Goal: Task Accomplishment & Management: Complete application form

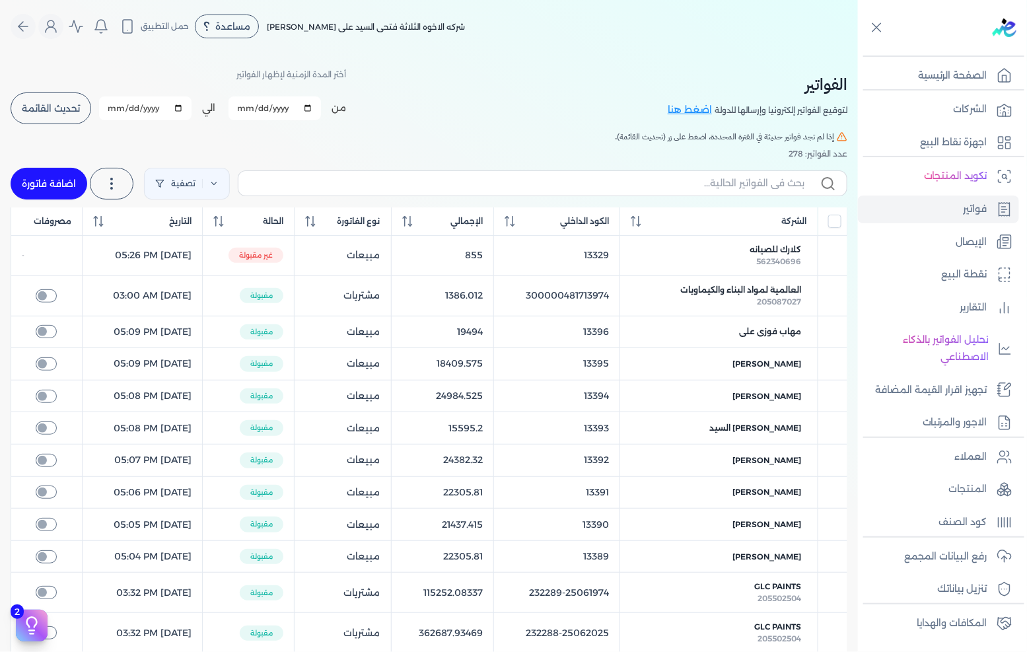
click at [76, 186] on link "اضافة فاتورة" at bounding box center [49, 184] width 77 height 32
select select "EGP"
select select "B"
select select "EGS"
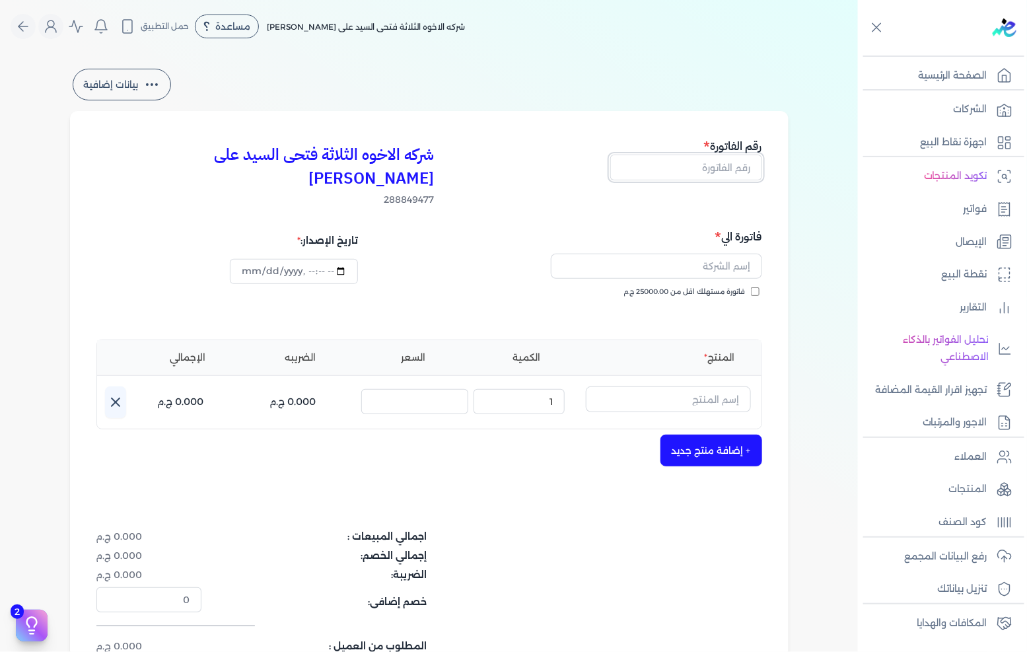
drag, startPoint x: 655, startPoint y: 169, endPoint x: 667, endPoint y: 168, distance: 12.6
click at [655, 169] on input "text" at bounding box center [686, 166] width 152 height 25
type input "13398"
click at [659, 287] on span "فاتورة مستهلك اقل من 25000.00 ج.م" at bounding box center [684, 292] width 121 height 11
click at [751, 287] on input "فاتورة مستهلك اقل من 25000.00 ج.م" at bounding box center [755, 291] width 9 height 9
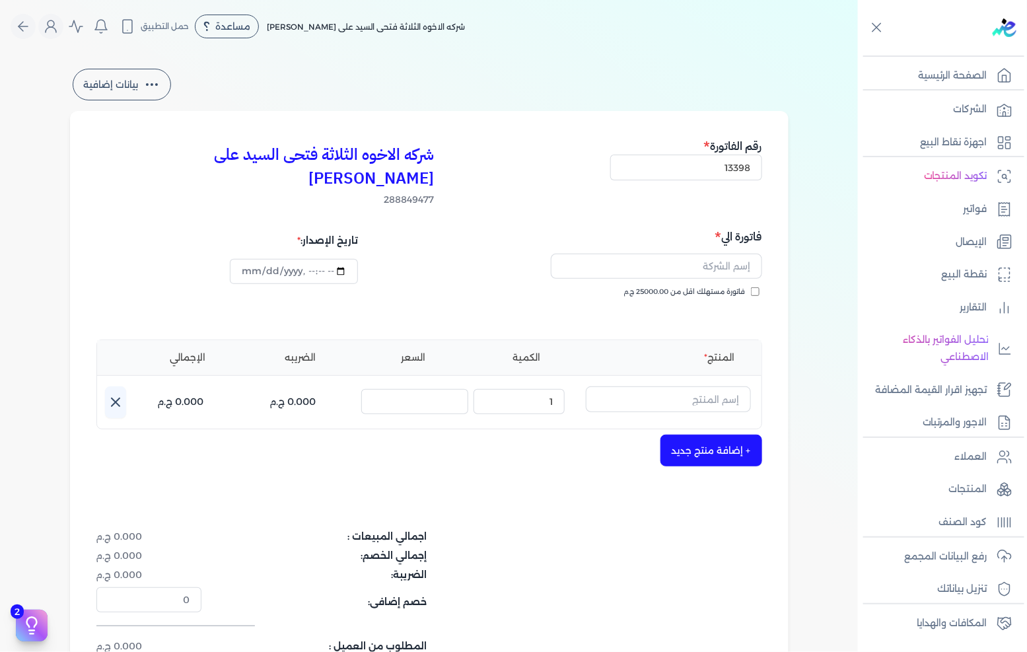
checkbox input "true"
click at [677, 254] on input "text" at bounding box center [656, 266] width 211 height 25
type input "[PERSON_NAME]"
click at [660, 386] on input "text" at bounding box center [668, 398] width 165 height 25
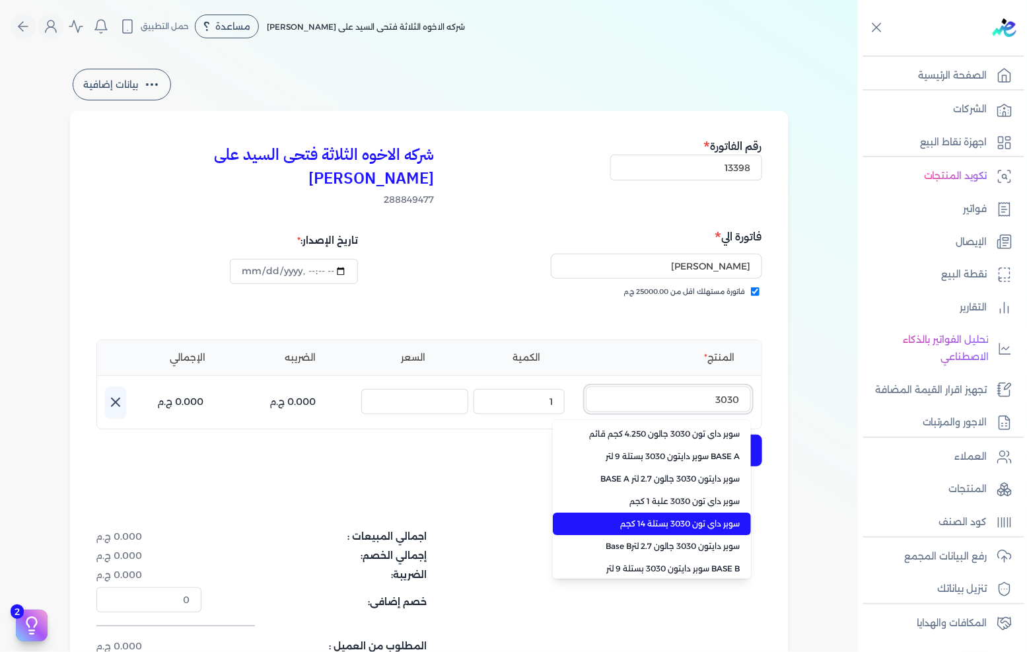
type input "3030"
click at [669, 518] on span "سوبر داي تون 3030 بستلة 14 كجم" at bounding box center [659, 524] width 161 height 12
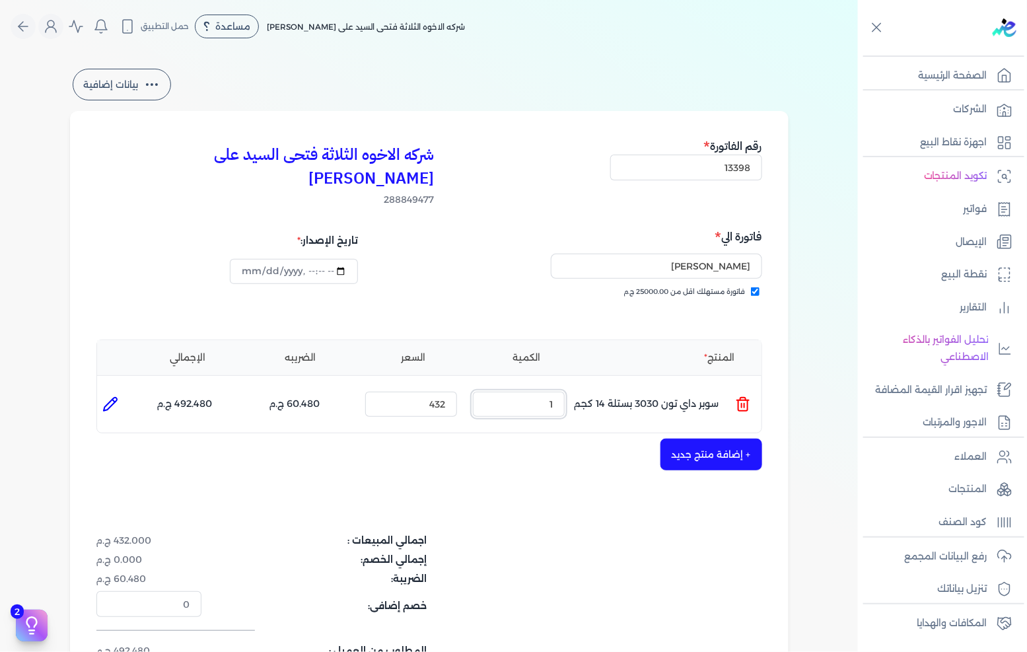
click at [539, 392] on input "1" at bounding box center [519, 404] width 92 height 25
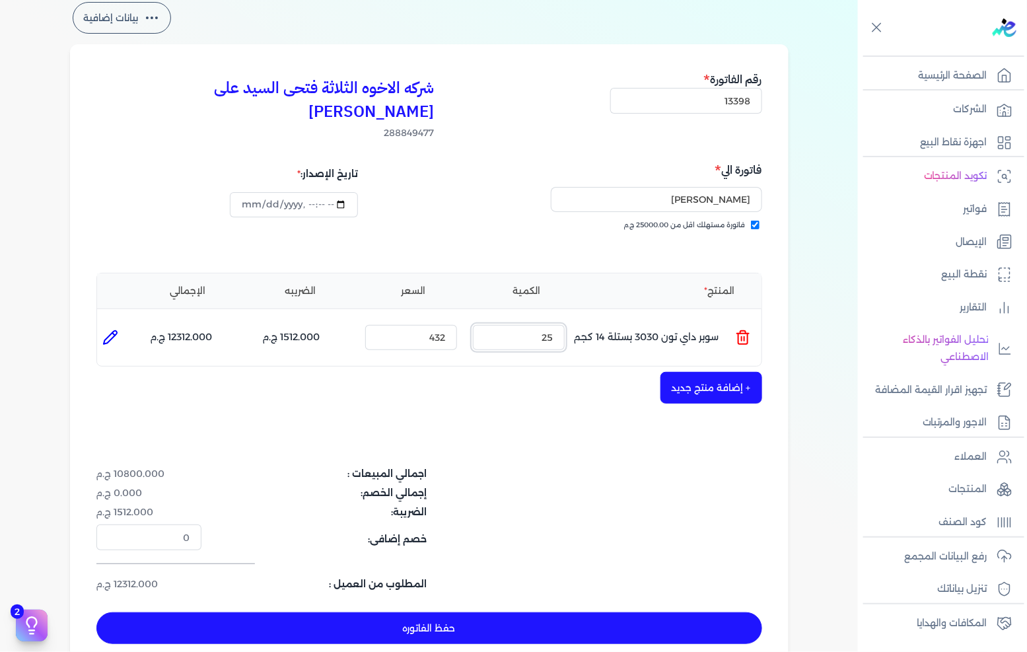
scroll to position [147, 0]
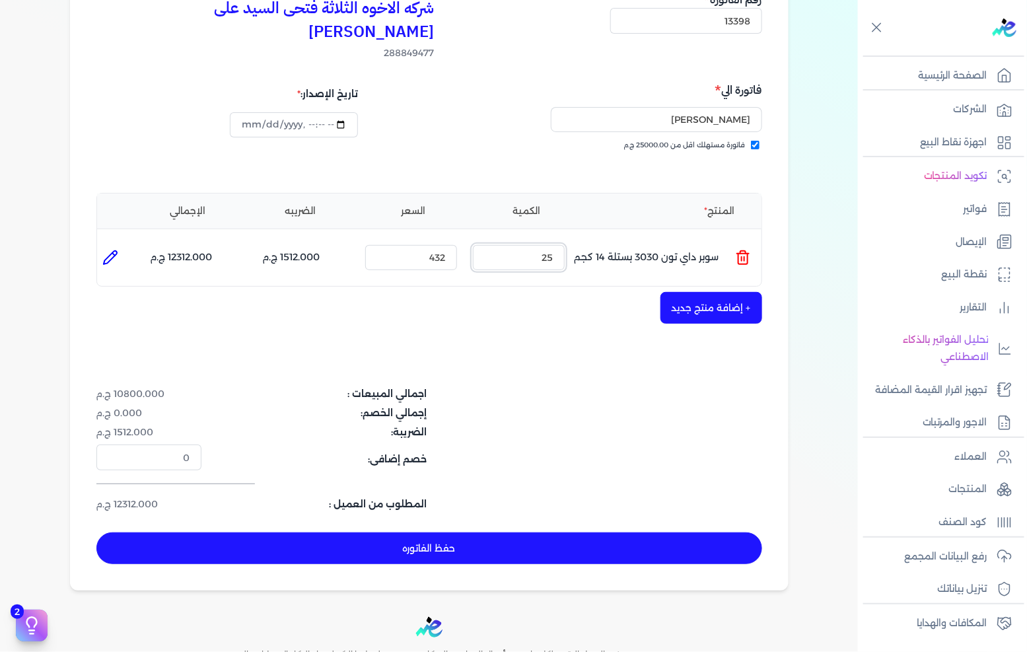
type input "25"
click at [701, 300] on div "شركه الاخوه الثلاثة فتحى السيد على [PERSON_NAME] 288849477 رقم الفاتورة 13398 ف…" at bounding box center [429, 277] width 718 height 626
click at [697, 292] on button "+ إضافة منتج جديد" at bounding box center [711, 308] width 102 height 32
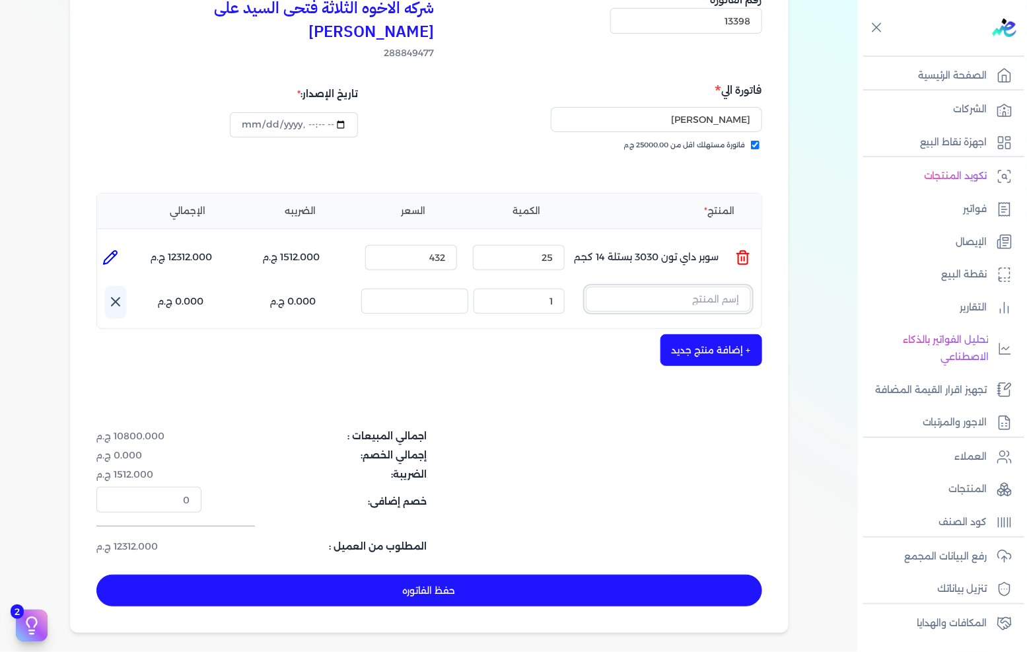
click at [697, 287] on input "text" at bounding box center [668, 299] width 165 height 25
type input "صبغات"
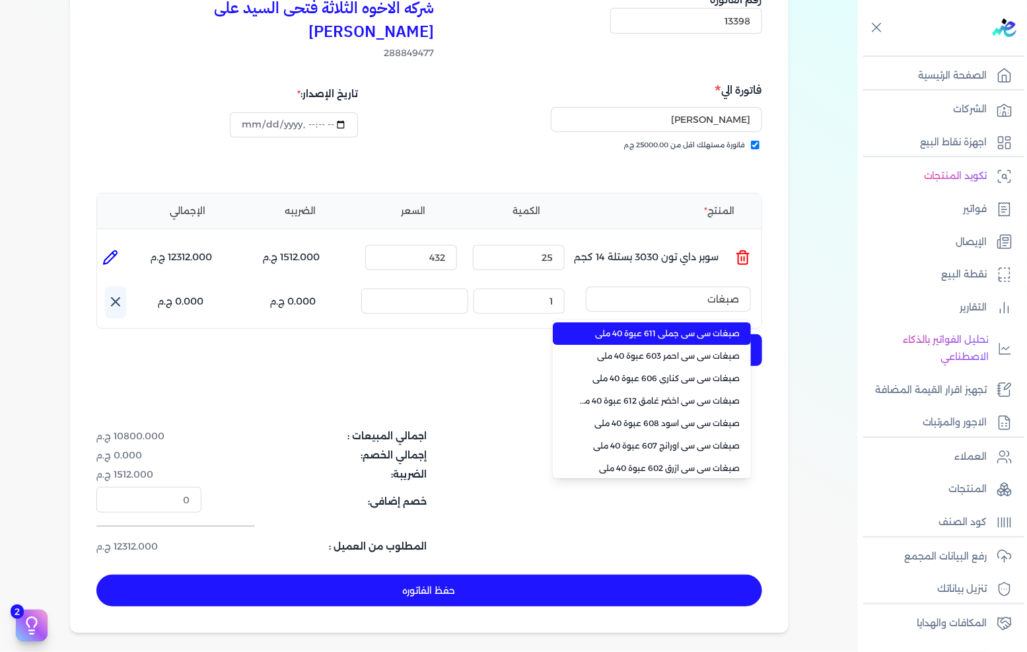
click at [658, 322] on li "صبغات سي سي جملي 611 عبوة 40 ملي" at bounding box center [652, 333] width 198 height 22
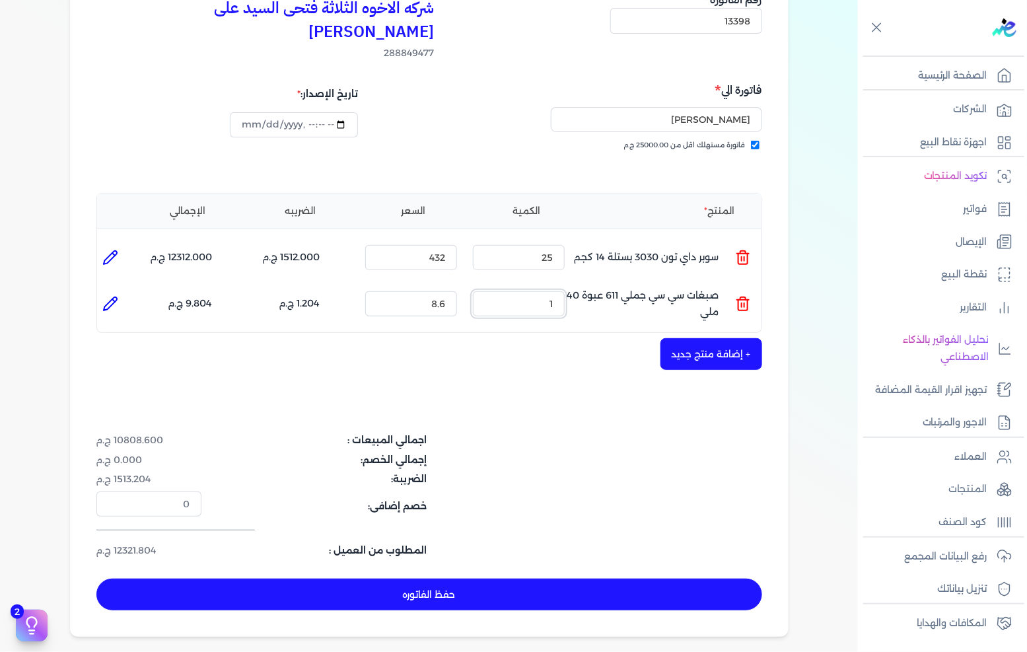
click at [557, 291] on input "1" at bounding box center [519, 303] width 92 height 25
type input "80"
click at [708, 308] on div "المنتج الكمية السعر الضريبه الإجمالي المنتج : سوبر داي تون 3030 بستلة 14 كجم ال…" at bounding box center [429, 263] width 666 height 141
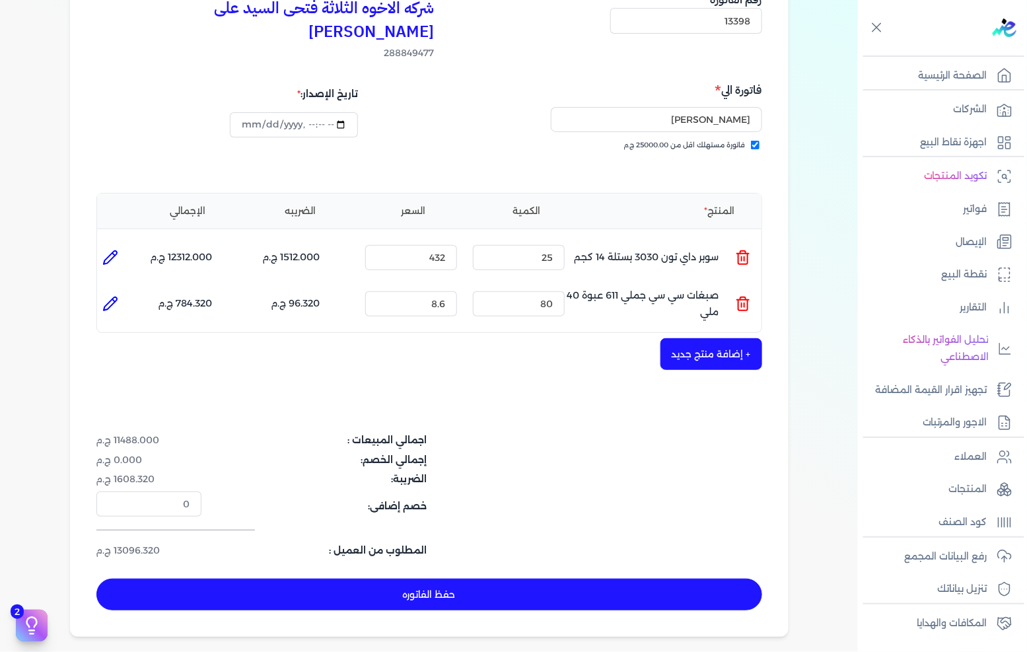
click at [703, 338] on button "+ إضافة منتج جديد" at bounding box center [711, 354] width 102 height 32
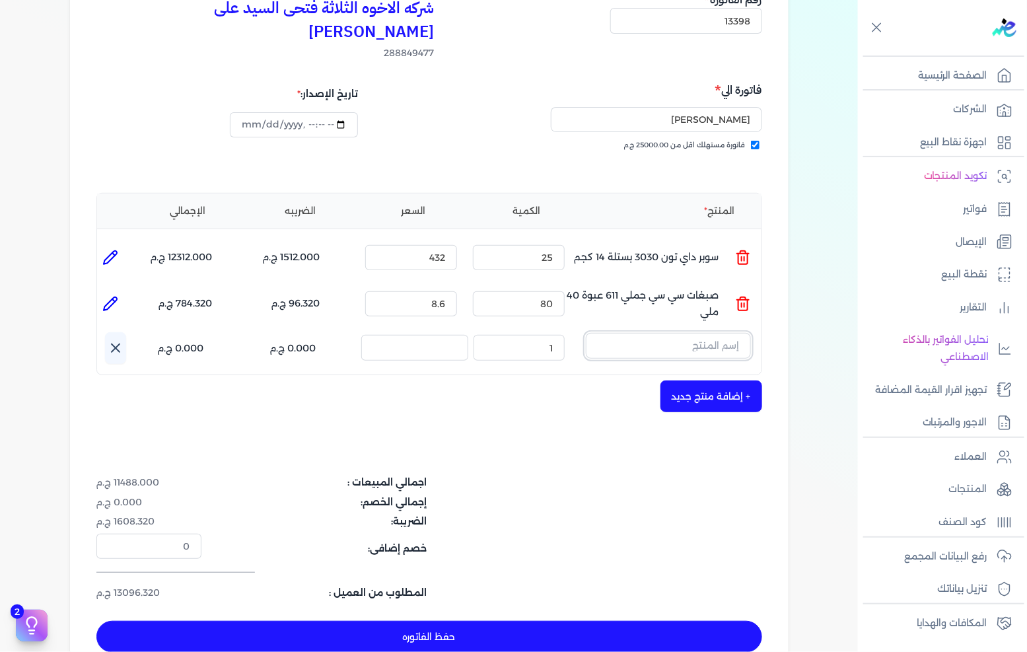
click at [703, 333] on input "text" at bounding box center [668, 345] width 165 height 25
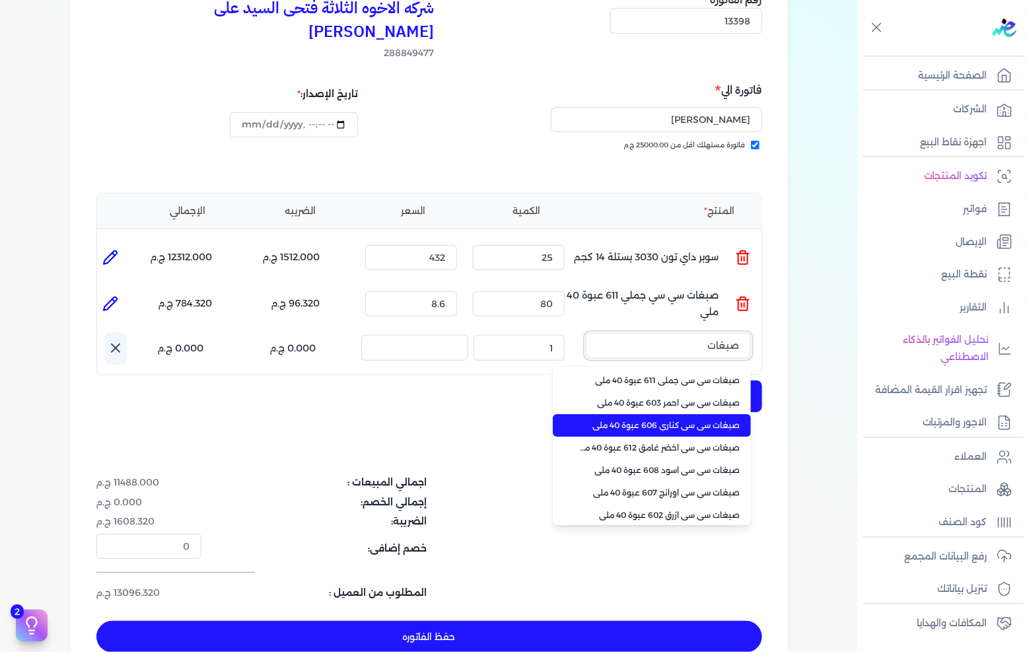
type input "صبغات"
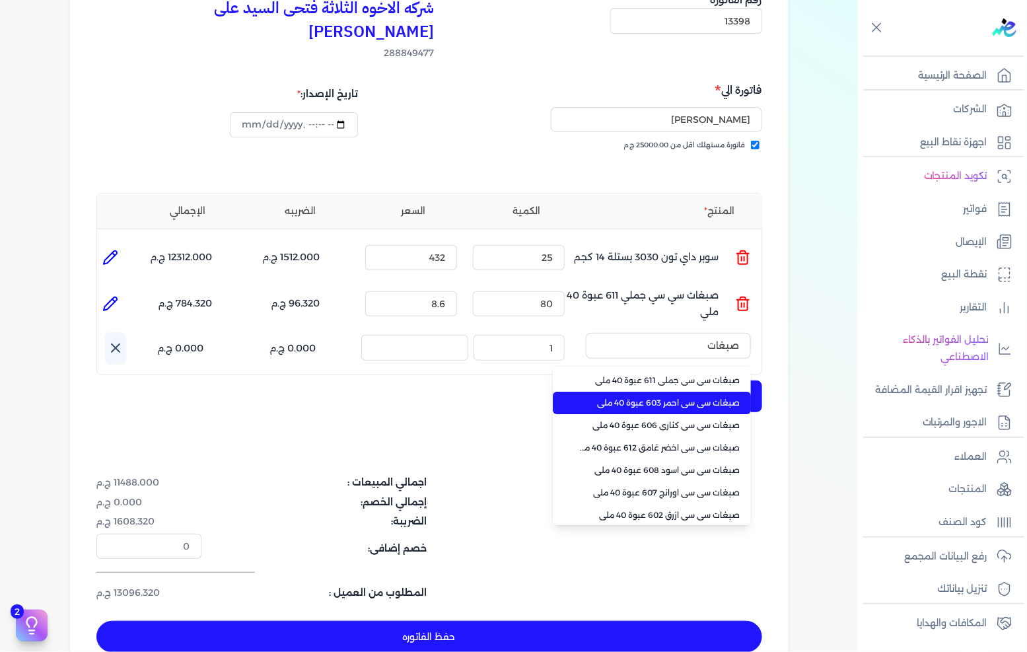
click at [692, 397] on span "صبغات سي سي احمر 603 عبوة 40 ملي" at bounding box center [659, 403] width 161 height 12
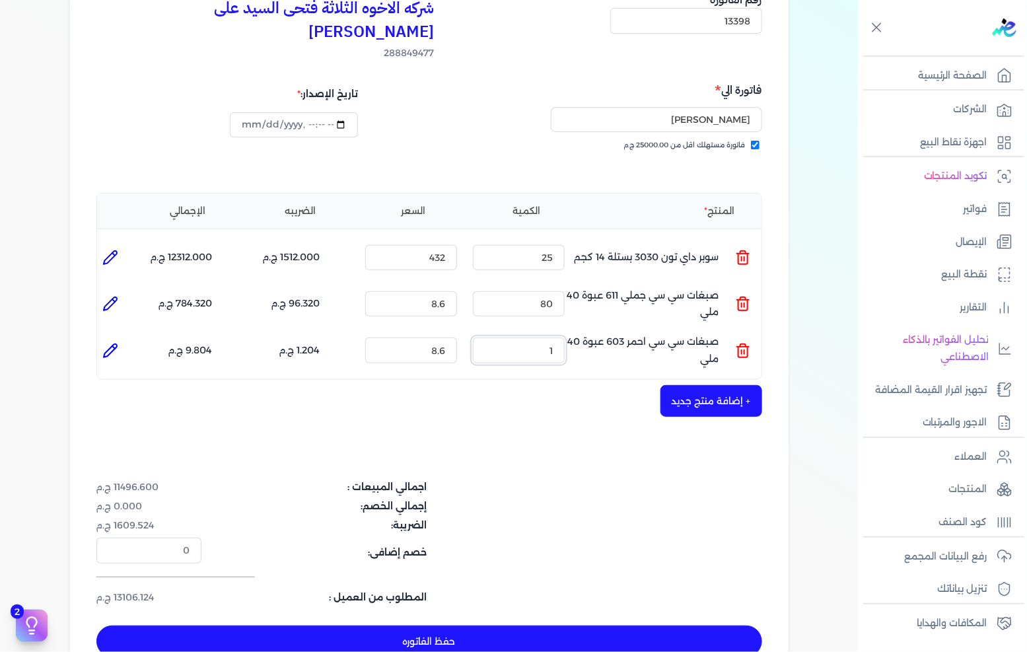
click at [553, 337] on input "1" at bounding box center [519, 349] width 92 height 25
type input "80"
click at [728, 385] on button "+ إضافة منتج جديد" at bounding box center [711, 401] width 102 height 32
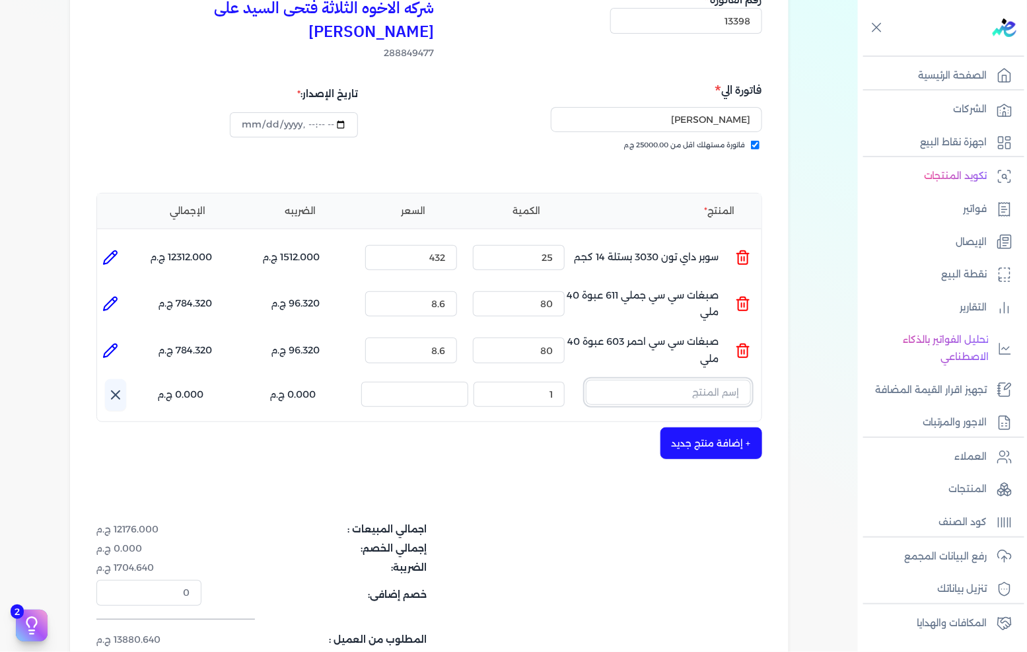
click at [721, 380] on input "text" at bounding box center [668, 392] width 165 height 25
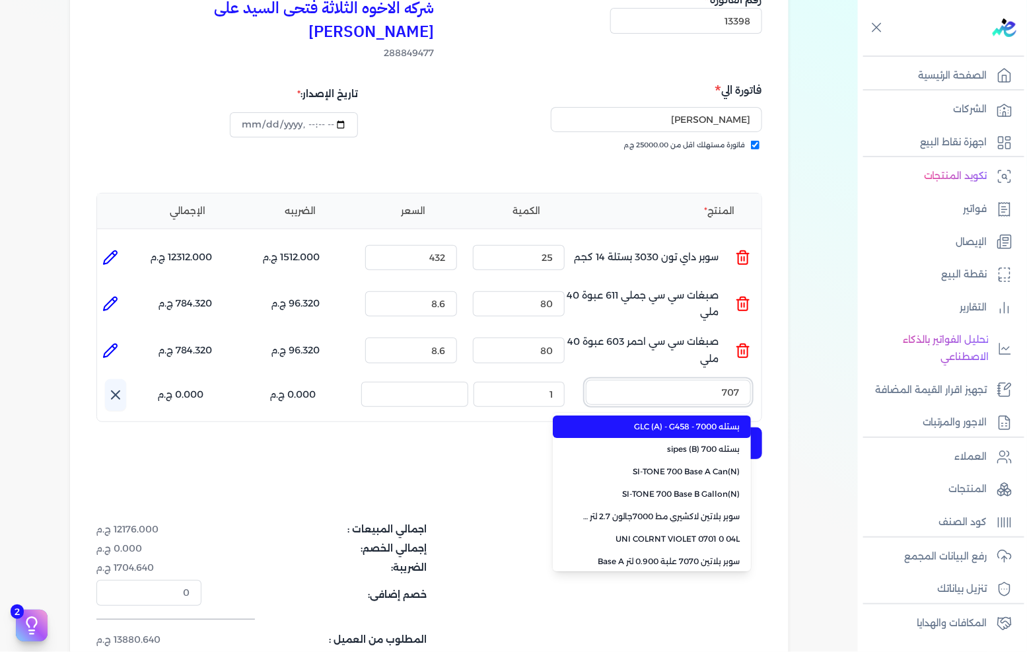
type input "7070"
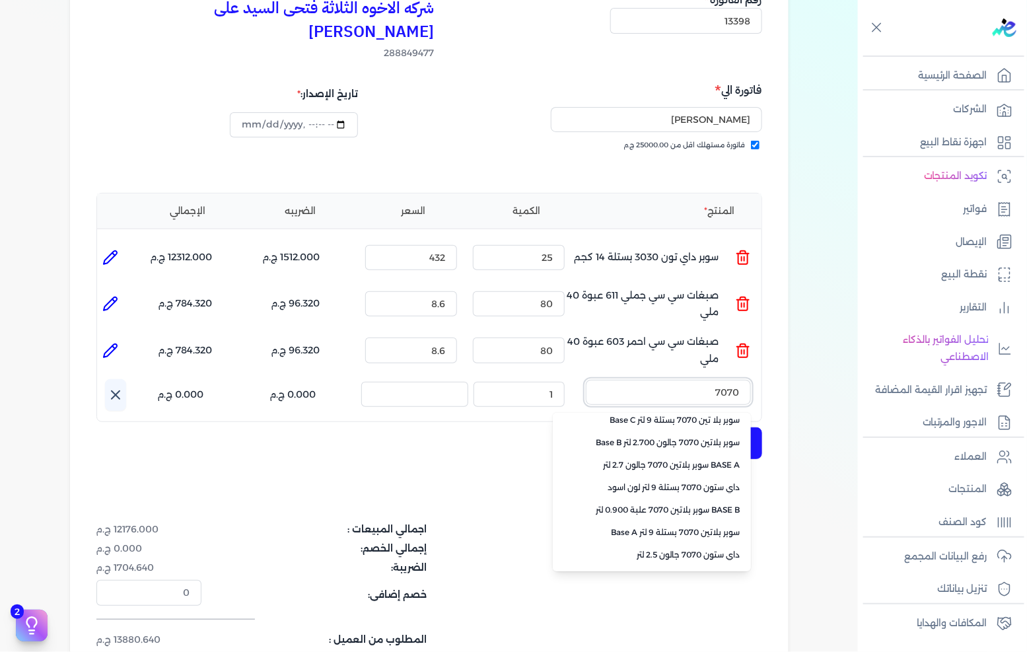
scroll to position [294, 0]
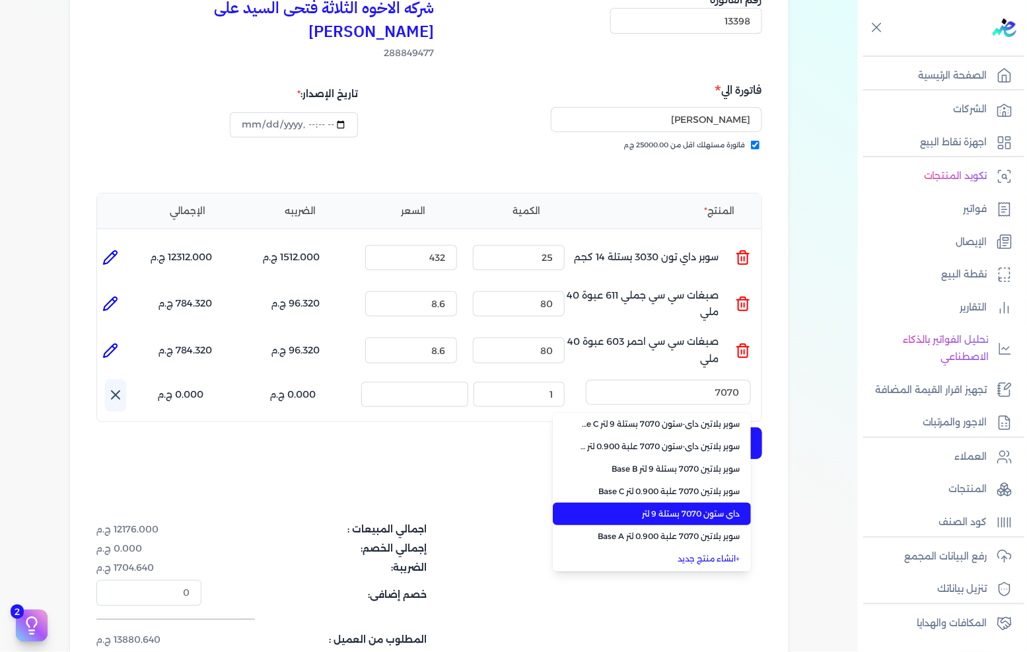
click at [670, 508] on span "داي ستون 7070 بستلة 9 لتر" at bounding box center [659, 514] width 161 height 12
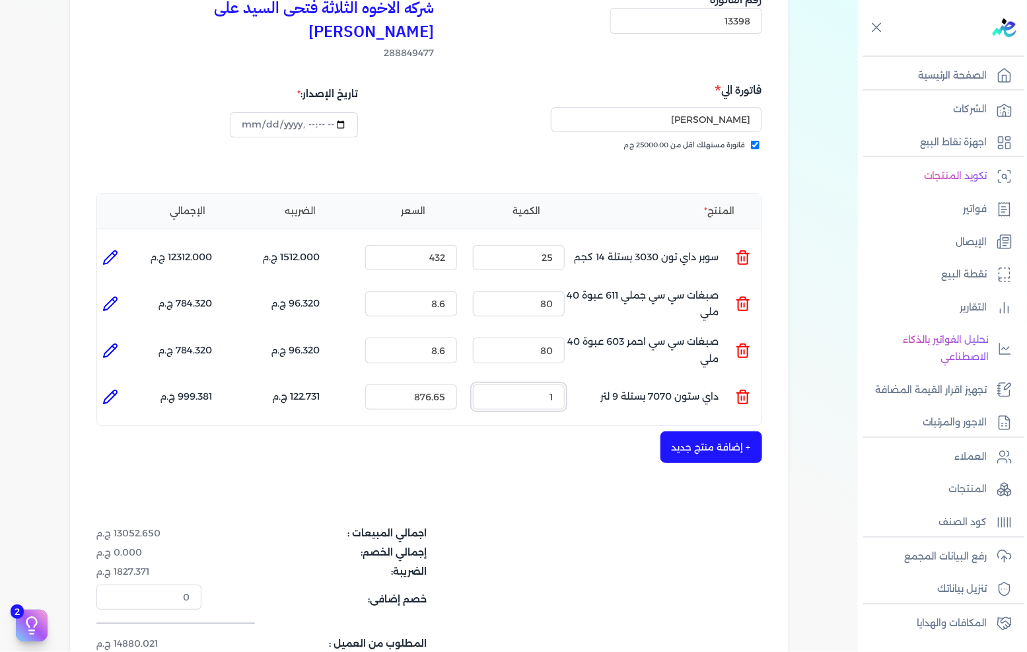
click at [551, 384] on input "1" at bounding box center [519, 396] width 92 height 25
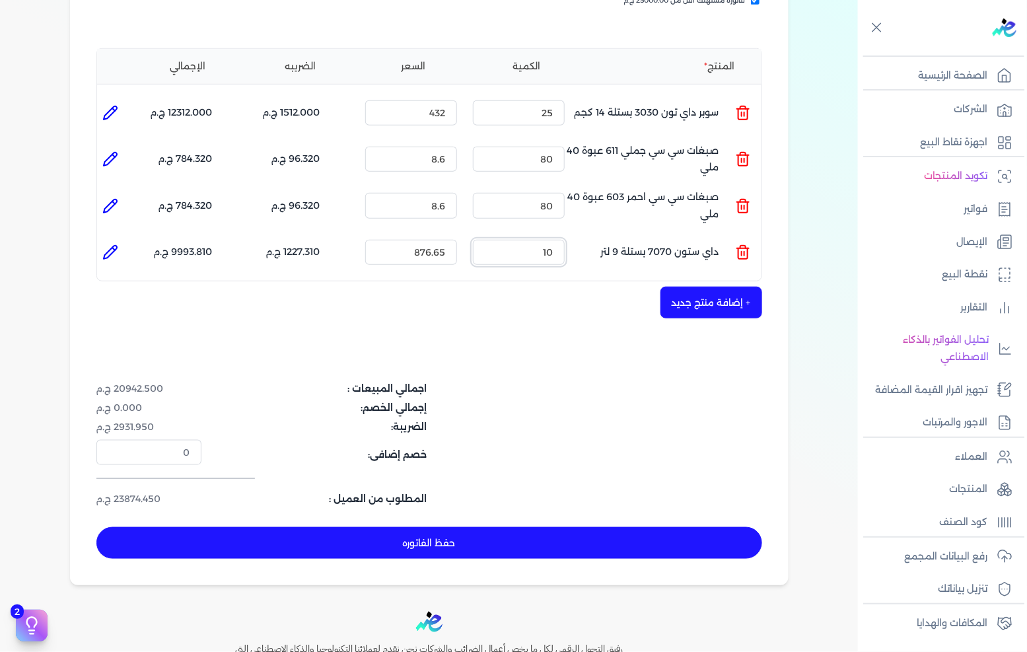
scroll to position [293, 0]
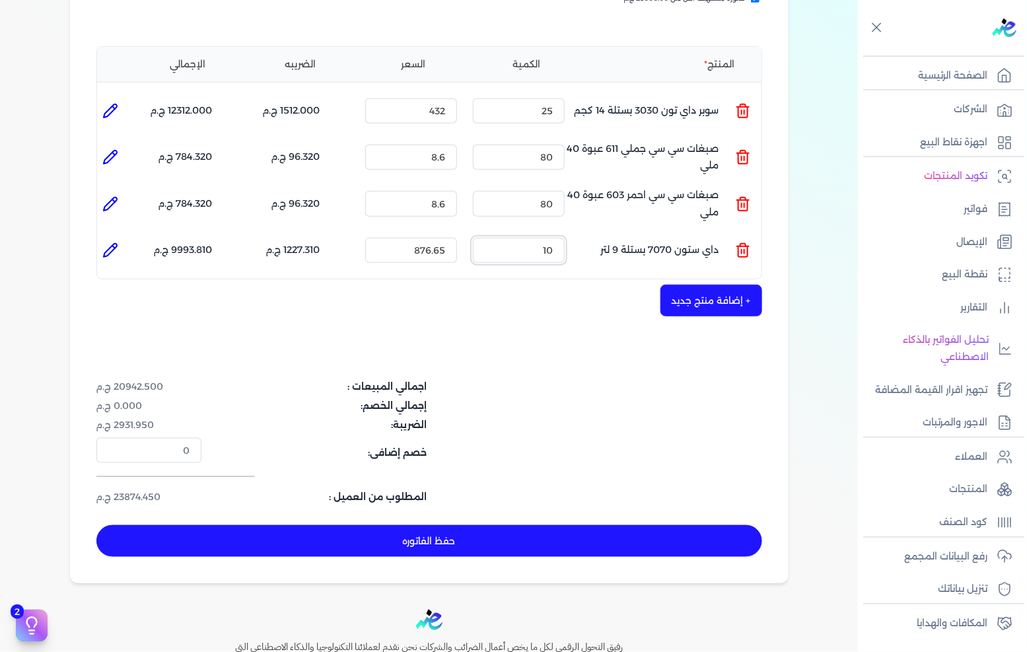
type input "10"
click at [467, 525] on button "حفظ الفاتوره" at bounding box center [429, 541] width 666 height 32
type input "[DATE]"
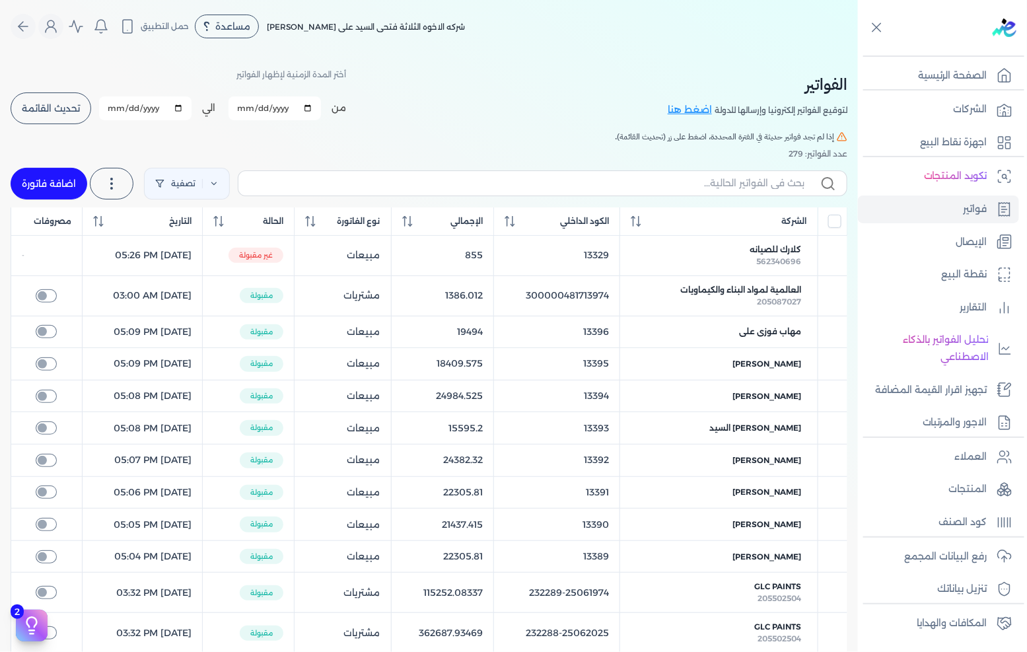
click at [60, 193] on link "اضافة فاتورة" at bounding box center [49, 184] width 77 height 32
select select "EGP"
select select "B"
select select "EGS"
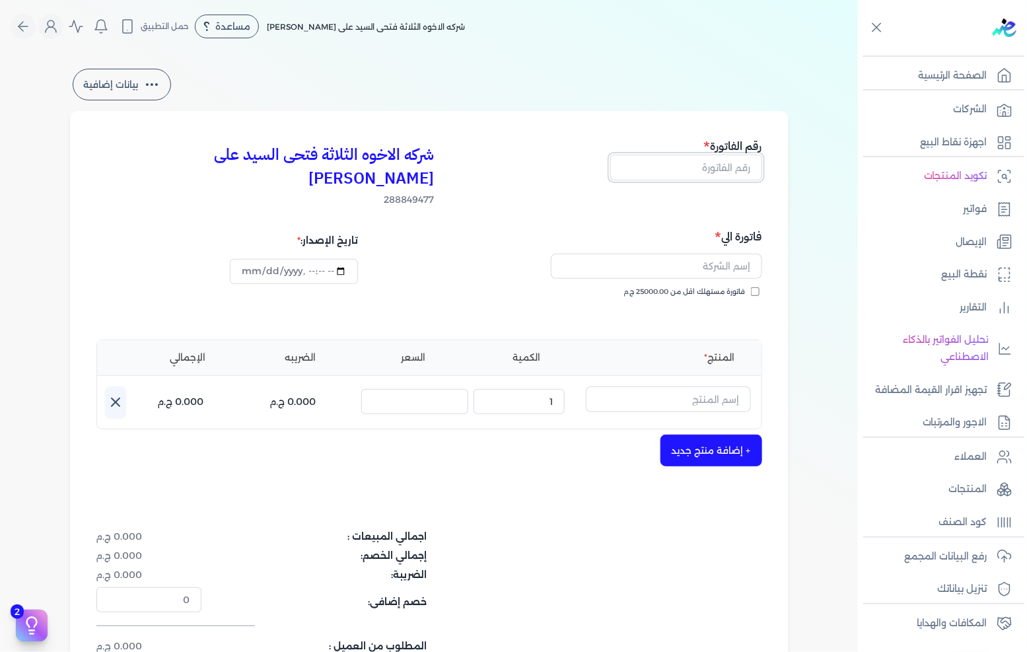
drag, startPoint x: 703, startPoint y: 156, endPoint x: 762, endPoint y: 147, distance: 59.5
click at [703, 156] on input "text" at bounding box center [686, 166] width 152 height 25
type input "13399"
click at [706, 287] on span "فاتورة مستهلك اقل من 25000.00 ج.م" at bounding box center [684, 292] width 121 height 11
click at [751, 287] on input "فاتورة مستهلك اقل من 25000.00 ج.م" at bounding box center [755, 291] width 9 height 9
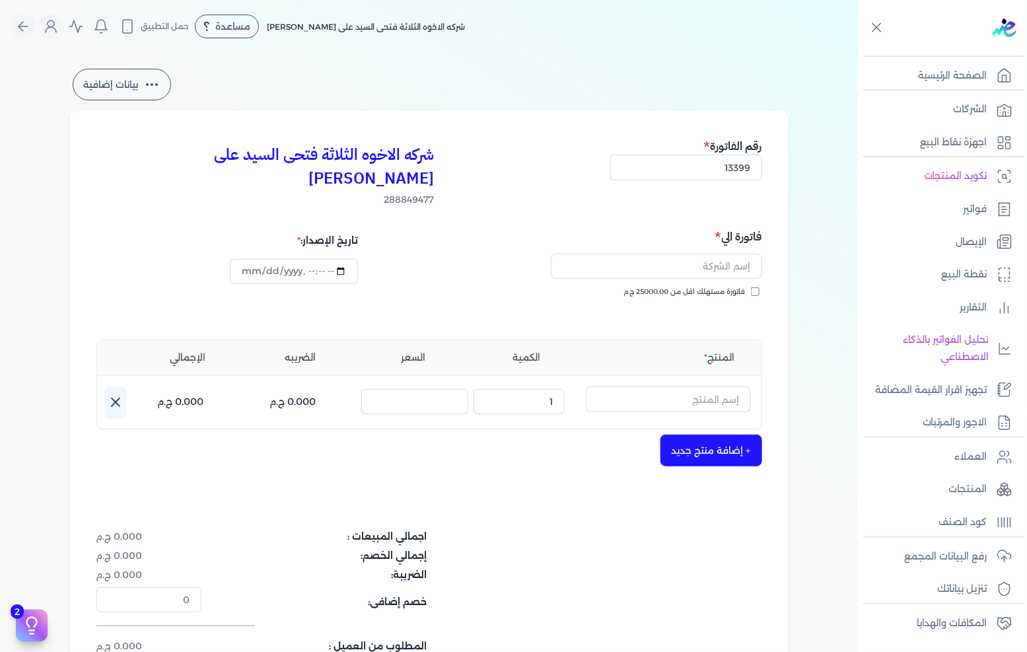
checkbox input "true"
drag, startPoint x: 706, startPoint y: 265, endPoint x: 714, endPoint y: 240, distance: 25.7
click at [714, 254] on input "text" at bounding box center [656, 266] width 211 height 25
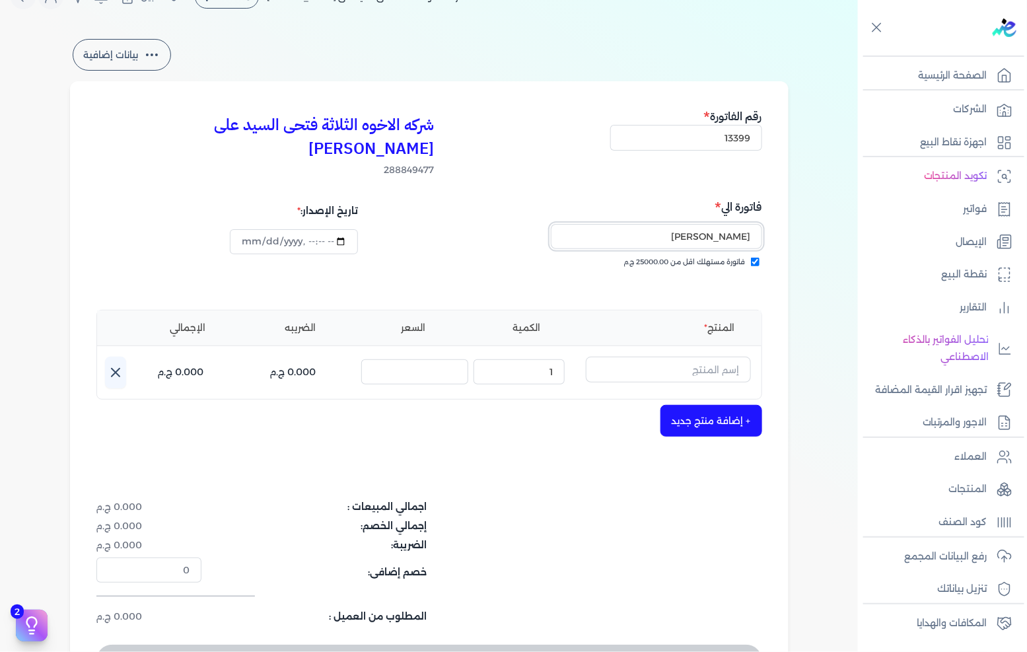
scroll to position [73, 0]
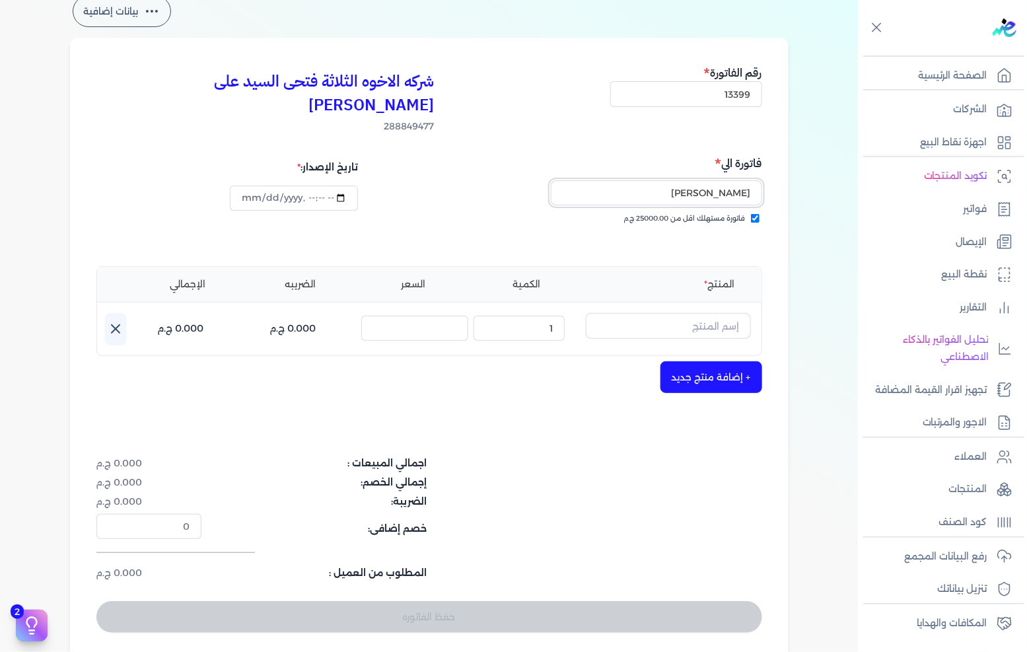
type input "[PERSON_NAME]"
click at [657, 313] on input "text" at bounding box center [668, 325] width 165 height 25
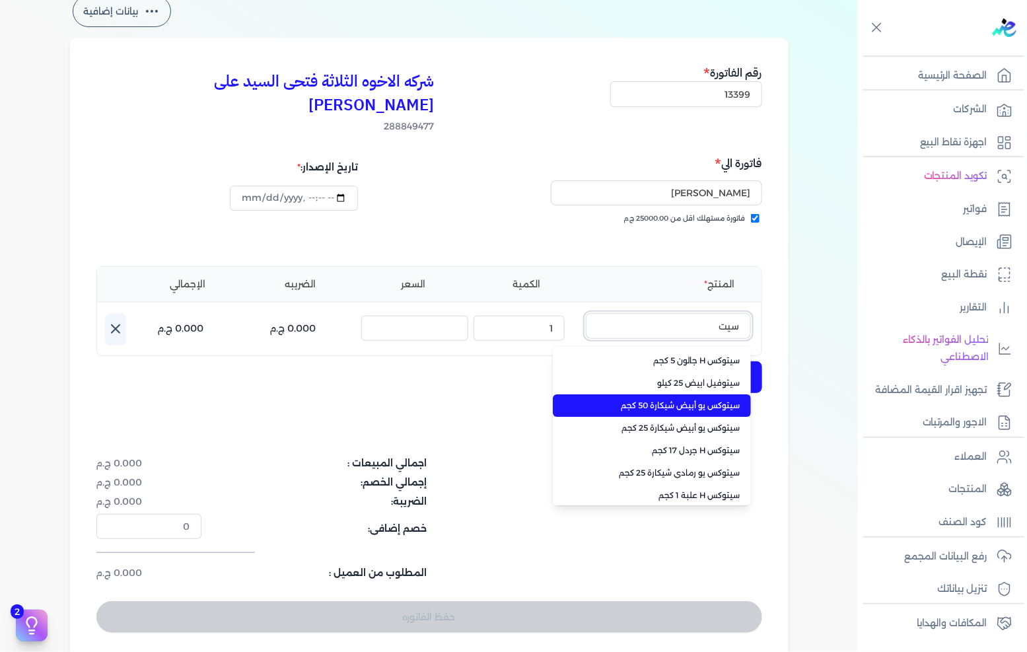
type input "سيت"
click at [632, 394] on li "سيتوكس يو أبيض شيكارة 50 كجم" at bounding box center [652, 405] width 198 height 22
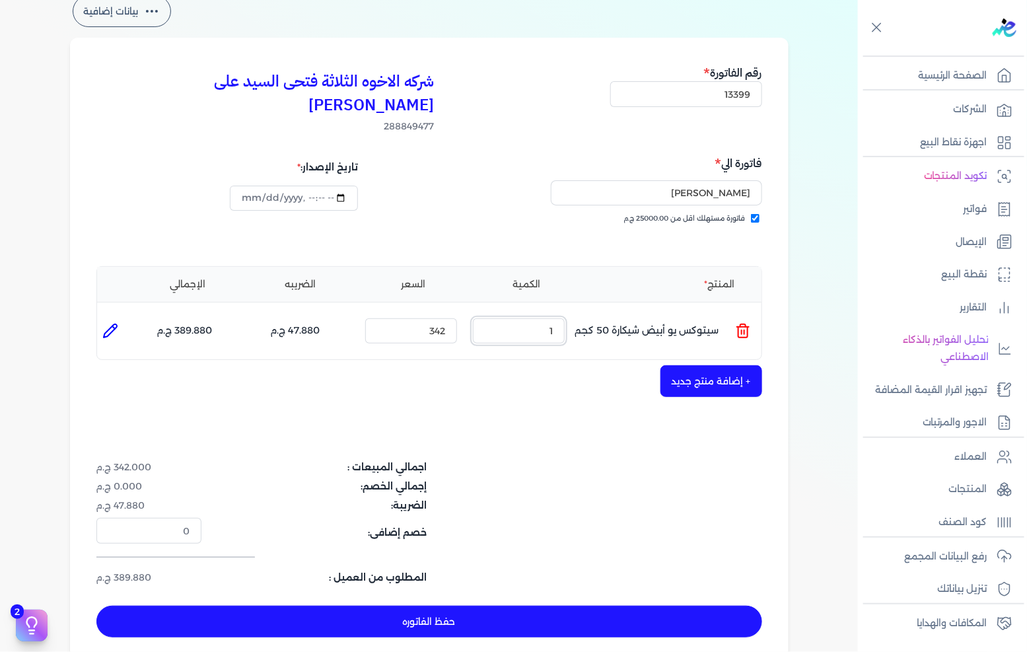
click at [542, 318] on input "1" at bounding box center [519, 330] width 92 height 25
type input "35"
click at [687, 365] on button "+ إضافة منتج جديد" at bounding box center [711, 381] width 102 height 32
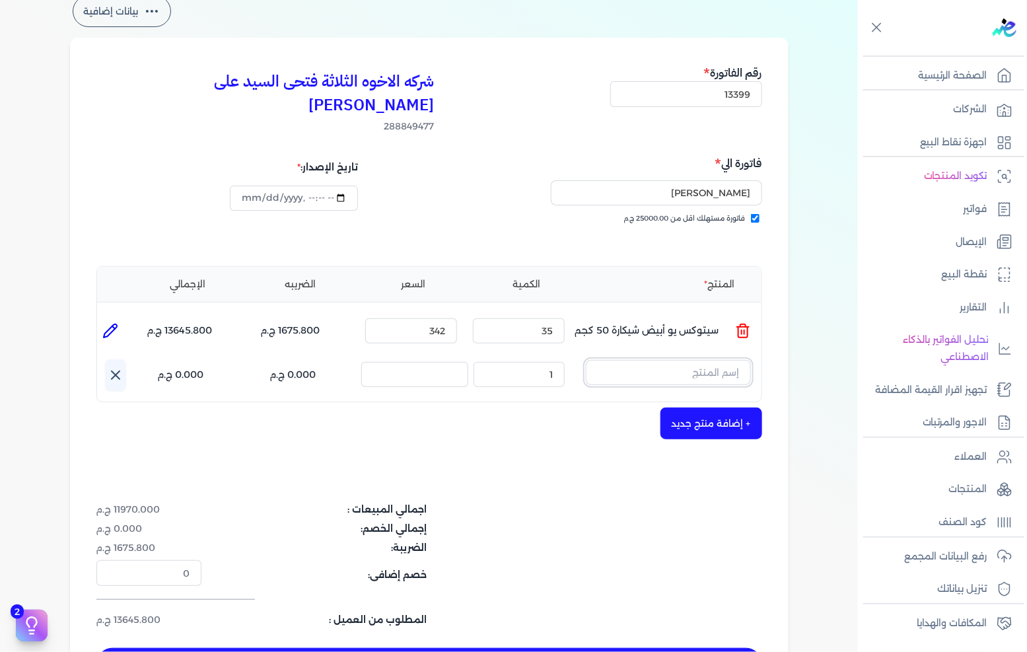
click at [684, 360] on input "text" at bounding box center [668, 372] width 165 height 25
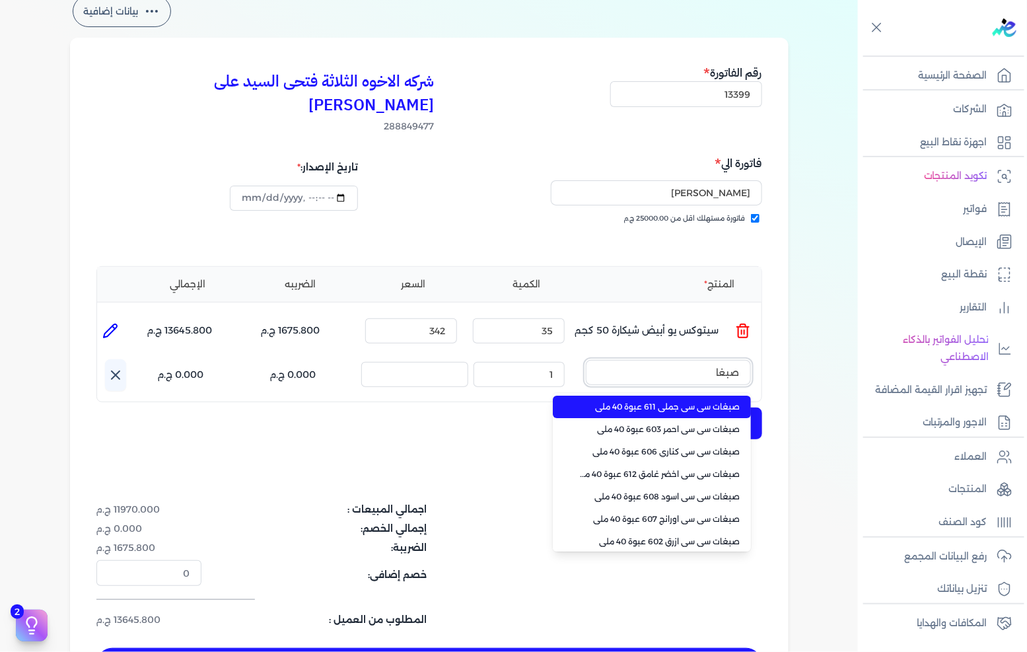
type input "صبغا"
click at [670, 395] on li "صبغات سي سي جملي 611 عبوة 40 ملي" at bounding box center [652, 406] width 198 height 22
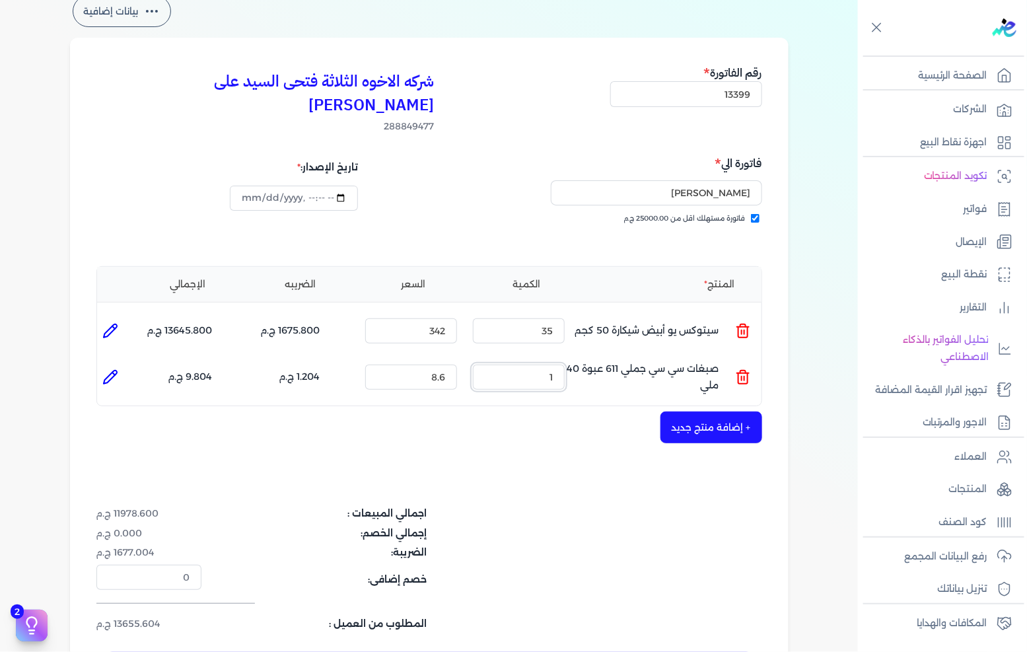
click at [531, 364] on input "1" at bounding box center [519, 376] width 92 height 25
type input "88"
click at [687, 385] on div "شركه الاخوه الثلاثة فتحى السيد على [PERSON_NAME] 288849477 رقم الفاتورة 13399 ف…" at bounding box center [429, 374] width 718 height 672
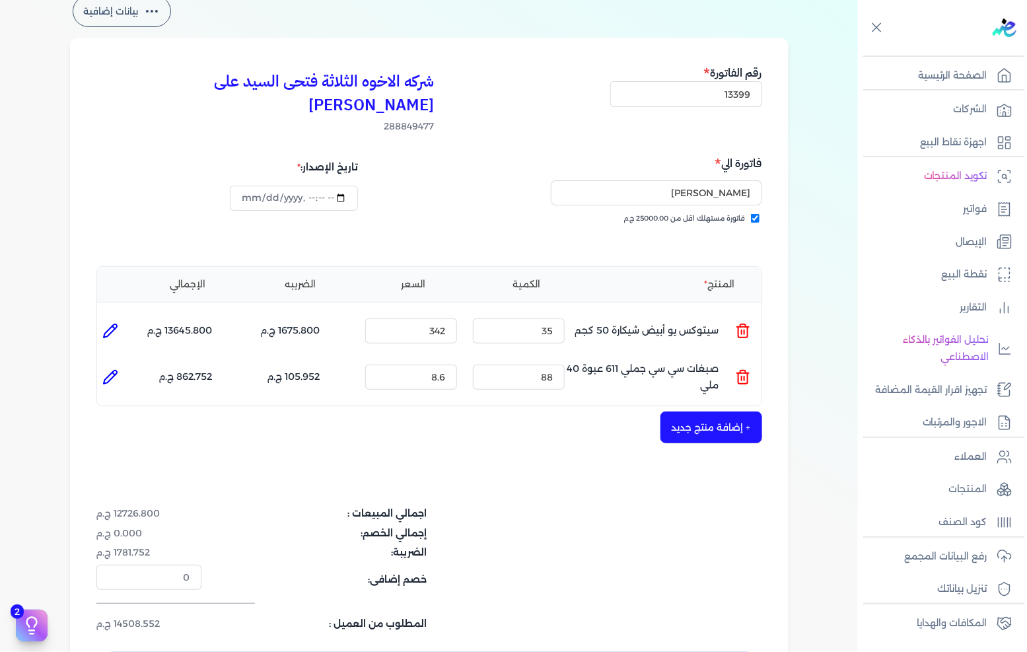
click at [685, 411] on button "+ إضافة منتج جديد" at bounding box center [711, 427] width 102 height 32
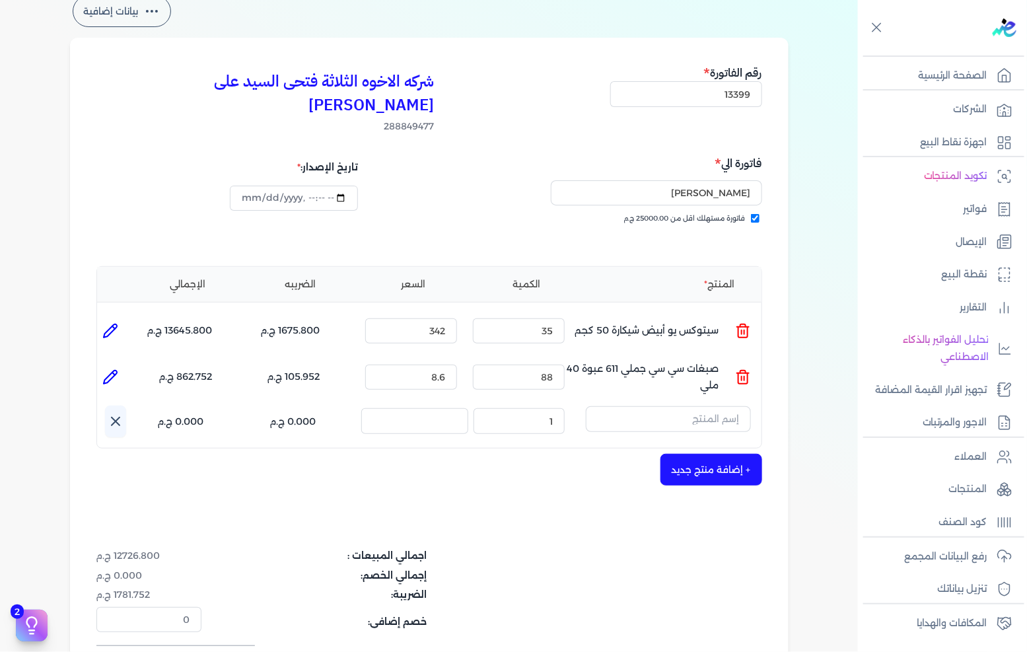
click at [687, 406] on input "text" at bounding box center [668, 418] width 165 height 25
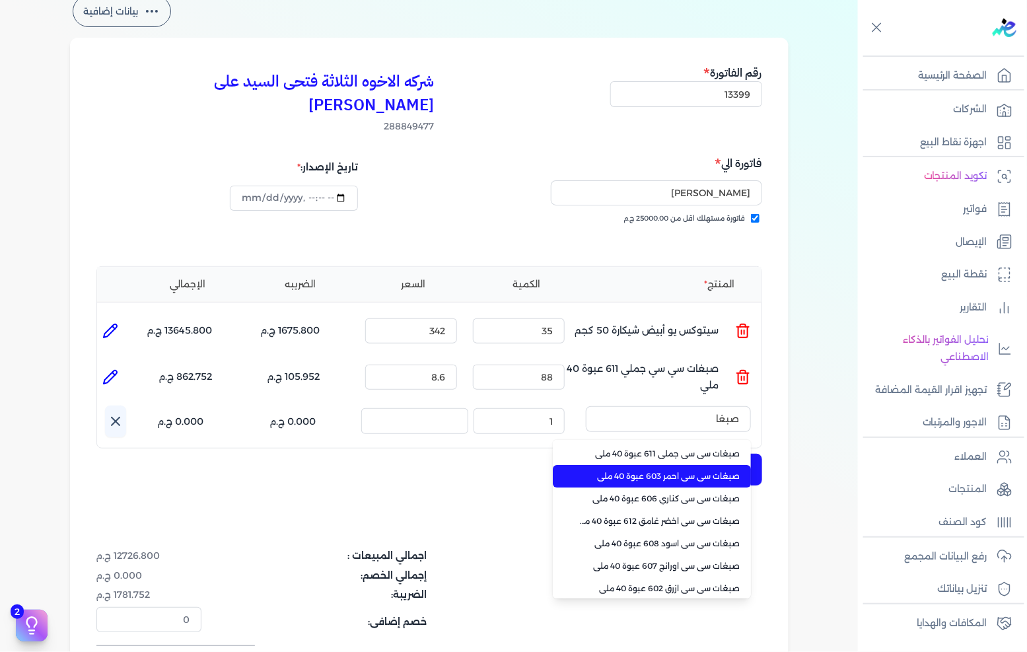
type input "صبغا"
click at [672, 470] on span "صبغات سي سي احمر 603 عبوة 40 ملي" at bounding box center [659, 476] width 161 height 12
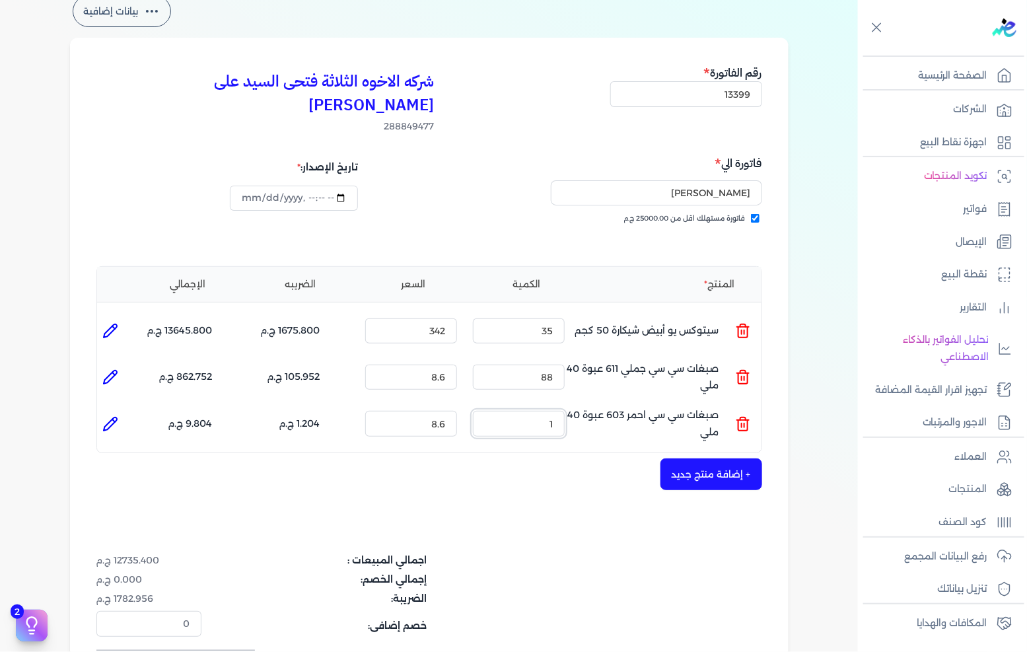
click at [535, 411] on input "1" at bounding box center [519, 423] width 92 height 25
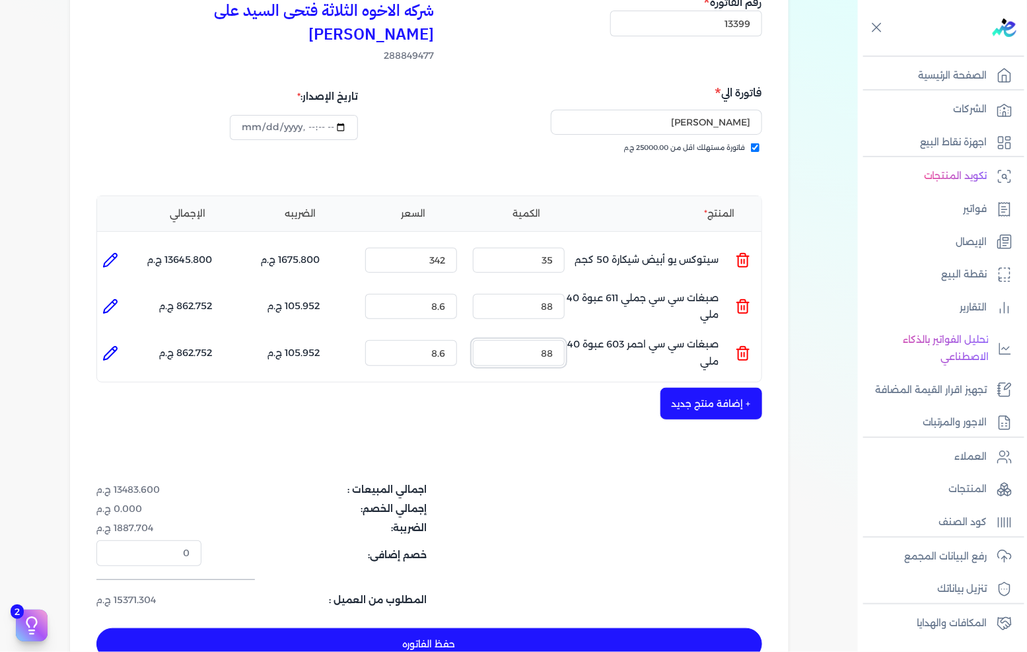
scroll to position [147, 0]
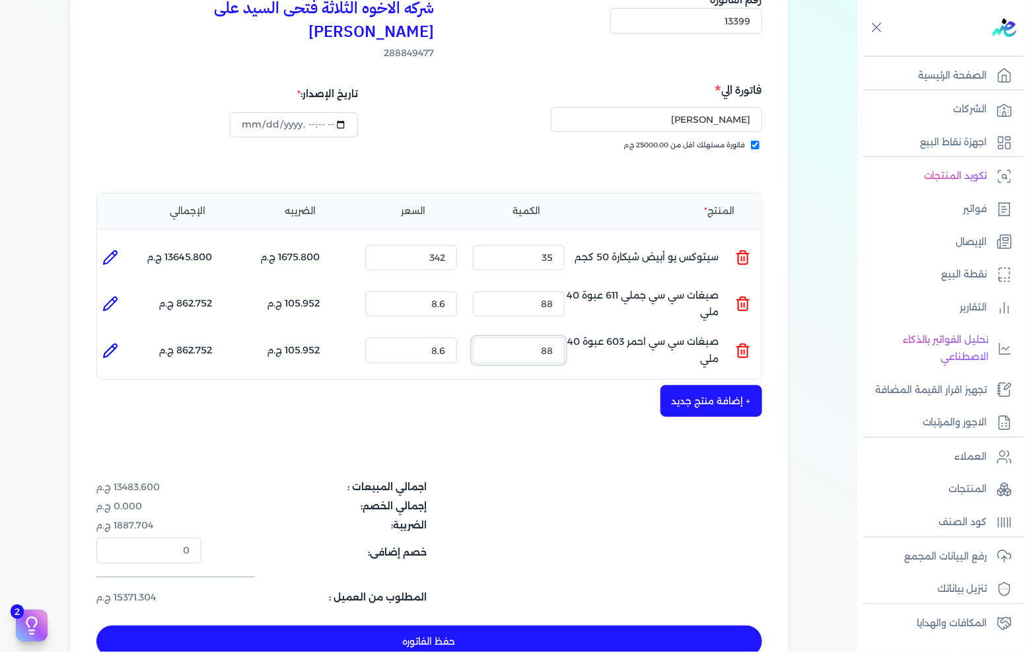
type input "88"
click at [713, 385] on button "+ إضافة منتج جديد" at bounding box center [711, 401] width 102 height 32
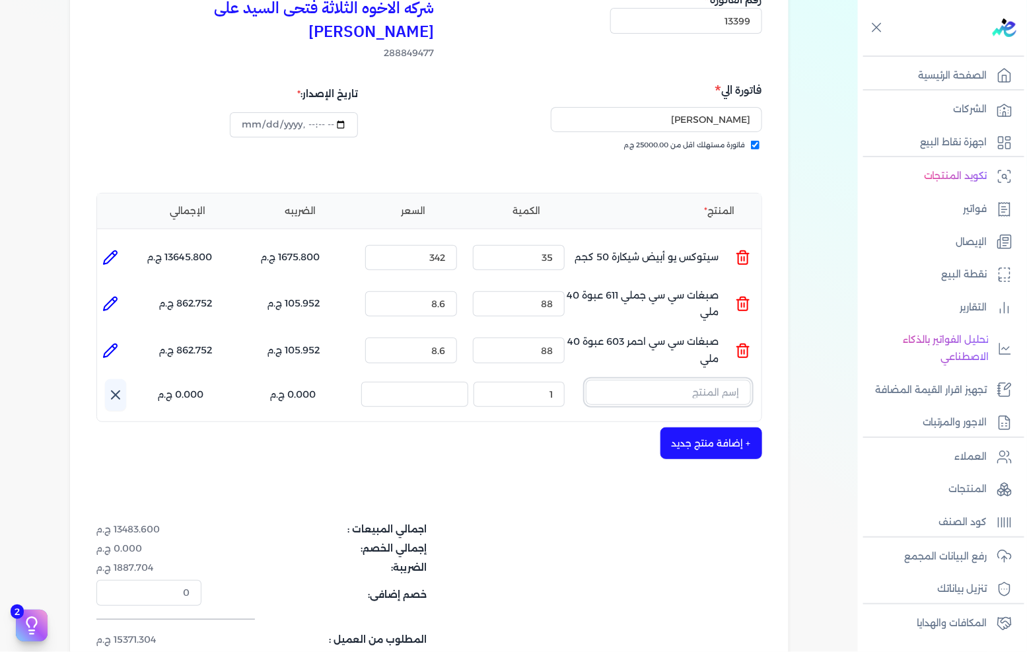
click at [713, 380] on input "text" at bounding box center [668, 392] width 165 height 25
click at [644, 380] on input "text" at bounding box center [668, 392] width 165 height 25
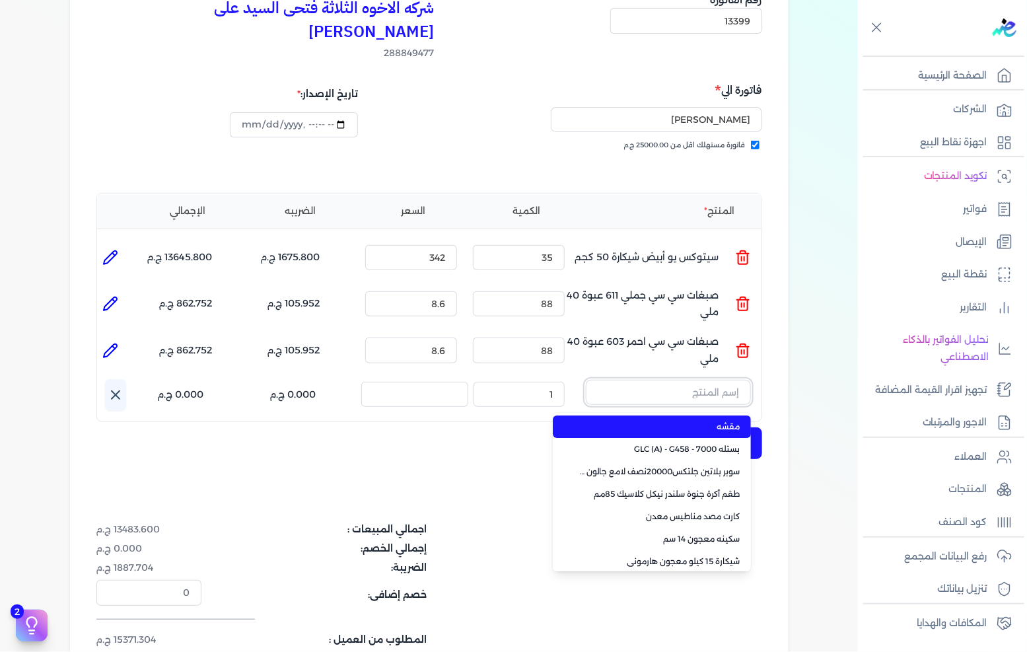
paste input "[PERSON_NAME] جالون 2.700 لتر"
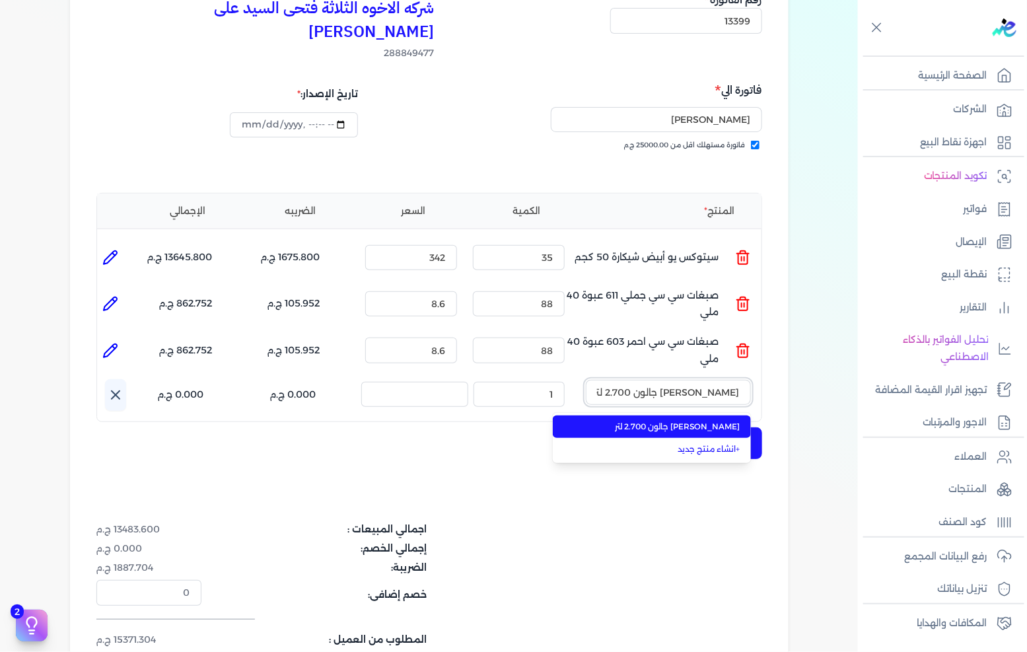
type input "[PERSON_NAME] جالون 2.700 لتر"
click at [647, 421] on span "[PERSON_NAME] جالون 2.700 لتر" at bounding box center [659, 427] width 161 height 12
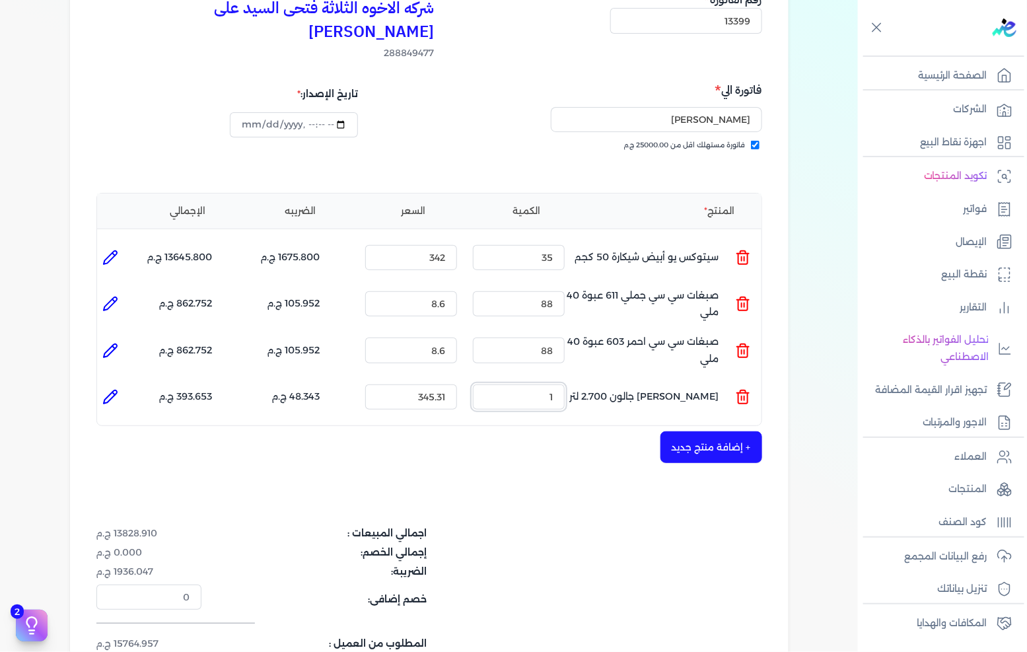
click at [545, 384] on input "1" at bounding box center [519, 396] width 92 height 25
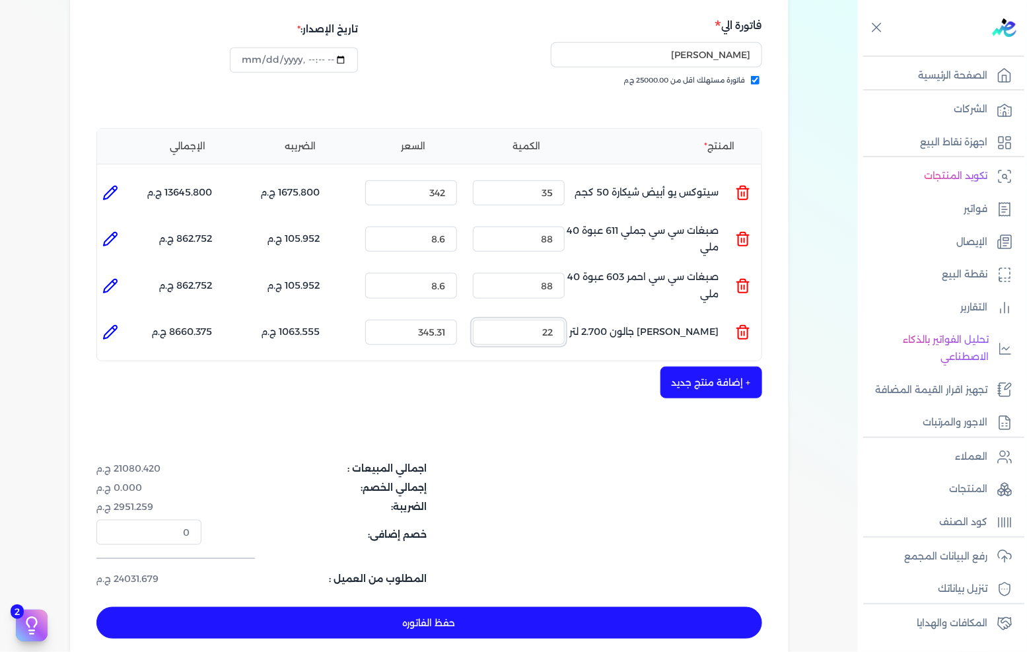
scroll to position [220, 0]
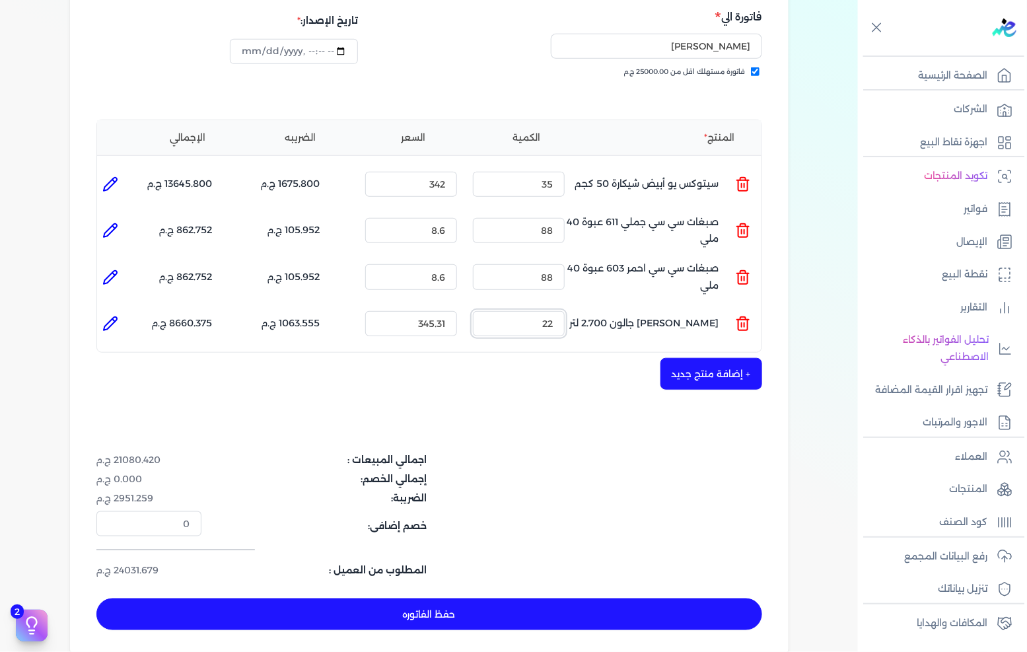
type input "22"
click at [516, 598] on button "حفظ الفاتوره" at bounding box center [429, 614] width 666 height 32
type input "[DATE]"
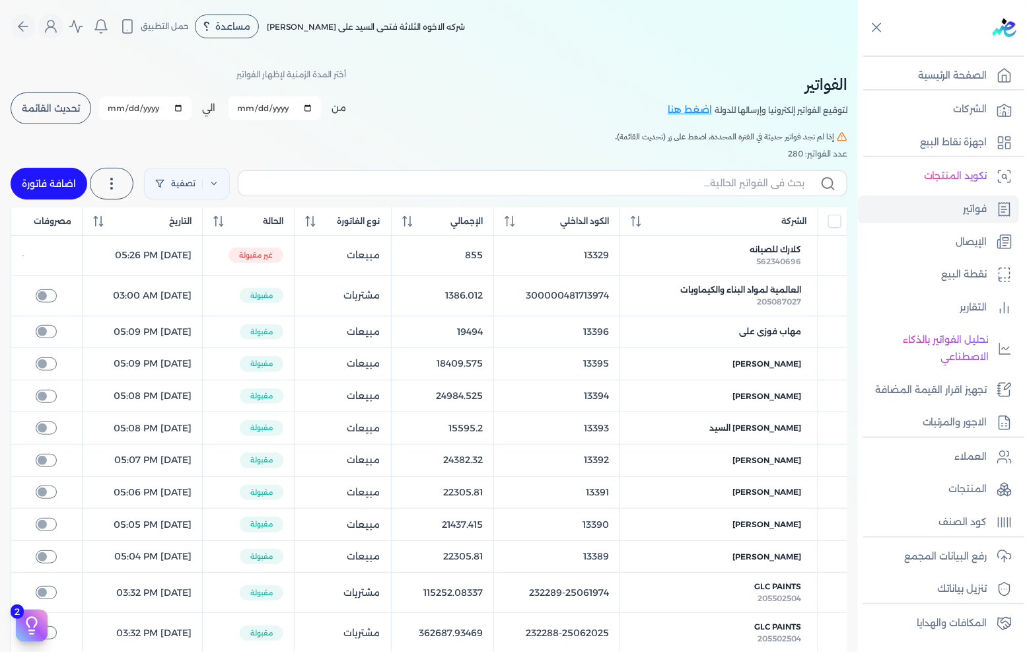
click at [66, 187] on link "اضافة فاتورة" at bounding box center [49, 184] width 77 height 32
select select "EGP"
select select "B"
select select "EGS"
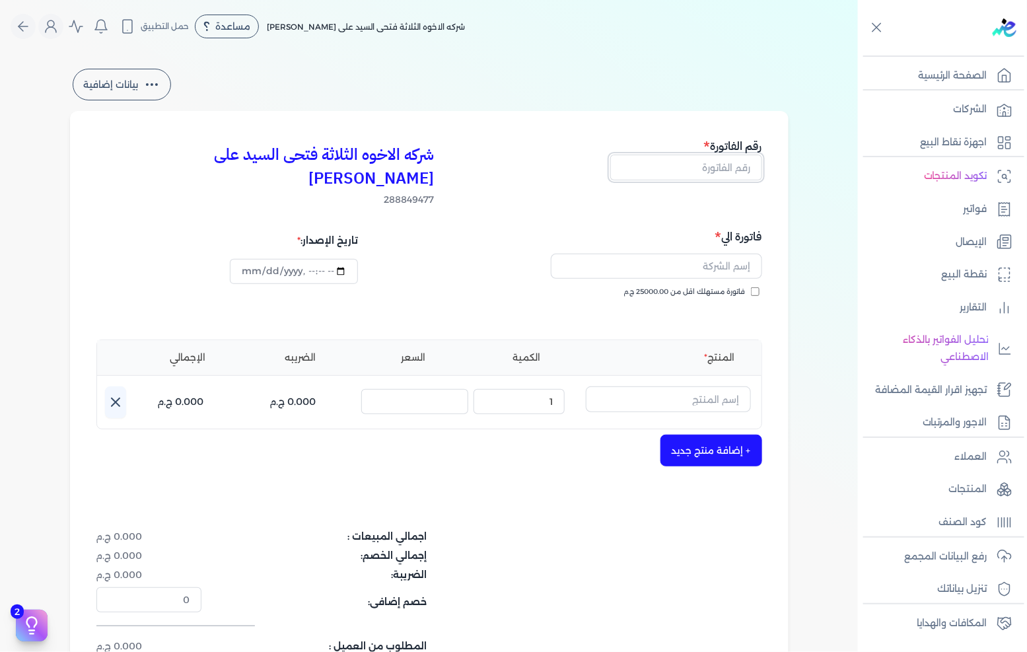
drag, startPoint x: 714, startPoint y: 168, endPoint x: 1026, endPoint y: 160, distance: 311.7
click at [714, 168] on input "text" at bounding box center [686, 166] width 152 height 25
type input "13400"
click at [748, 287] on label "فاتورة مستهلك اقل من 25000.00 ج.م" at bounding box center [691, 292] width 135 height 11
click at [751, 287] on input "فاتورة مستهلك اقل من 25000.00 ج.م" at bounding box center [755, 291] width 9 height 9
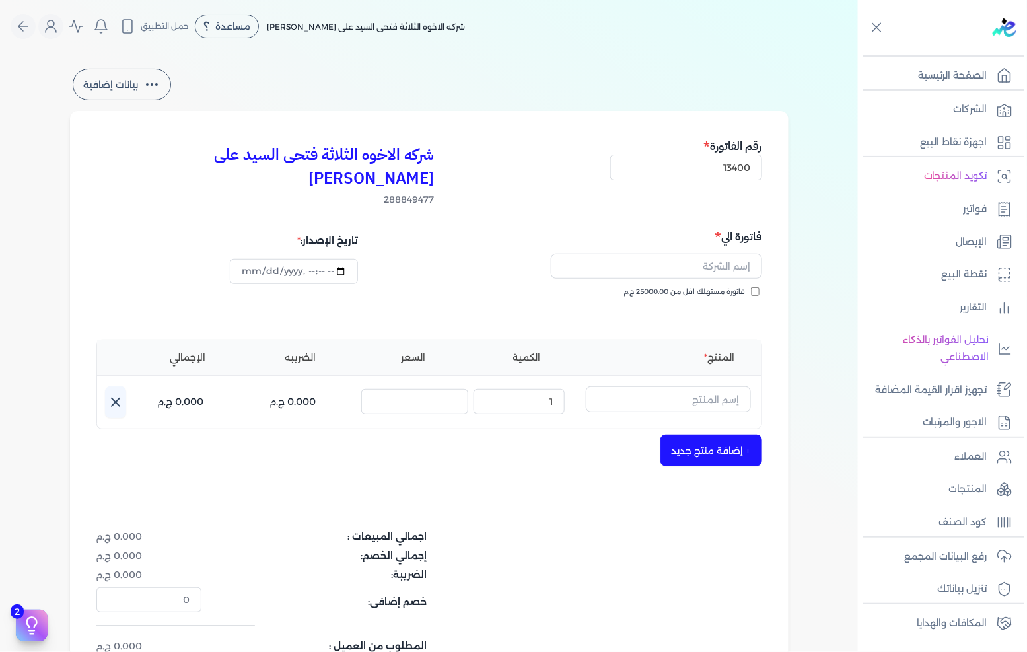
checkbox input "true"
click at [746, 254] on input "text" at bounding box center [656, 266] width 211 height 25
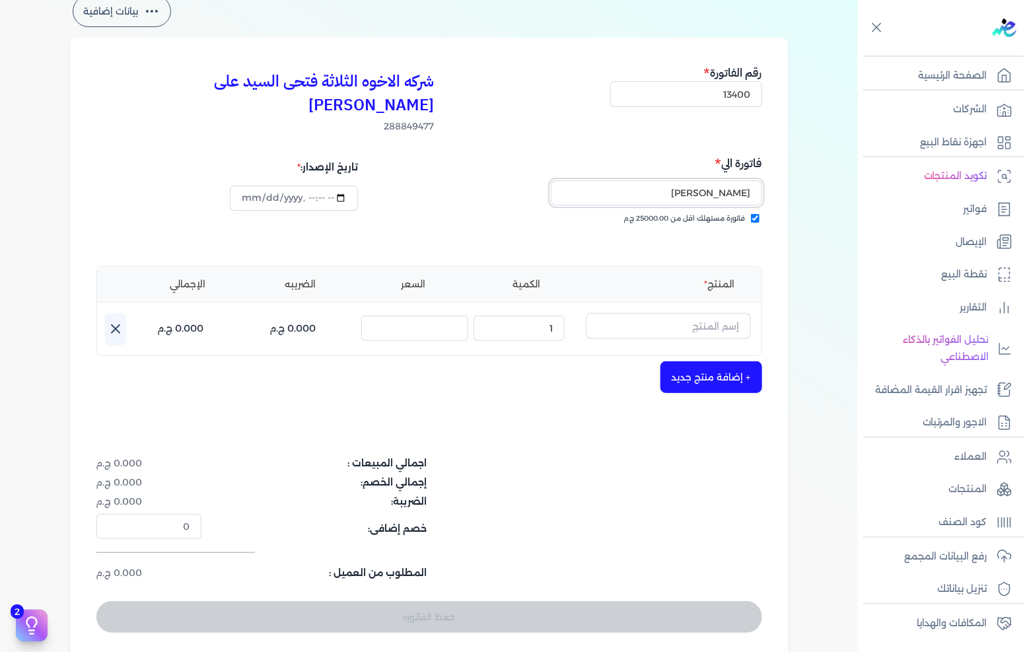
type input "[PERSON_NAME]"
click at [698, 313] on input "text" at bounding box center [668, 325] width 165 height 25
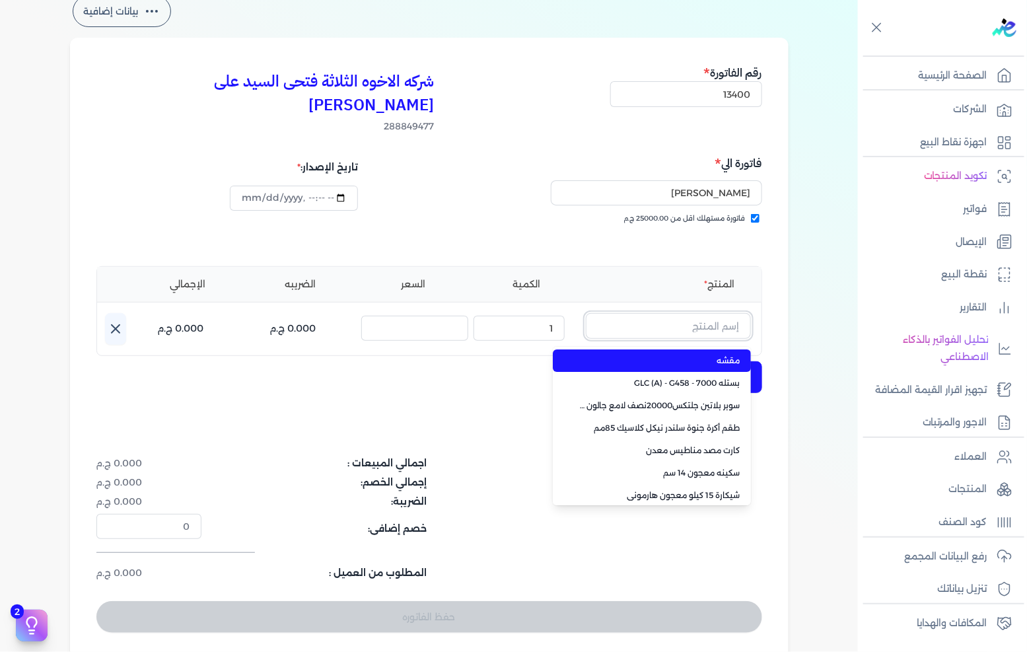
paste input "سيلر المقاوم 0017 بستلة 9 لتر"
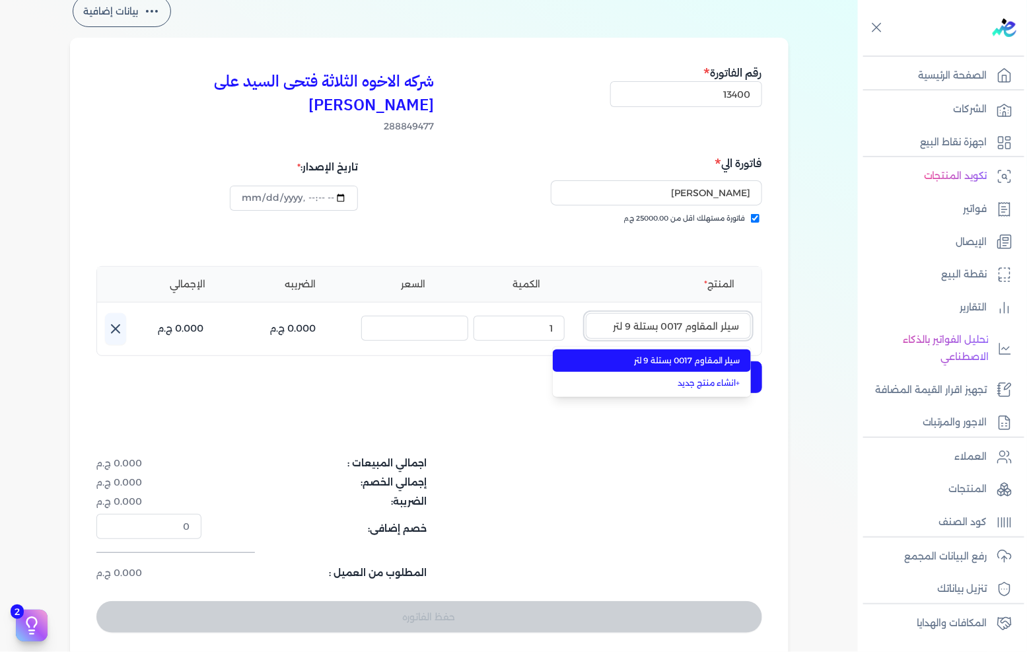
type input "سيلر المقاوم 0017 بستلة 9 لتر"
click at [676, 355] on span "سيلر المقاوم 0017 بستلة 9 لتر" at bounding box center [659, 361] width 161 height 12
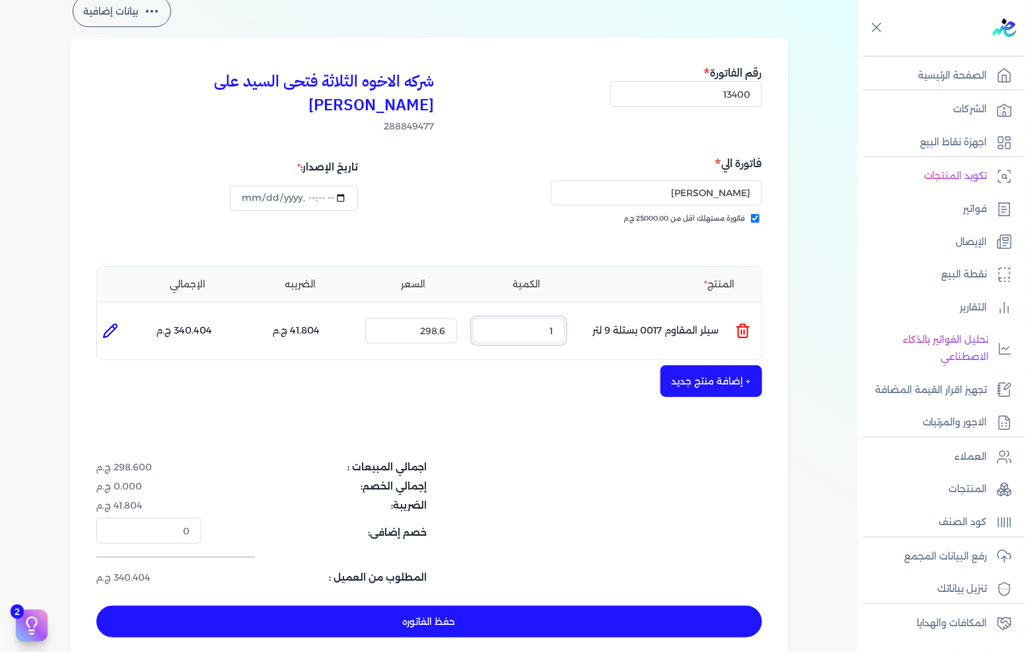
click at [549, 318] on input "1" at bounding box center [519, 330] width 92 height 25
type input "45"
click at [689, 365] on button "+ إضافة منتج جديد" at bounding box center [711, 381] width 102 height 32
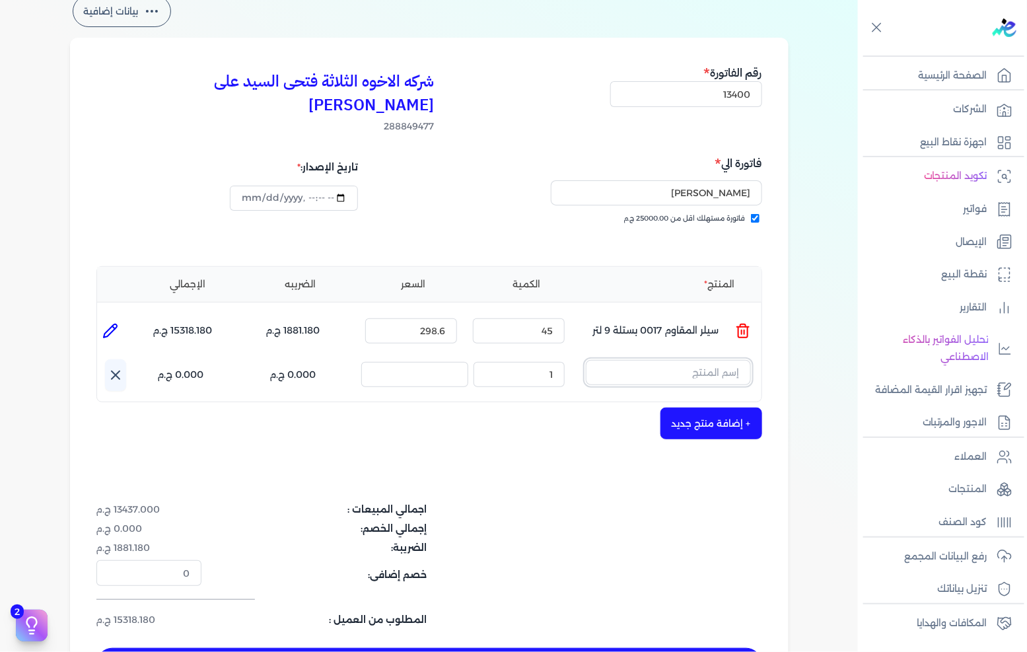
click at [697, 360] on input "text" at bounding box center [668, 372] width 165 height 25
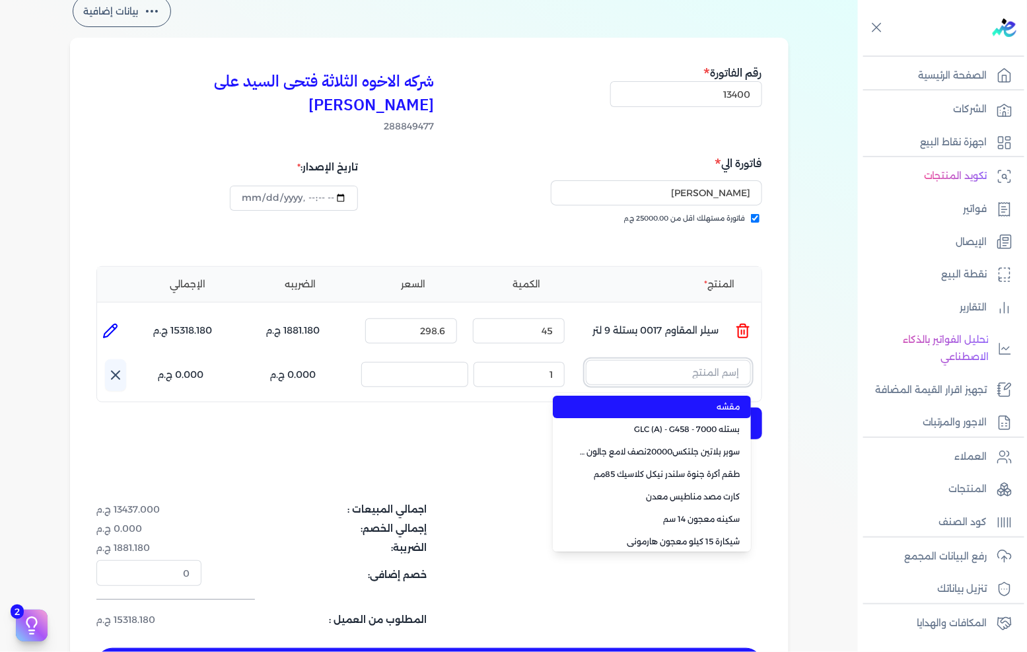
paste input "معجون داي تون 100 جالون 4 كجم قائم"
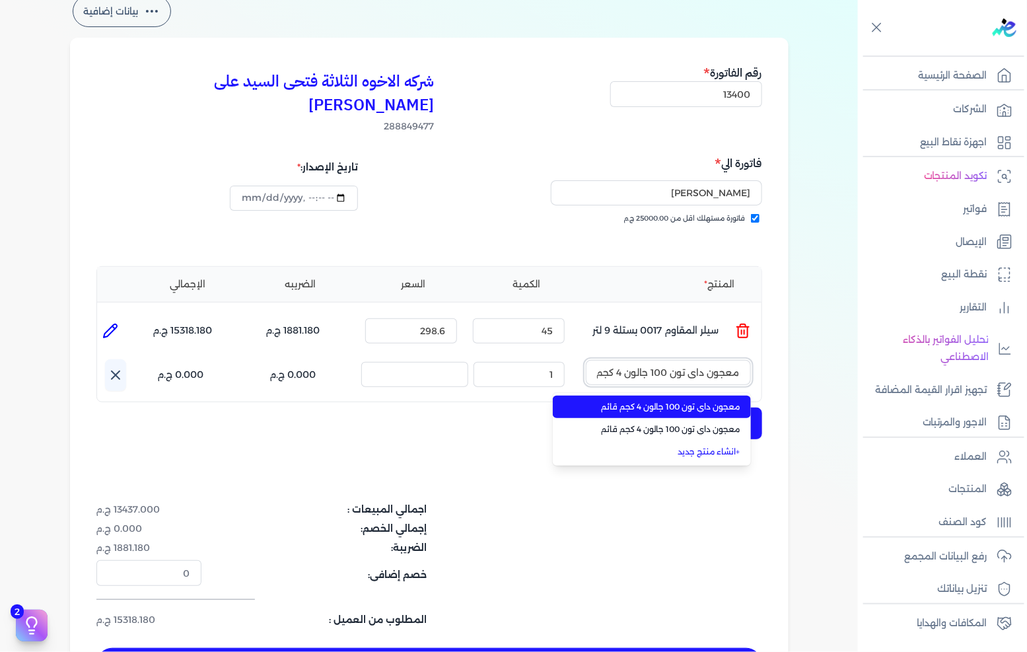
scroll to position [0, -21]
type input "معجون داي تون 100 جالون 4 كجم قائم"
click at [683, 401] on span "معجون داي تون 100 جالون 4 كجم قائم" at bounding box center [659, 407] width 161 height 12
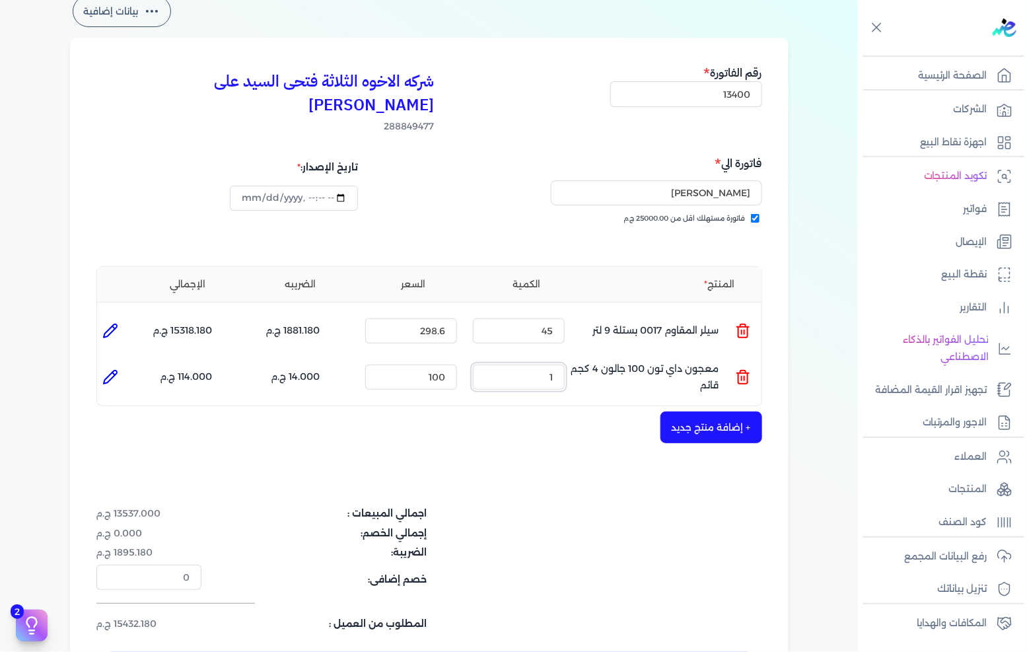
click at [547, 364] on input "1" at bounding box center [519, 376] width 92 height 25
click at [545, 364] on input "10" at bounding box center [519, 376] width 92 height 25
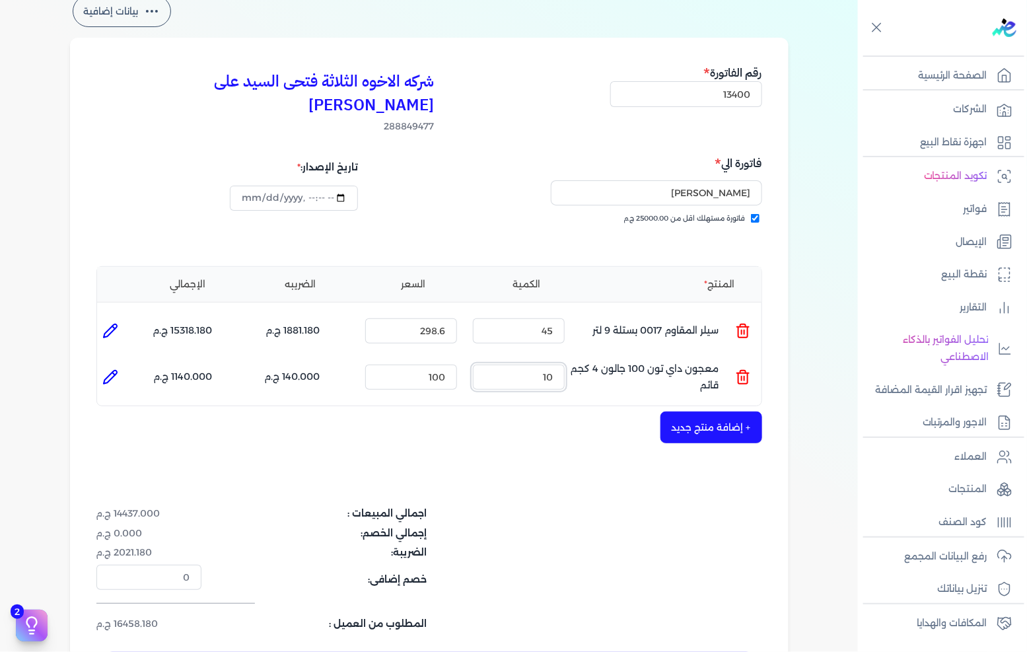
drag, startPoint x: 545, startPoint y: 349, endPoint x: 584, endPoint y: 347, distance: 39.6
click at [545, 364] on input "10" at bounding box center [519, 376] width 92 height 25
type input "2"
type input "0"
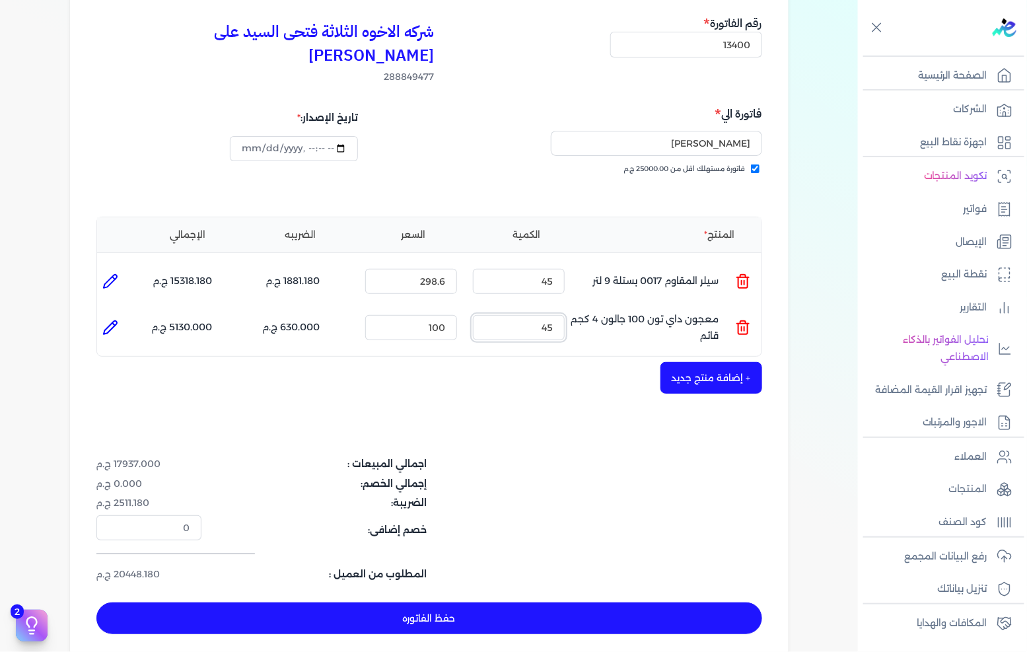
scroll to position [147, 0]
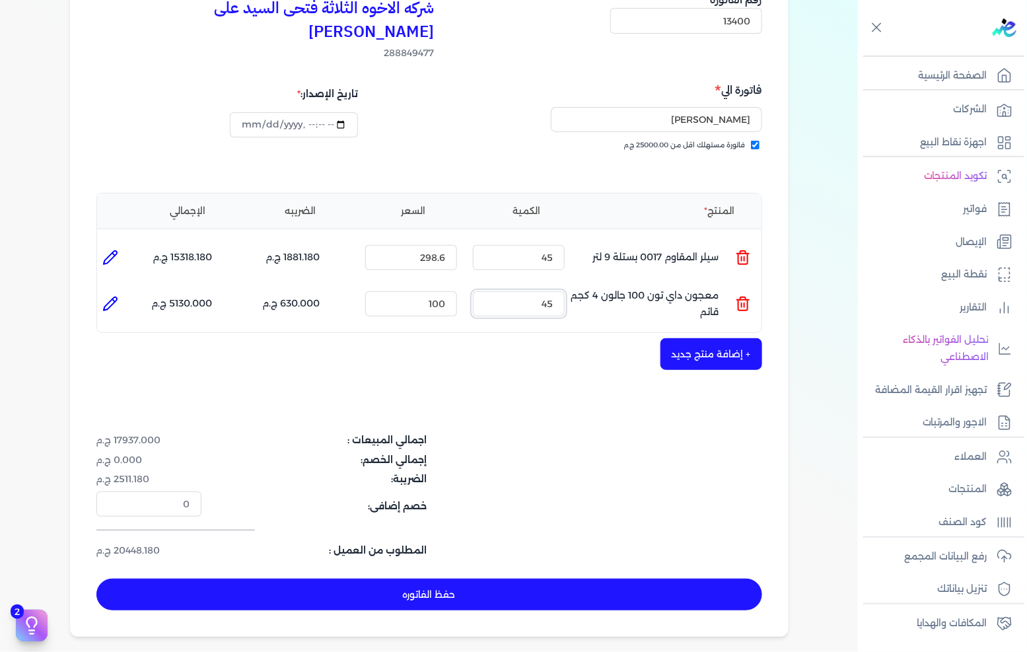
type input "45"
click at [715, 341] on button "+ إضافة منتج جديد" at bounding box center [711, 354] width 102 height 32
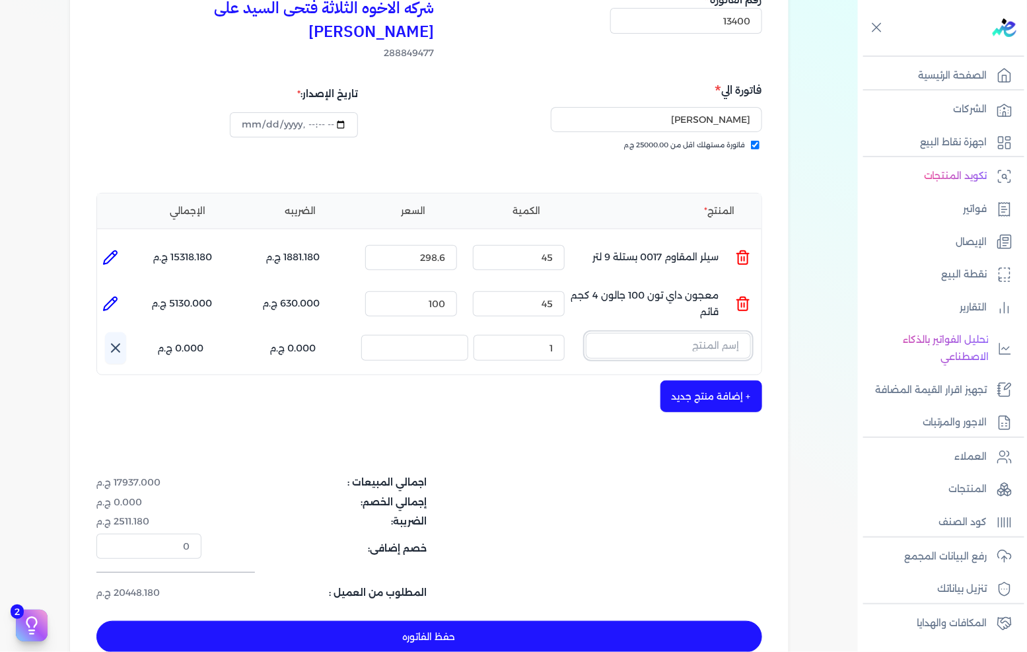
click at [685, 333] on input "text" at bounding box center [668, 345] width 165 height 25
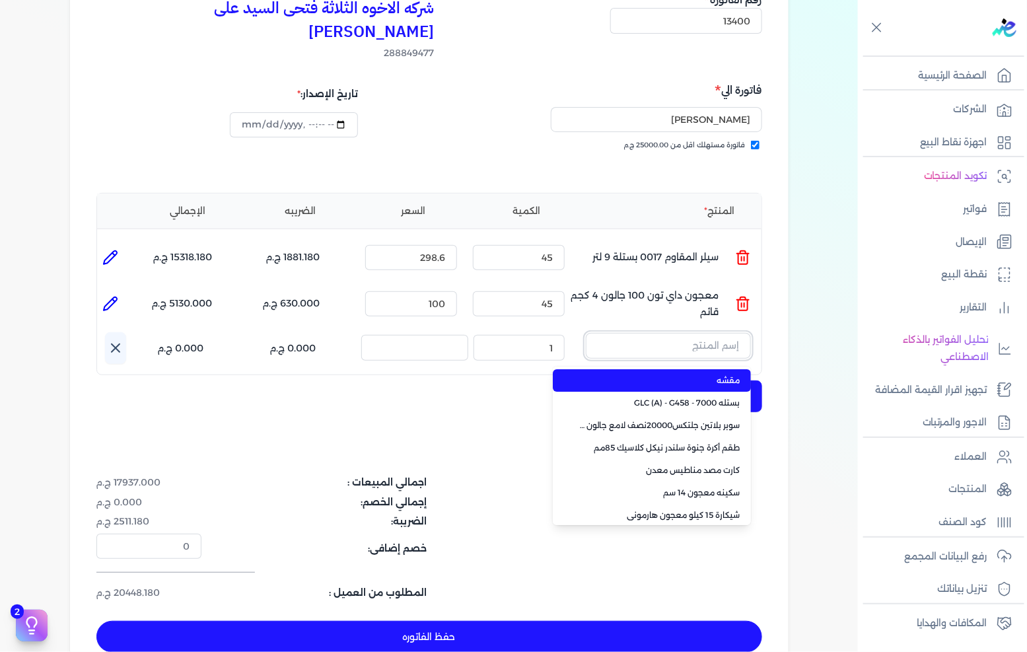
paste input "سوبر داي تون 3030 علبة 1 كجم"
type input "سوبر داي تون 3030 علبة 1 كجم"
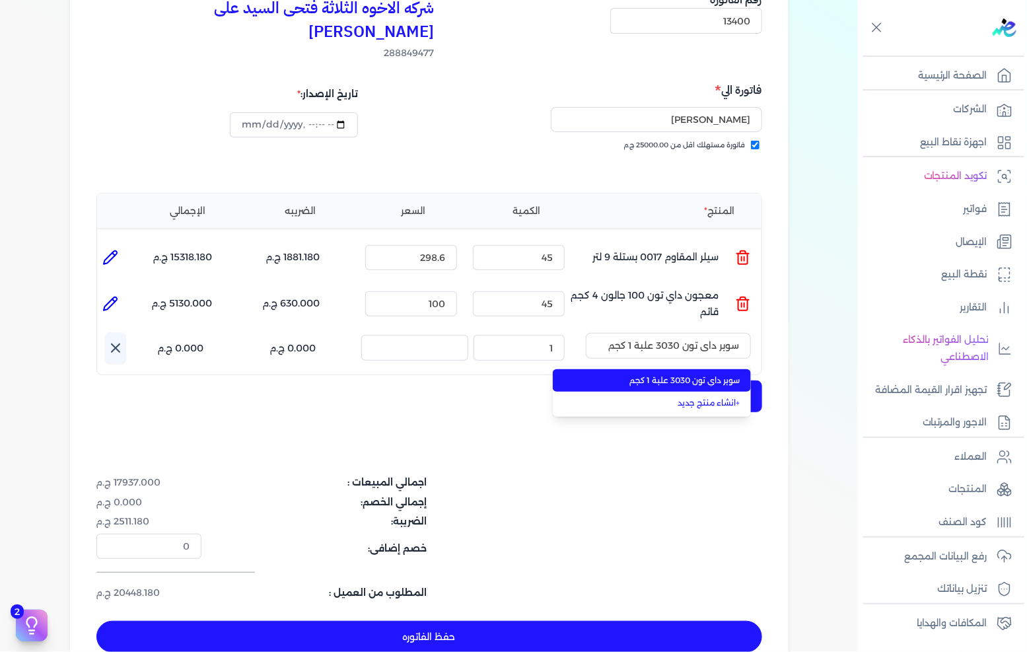
drag, startPoint x: 678, startPoint y: 359, endPoint x: 657, endPoint y: 358, distance: 21.2
click at [677, 374] on span "سوبر داي تون 3030 علبة 1 كجم" at bounding box center [659, 380] width 161 height 12
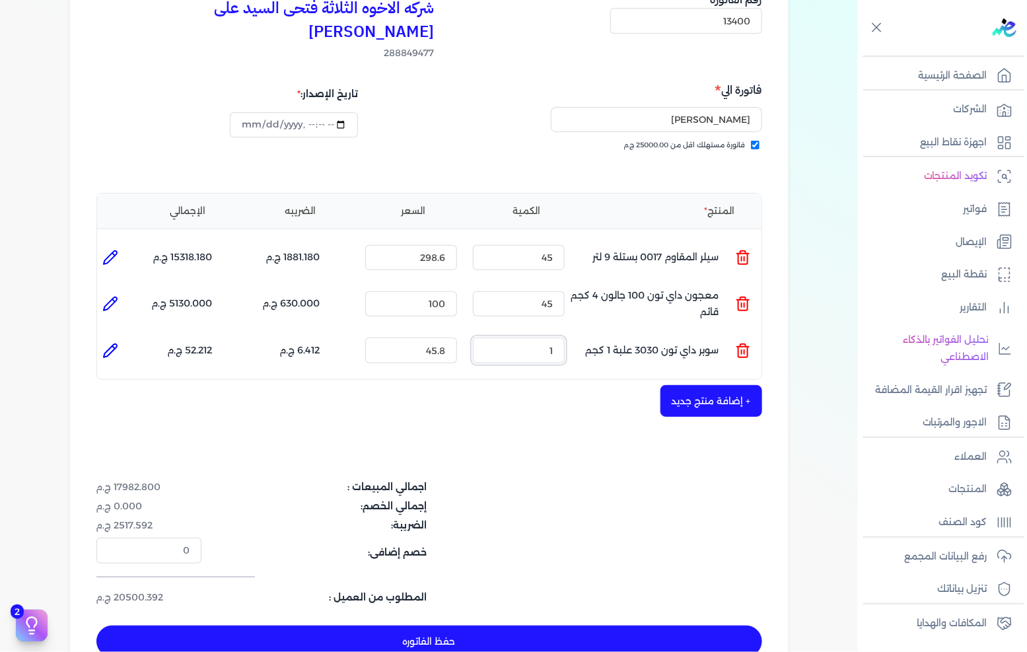
click at [530, 337] on input "1" at bounding box center [519, 349] width 92 height 25
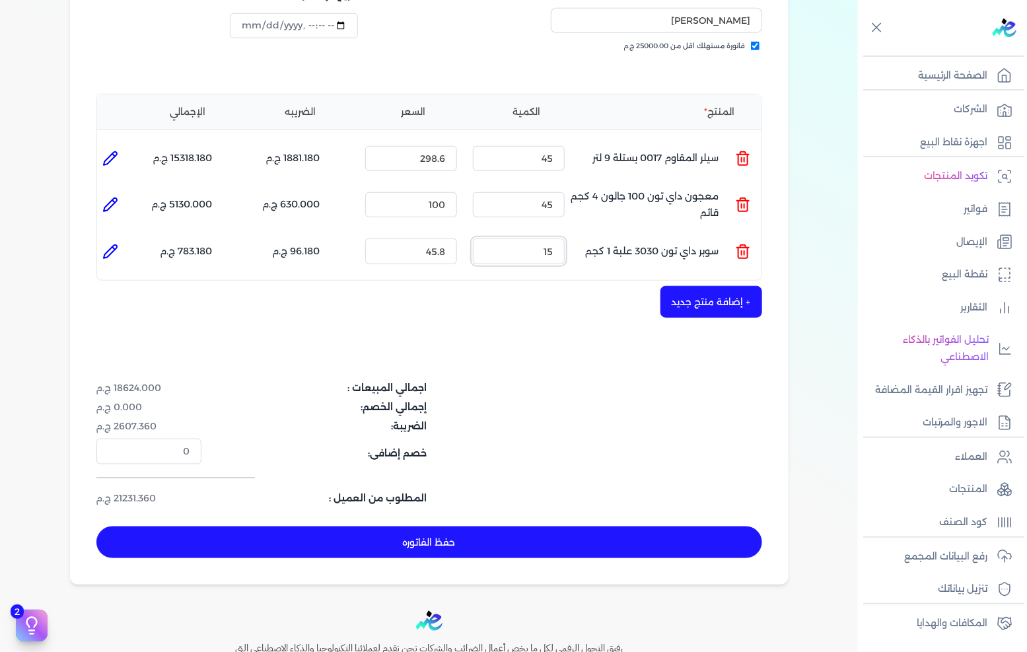
scroll to position [220, 0]
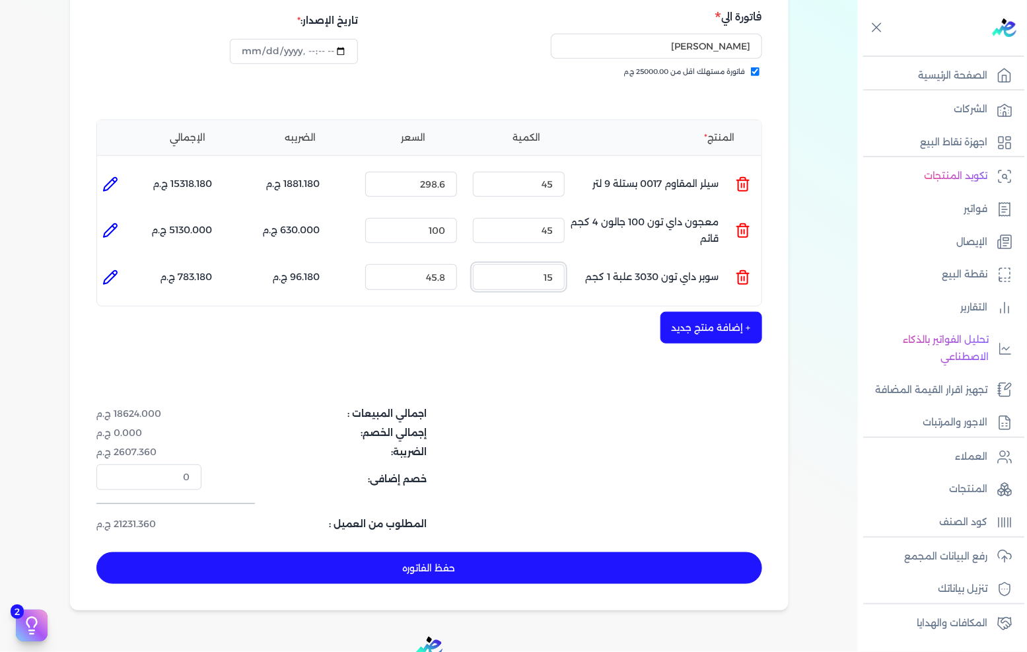
type input "15"
click at [481, 552] on button "حفظ الفاتوره" at bounding box center [429, 568] width 666 height 32
type input "[DATE]"
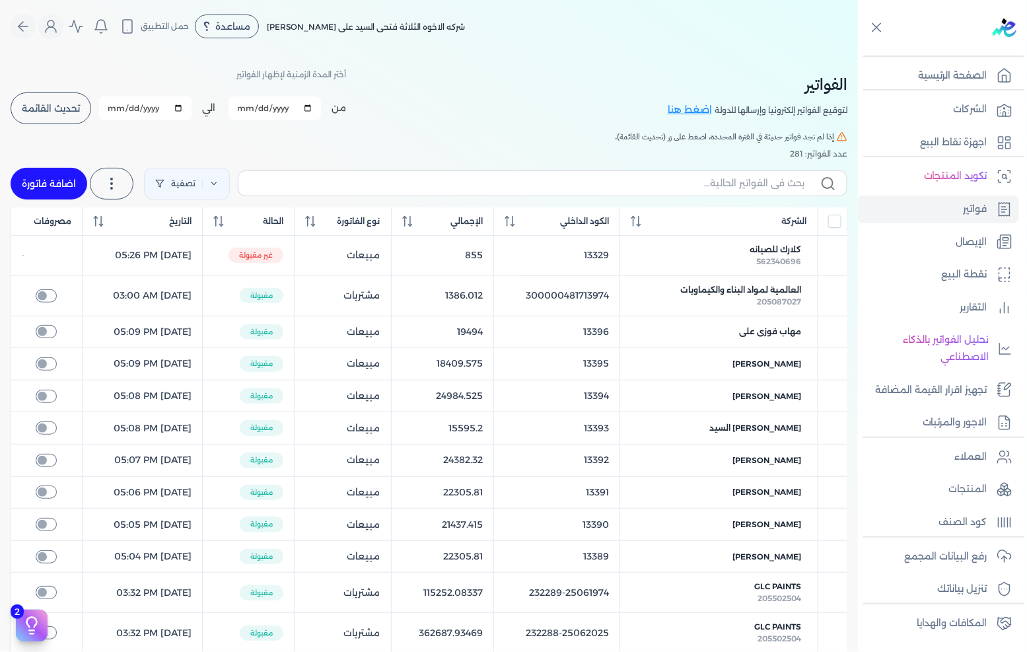
click at [55, 189] on link "اضافة فاتورة" at bounding box center [49, 184] width 77 height 32
select select "EGP"
select select "B"
select select "EGS"
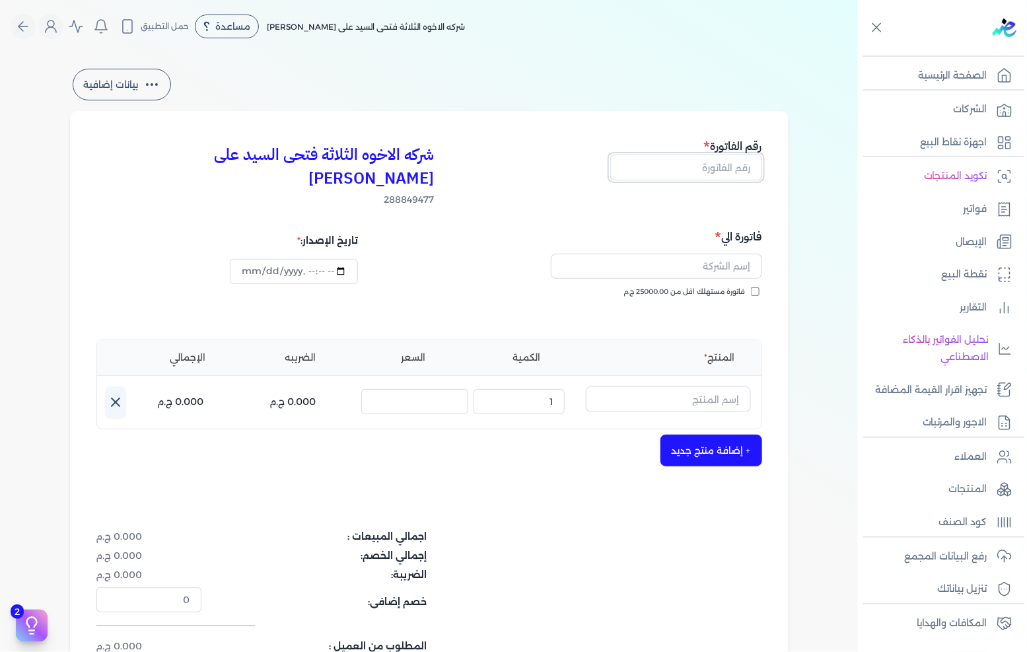
drag, startPoint x: 706, startPoint y: 163, endPoint x: 944, endPoint y: 156, distance: 237.8
click at [706, 163] on input "text" at bounding box center [686, 166] width 152 height 25
type input "13401"
click at [745, 287] on span "فاتورة مستهلك اقل من 25000.00 ج.م" at bounding box center [684, 292] width 121 height 11
click at [751, 287] on input "فاتورة مستهلك اقل من 25000.00 ج.م" at bounding box center [755, 291] width 9 height 9
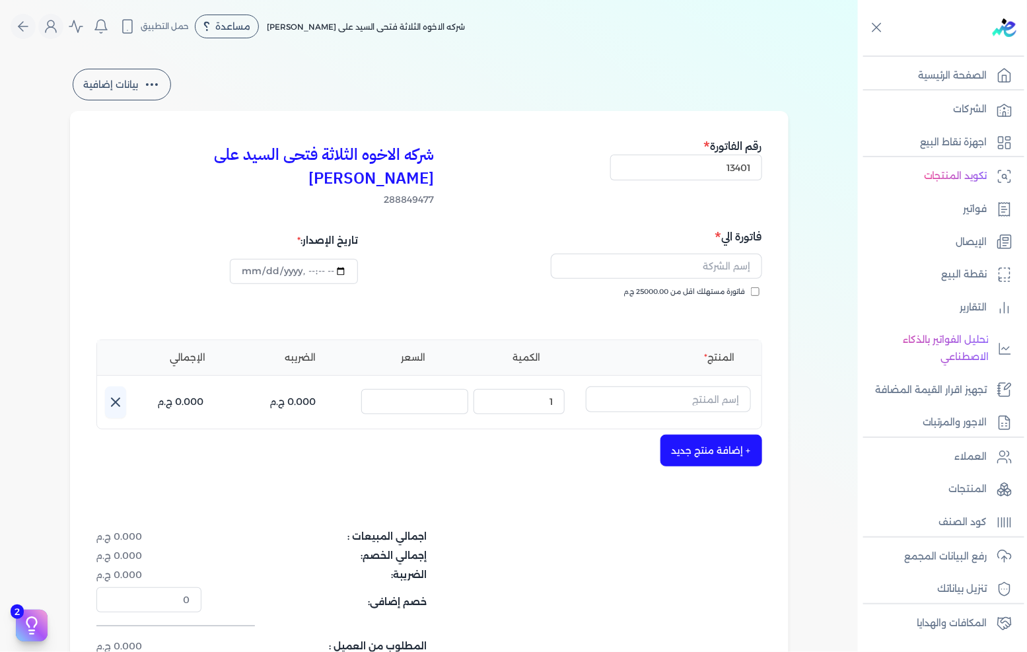
checkbox input "true"
drag, startPoint x: 747, startPoint y: 267, endPoint x: 745, endPoint y: 249, distance: 18.6
click at [745, 254] on input "text" at bounding box center [656, 266] width 211 height 25
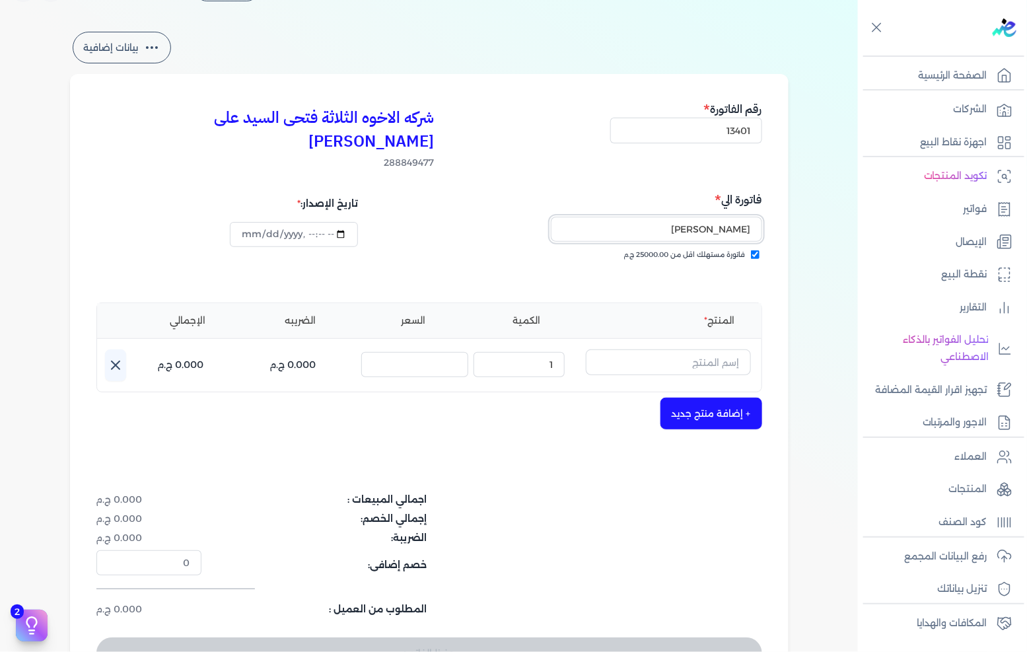
scroll to position [73, 0]
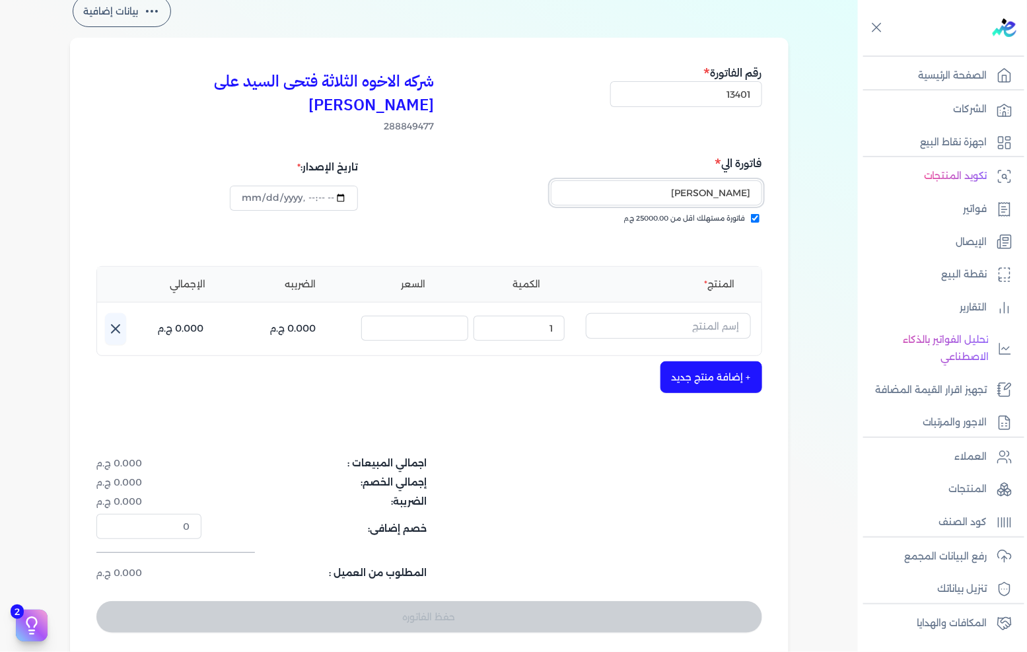
type input "[PERSON_NAME]"
click at [664, 313] on input "text" at bounding box center [668, 325] width 165 height 25
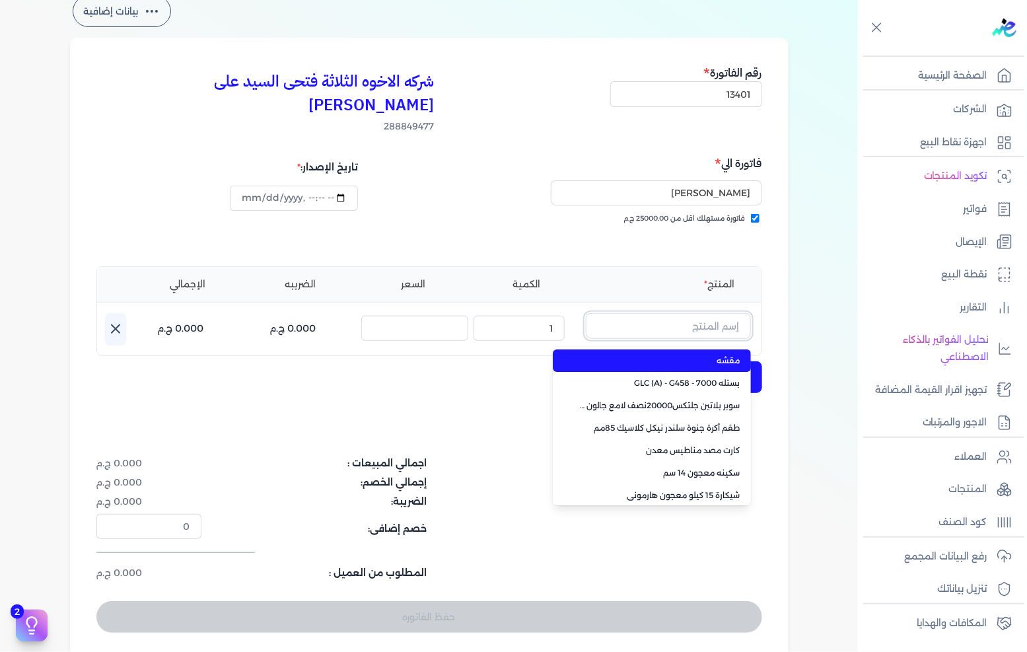
paste input "ورنيش بيور 1901 جالون 2.25 لتر"
type input "ورنيش بيور 1901 جالون 2.25 لتر"
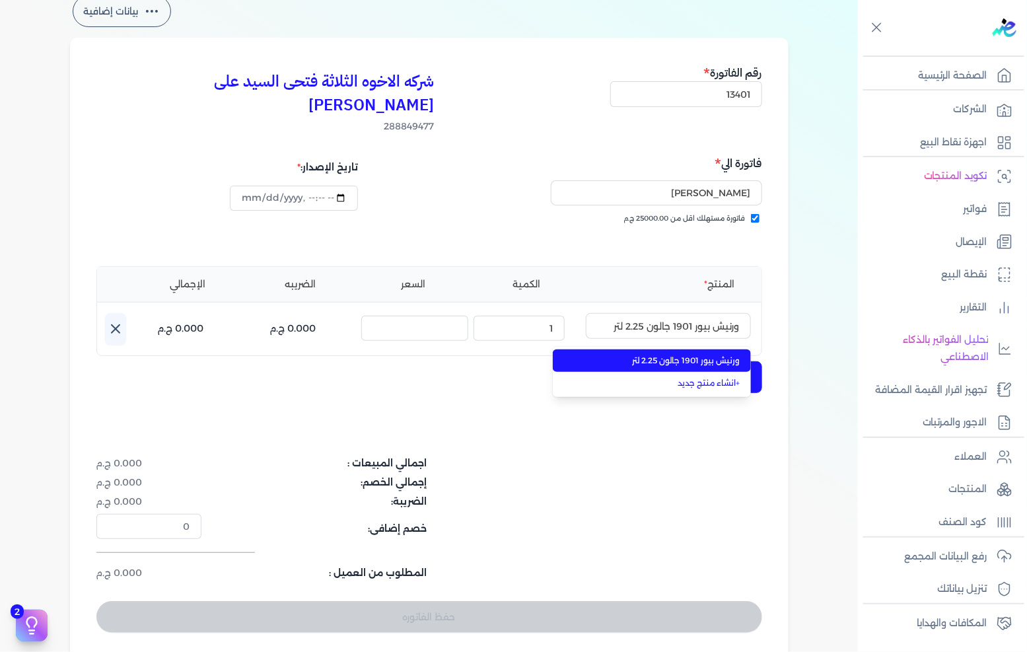
click at [654, 355] on span "ورنيش بيور 1901 جالون 2.25 لتر" at bounding box center [659, 361] width 161 height 12
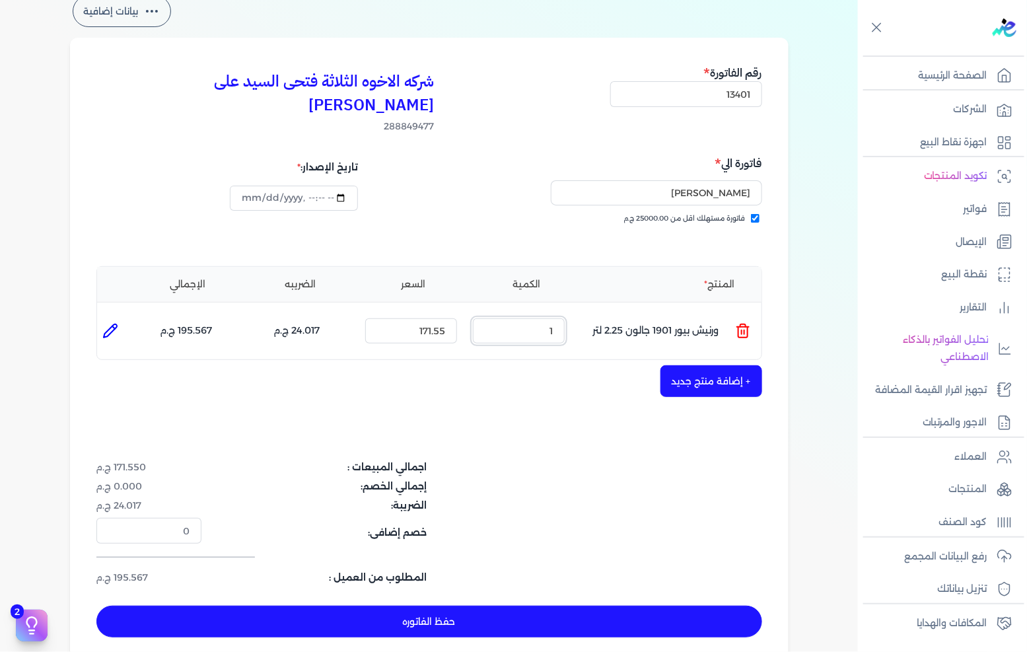
click at [531, 318] on input "1" at bounding box center [519, 330] width 92 height 25
drag, startPoint x: 531, startPoint y: 305, endPoint x: 793, endPoint y: 304, distance: 262.1
click at [531, 318] on input "1" at bounding box center [519, 330] width 92 height 25
type input "45"
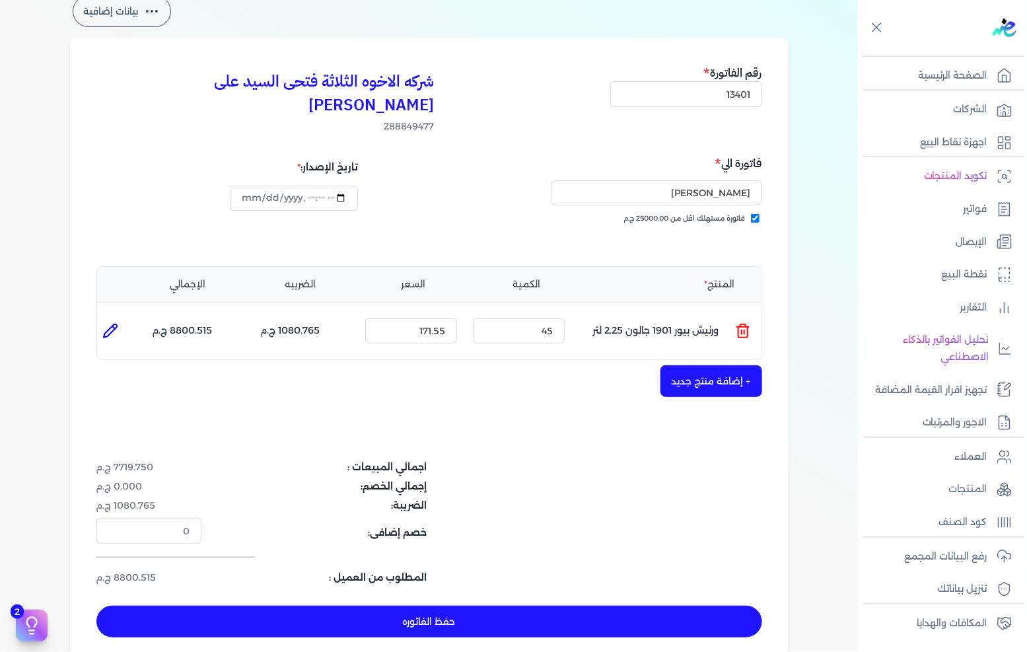
click at [685, 365] on button "+ إضافة منتج جديد" at bounding box center [711, 381] width 102 height 32
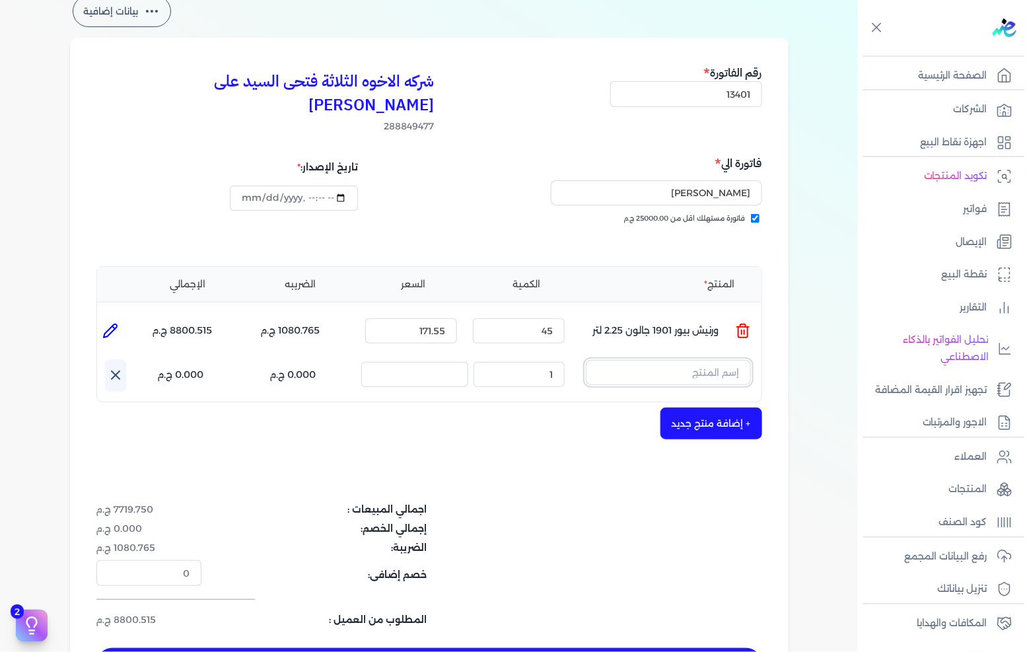
click at [645, 360] on input "text" at bounding box center [668, 372] width 165 height 25
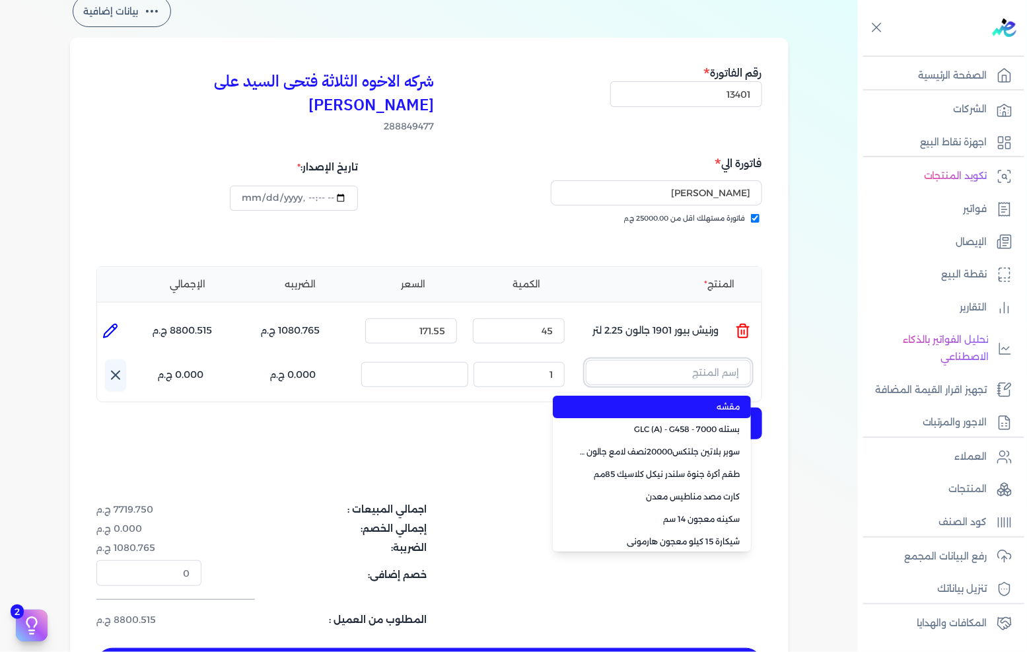
paste input "ستارت ميتاليك ذهبي علبة 0.190 لتر"
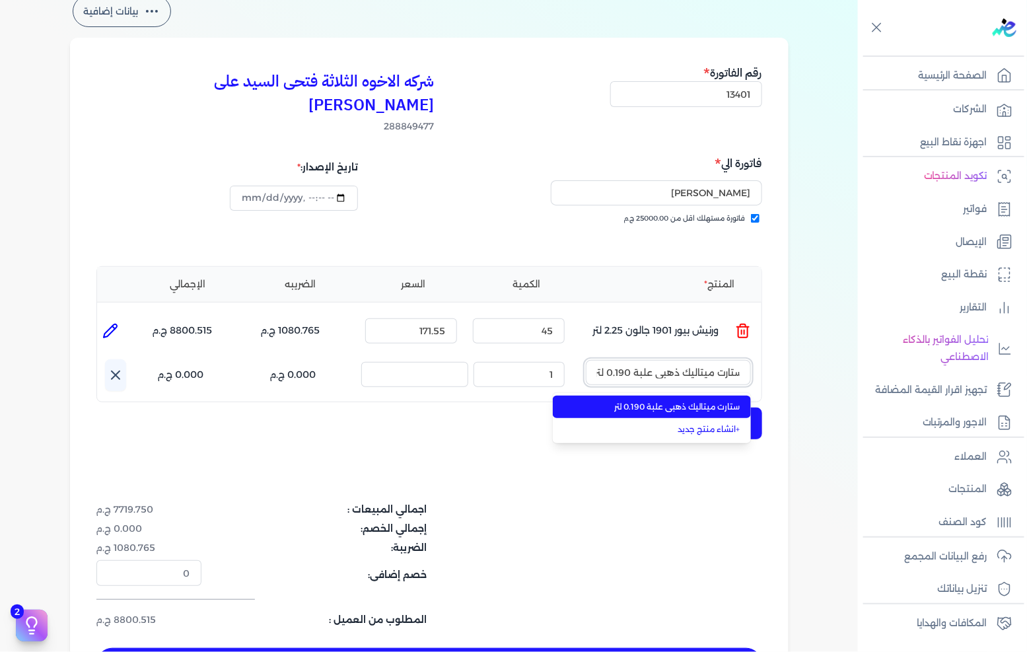
type input "ستارت ميتاليك ذهبي علبة 0.190 لتر"
click at [652, 401] on span "ستارت ميتاليك ذهبي علبة 0.190 لتر" at bounding box center [659, 407] width 161 height 12
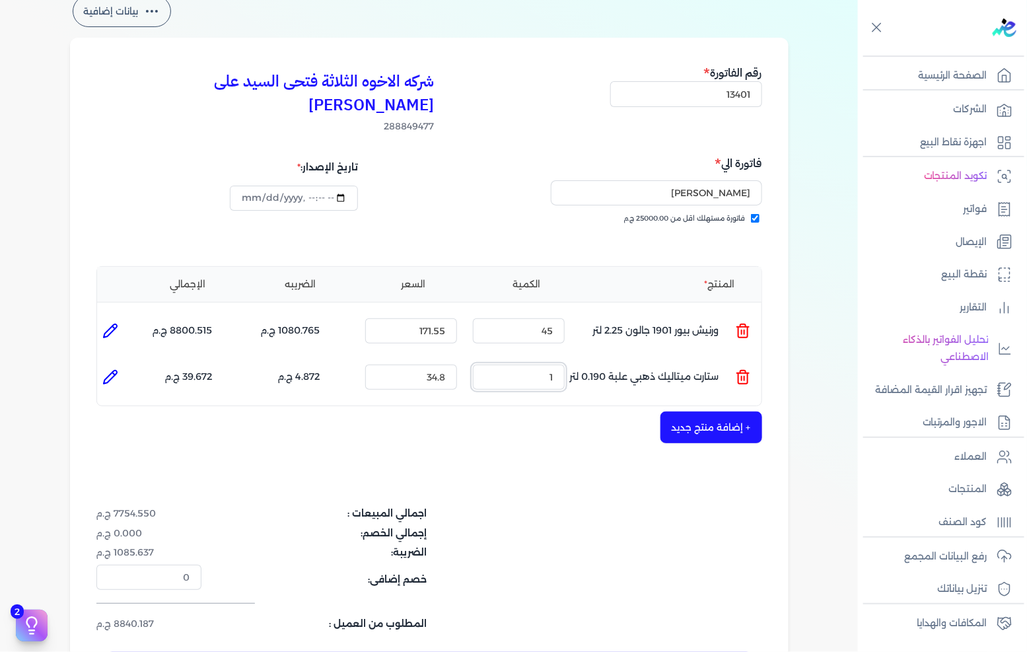
click at [558, 364] on input "1" at bounding box center [519, 376] width 92 height 25
type input "45"
click at [714, 411] on button "+ إضافة منتج جديد" at bounding box center [711, 427] width 102 height 32
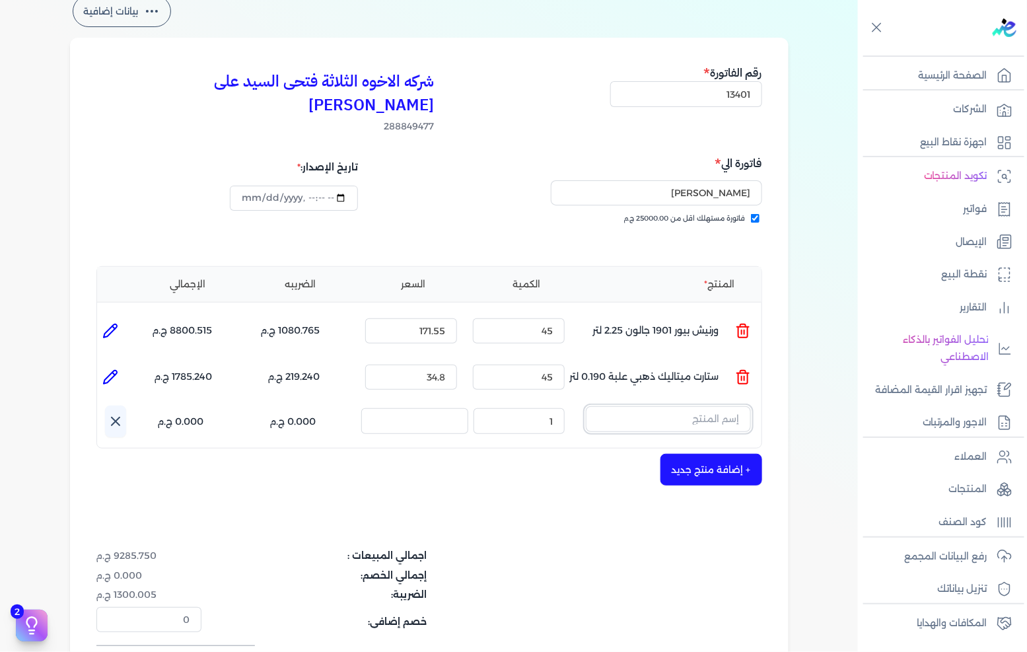
click at [659, 406] on input "text" at bounding box center [668, 418] width 165 height 25
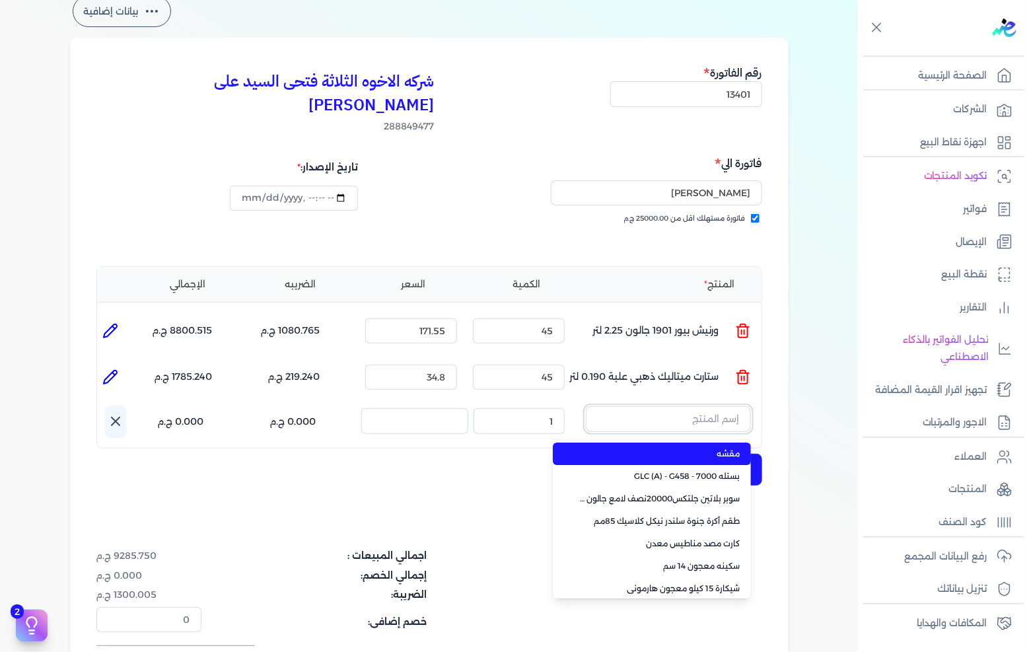
paste input "ستارت بلاستيك بستلة 8 لتر"
type input "ستارت بلاستيك بستلة 8 لتر"
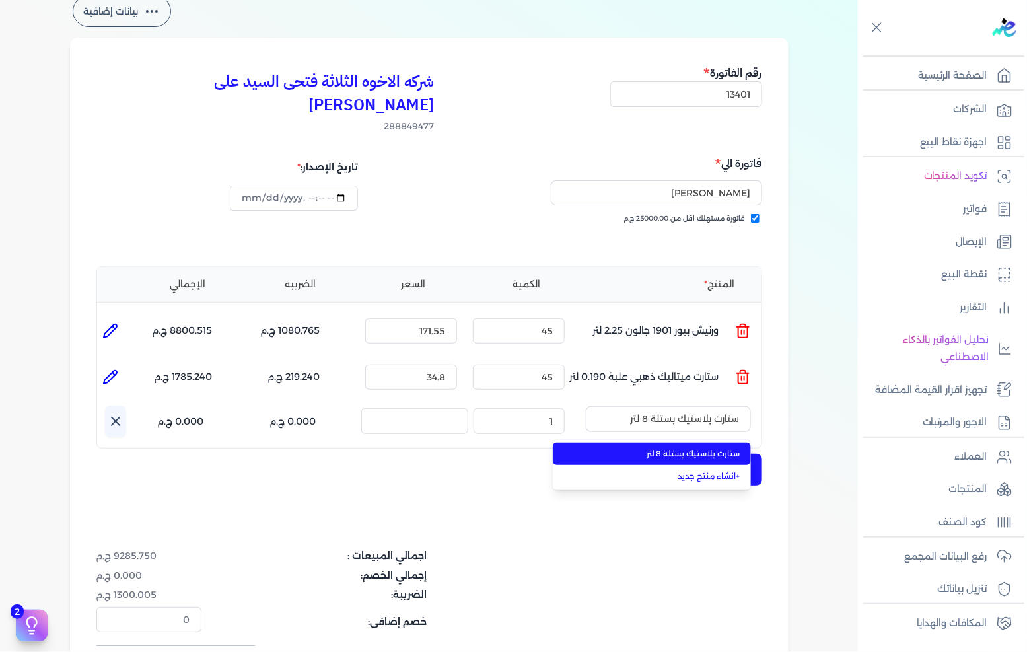
click at [649, 448] on span "ستارت بلاستيك بستلة 8 لتر" at bounding box center [659, 454] width 161 height 12
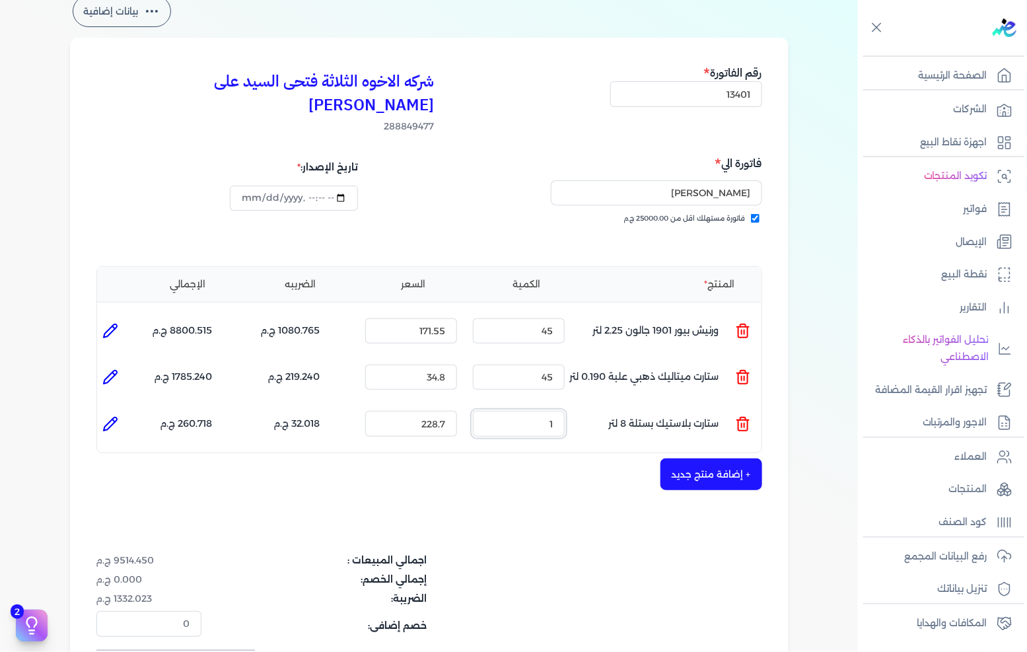
click at [533, 411] on input "1" at bounding box center [519, 423] width 92 height 25
type input "1"
type input "0"
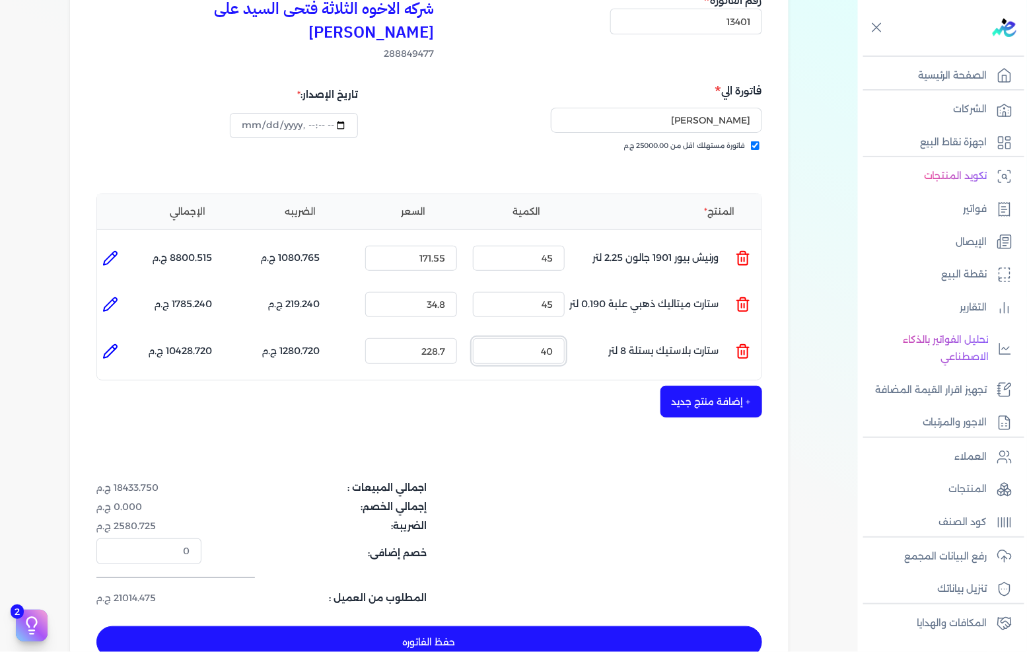
scroll to position [147, 0]
type input "40"
click at [572, 625] on button "حفظ الفاتوره" at bounding box center [429, 641] width 666 height 32
type input "[DATE]"
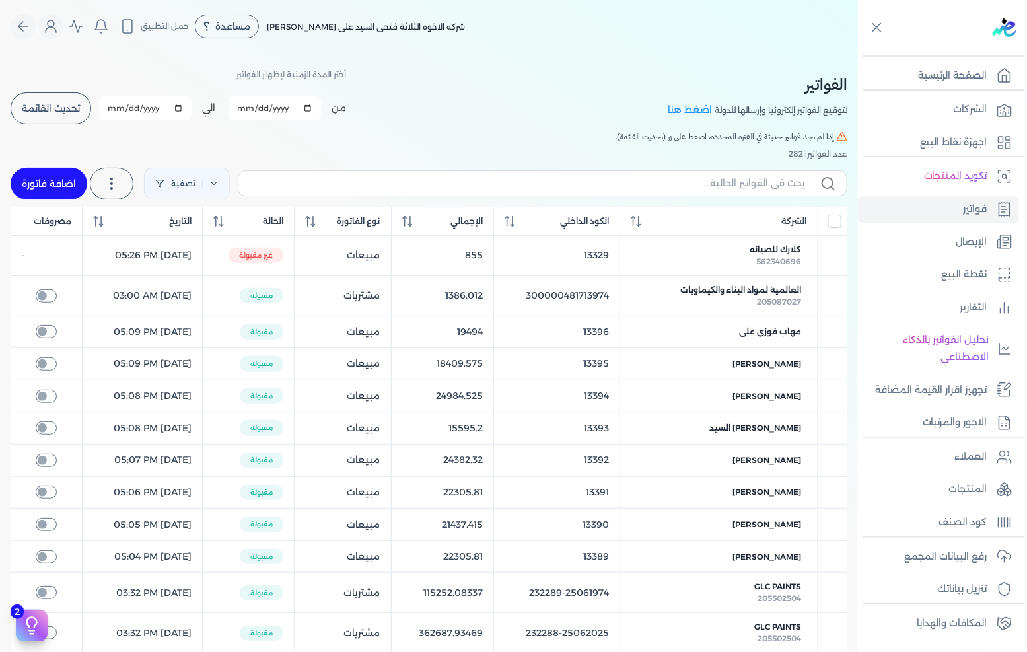
click at [57, 175] on link "اضافة فاتورة" at bounding box center [49, 184] width 77 height 32
select select "EGP"
select select "B"
select select "EGS"
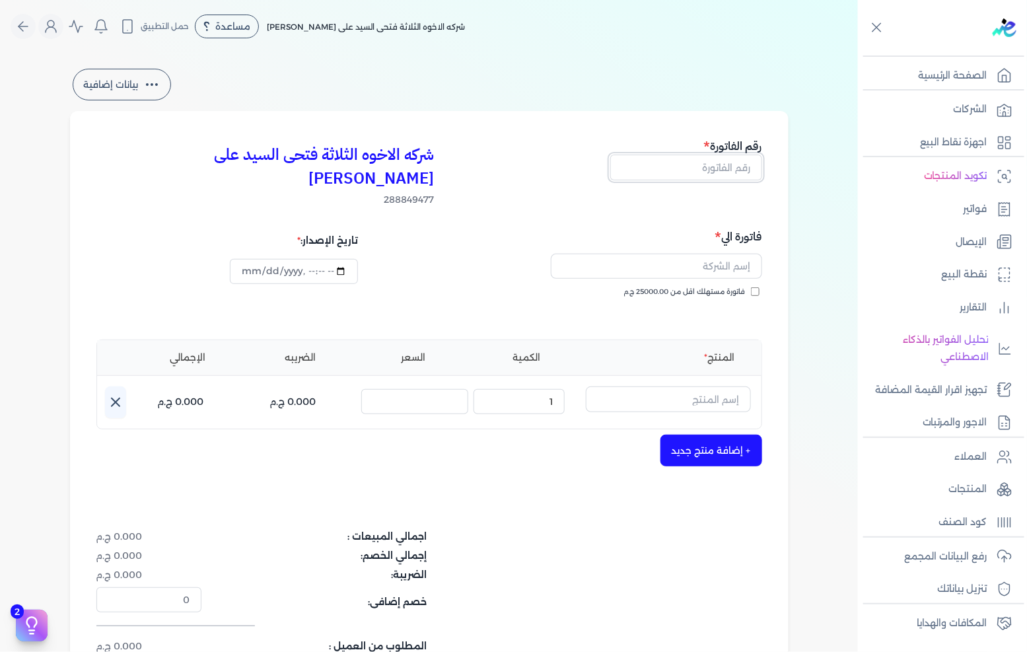
drag, startPoint x: 732, startPoint y: 161, endPoint x: 921, endPoint y: 157, distance: 189.5
click at [732, 161] on input "text" at bounding box center [686, 166] width 152 height 25
type input "13402"
click at [751, 287] on label "فاتورة مستهلك اقل من 25000.00 ج.م" at bounding box center [691, 292] width 135 height 11
click at [751, 287] on input "فاتورة مستهلك اقل من 25000.00 ج.م" at bounding box center [755, 291] width 9 height 9
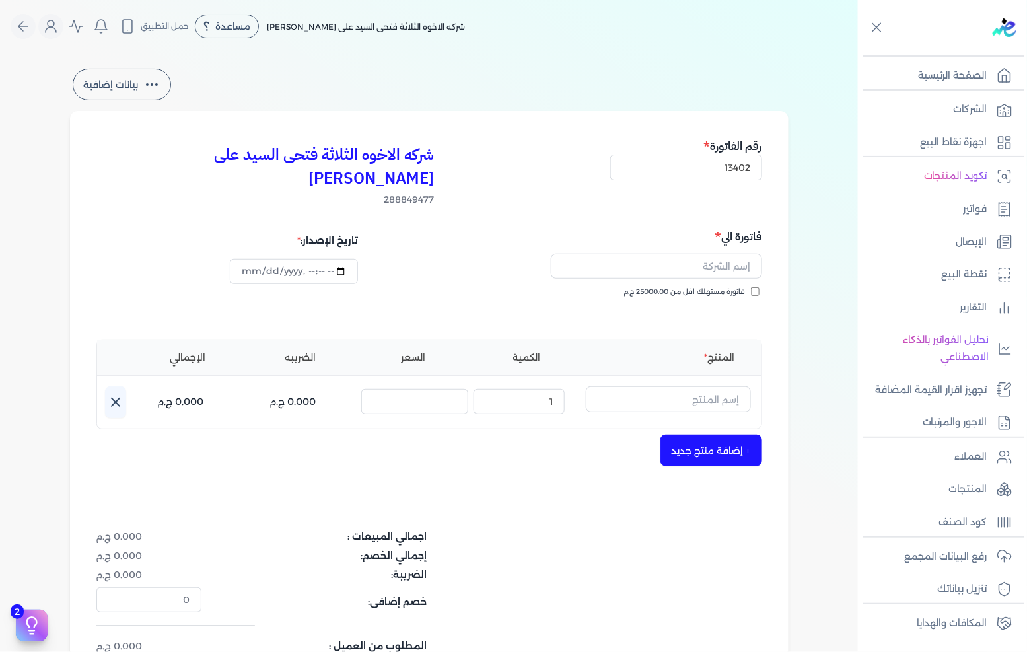
checkbox input "true"
drag, startPoint x: 751, startPoint y: 262, endPoint x: 749, endPoint y: 240, distance: 21.9
click at [749, 254] on input "text" at bounding box center [656, 266] width 211 height 25
type input "[PERSON_NAME] جاد"
click at [797, 377] on div "بيانات إضافية شركه الاخوه الثلاثة فتحى السيد على [PERSON_NAME] 288849477 رقم ال…" at bounding box center [429, 399] width 761 height 666
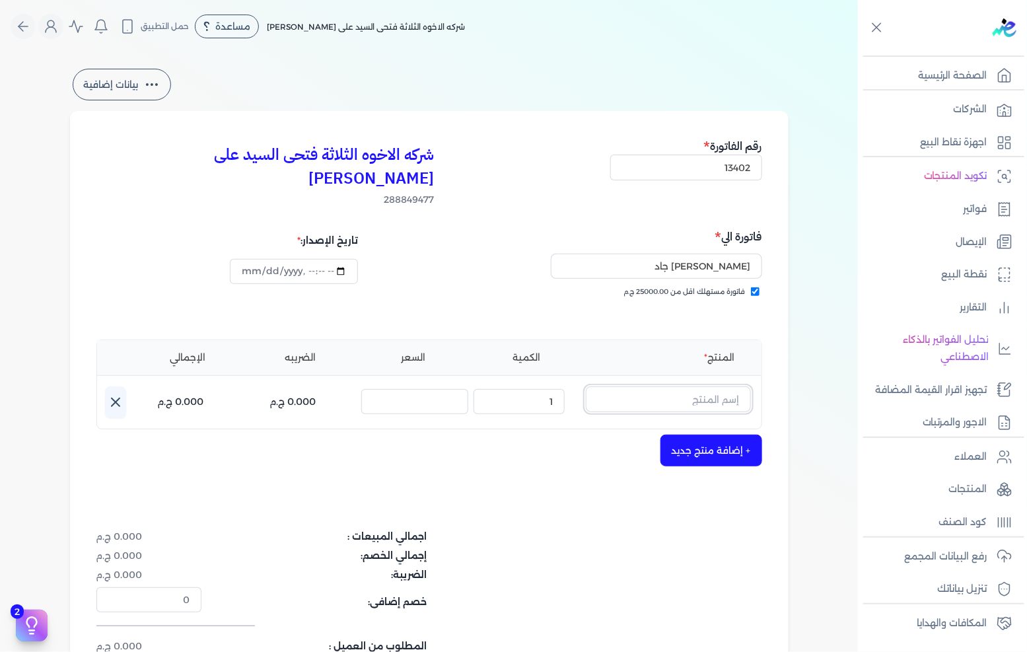
click at [672, 386] on input "text" at bounding box center [668, 398] width 165 height 25
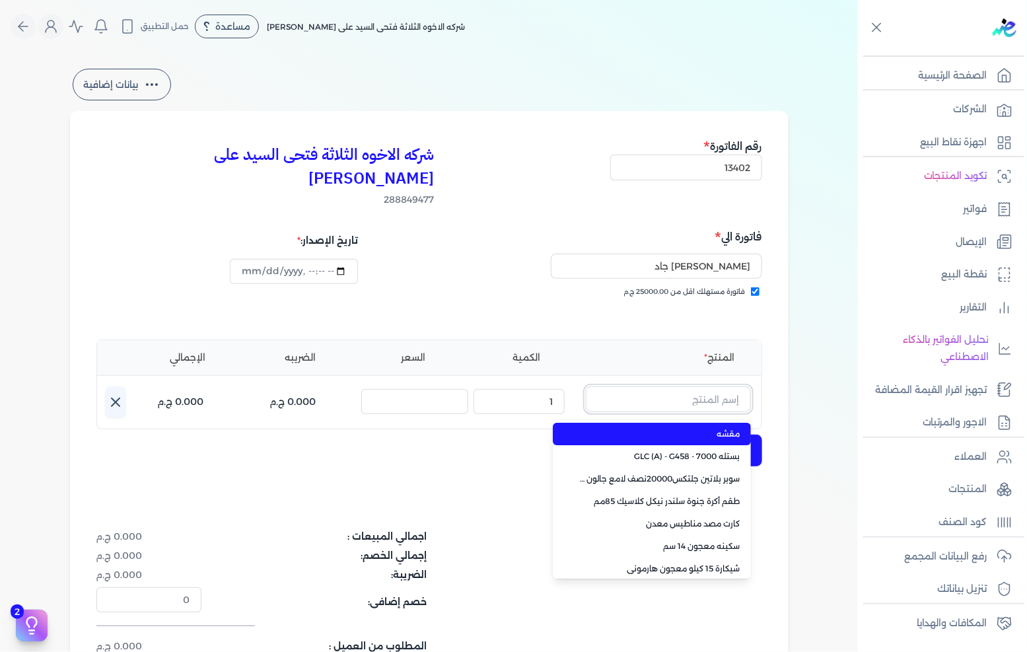
paste input "ستارت لاكيه لامع رمادي بستلة 18 كجم"
type input "ستارت لاكيه لامع رمادي بستلة 18 كجم"
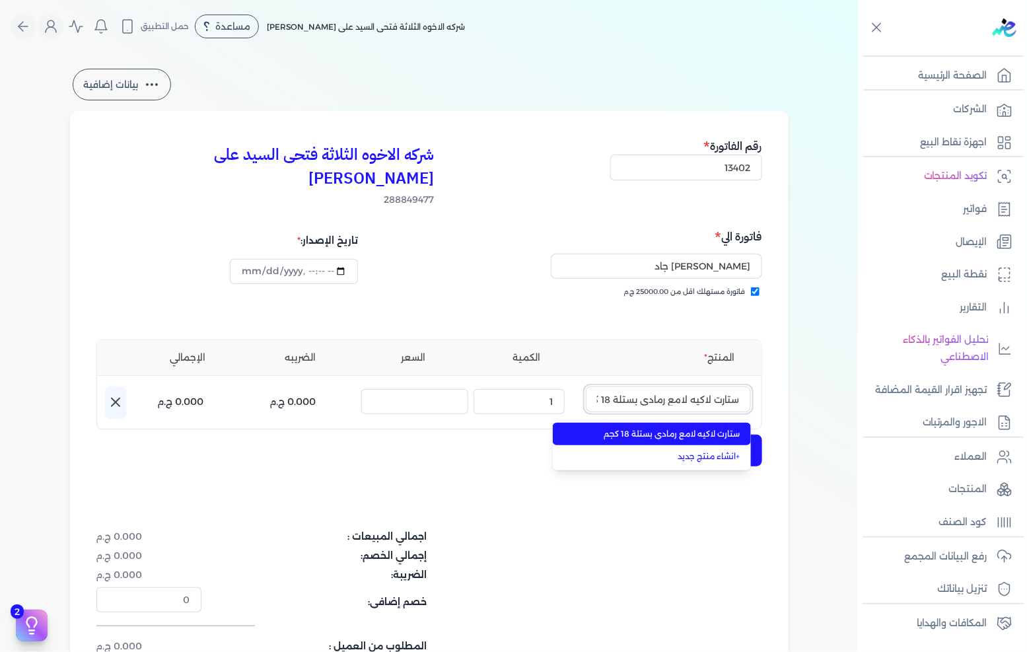
scroll to position [0, -15]
click at [664, 428] on span "ستارت لاكيه لامع رمادي بستلة 18 كجم" at bounding box center [659, 434] width 161 height 12
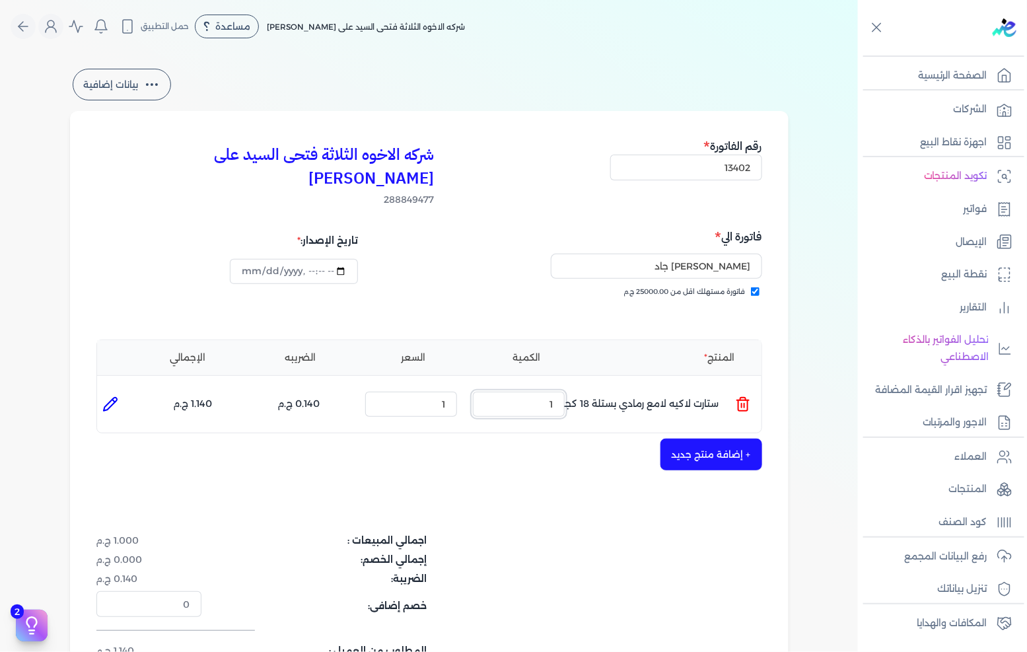
click at [538, 392] on input "1" at bounding box center [519, 404] width 92 height 25
click at [432, 392] on input "1" at bounding box center [411, 404] width 92 height 25
click at [438, 392] on input "1" at bounding box center [411, 404] width 92 height 25
click at [441, 392] on input "1" at bounding box center [411, 404] width 92 height 25
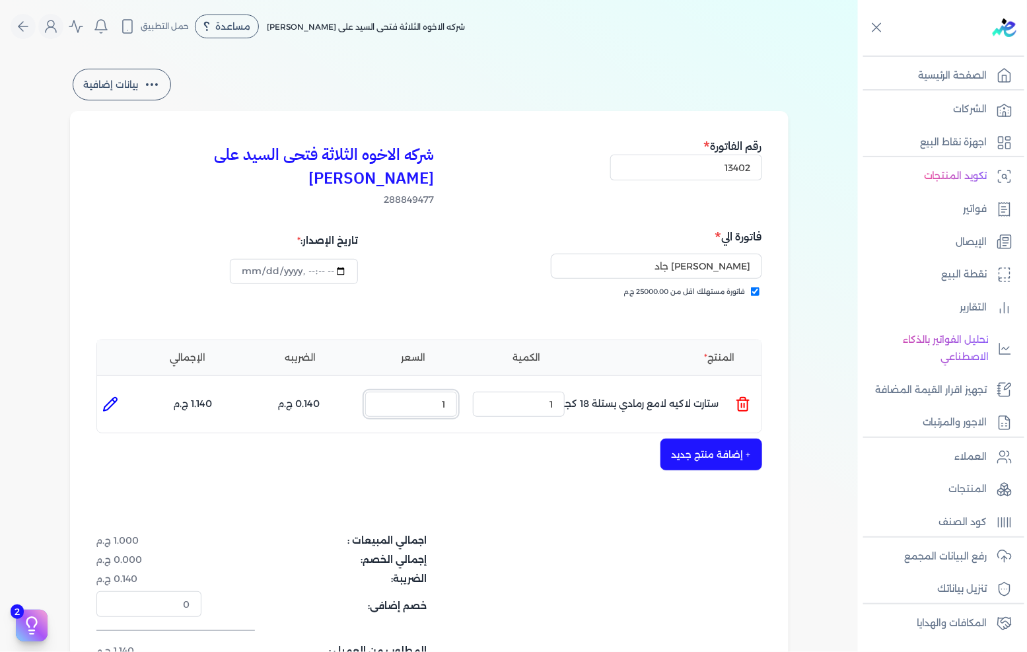
click at [441, 392] on input "1" at bounding box center [411, 404] width 92 height 25
paste input "627.40"
type input "1627.4"
click at [478, 438] on div "+ إضافة منتج جديد" at bounding box center [429, 454] width 666 height 32
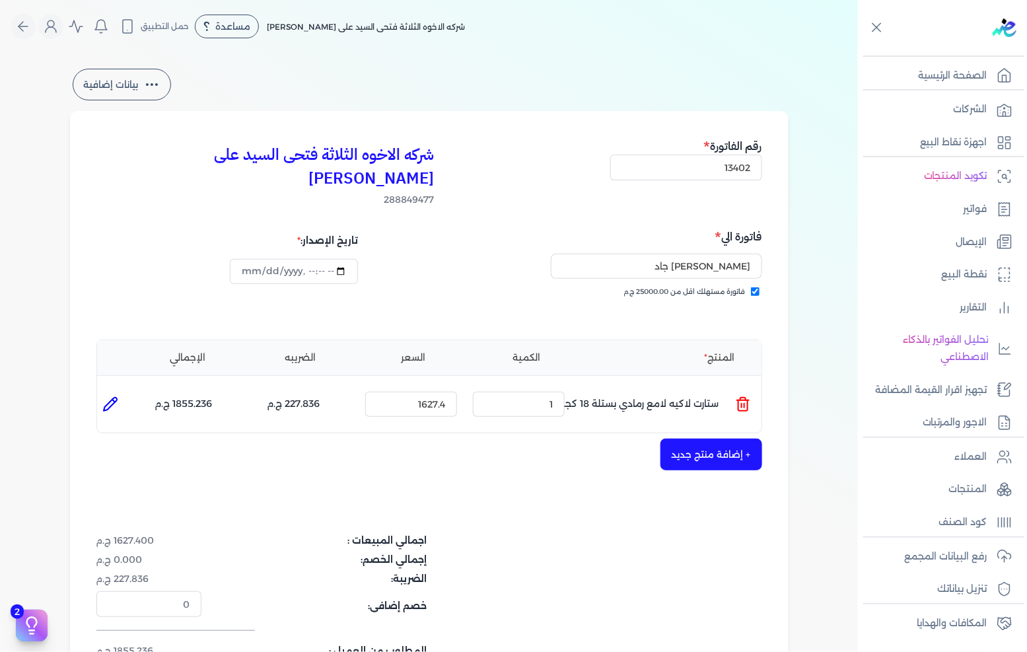
click at [718, 438] on button "+ إضافة منتج جديد" at bounding box center [711, 454] width 102 height 32
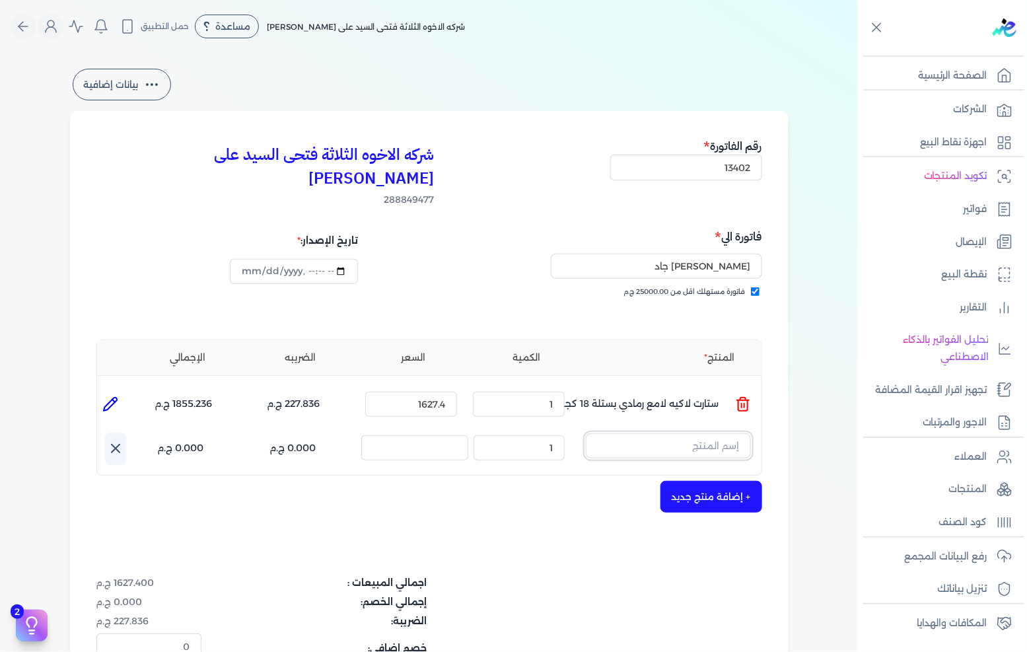
click at [646, 433] on input "text" at bounding box center [668, 445] width 165 height 25
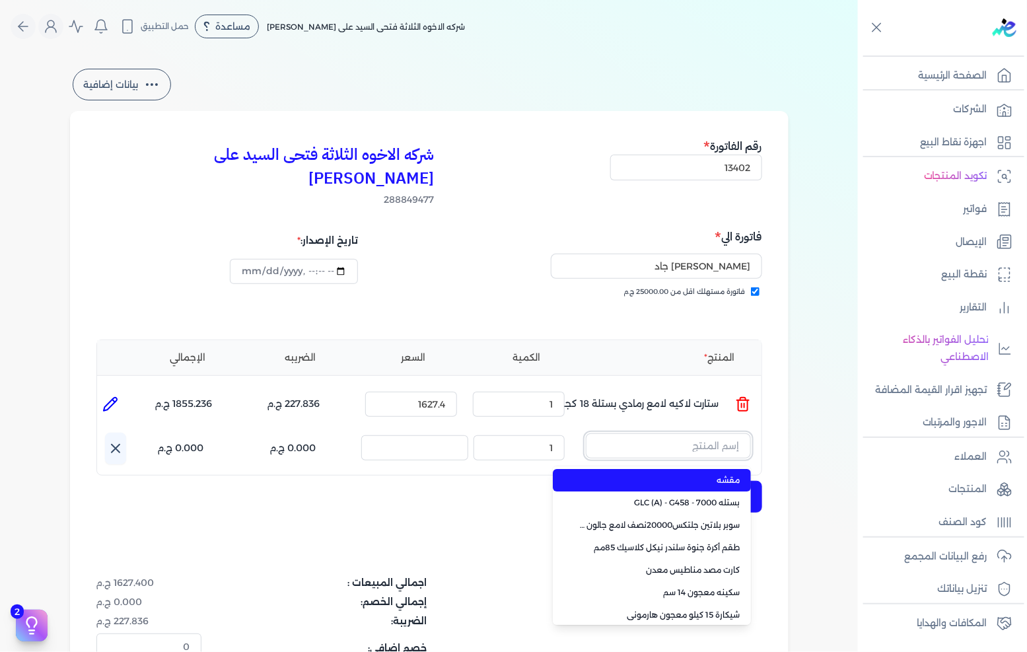
paste input "ستارت لاكيه لامع اخضر بستلة 18 كجم"
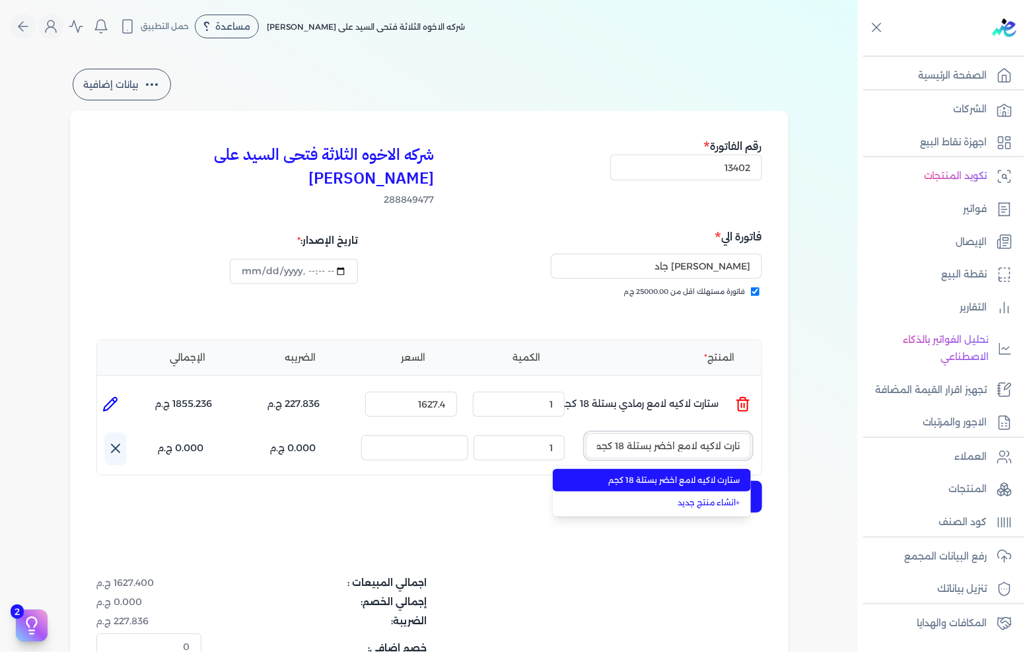
type input "ستارت لاكيه لامع اخضر بستلة 18 كجم"
click at [670, 474] on span "ستارت لاكيه لامع اخضر بستلة 18 كجم" at bounding box center [659, 480] width 161 height 12
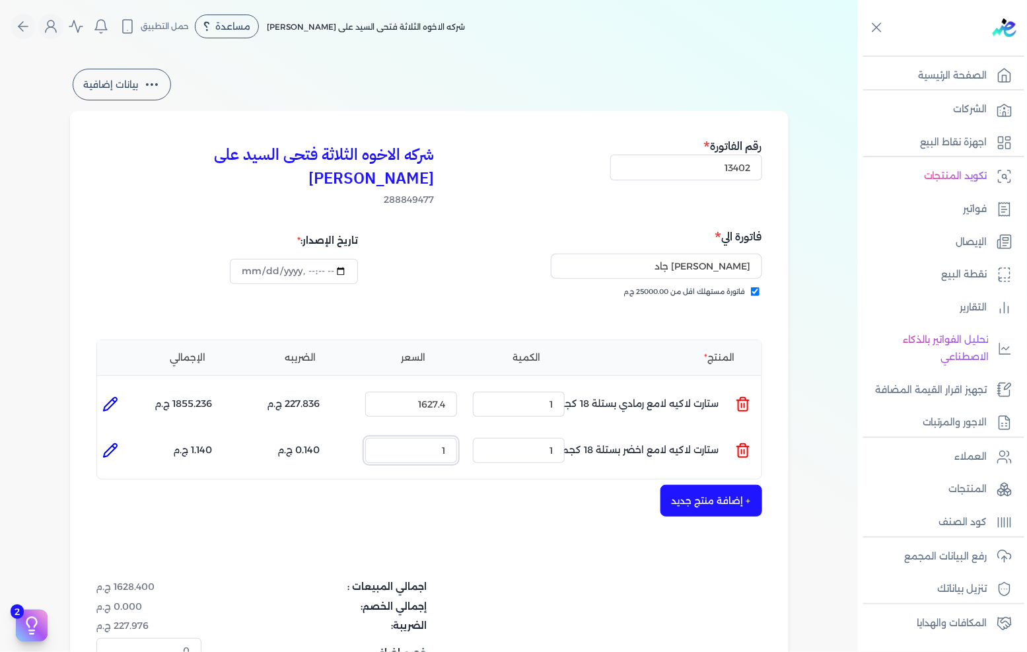
click at [438, 438] on input "1" at bounding box center [411, 450] width 92 height 25
paste input "627.40"
type input "1627.4"
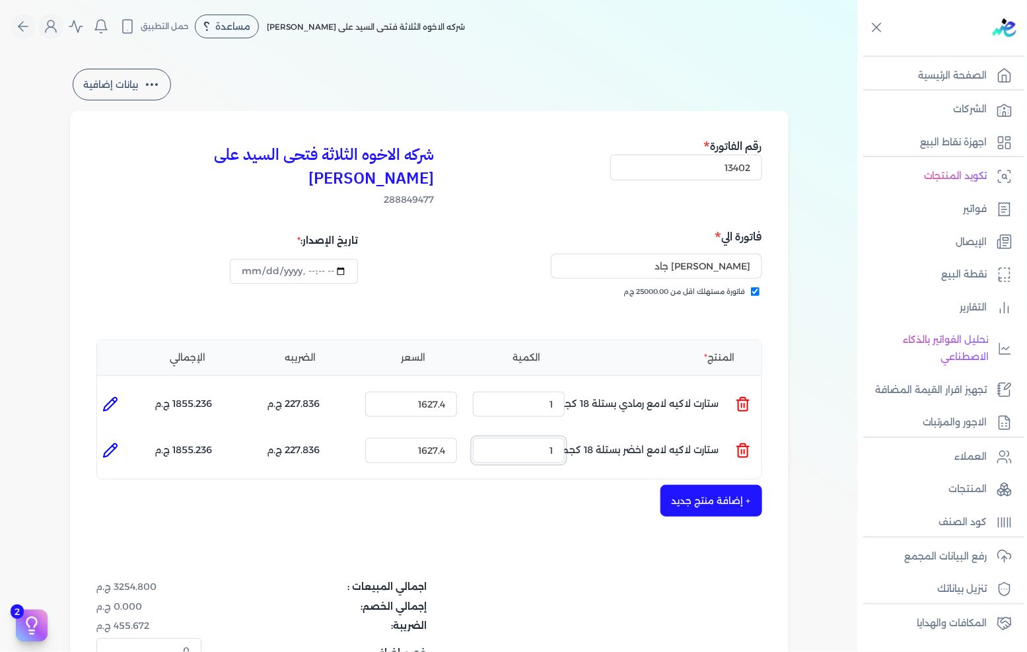
click at [563, 438] on input "1" at bounding box center [519, 450] width 92 height 25
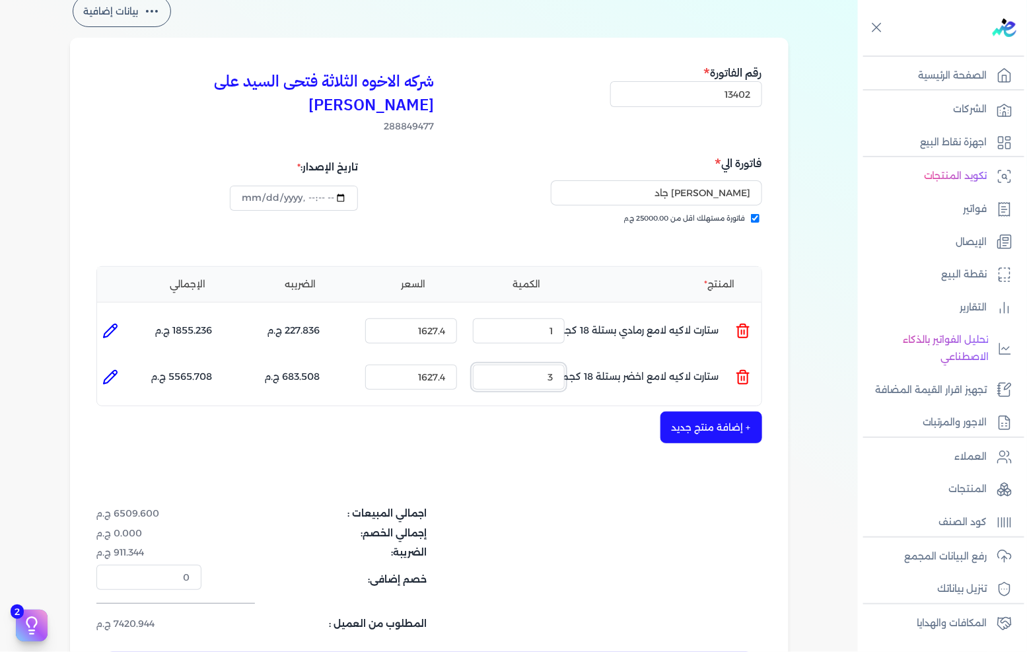
type input "3"
click at [714, 411] on button "+ إضافة منتج جديد" at bounding box center [711, 427] width 102 height 32
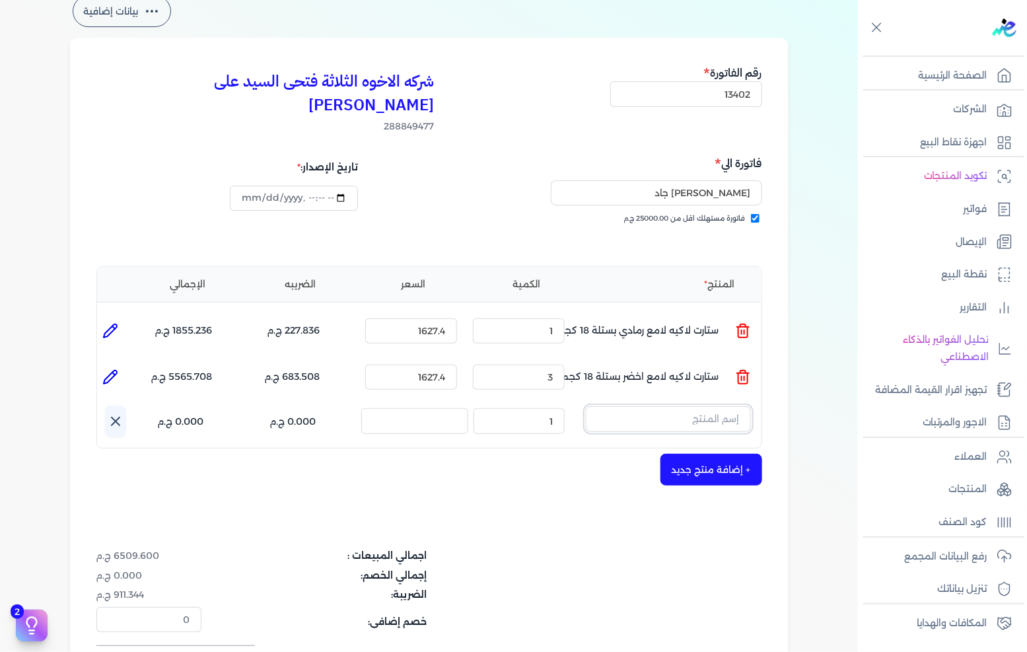
click at [701, 406] on input "text" at bounding box center [668, 418] width 165 height 25
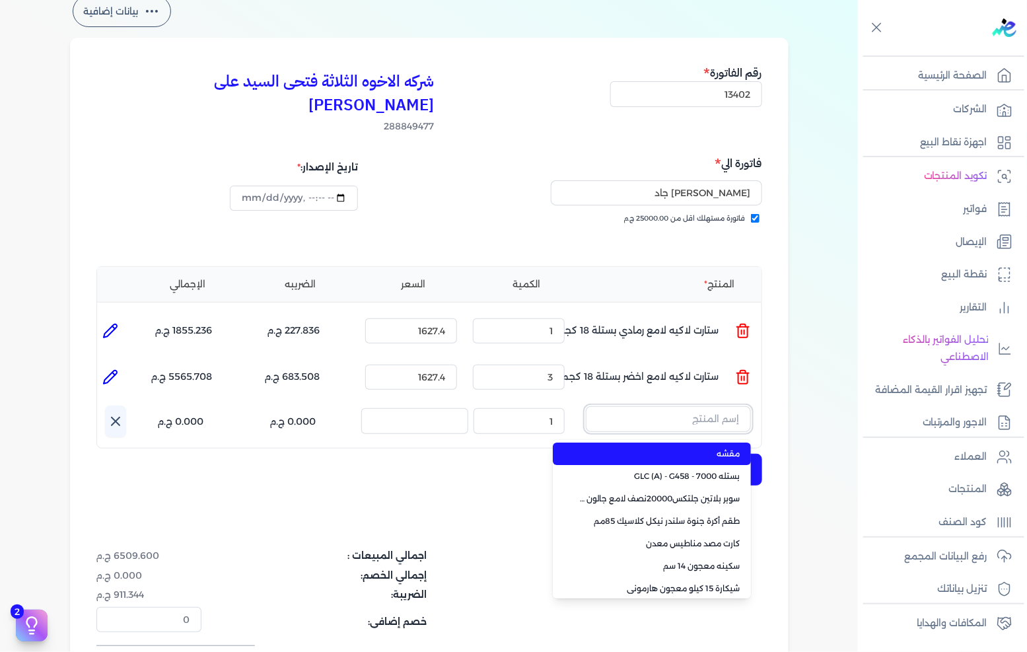
paste input "سوبر بلاتين هايجين سيلك 8000 جالون 2.7 لتر Base C"
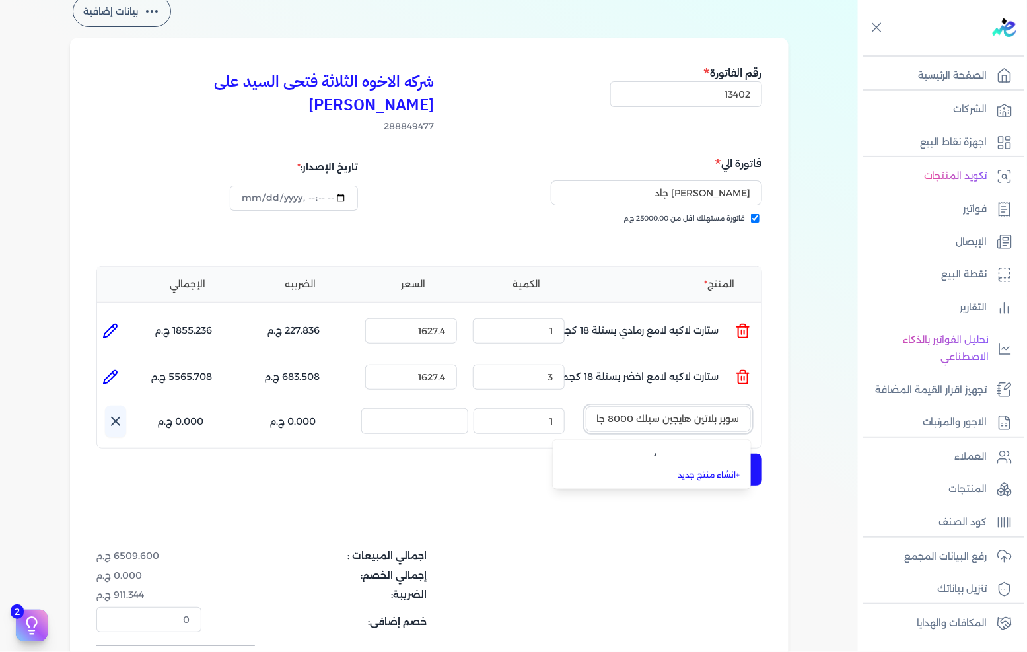
scroll to position [0, -77]
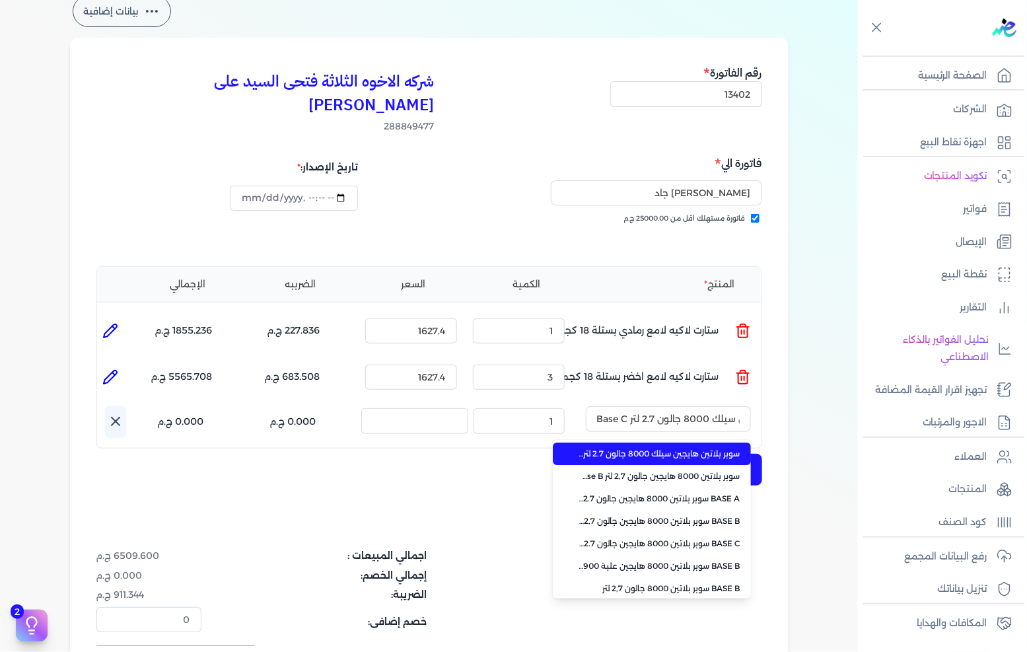
click at [641, 448] on span "سوبر بلاتين هايجين سيلك 8000 جالون 2.7 لتر Base C" at bounding box center [659, 454] width 161 height 12
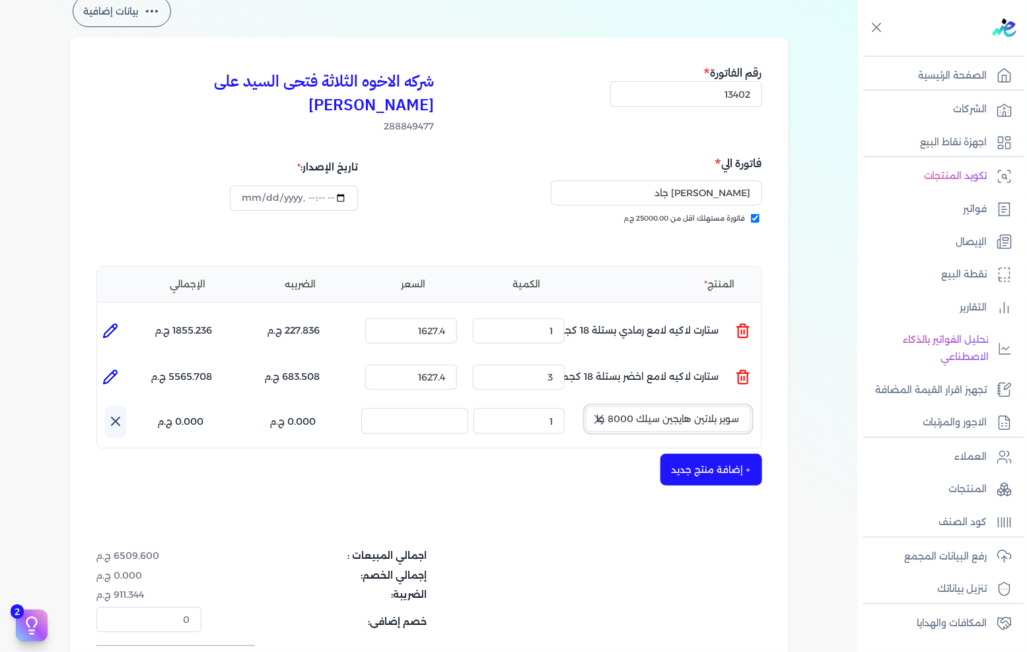
click at [613, 406] on input "سوبر بلاتين هايجين سيلك 8000 جالون 2.7 لتر Base C" at bounding box center [668, 418] width 165 height 25
type input "سوبر بلاتين هايجين سيلك 8000 جالون 2.7 لتر Base C"
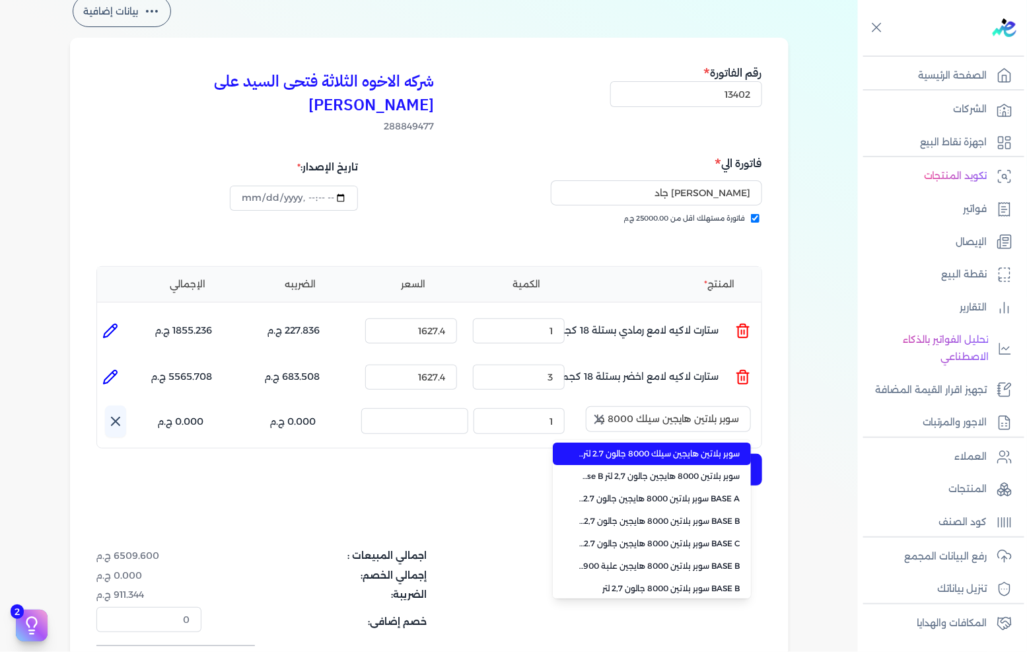
click at [607, 411] on icon "button" at bounding box center [599, 419] width 16 height 16
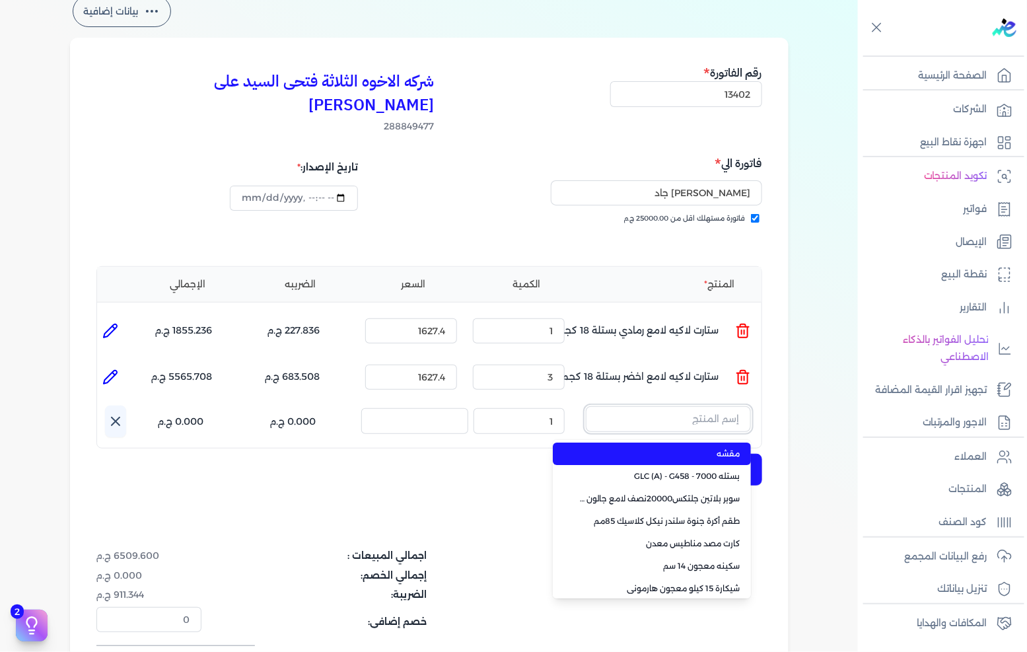
click at [663, 406] on input "text" at bounding box center [668, 418] width 165 height 25
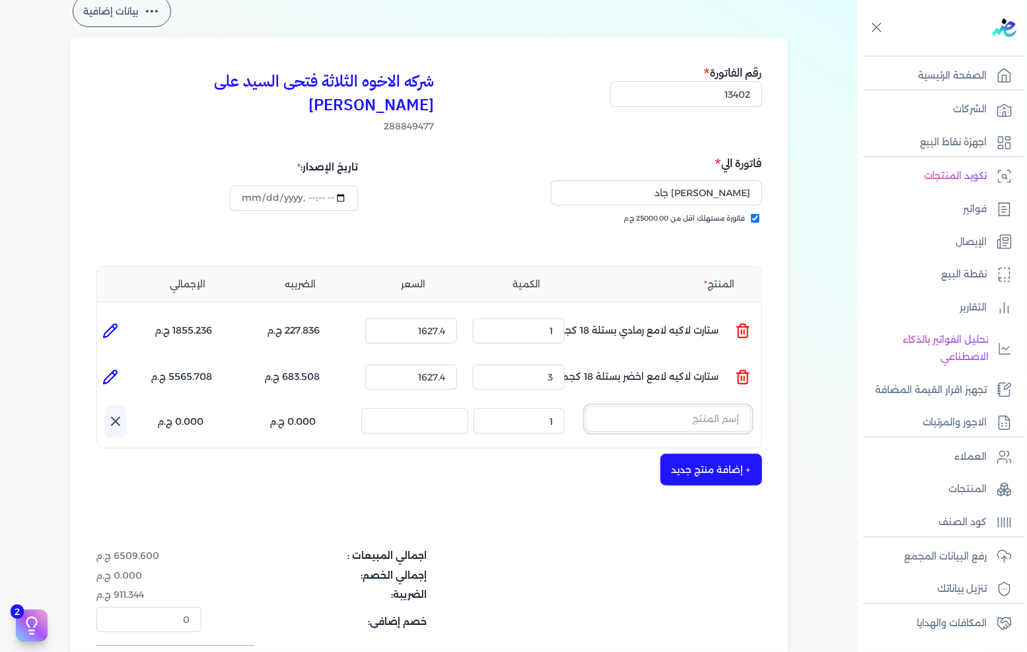
paste input "سوبر بلاتين هايجين سيلك 8000 جالون 2.7 لتر Base C"
type input "سوبر بلاتين هايجين سيلك 8000 جالون 2.7 لتر Base C"
click at [662, 406] on input "text" at bounding box center [668, 418] width 165 height 25
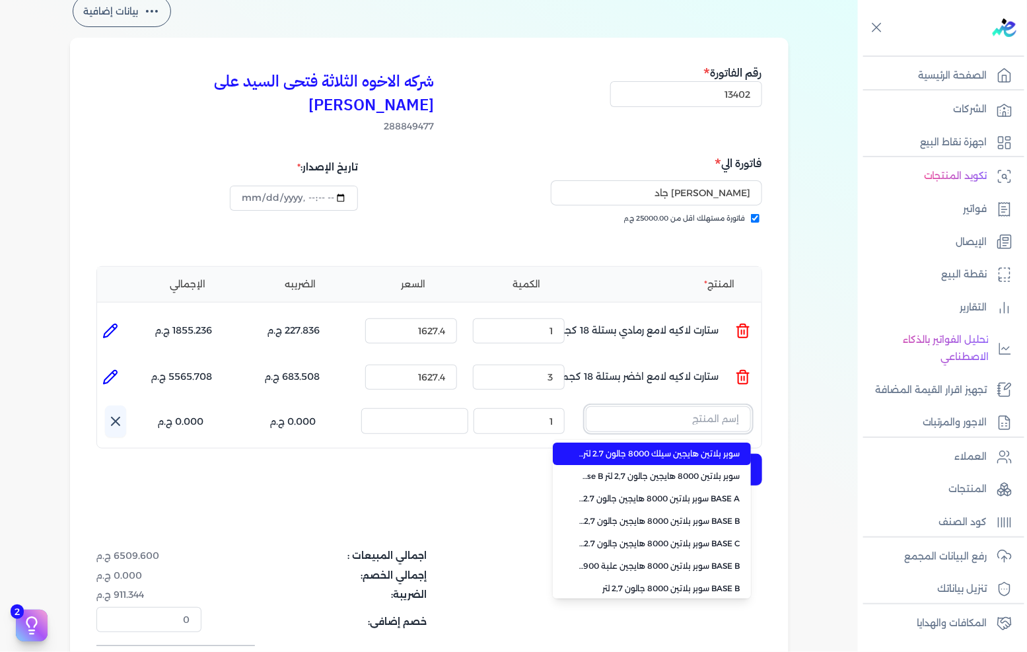
paste input "ستارت لاكيه لامع اسود علبة 0.650 لتر"
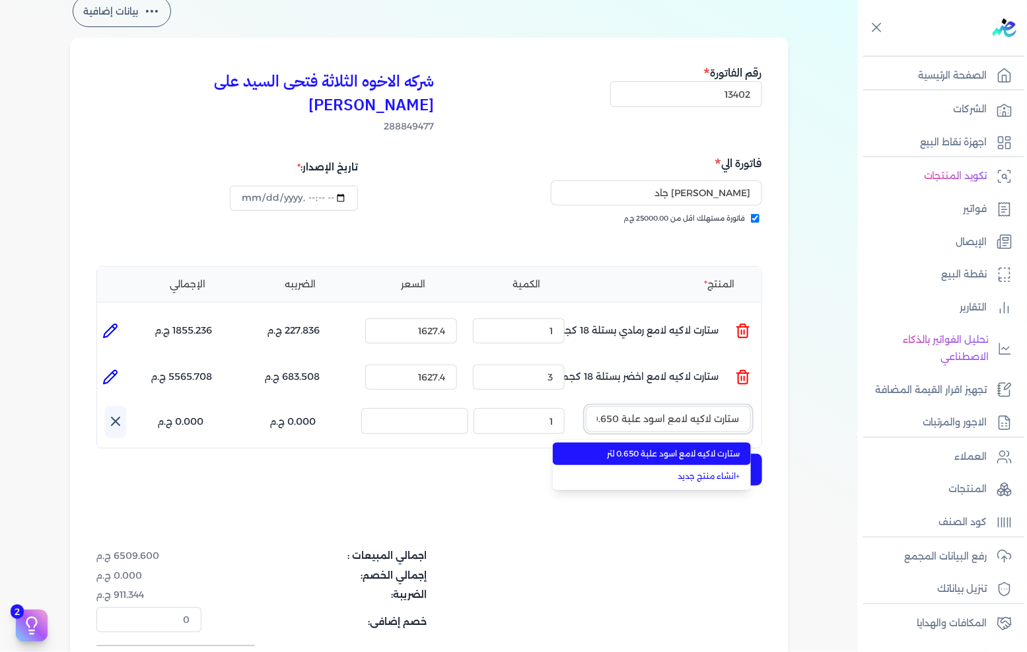
scroll to position [0, -13]
type input "ستارت لاكيه لامع اسود علبة 0.650 لتر"
click at [659, 448] on span "ستارت لاكيه لامع اسود علبة 0.650 لتر" at bounding box center [659, 454] width 161 height 12
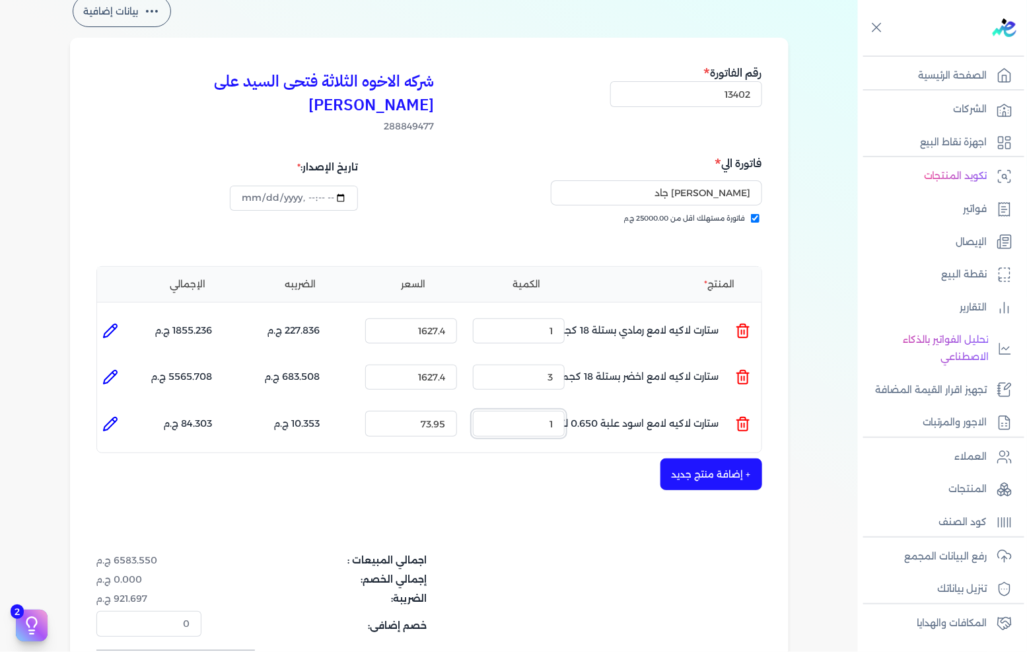
click at [510, 411] on input "1" at bounding box center [519, 423] width 92 height 25
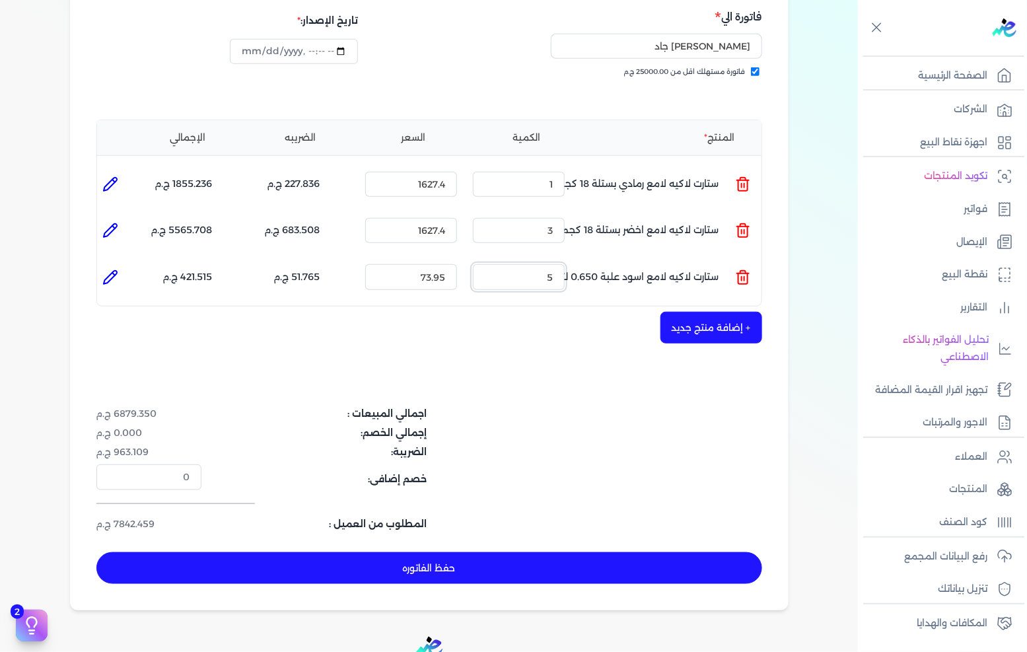
type input "5"
click at [734, 313] on button "+ إضافة منتج جديد" at bounding box center [711, 328] width 102 height 32
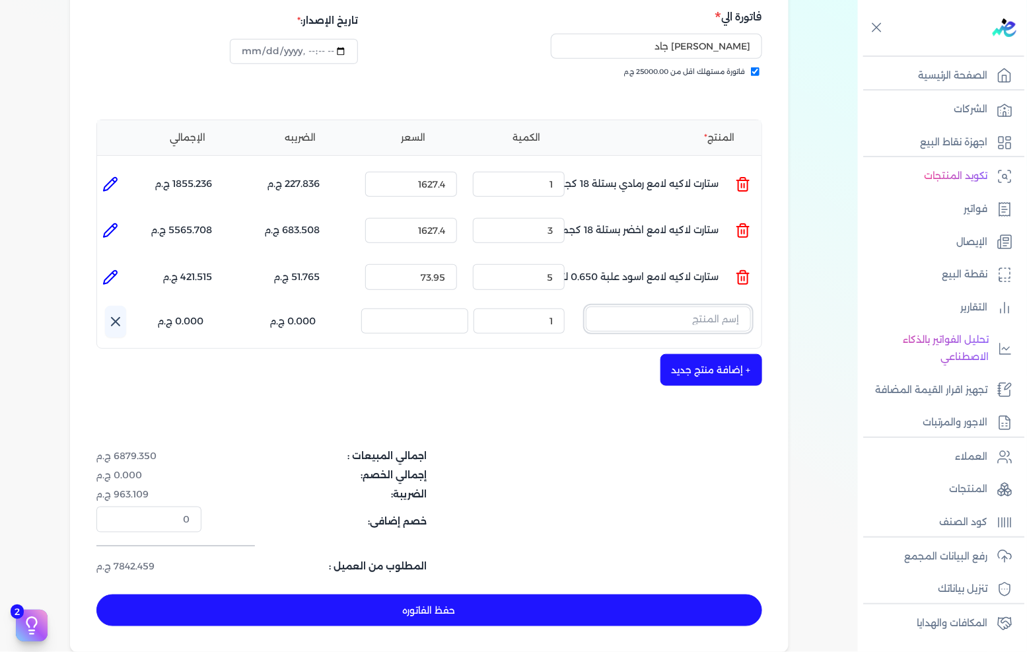
click at [716, 306] on input "text" at bounding box center [668, 318] width 165 height 25
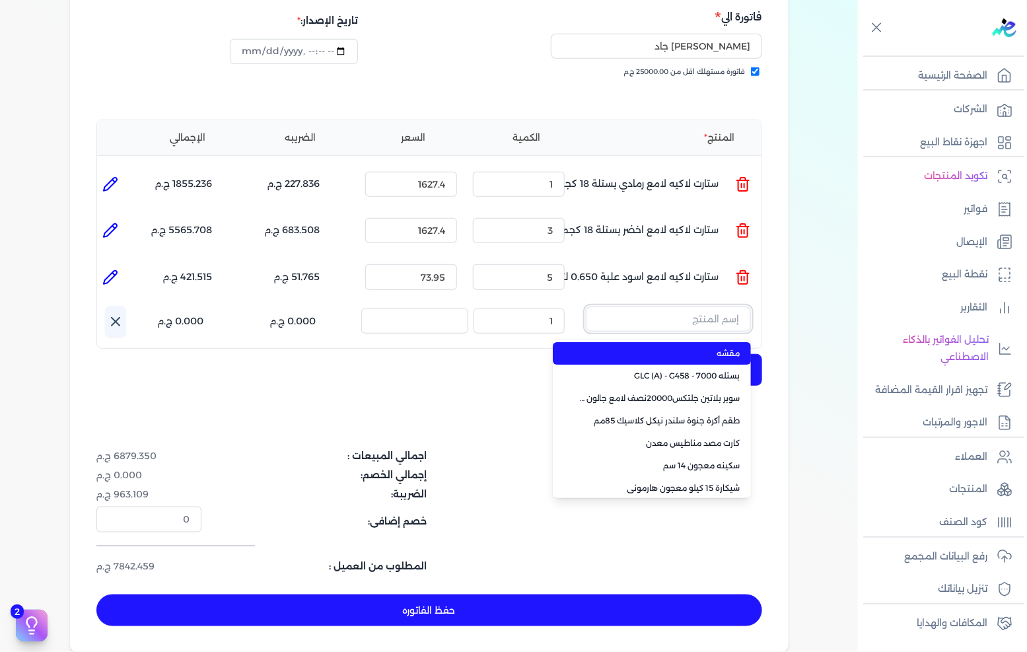
paste input "جلتكس 25000 لامع جالون 2.5 لتر"
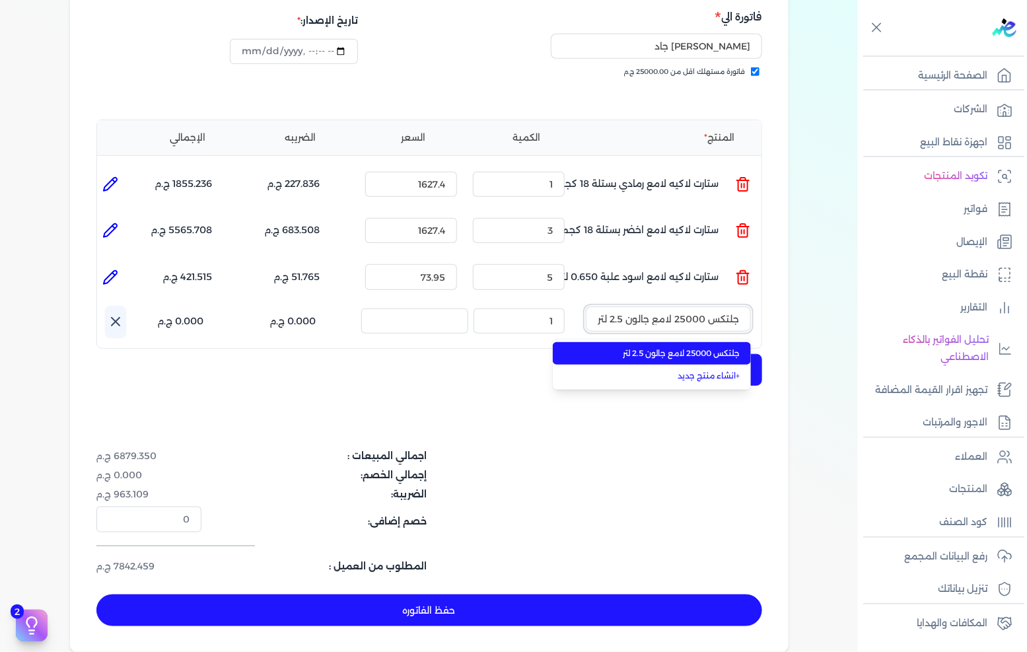
type input "جلتكس 25000 لامع جالون 2.5 لتر"
click at [694, 347] on span "جلتكس 25000 لامع جالون 2.5 لتر" at bounding box center [659, 353] width 161 height 12
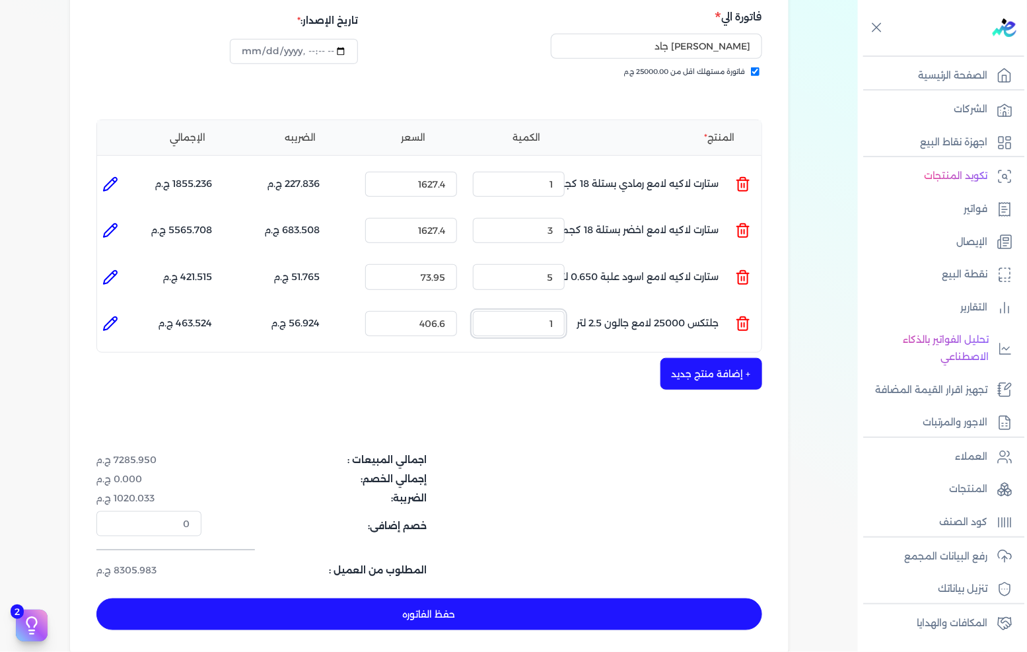
click at [563, 311] on input "1" at bounding box center [519, 323] width 92 height 25
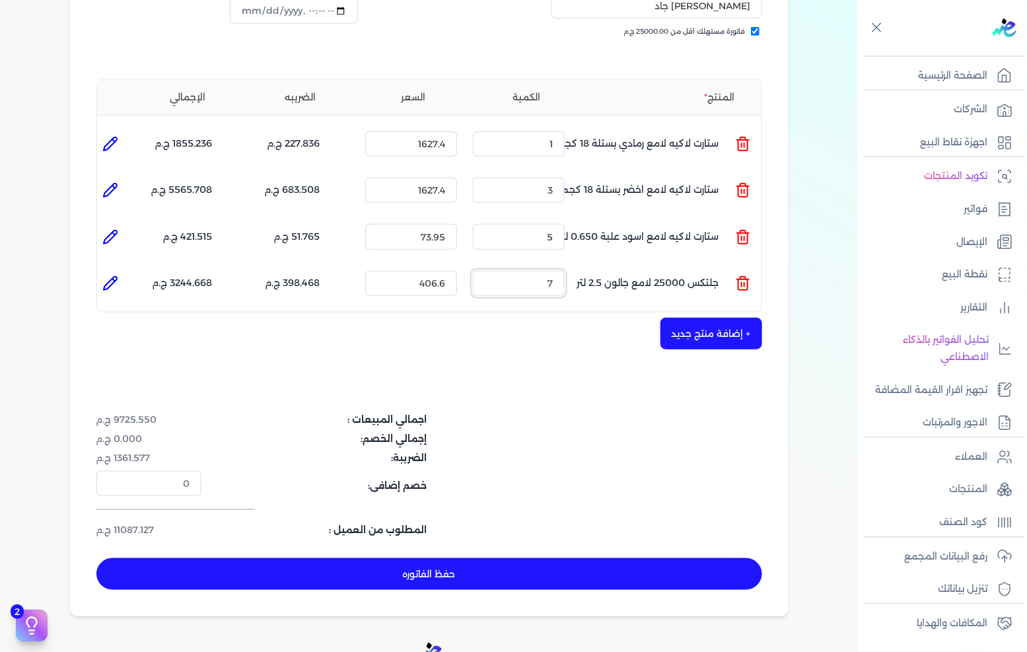
scroll to position [293, 0]
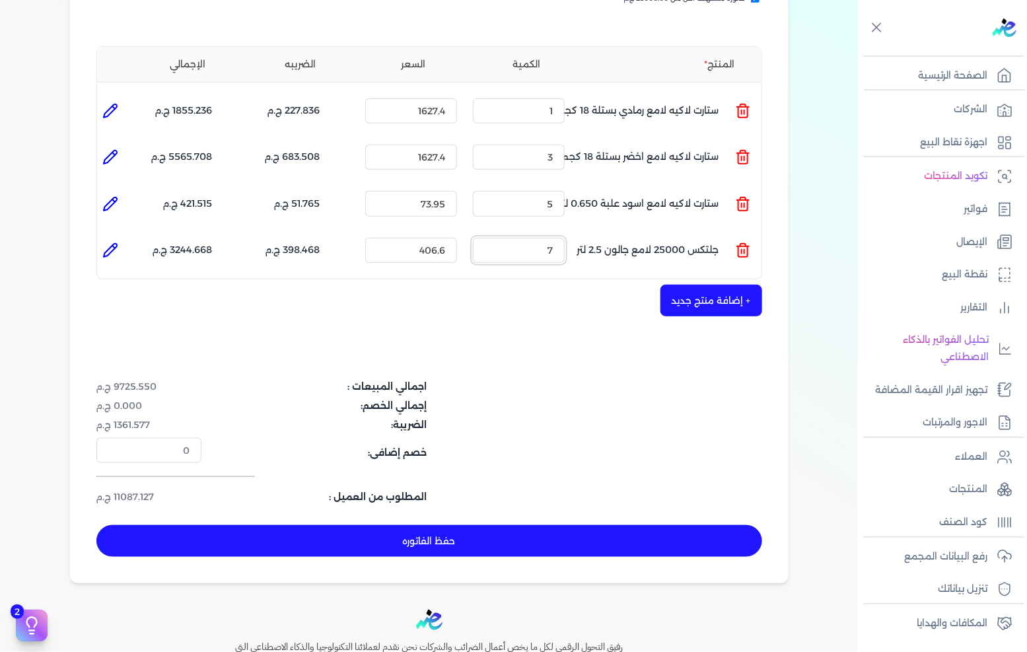
type input "7"
click at [681, 285] on button "+ إضافة منتج جديد" at bounding box center [711, 301] width 102 height 32
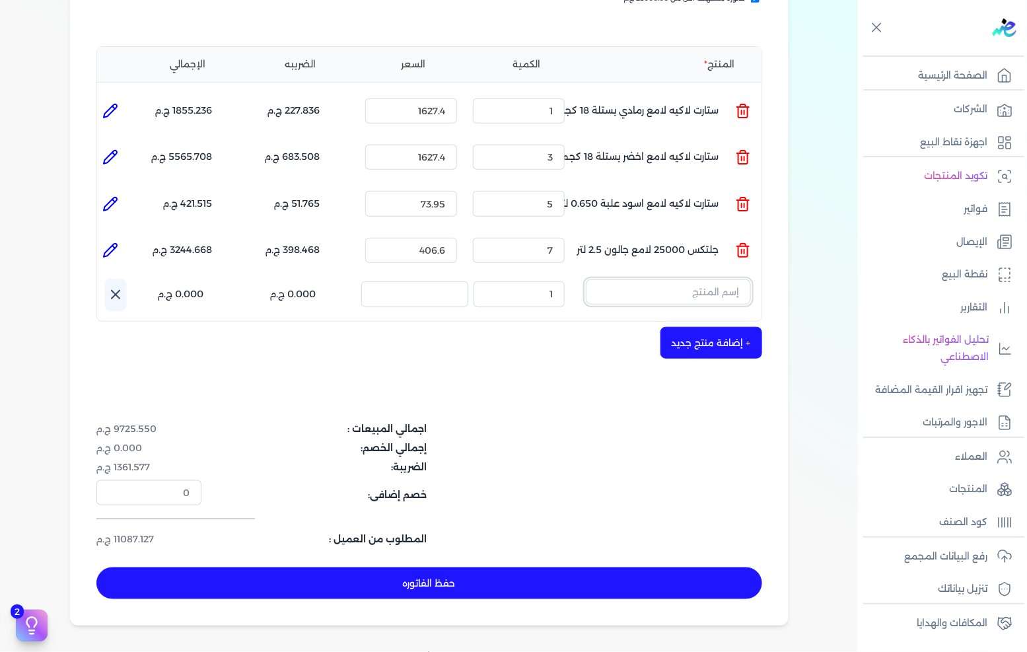
click at [679, 279] on input "text" at bounding box center [668, 291] width 165 height 25
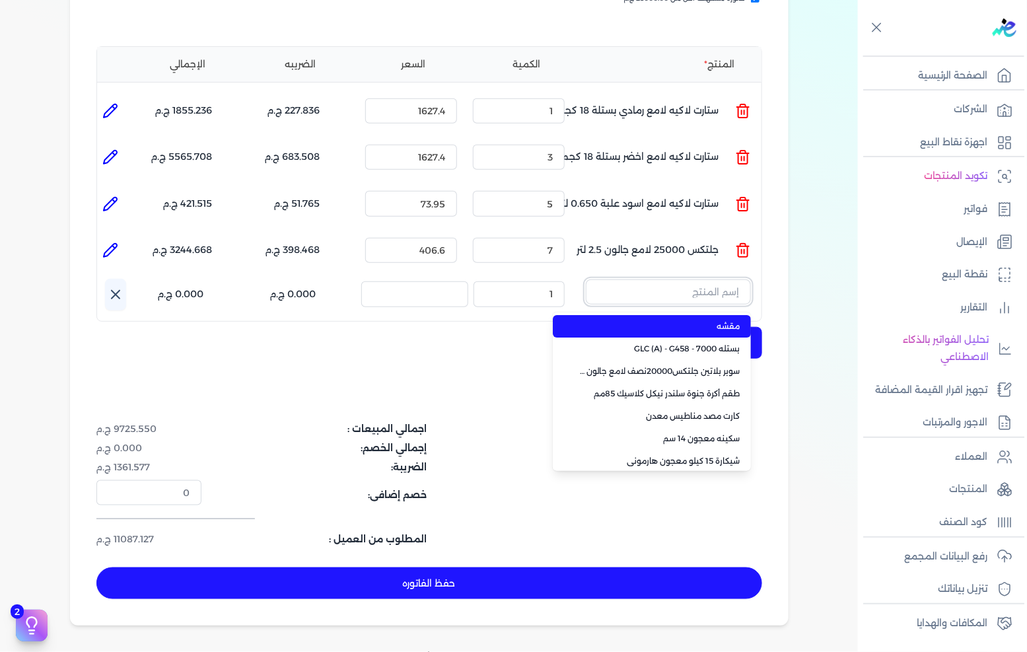
paste input "داي ستون 7070 علبة 0.650 لتر"
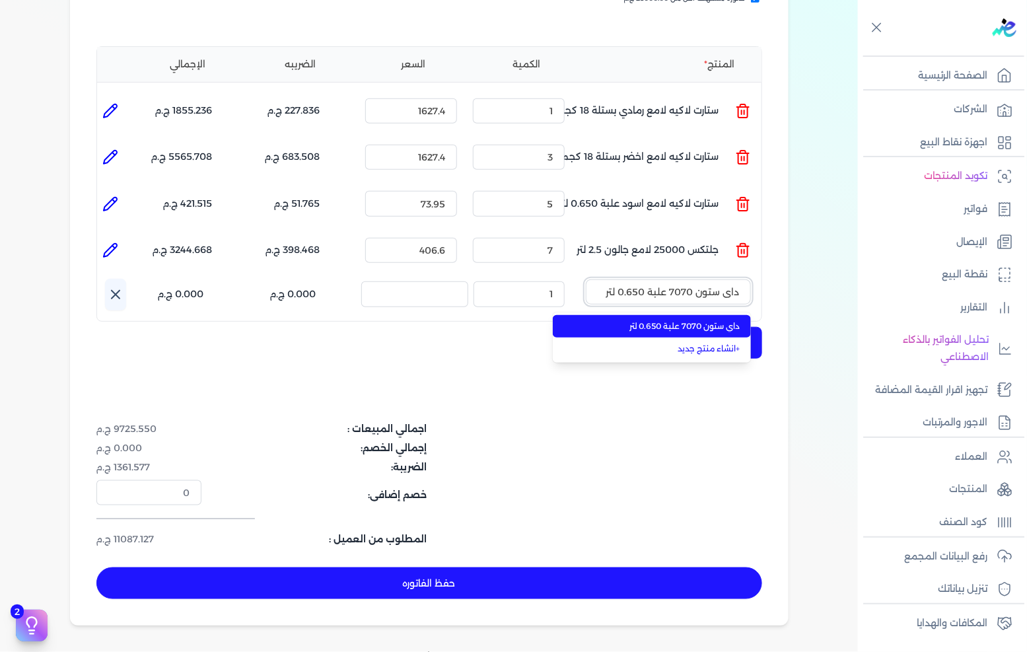
type input "داي ستون 7070 علبة 0.650 لتر"
click at [649, 320] on span "داي ستون 7070 علبة 0.650 لتر" at bounding box center [659, 326] width 161 height 12
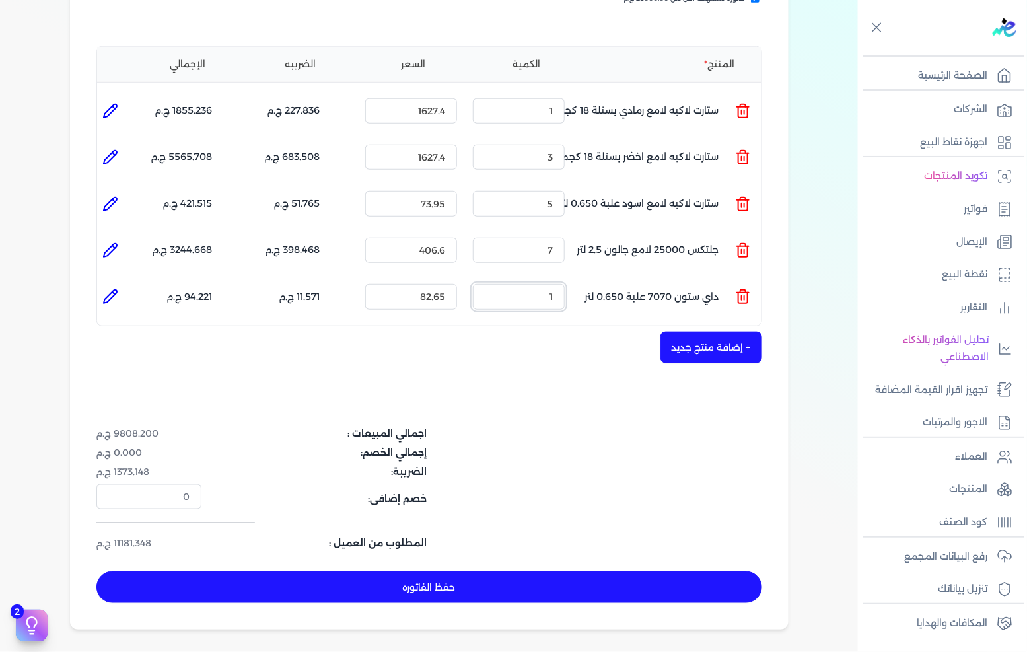
click at [542, 284] on input "1" at bounding box center [519, 296] width 92 height 25
type input "10"
click at [698, 344] on div "شركه الاخوه الثلاثة فتحى السيد على [PERSON_NAME] 288849477 رقم الفاتورة 13402 ف…" at bounding box center [429, 223] width 718 height 811
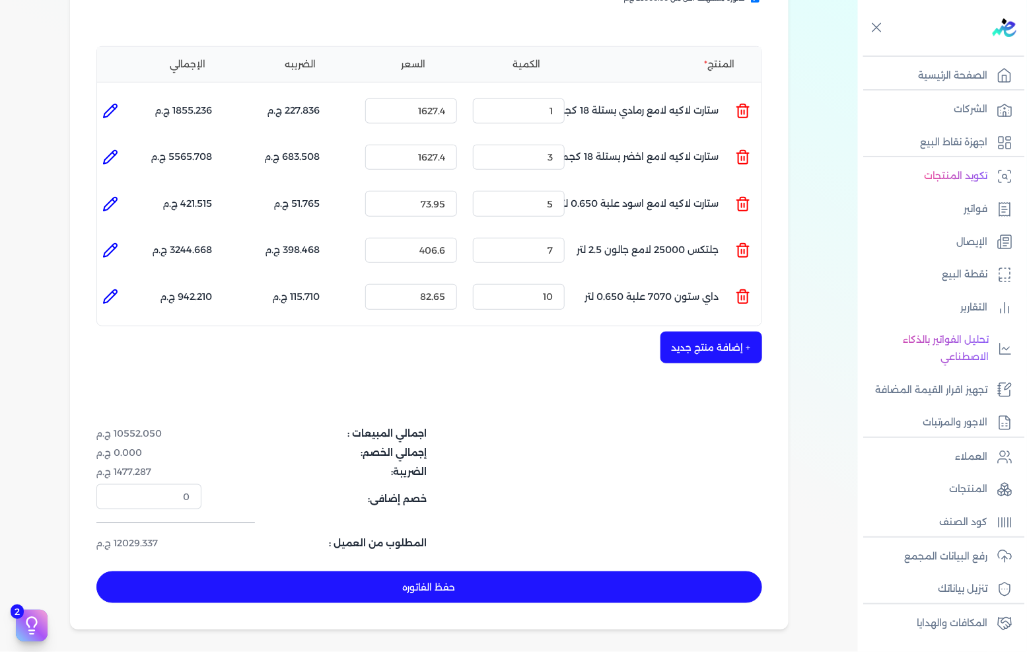
click at [699, 331] on button "+ إضافة منتج جديد" at bounding box center [711, 347] width 102 height 32
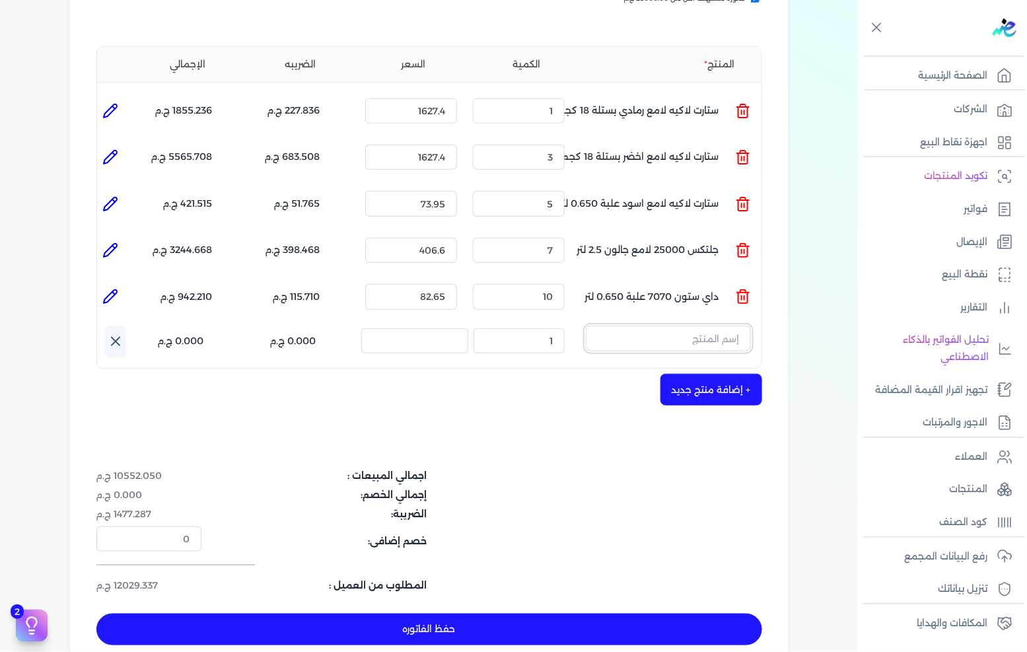
click at [650, 325] on input "text" at bounding box center [668, 337] width 165 height 25
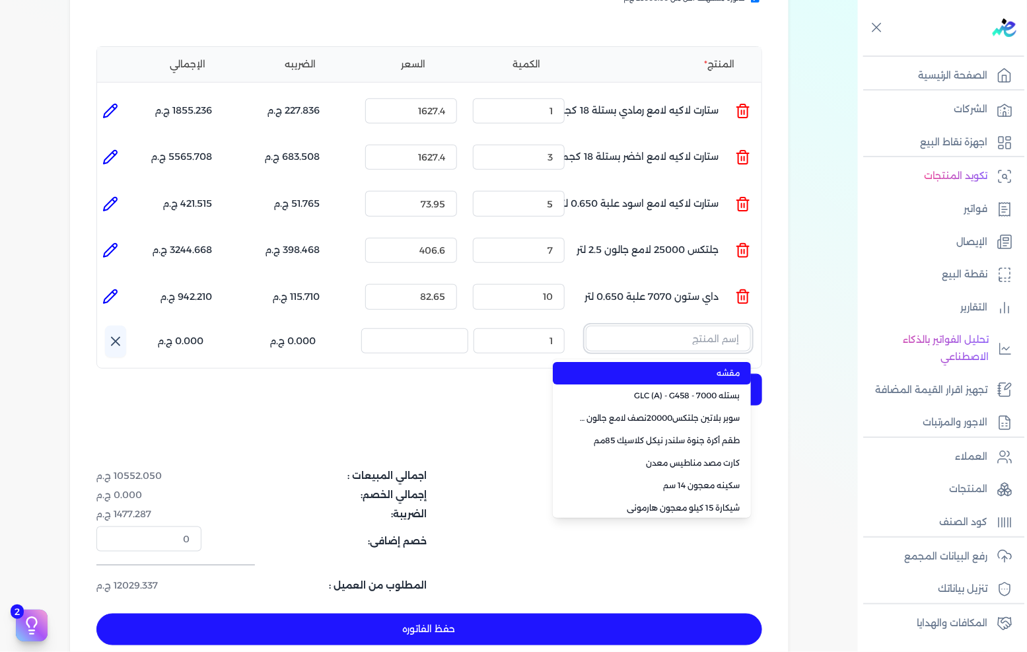
paste input "سوبر بلاتين جلتكس 20000 نصف لامع بستلة 9 لتر Base C"
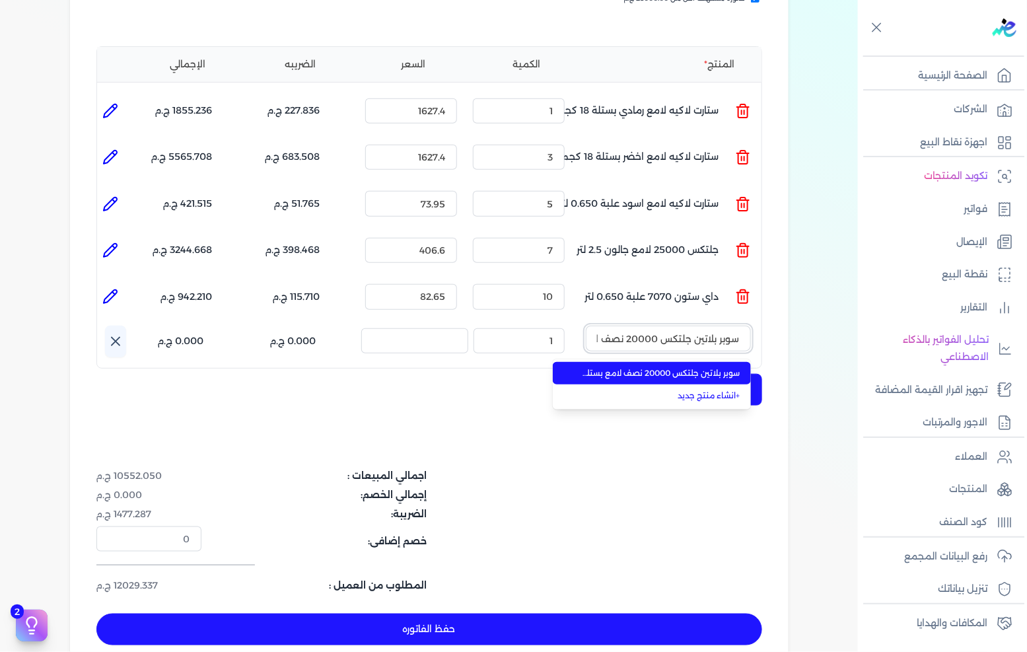
scroll to position [0, -96]
type input "سوبر بلاتين جلتكس 20000 نصف لامع بستلة 9 لتر Base C"
click at [650, 367] on span "سوبر بلاتين جلتكس 20000 نصف لامع بستلة 9 لتر Base C" at bounding box center [659, 373] width 161 height 12
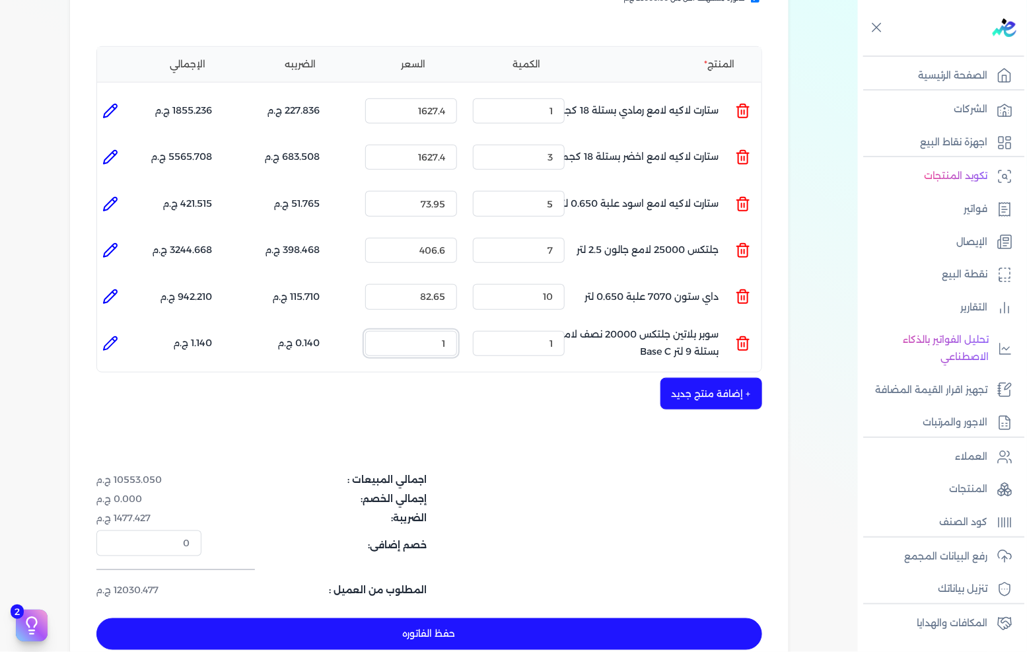
click at [442, 331] on input "1" at bounding box center [411, 343] width 92 height 25
paste input "059.22"
type input "1059.22"
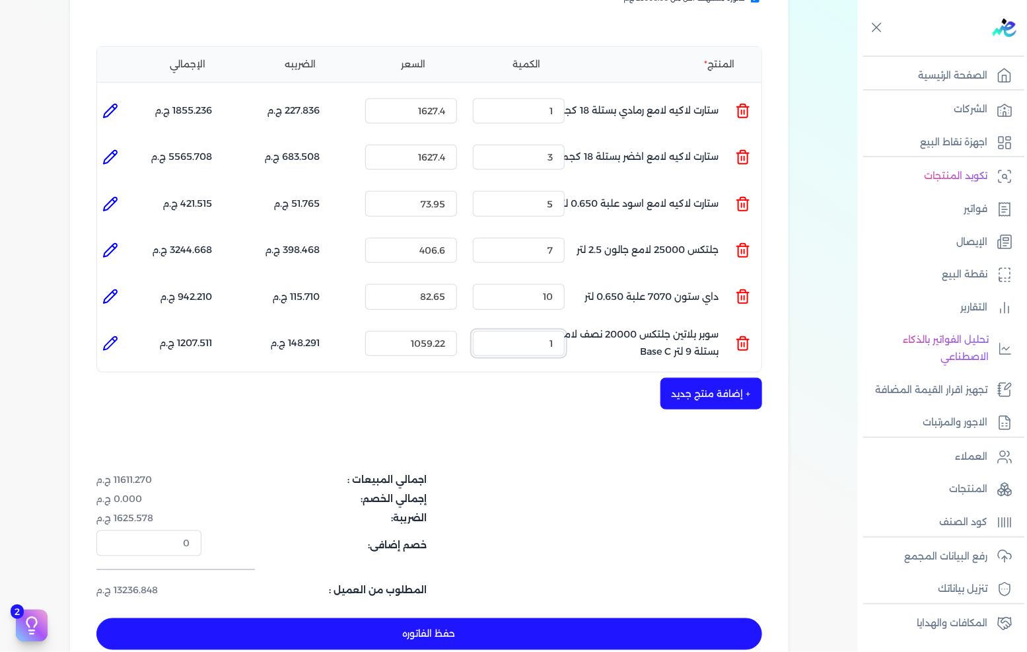
click at [550, 331] on input "1" at bounding box center [519, 343] width 92 height 25
type input "10"
click at [115, 339] on icon at bounding box center [113, 340] width 3 height 3
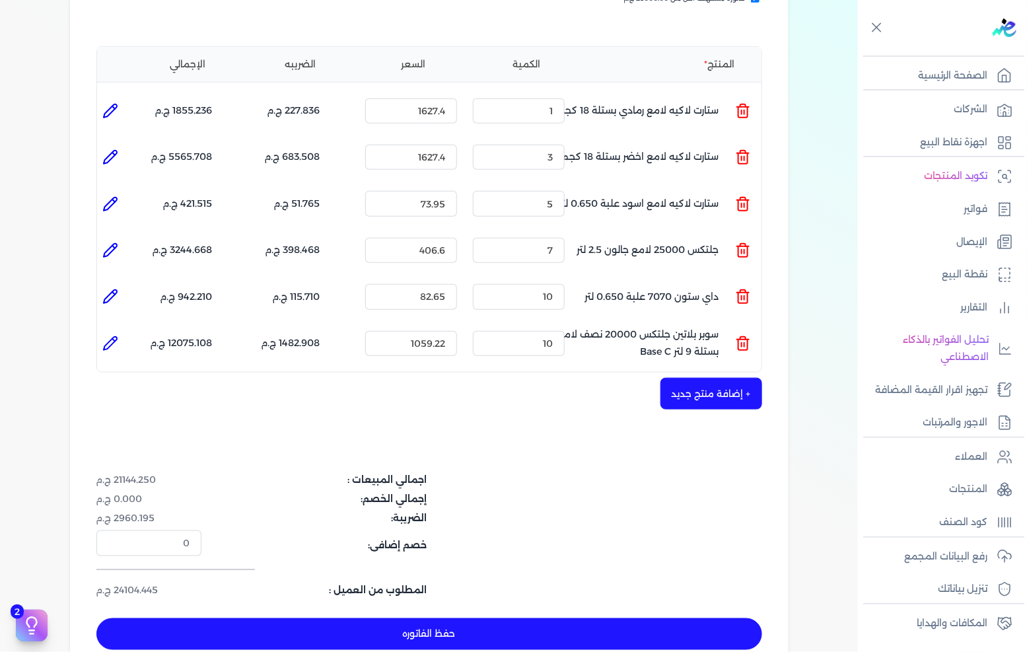
type input "سوبر بلاتين جلتكس 20000 نصف لامع بستلة 9 لتر Base C"
type input "1059.22"
type input "10"
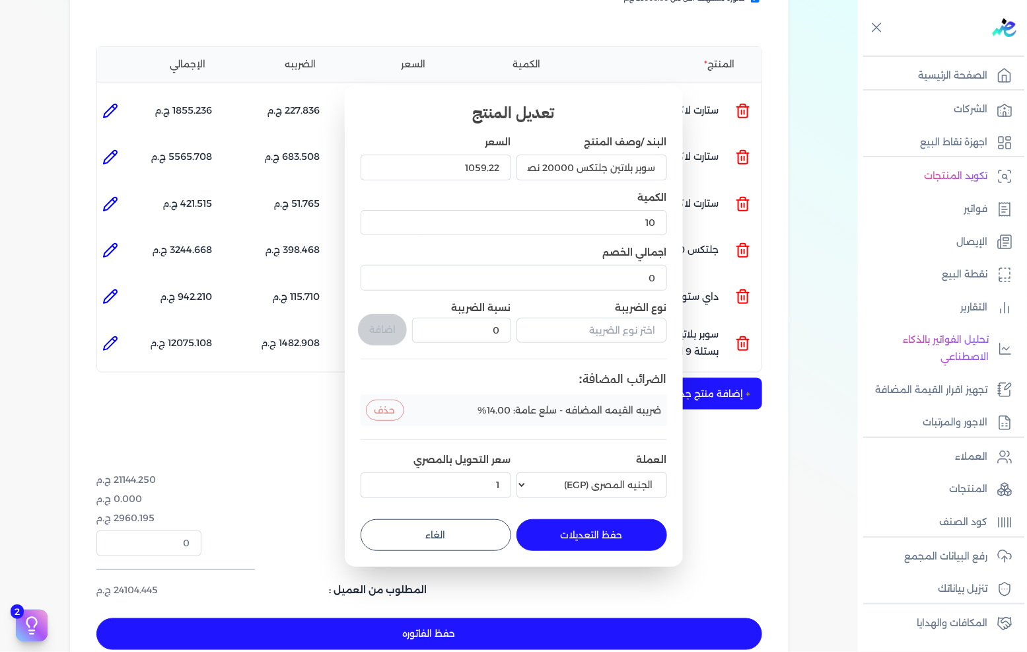
click at [427, 540] on button "الغاء" at bounding box center [435, 535] width 151 height 32
type input "0"
type input "1"
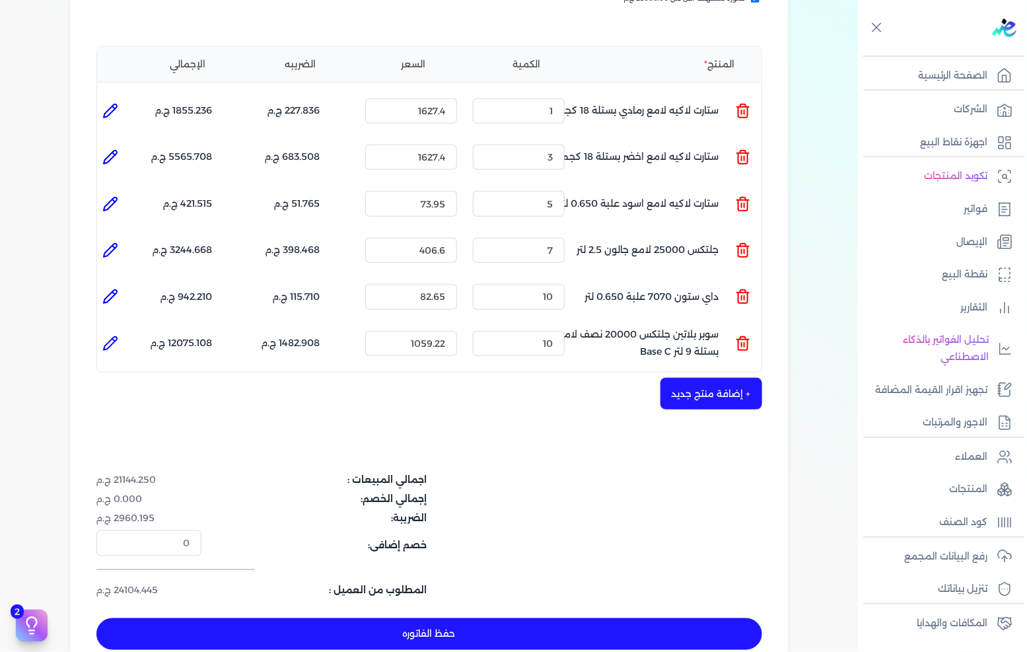
scroll to position [366, 0]
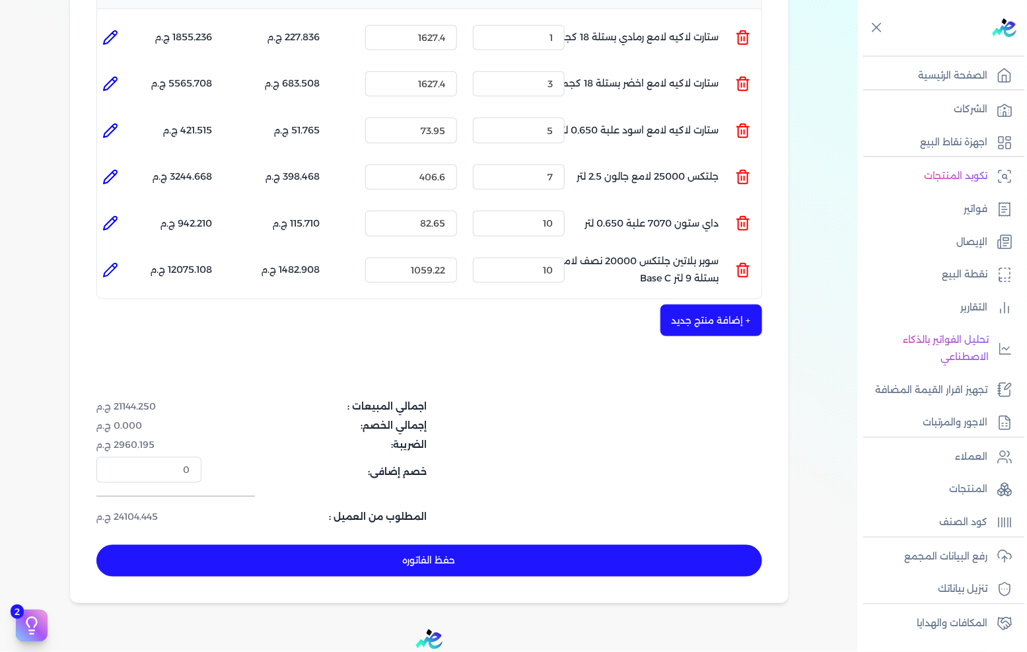
click at [470, 545] on button "حفظ الفاتوره" at bounding box center [429, 561] width 666 height 32
type input "[DATE]"
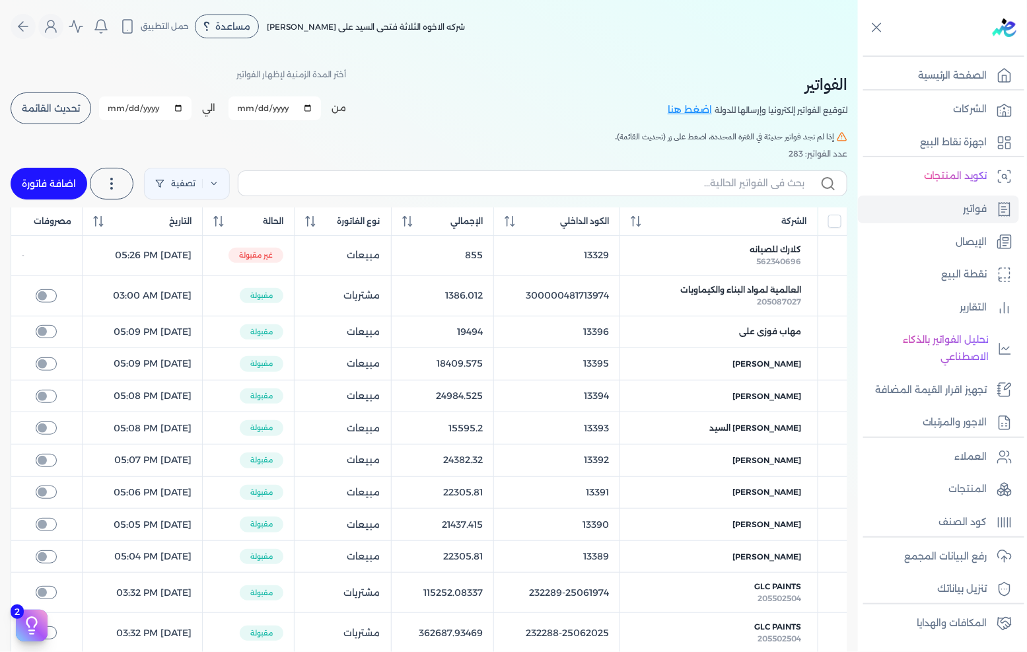
click at [44, 190] on link "اضافة فاتورة" at bounding box center [49, 184] width 77 height 32
select select "EGP"
select select "B"
select select "EGS"
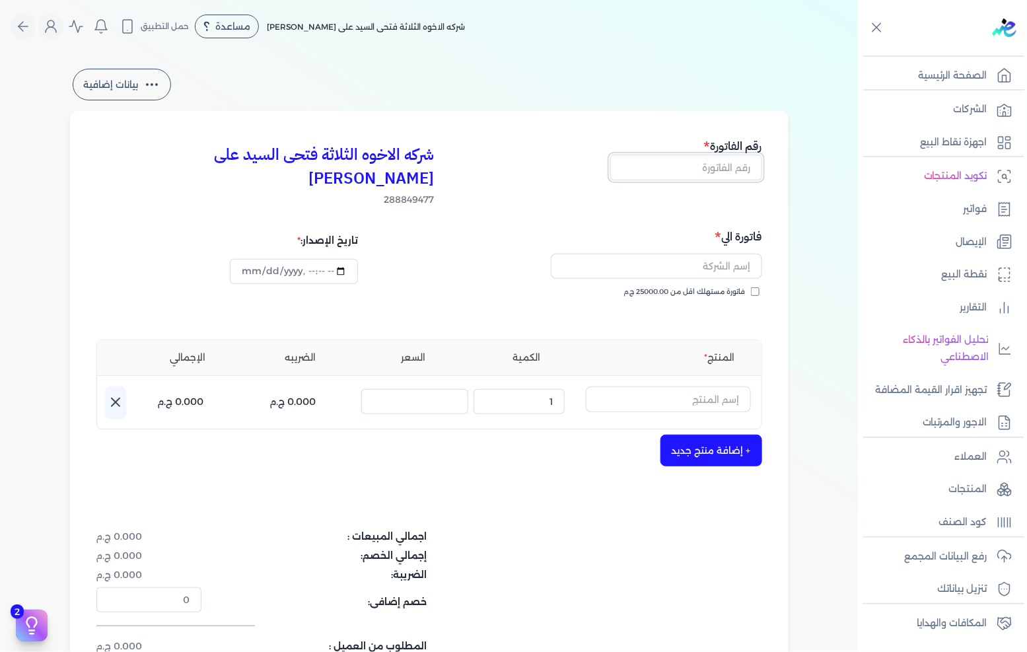
drag, startPoint x: 656, startPoint y: 165, endPoint x: 846, endPoint y: 190, distance: 191.8
click at [656, 165] on input "text" at bounding box center [686, 166] width 152 height 25
type input "13403"
click at [741, 287] on span "فاتورة مستهلك اقل من 25000.00 ج.م" at bounding box center [684, 292] width 121 height 11
click at [751, 287] on input "فاتورة مستهلك اقل من 25000.00 ج.م" at bounding box center [755, 291] width 9 height 9
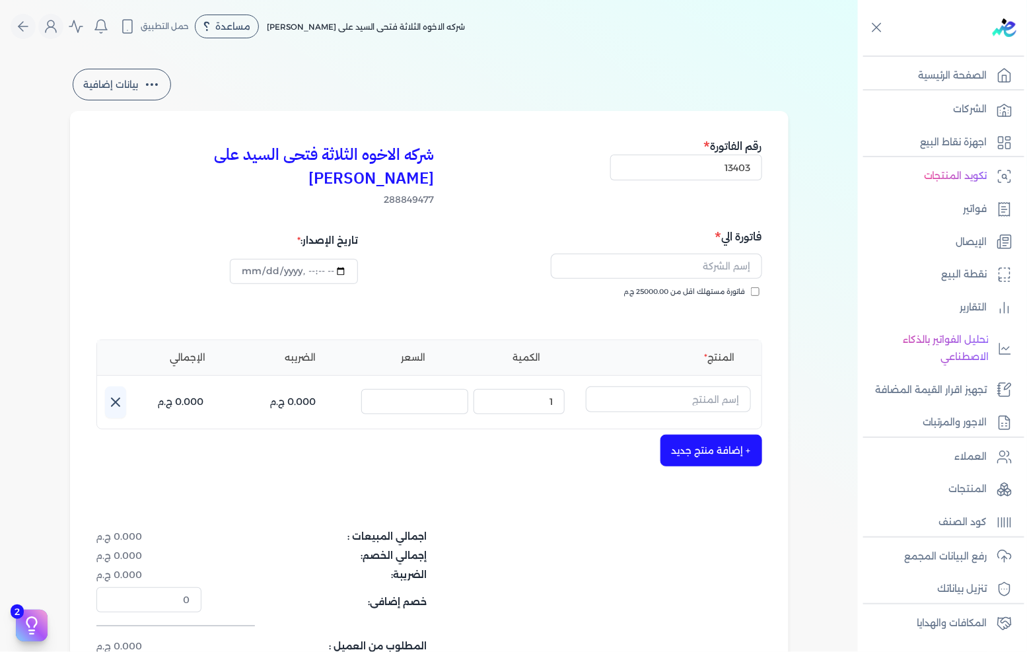
checkbox input "true"
click at [736, 254] on input "text" at bounding box center [656, 266] width 211 height 25
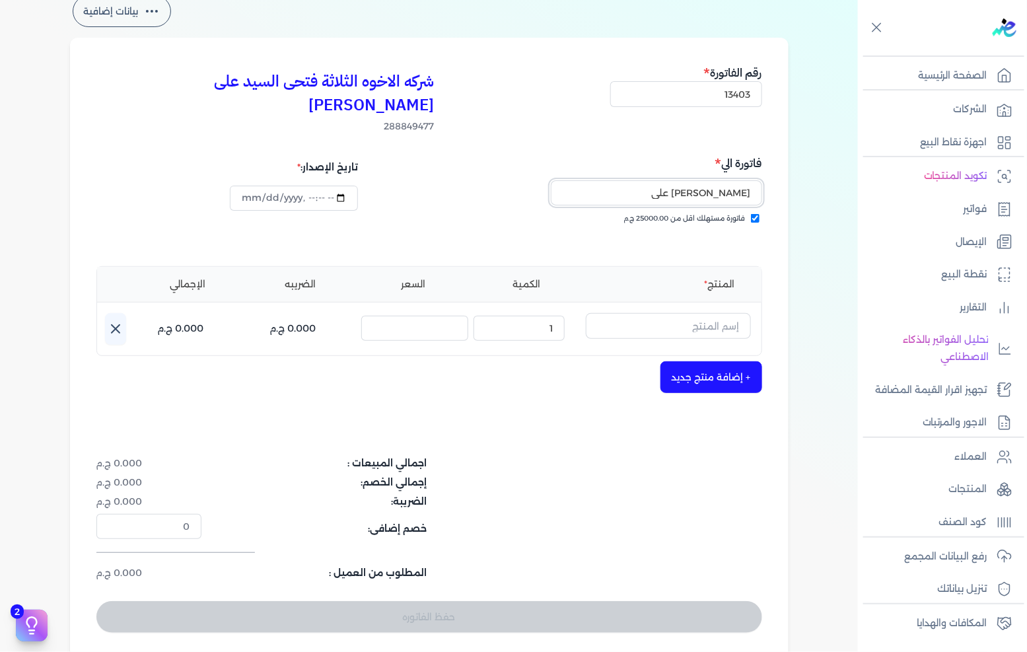
type input "[PERSON_NAME] على"
click at [700, 313] on input "text" at bounding box center [668, 325] width 165 height 25
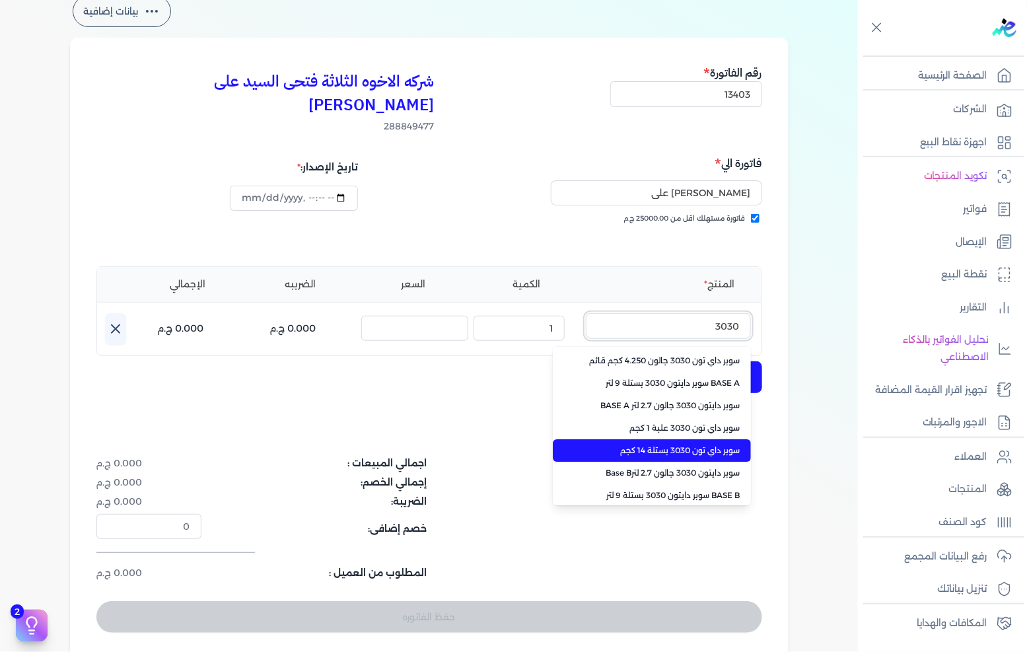
type input "3030"
drag, startPoint x: 692, startPoint y: 423, endPoint x: 666, endPoint y: 419, distance: 26.7
click at [692, 444] on span "سوبر داي تون 3030 بستلة 14 كجم" at bounding box center [659, 450] width 161 height 12
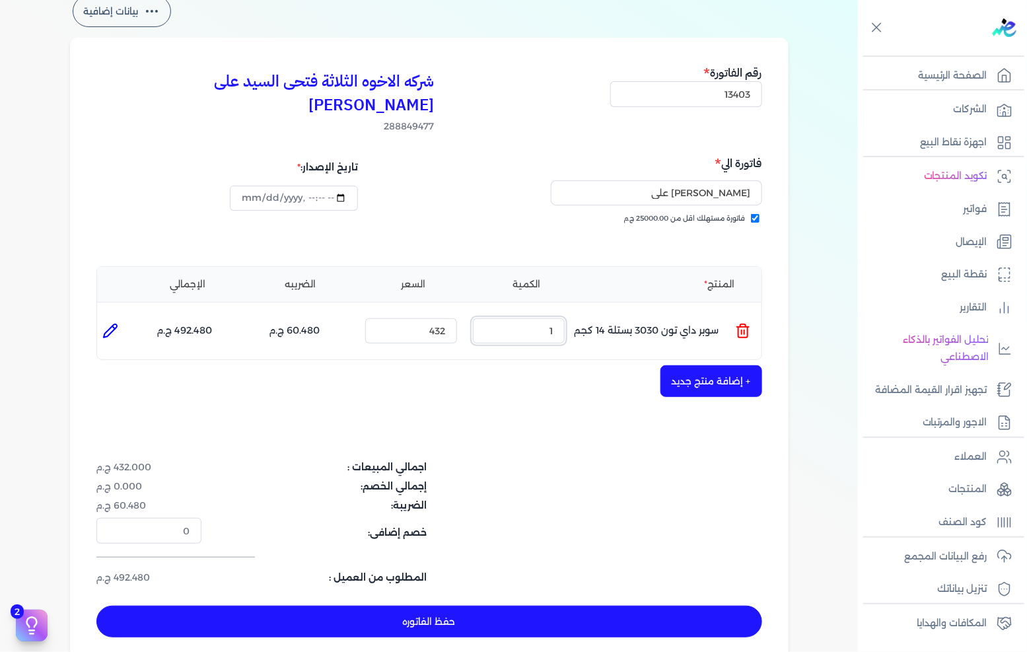
click at [557, 319] on input "1" at bounding box center [519, 330] width 92 height 25
type input "25"
click at [756, 365] on button "+ إضافة منتج جديد" at bounding box center [711, 381] width 102 height 32
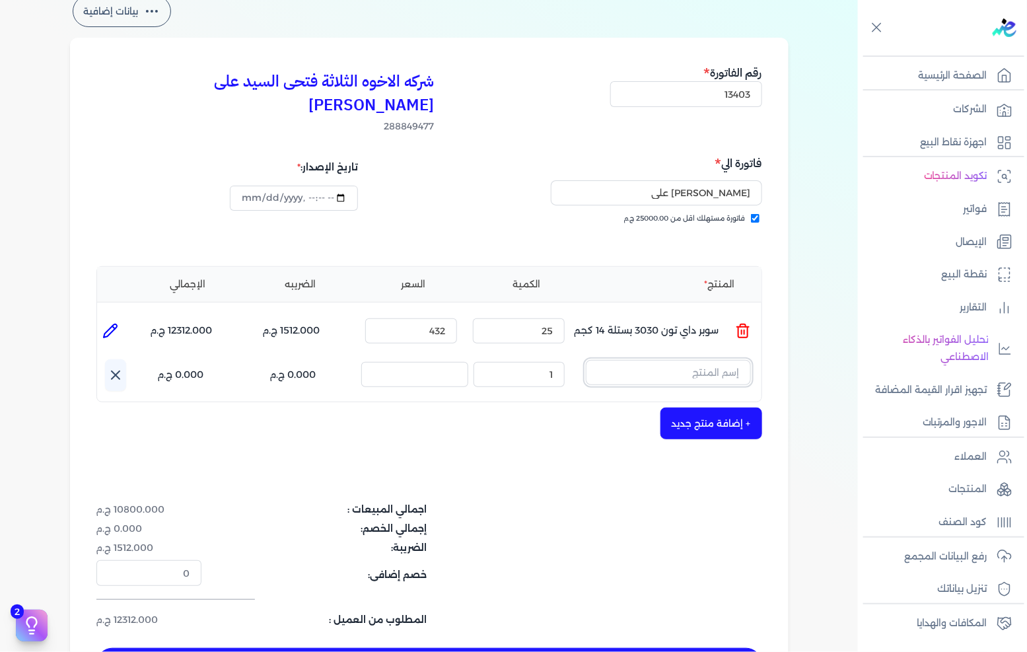
click at [657, 360] on input "text" at bounding box center [668, 372] width 165 height 25
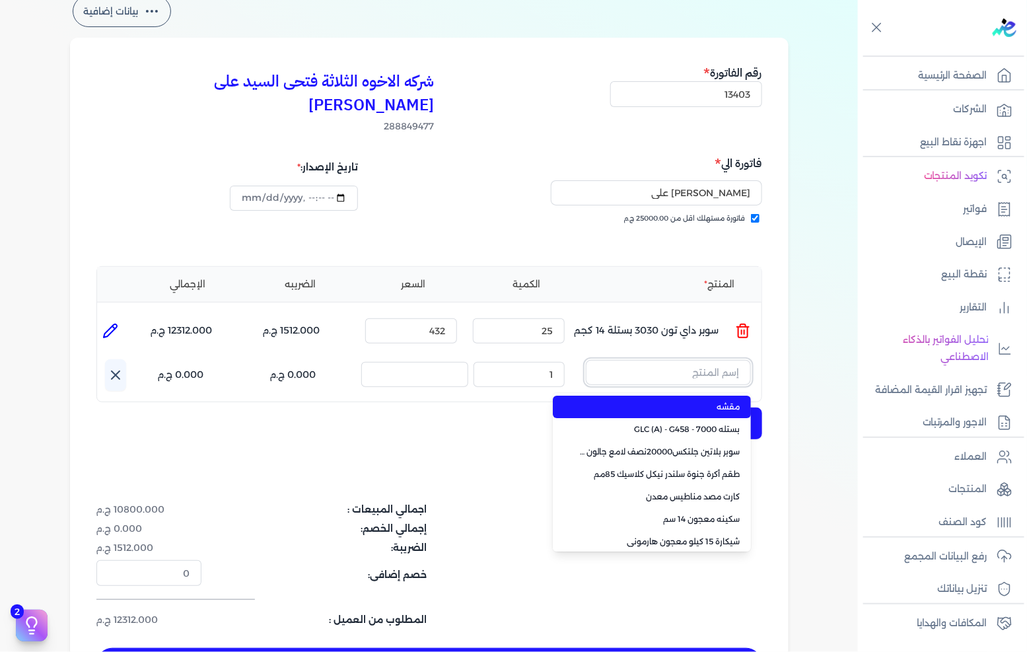
paste input "ورنيش بيور 1901 بستلة 9 لتر"
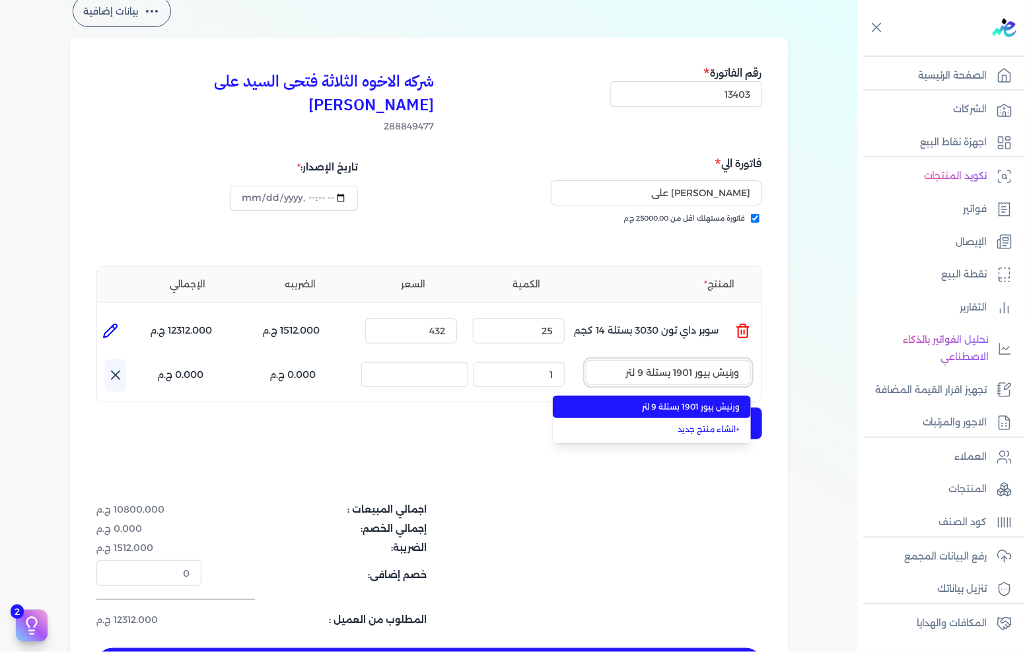
type input "ورنيش بيور 1901 بستلة 9 لتر"
click at [656, 401] on span "ورنيش بيور 1901 بستلة 9 لتر" at bounding box center [659, 407] width 161 height 12
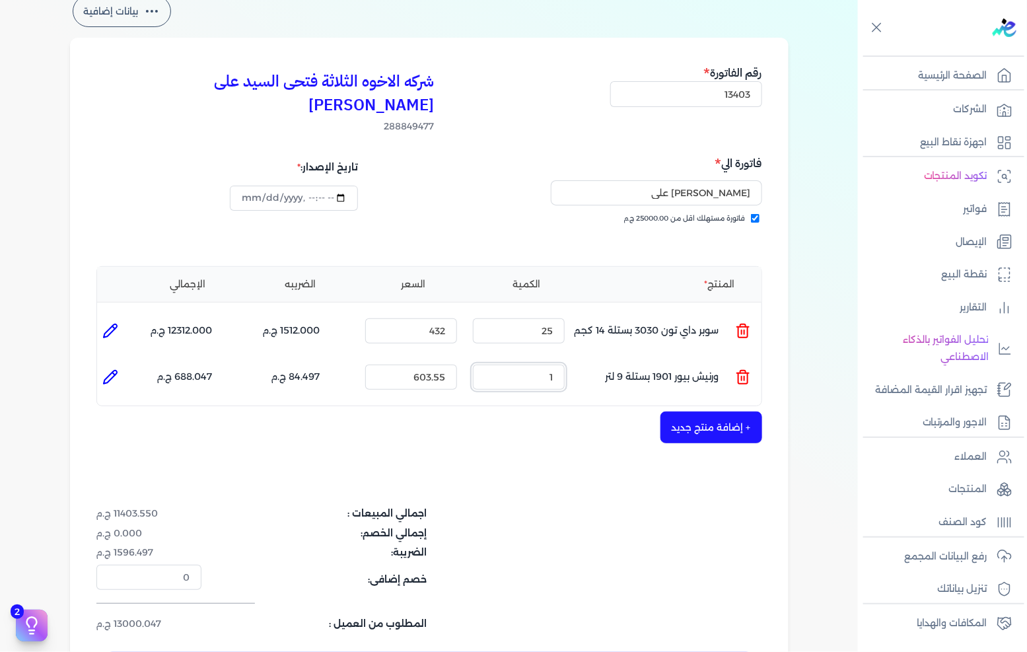
click at [552, 364] on input "1" at bounding box center [519, 376] width 92 height 25
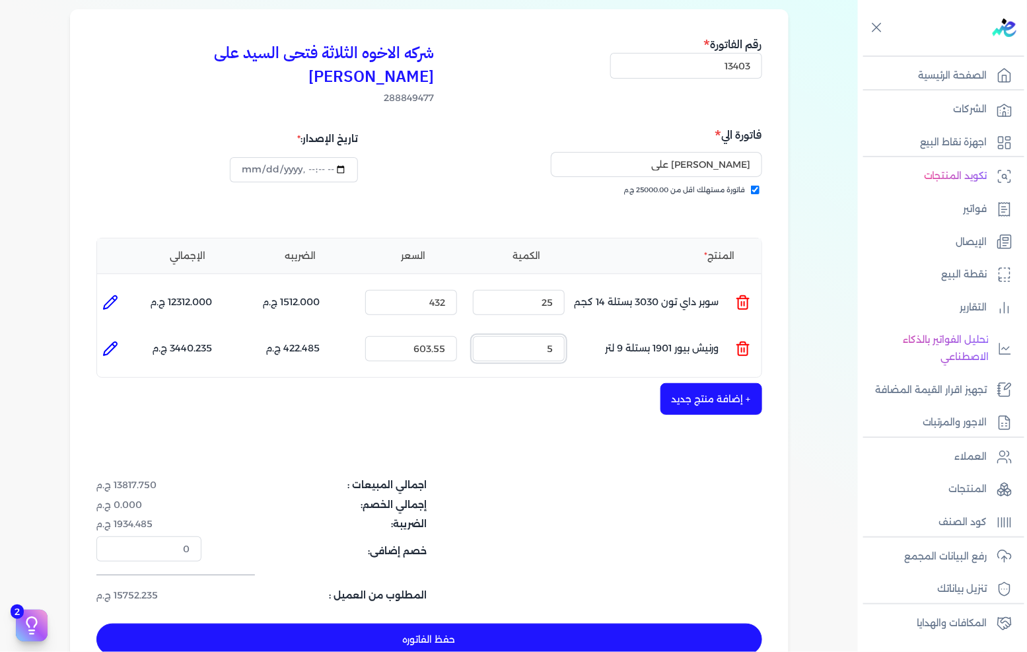
scroll to position [147, 0]
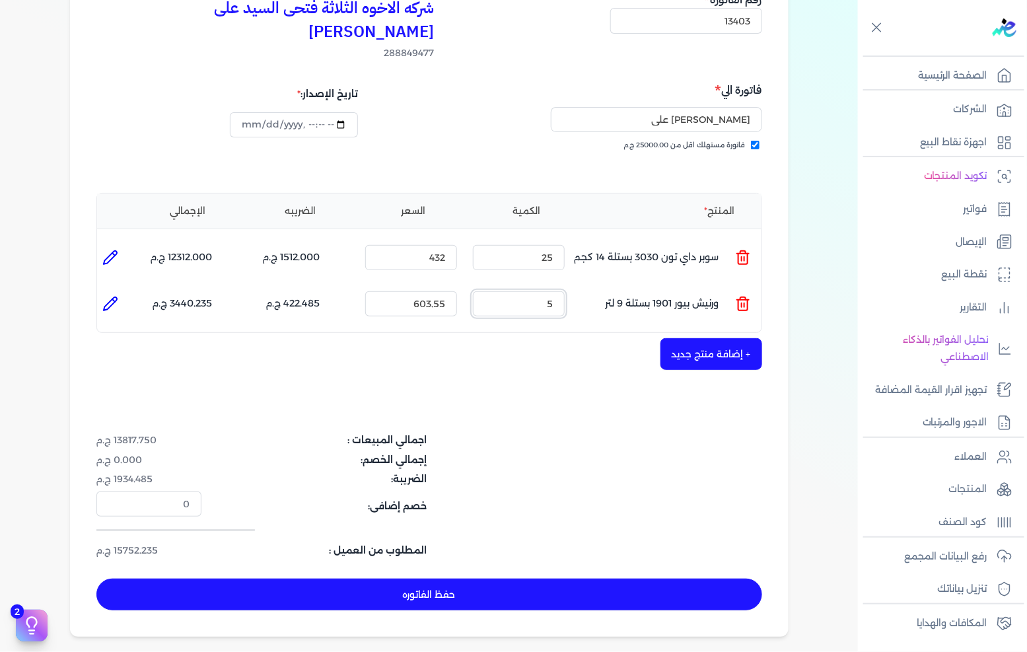
type input "5"
click at [706, 338] on button "+ إضافة منتج جديد" at bounding box center [711, 354] width 102 height 32
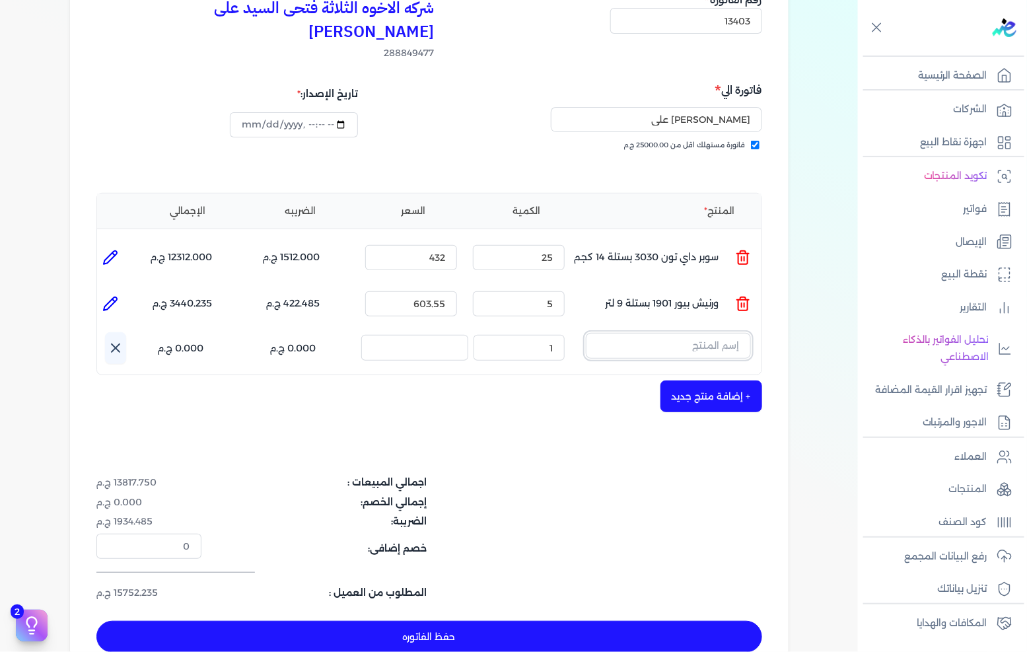
click at [634, 333] on input "text" at bounding box center [668, 345] width 165 height 25
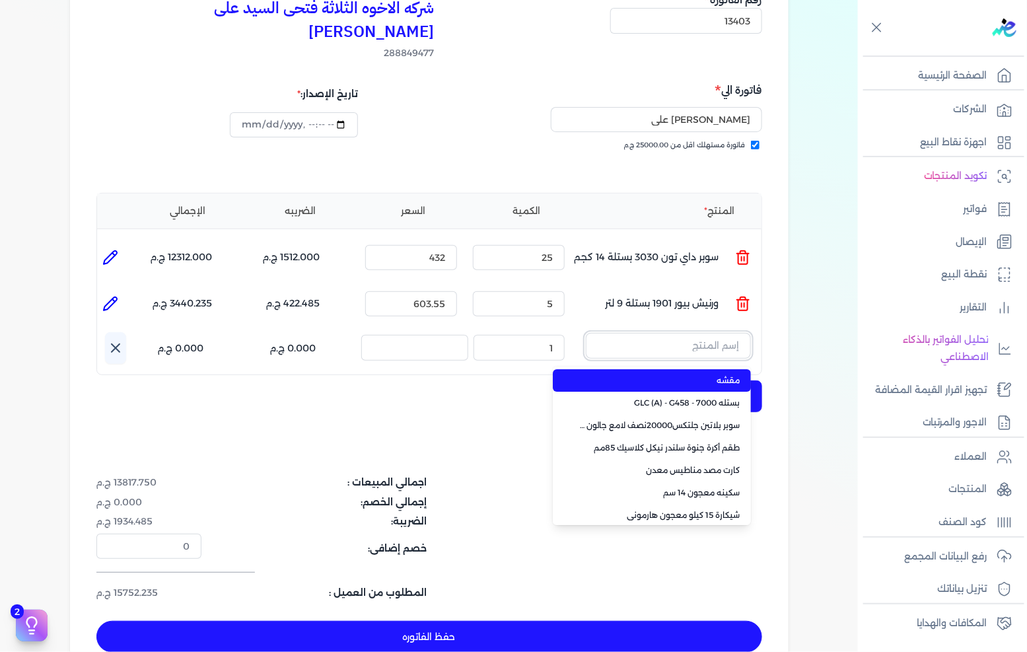
paste input "ستارت لاكيه لامع ابيض جالون كومبو 3.750 لتر"
type input "ستارت لاكيه لامع ابيض جالون كومبو 3.750 لتر"
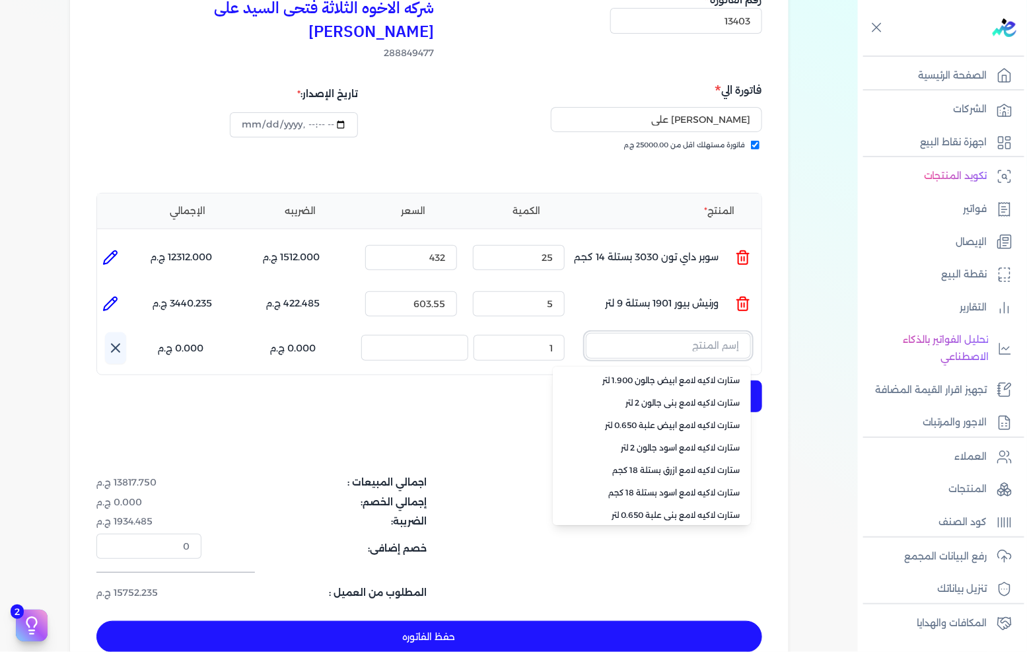
scroll to position [0, 0]
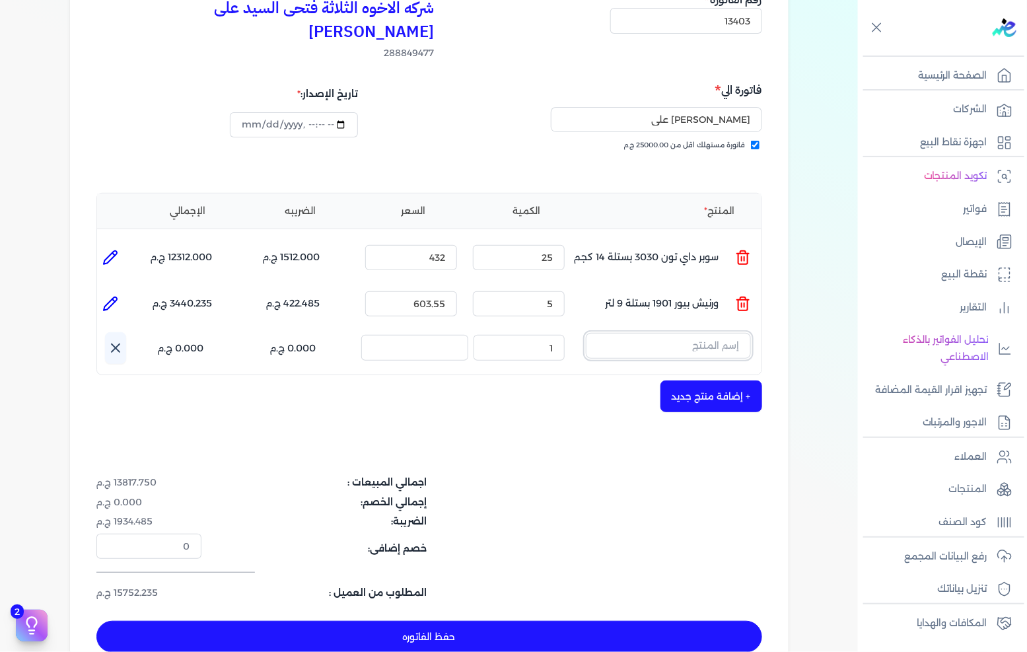
click at [634, 333] on input "text" at bounding box center [668, 345] width 165 height 25
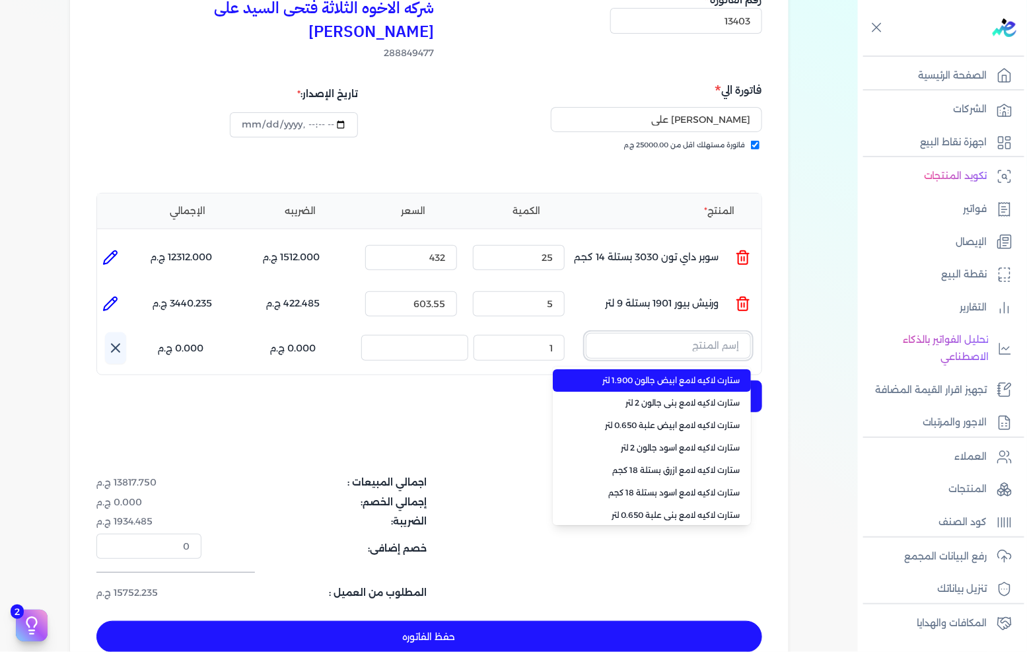
paste input "سوبر بلاتين داي-ستون 7070 علبة 0.900 لتر Base C"
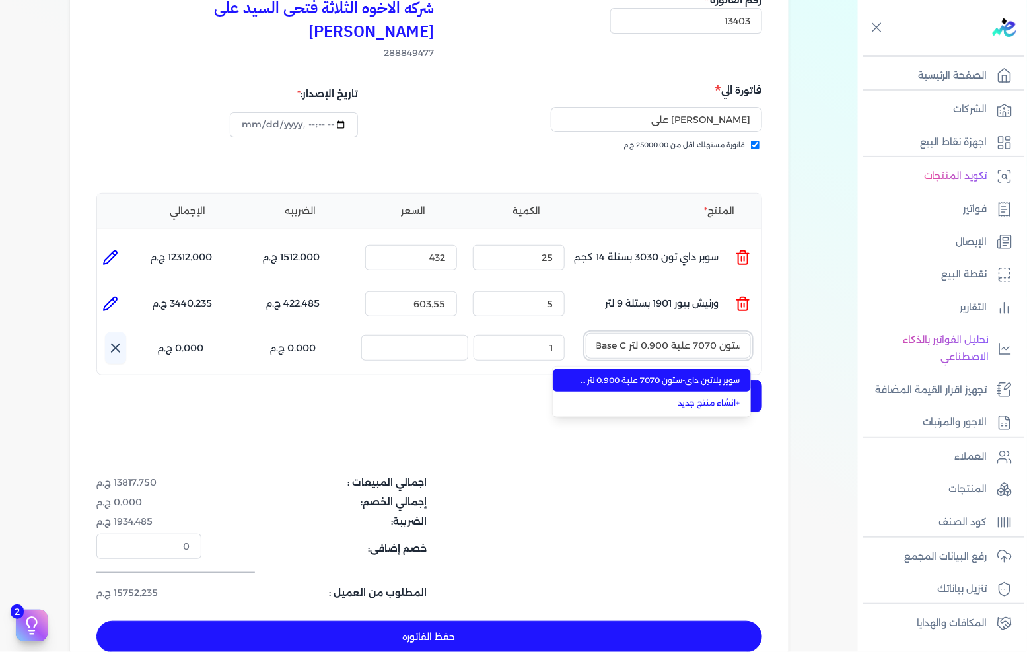
type input "سوبر بلاتين داي-ستون 7070 علبة 0.900 لتر Base C"
click at [671, 369] on li "سوبر بلاتين داي-ستون 7070 علبة 0.900 لتر Base C" at bounding box center [652, 380] width 198 height 22
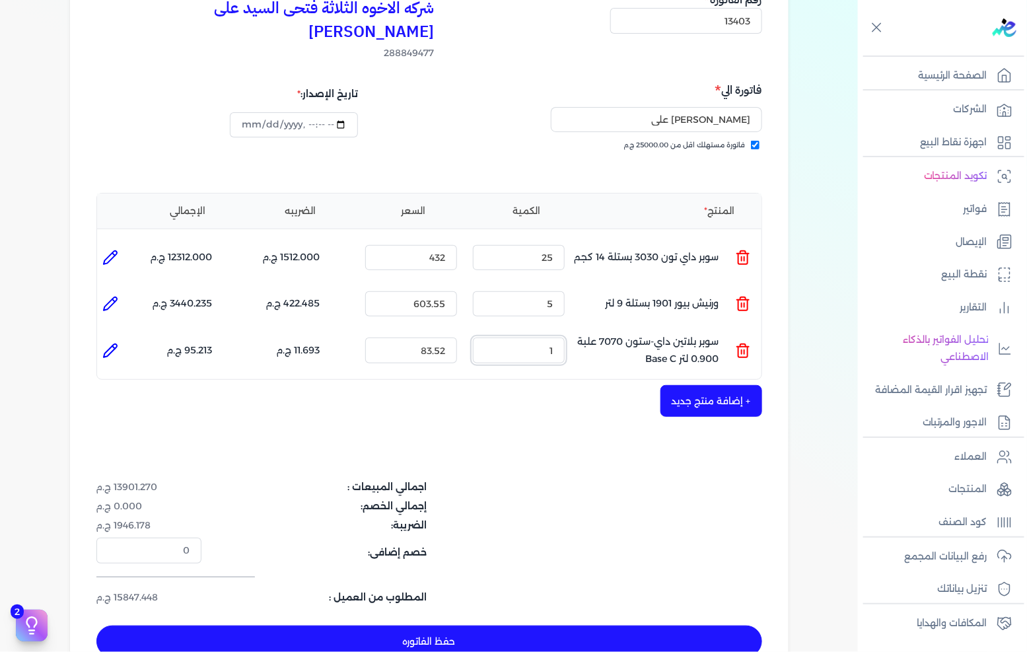
click at [522, 337] on input "1" at bounding box center [519, 349] width 92 height 25
type input "40"
click at [718, 385] on button "+ إضافة منتج جديد" at bounding box center [711, 401] width 102 height 32
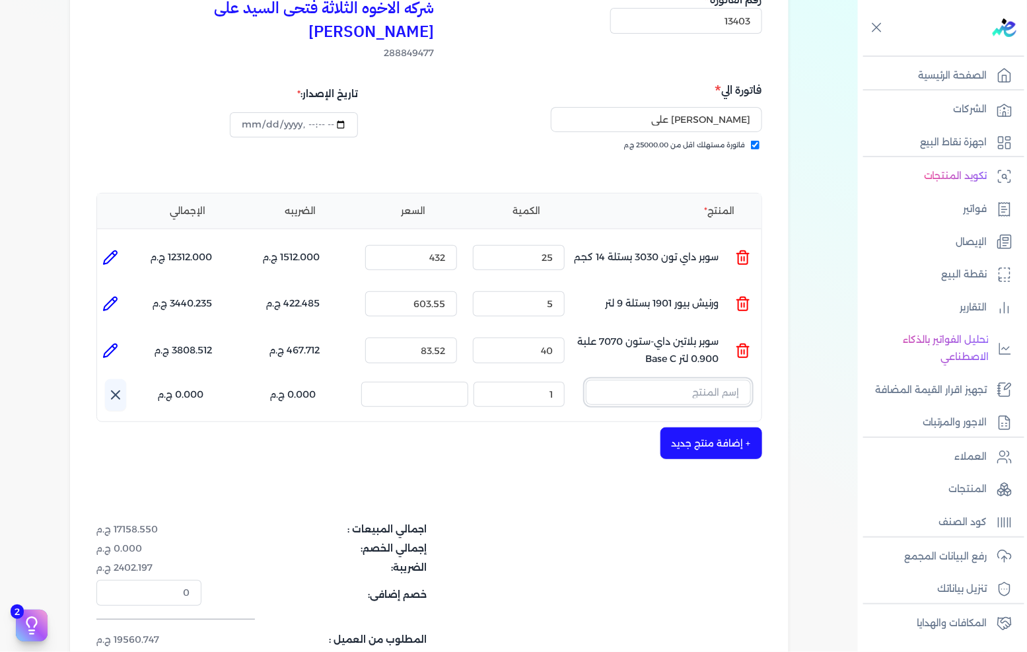
click at [671, 380] on input "text" at bounding box center [668, 392] width 165 height 25
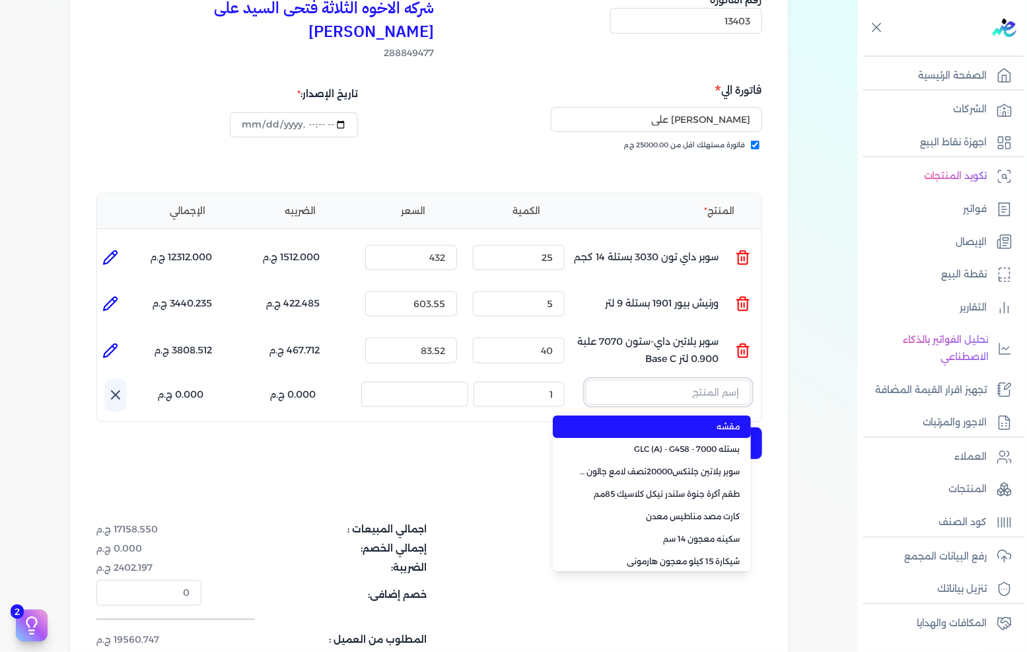
paste input "جلتكس 15000 جالون 2.500 لتر"
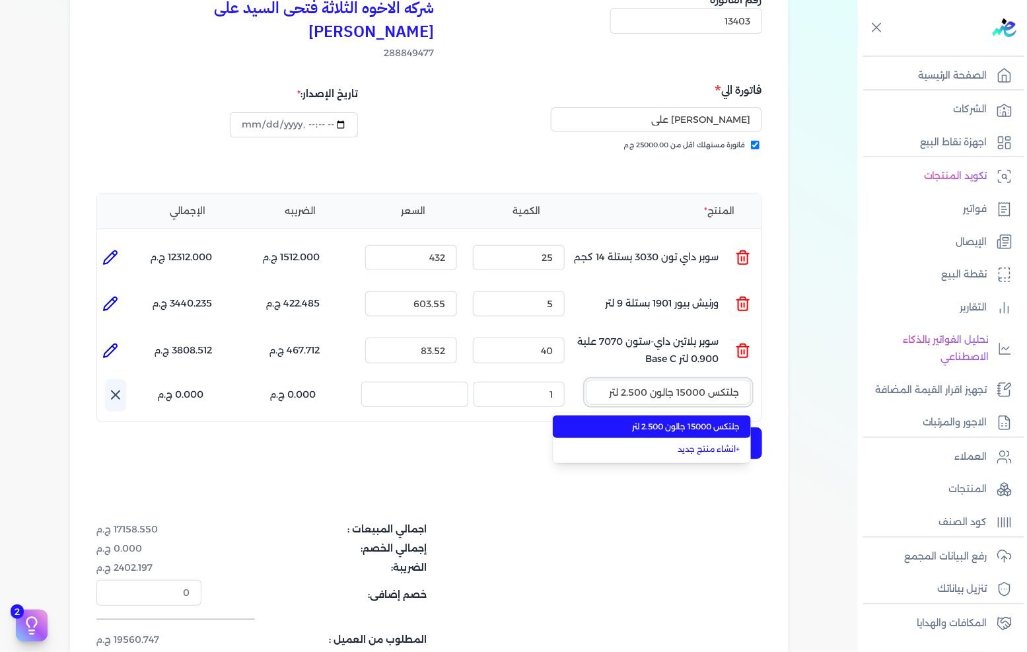
type input "جلتكس 15000 جالون 2.500 لتر"
click at [661, 415] on li "جلتكس 15000 جالون 2.500 لتر" at bounding box center [652, 426] width 198 height 22
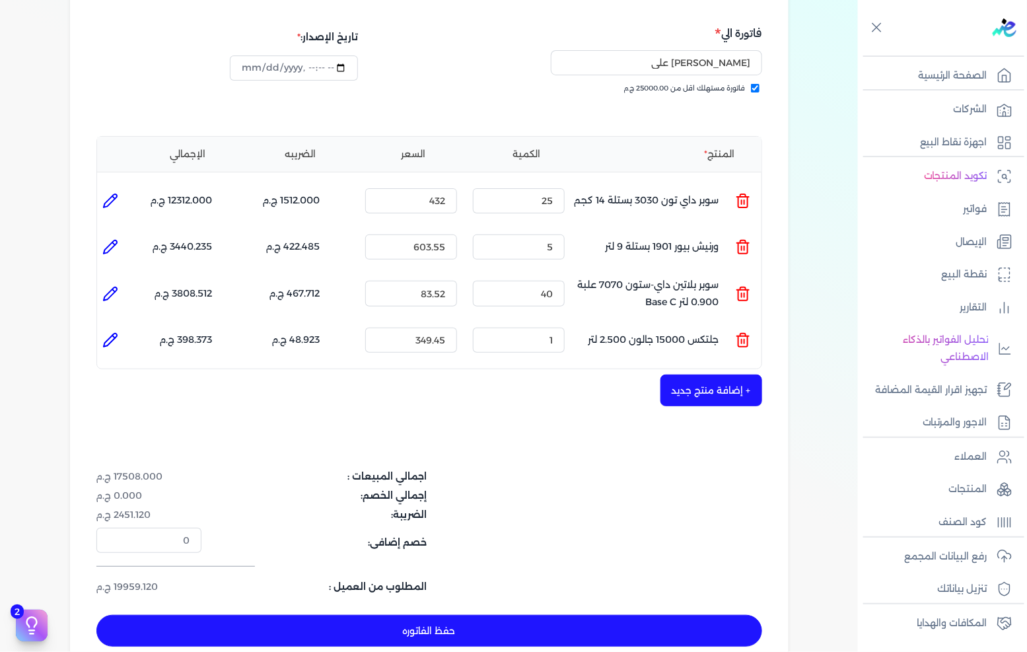
scroll to position [220, 0]
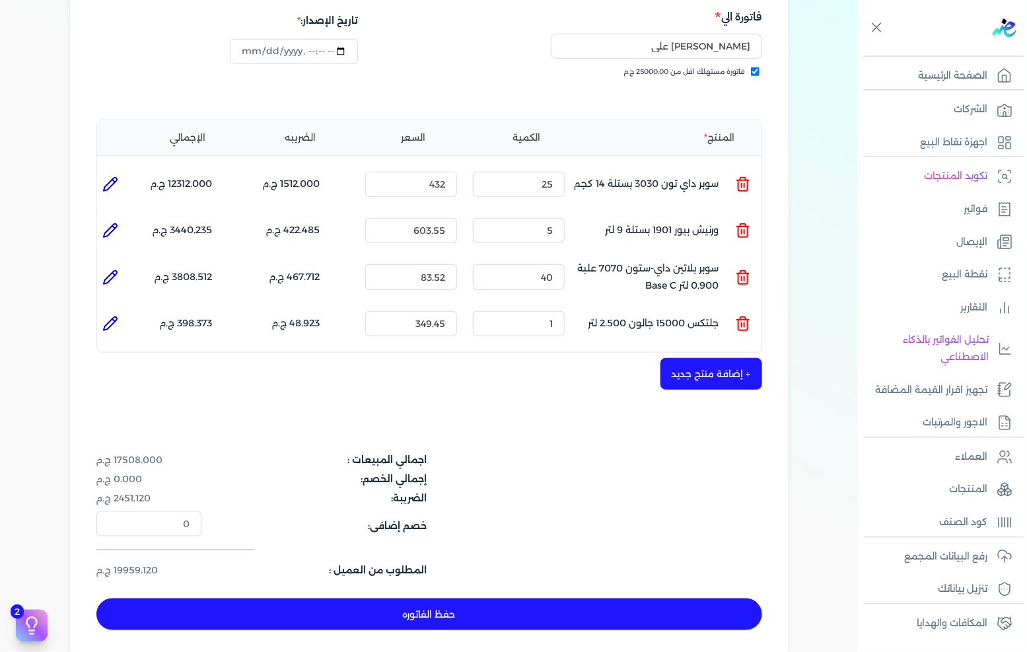
click at [522, 322] on div "المنتج الكمية السعر الضريبه الإجمالي المنتج : سوبر داي تون 3030 بستلة 14 كجم ال…" at bounding box center [429, 237] width 666 height 234
click at [530, 311] on input "1" at bounding box center [519, 323] width 92 height 25
type input "10"
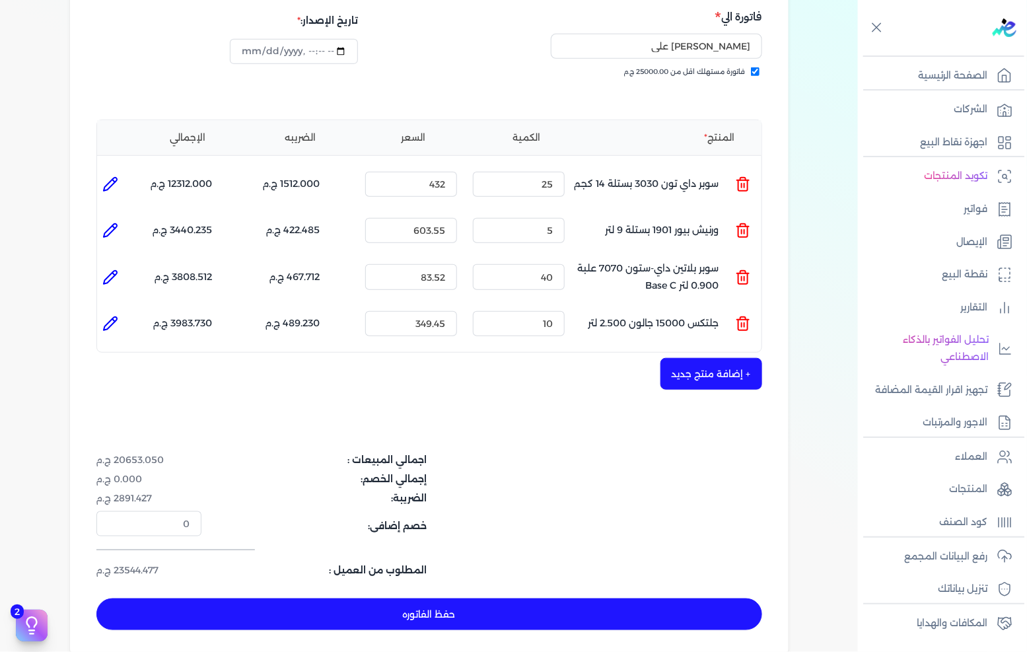
click at [470, 598] on button "حفظ الفاتوره" at bounding box center [429, 614] width 666 height 32
type input "[DATE]"
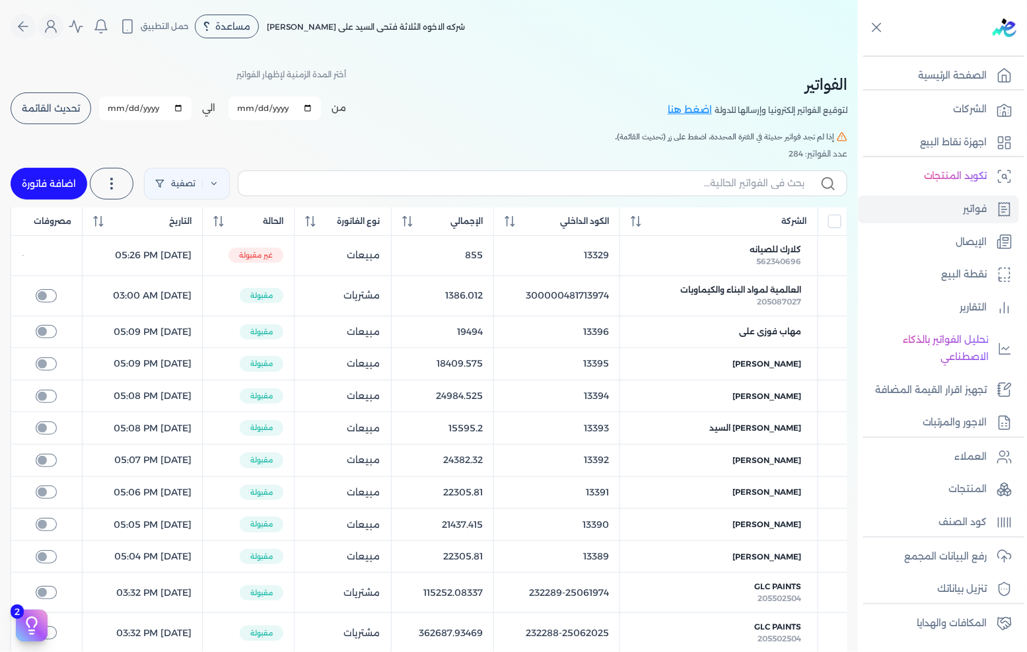
click at [41, 182] on link "اضافة فاتورة" at bounding box center [49, 184] width 77 height 32
select select "EGP"
select select "B"
select select "EGS"
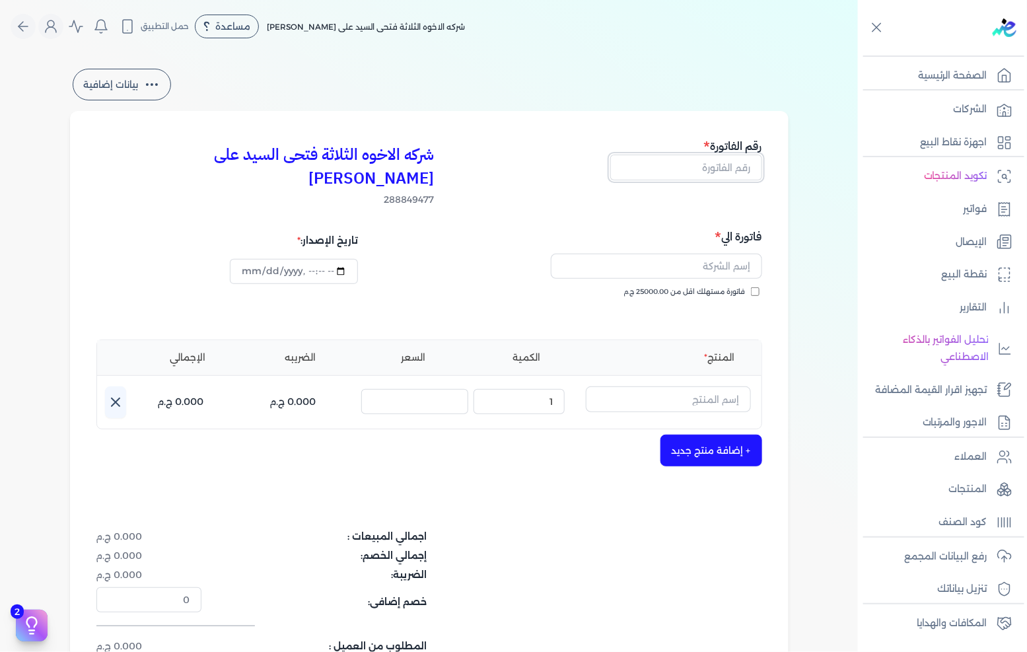
click at [720, 168] on input "text" at bounding box center [686, 166] width 152 height 25
type input "13404"
click at [714, 287] on span "فاتورة مستهلك اقل من 25000.00 ج.م" at bounding box center [684, 292] width 121 height 11
click at [751, 287] on input "فاتورة مستهلك اقل من 25000.00 ج.م" at bounding box center [755, 291] width 9 height 9
checkbox input "true"
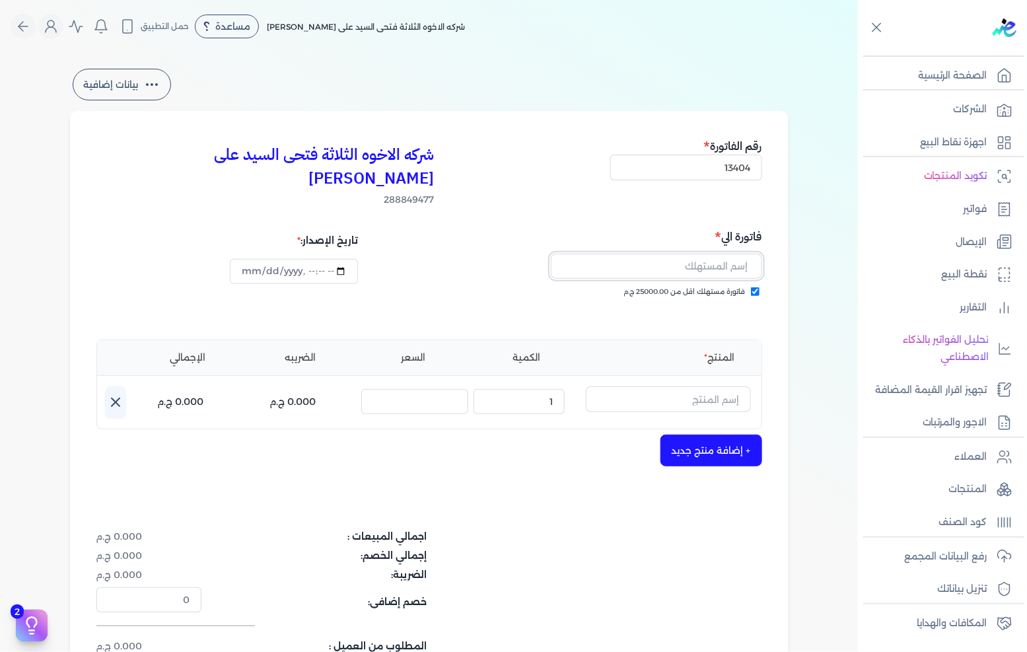
click at [717, 254] on input "text" at bounding box center [656, 266] width 211 height 25
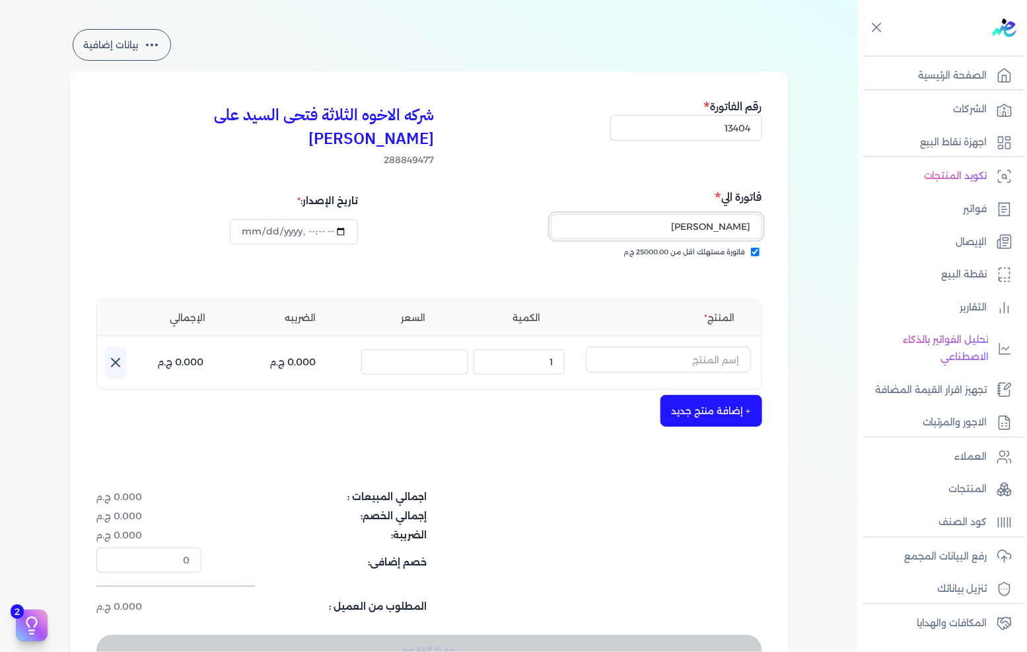
scroll to position [73, 0]
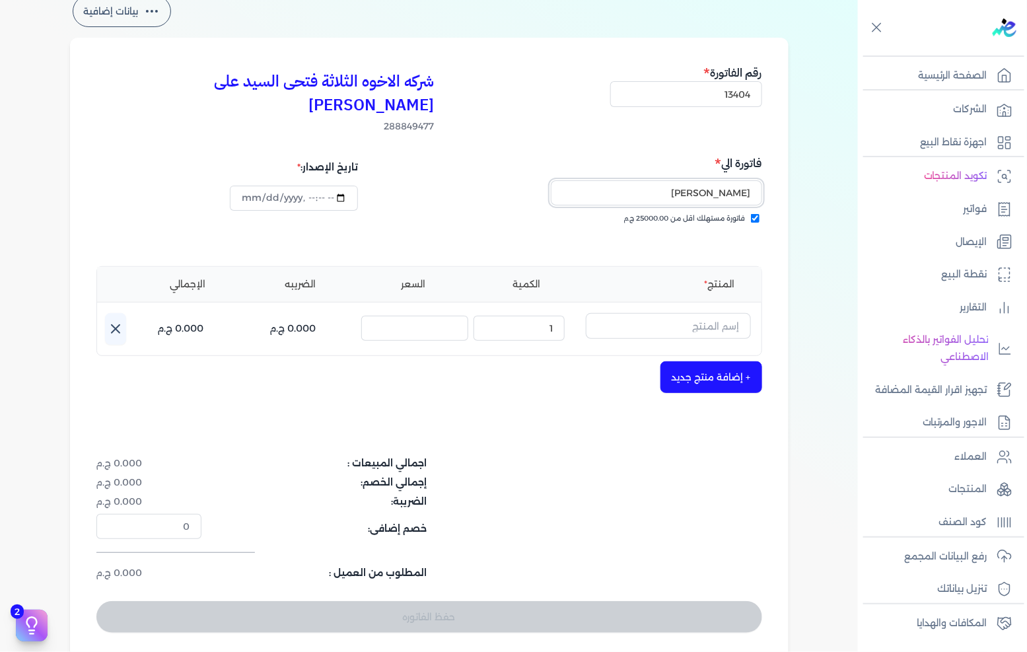
type input "[PERSON_NAME]"
click at [683, 313] on input "text" at bounding box center [668, 325] width 165 height 25
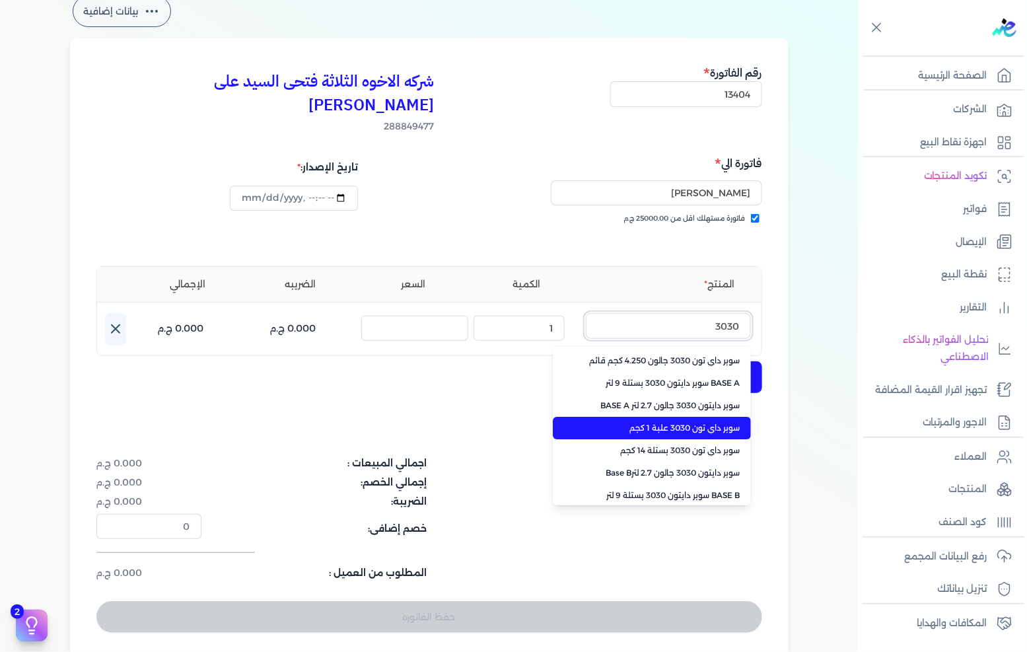
type input "3030"
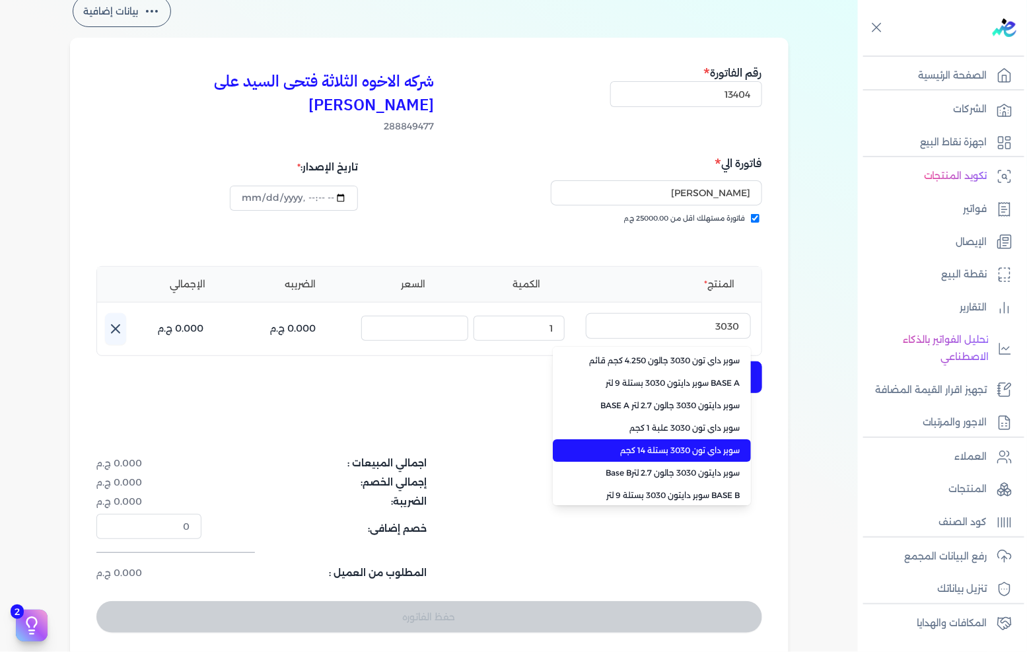
click at [688, 439] on li "سوبر داي تون 3030 بستلة 14 كجم" at bounding box center [652, 450] width 198 height 22
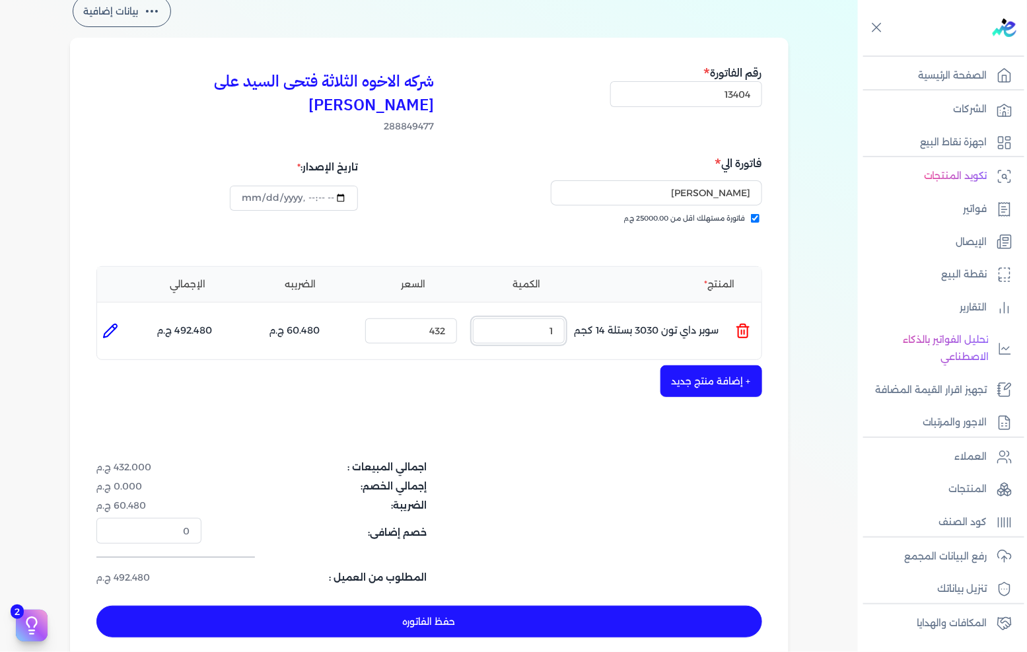
click at [545, 318] on input "1" at bounding box center [519, 330] width 92 height 25
type input "25"
click at [668, 365] on button "+ إضافة منتج جديد" at bounding box center [711, 381] width 102 height 32
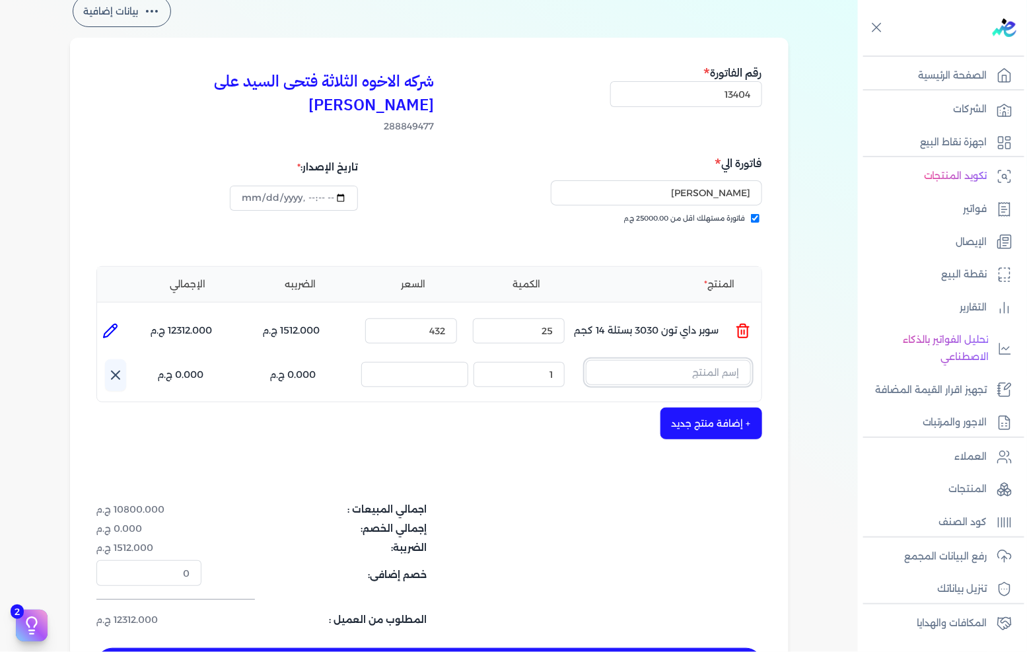
click at [655, 360] on input "text" at bounding box center [668, 372] width 165 height 25
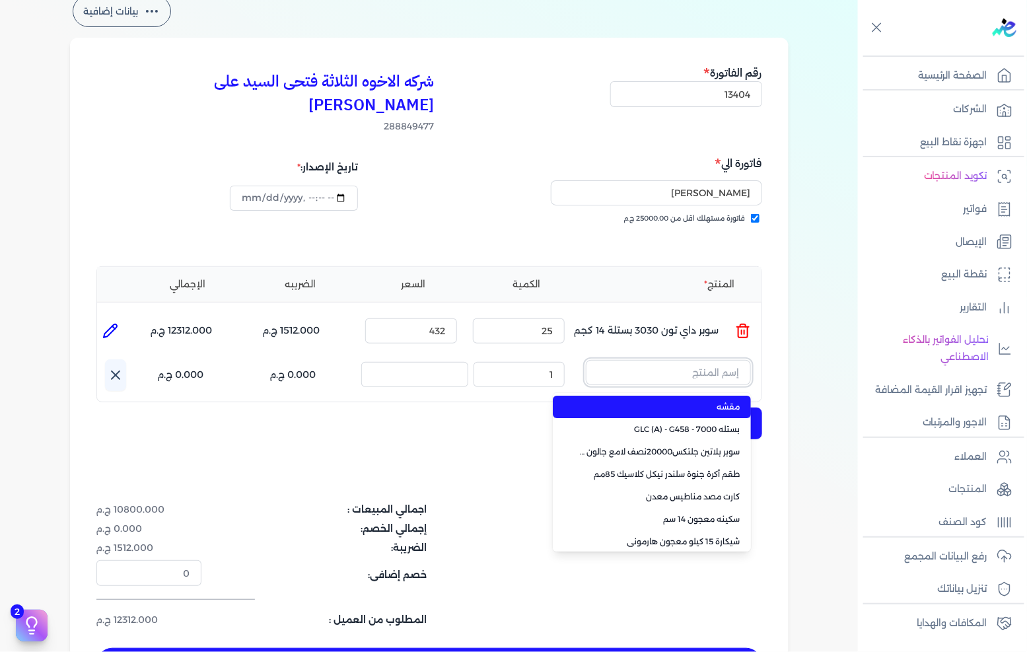
paste input "جلتكس 20000 نصف لامع بلاستيك بستلة 9 لتر"
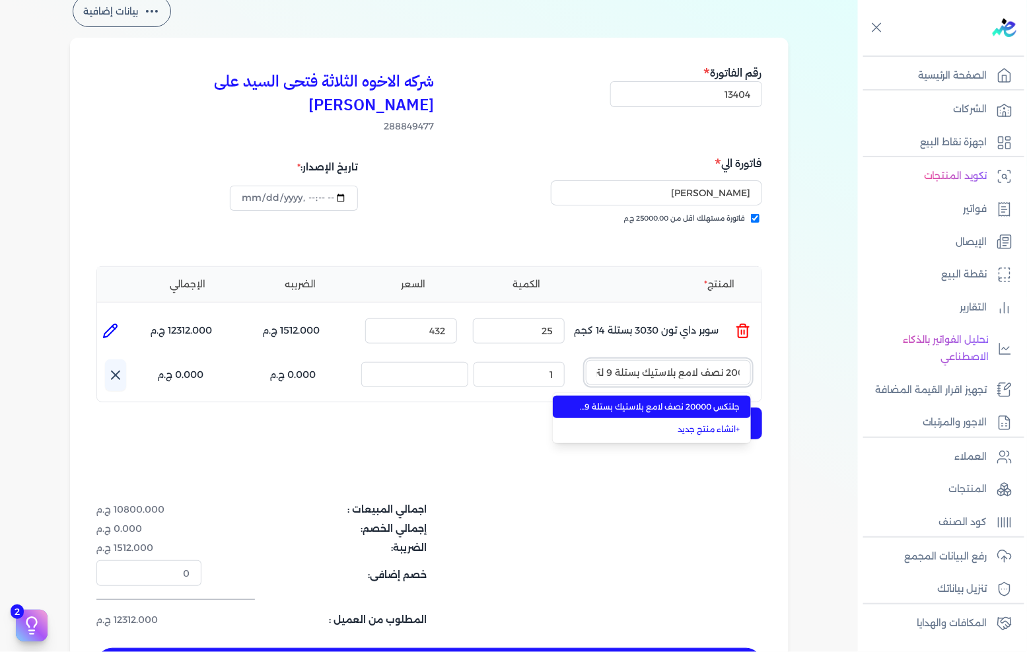
type input "جلتكس 20000 نصف لامع بلاستيك بستلة 9 لتر"
click at [669, 395] on li "جلتكس 20000 نصف لامع بلاستيك بستلة 9 لتر" at bounding box center [652, 406] width 198 height 22
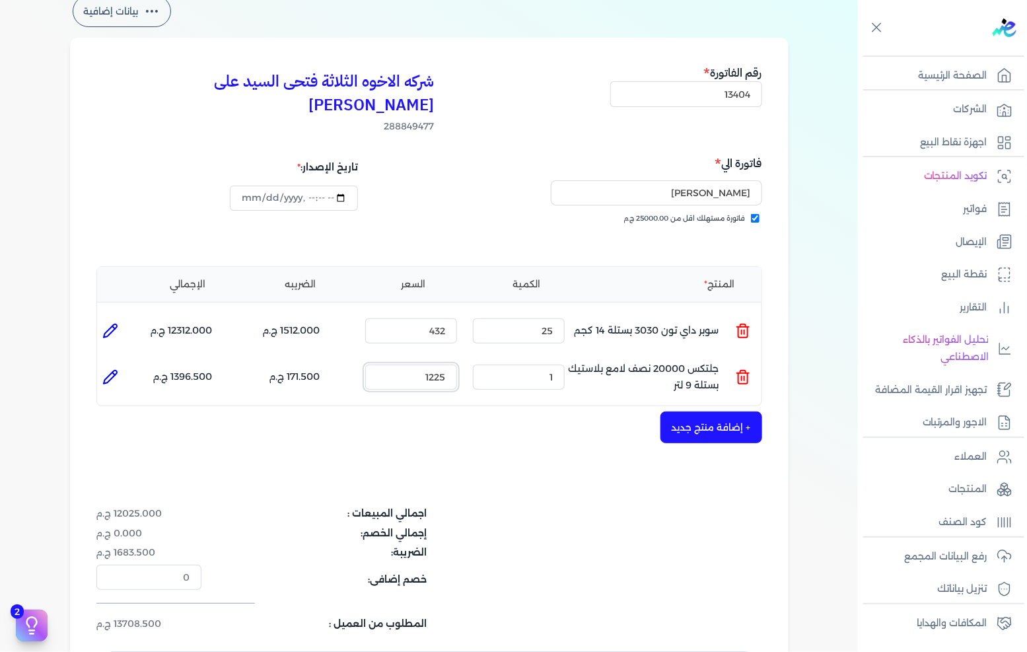
click at [421, 364] on input "1225" at bounding box center [411, 376] width 92 height 25
type input "1207"
click at [497, 430] on div "شركه الاخوه الثلاثة فتحى السيد على [PERSON_NAME] 288849477 رقم الفاتورة 13404 ف…" at bounding box center [429, 374] width 718 height 672
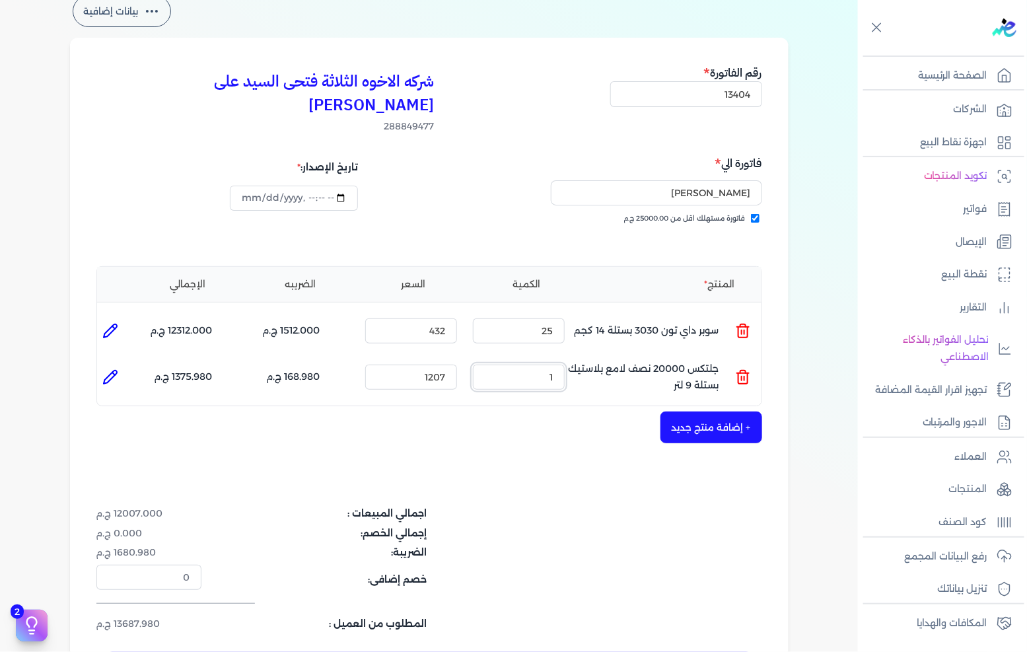
click at [551, 364] on input "1" at bounding box center [519, 376] width 92 height 25
type input "2"
type input "0"
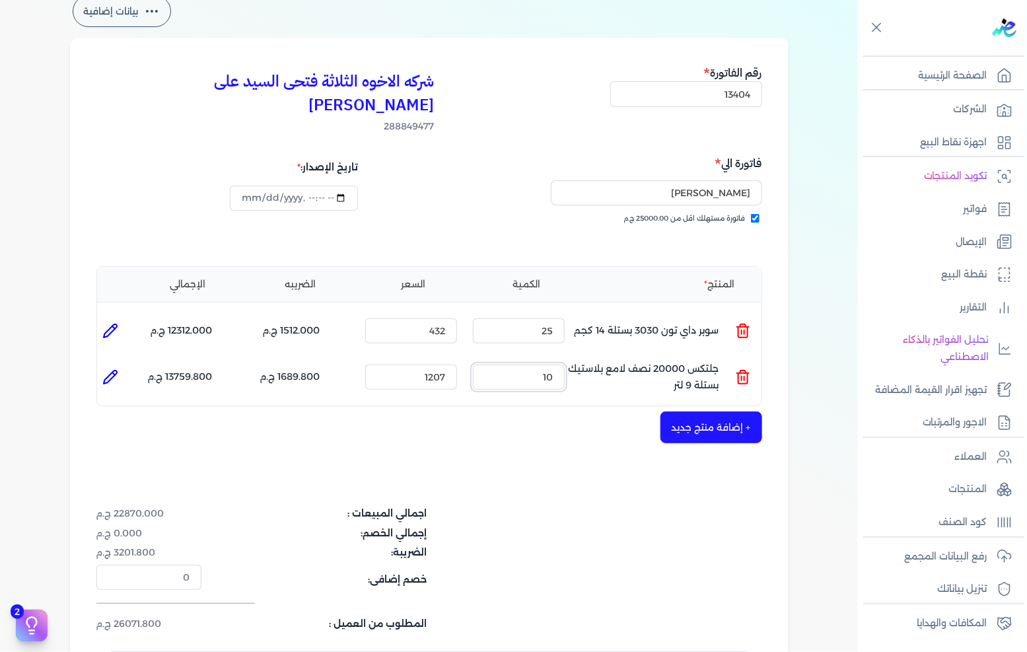
type input "1"
type input "0"
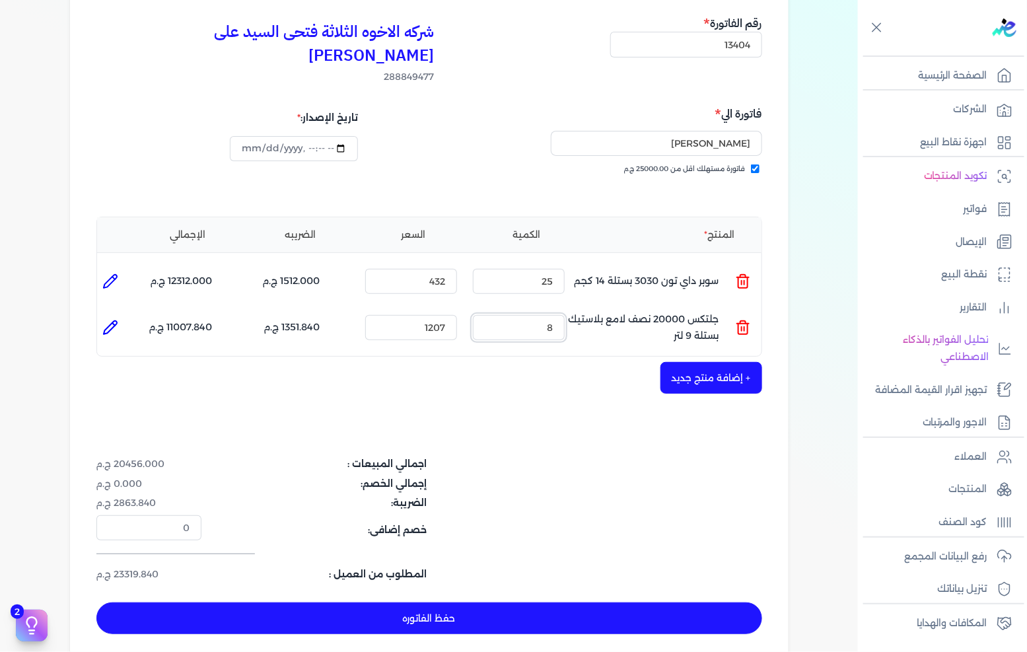
scroll to position [147, 0]
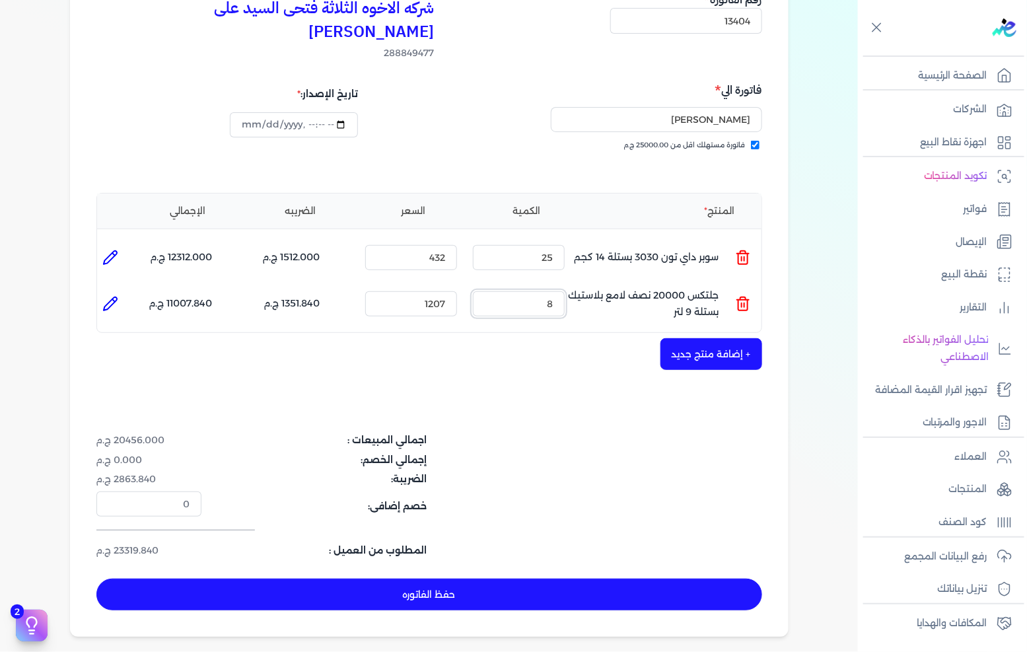
type input "8"
click at [511, 578] on button "حفظ الفاتوره" at bounding box center [429, 594] width 666 height 32
type input "[DATE]"
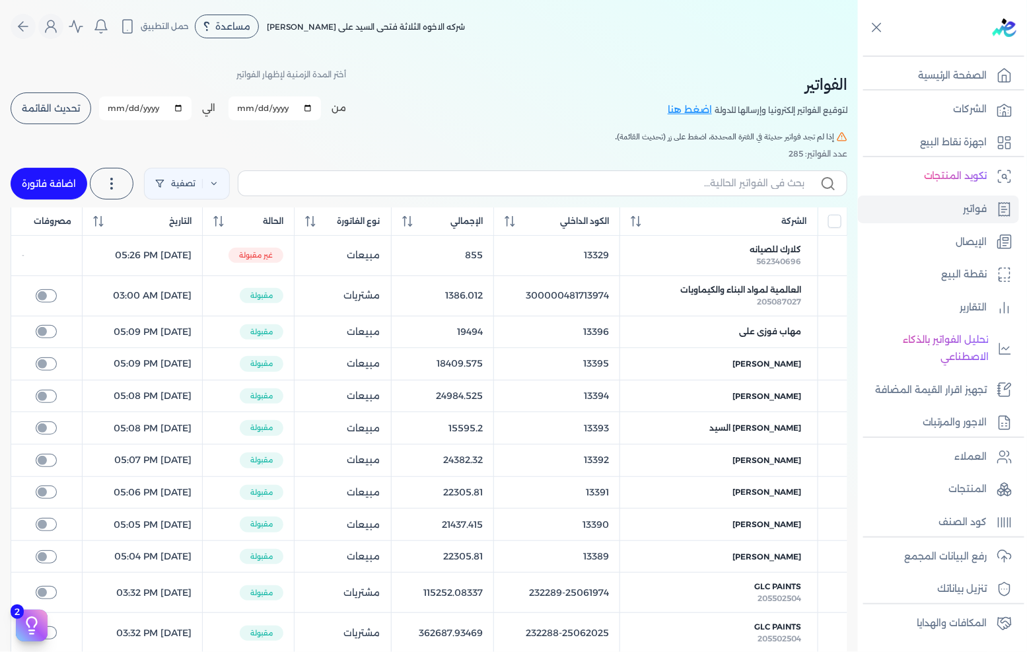
click at [34, 182] on link "اضافة فاتورة" at bounding box center [49, 184] width 77 height 32
select select "EGP"
select select "B"
select select "EGS"
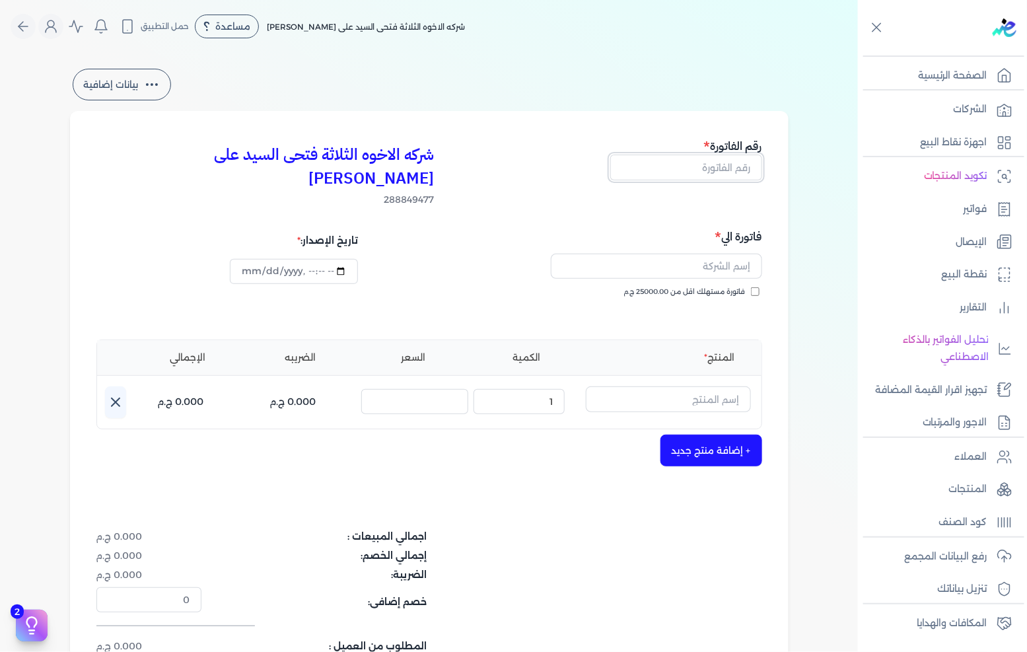
drag, startPoint x: 706, startPoint y: 165, endPoint x: 807, endPoint y: 176, distance: 101.6
click at [706, 165] on input "text" at bounding box center [686, 166] width 152 height 25
type input "13405"
click at [748, 287] on label "فاتورة مستهلك اقل من 25000.00 ج.م" at bounding box center [691, 292] width 135 height 11
click at [751, 287] on input "فاتورة مستهلك اقل من 25000.00 ج.م" at bounding box center [755, 291] width 9 height 9
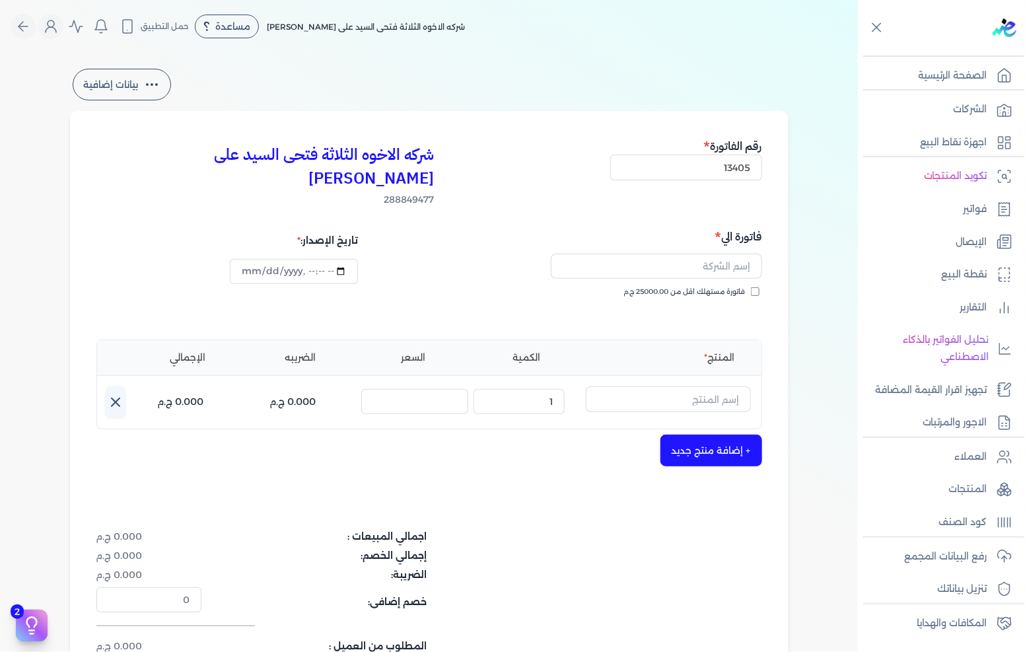
checkbox input "true"
click at [737, 254] on input "text" at bounding box center [656, 266] width 211 height 25
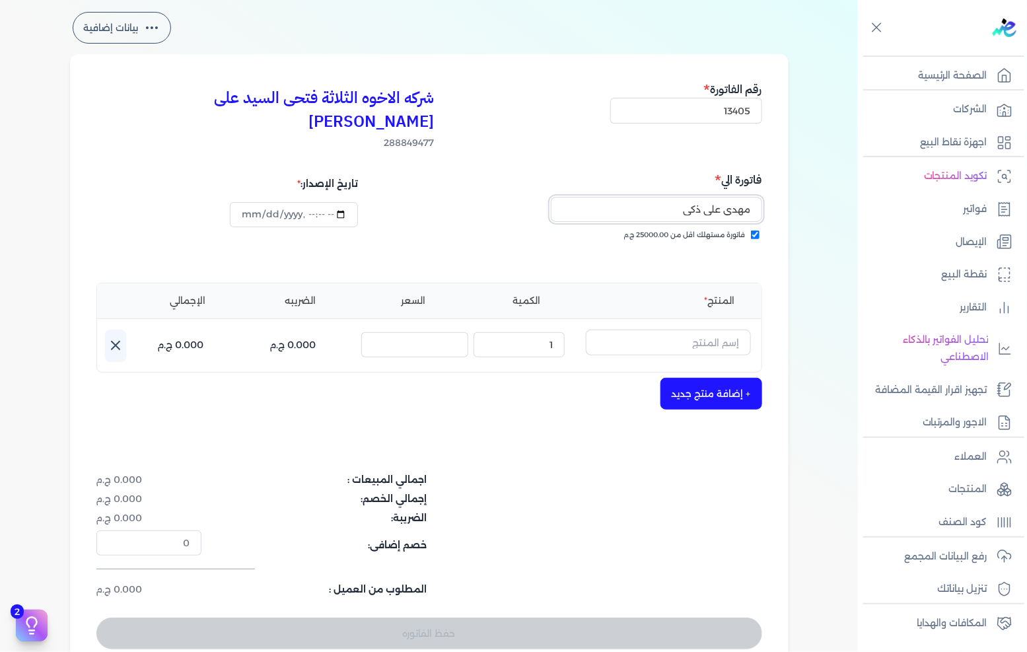
scroll to position [73, 0]
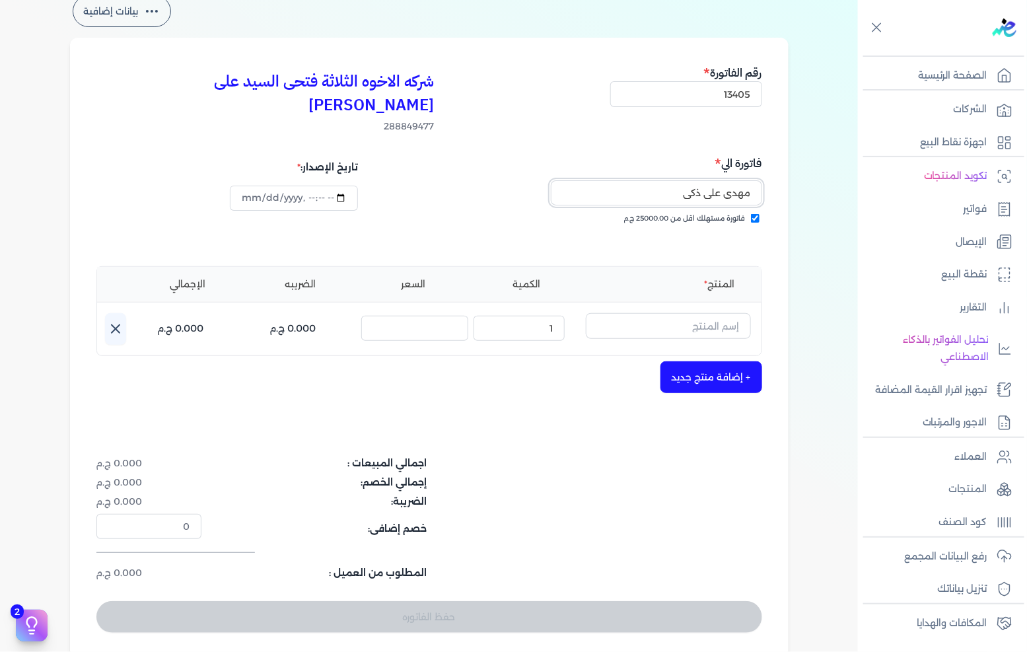
type input "مهدى على ذكى"
click at [704, 313] on input "text" at bounding box center [668, 325] width 165 height 25
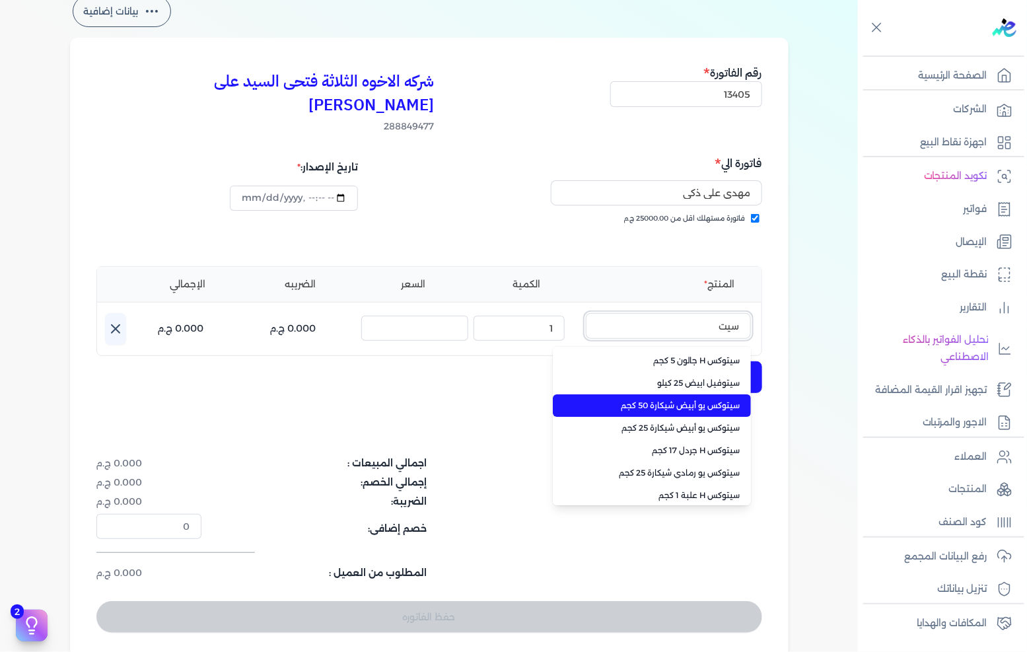
type input "سيت"
click at [708, 399] on span "سيتوكس يو أبيض شيكارة 50 كجم" at bounding box center [659, 405] width 161 height 12
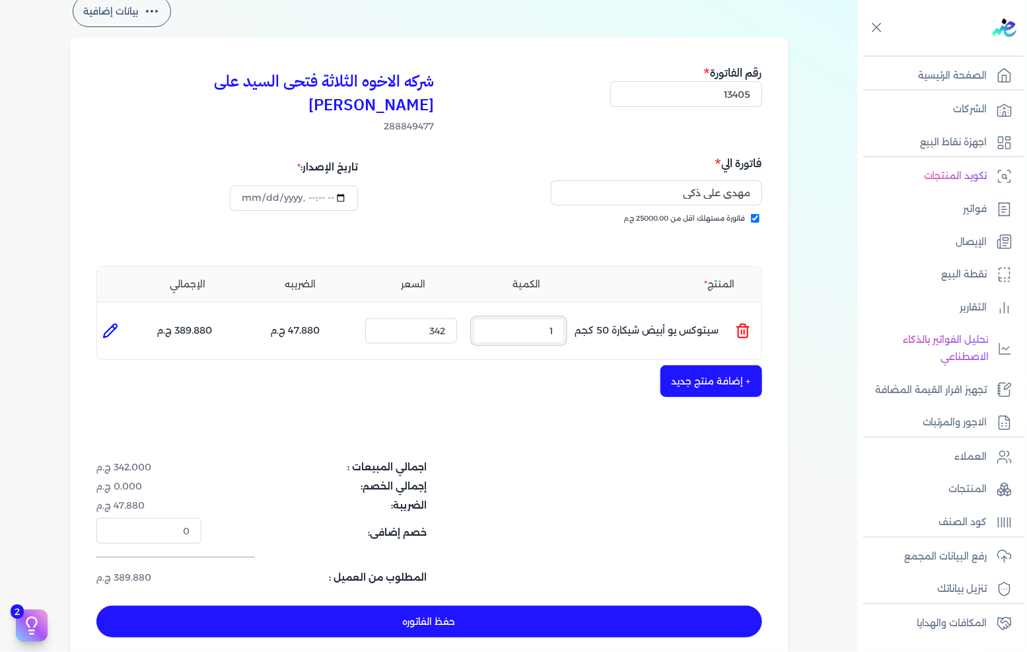
click at [500, 318] on input "1" at bounding box center [519, 330] width 92 height 25
type input "45"
click at [701, 365] on button "+ إضافة منتج جديد" at bounding box center [711, 381] width 102 height 32
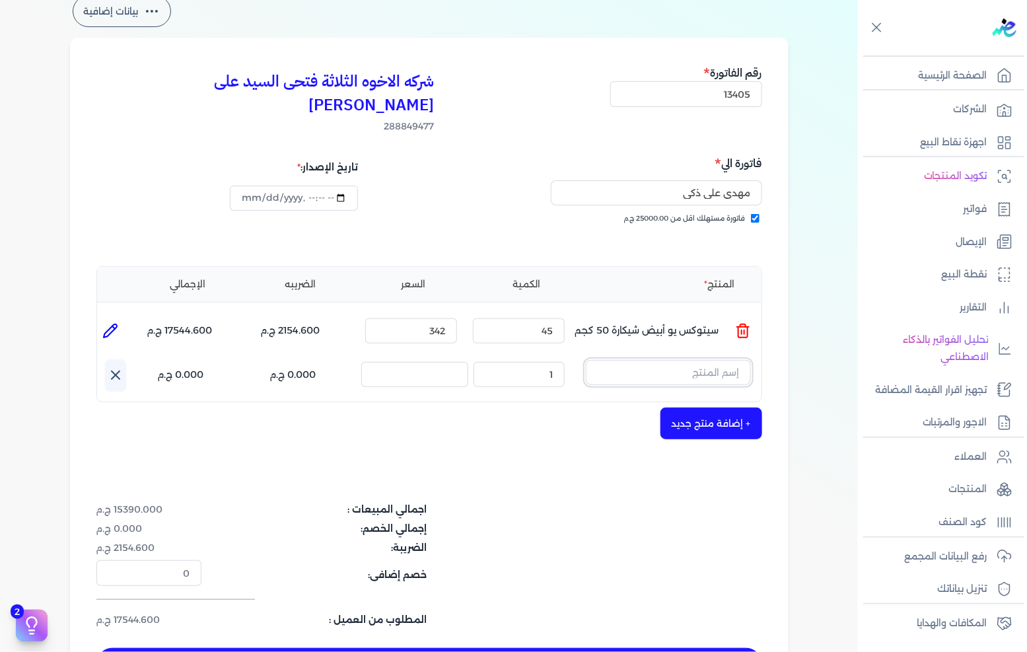
click at [702, 360] on input "text" at bounding box center [668, 372] width 165 height 25
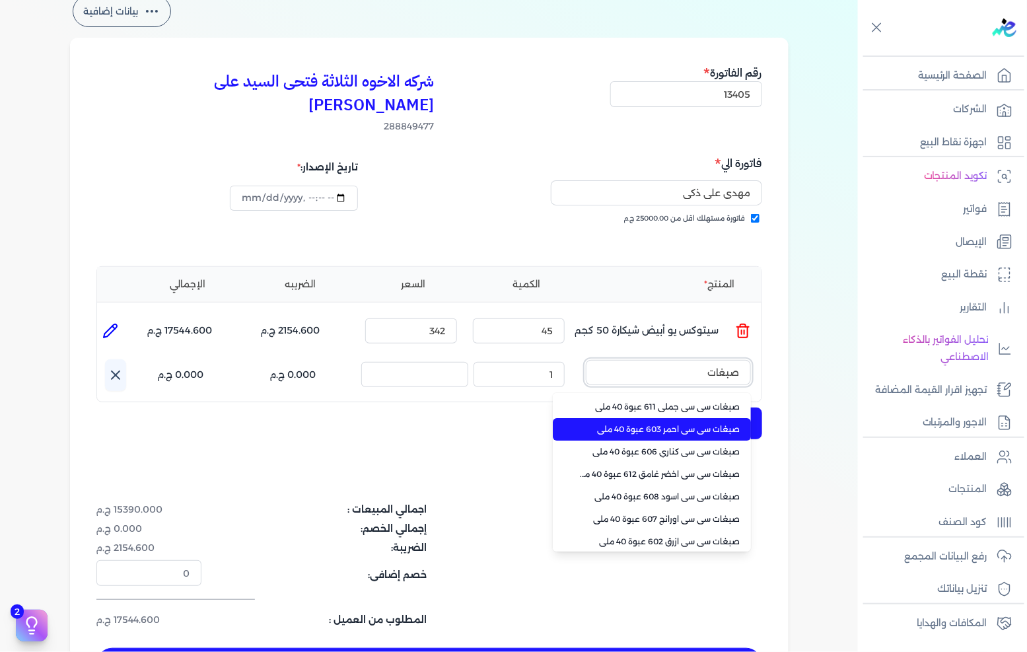
type input "صبغات"
click at [687, 423] on span "صبغات سي سي احمر 603 عبوة 40 ملي" at bounding box center [659, 429] width 161 height 12
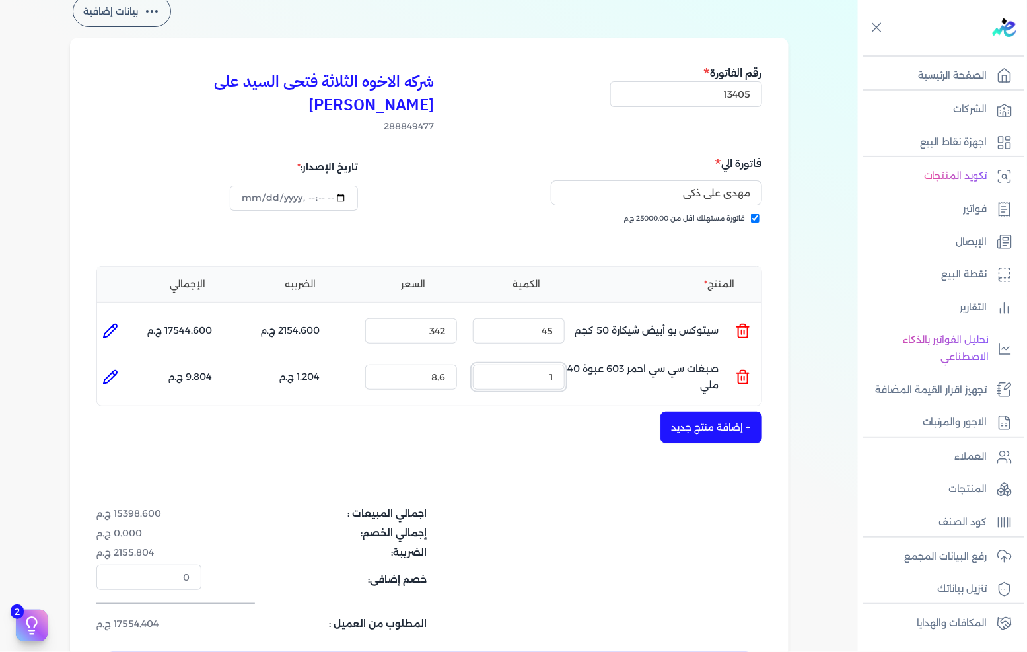
click at [562, 364] on input "1" at bounding box center [519, 376] width 92 height 25
type input "100"
click at [713, 411] on button "+ إضافة منتج جديد" at bounding box center [711, 427] width 102 height 32
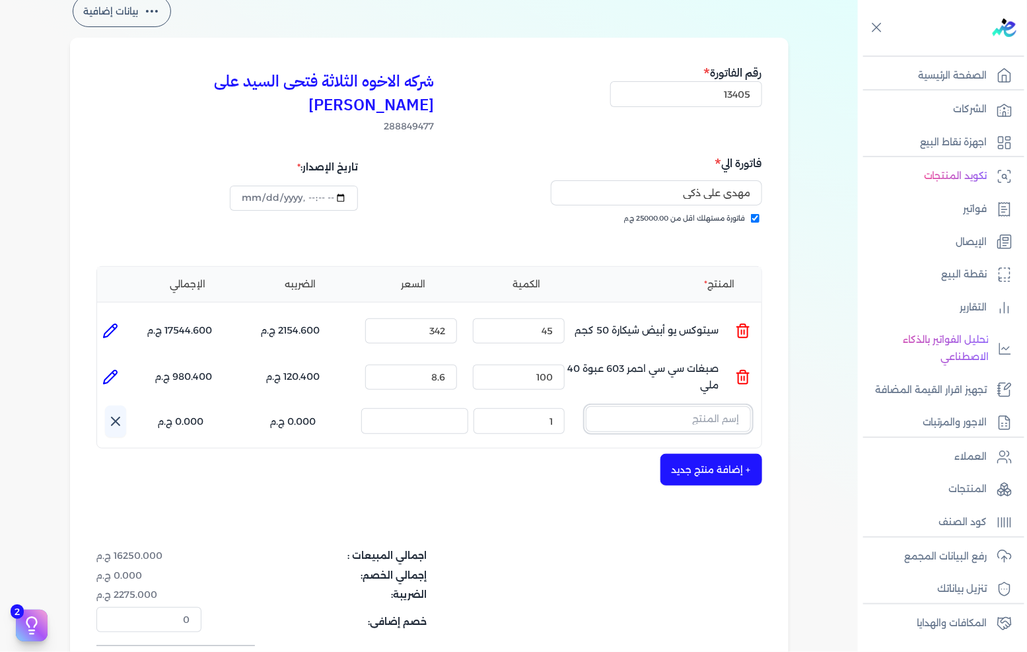
click at [712, 406] on input "text" at bounding box center [668, 418] width 165 height 25
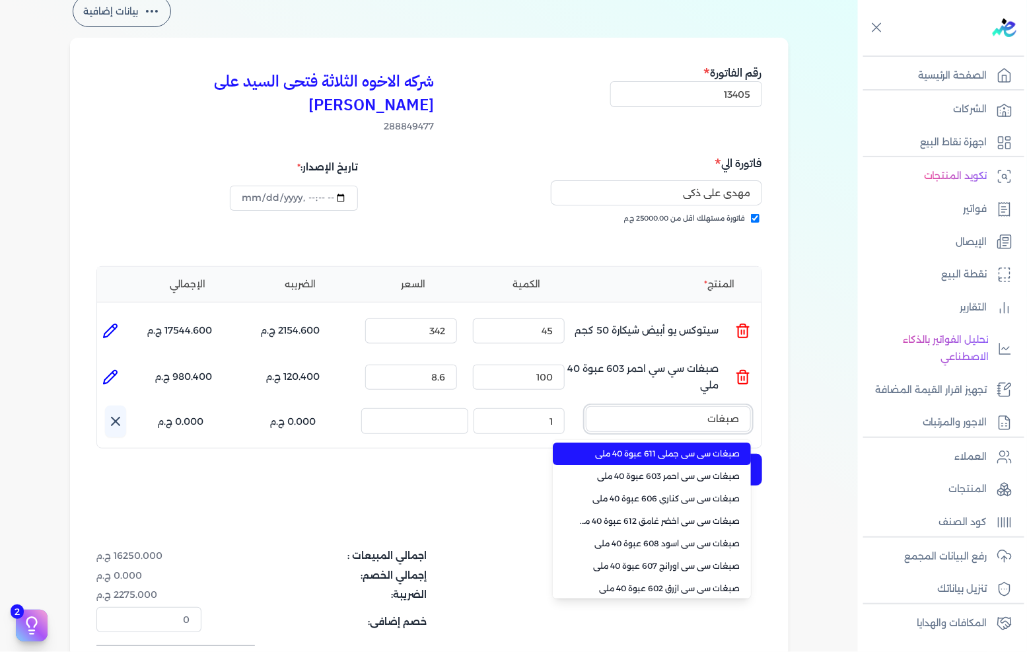
type input "صبغات"
click at [692, 448] on span "صبغات سي سي جملي 611 عبوة 40 ملي" at bounding box center [659, 454] width 161 height 12
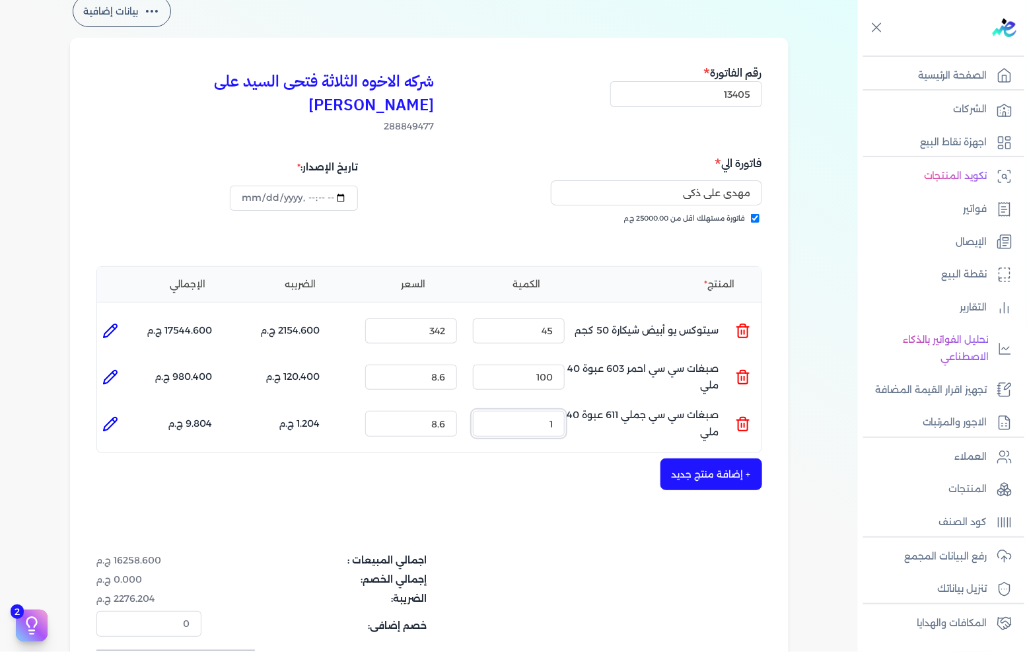
click at [542, 411] on input "1" at bounding box center [519, 423] width 92 height 25
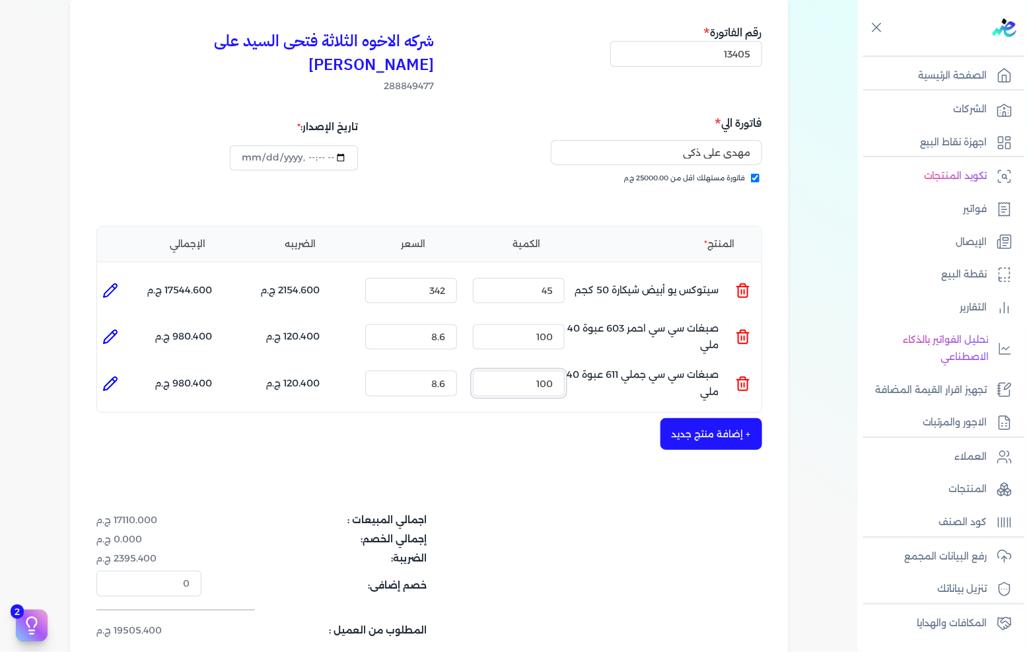
scroll to position [147, 0]
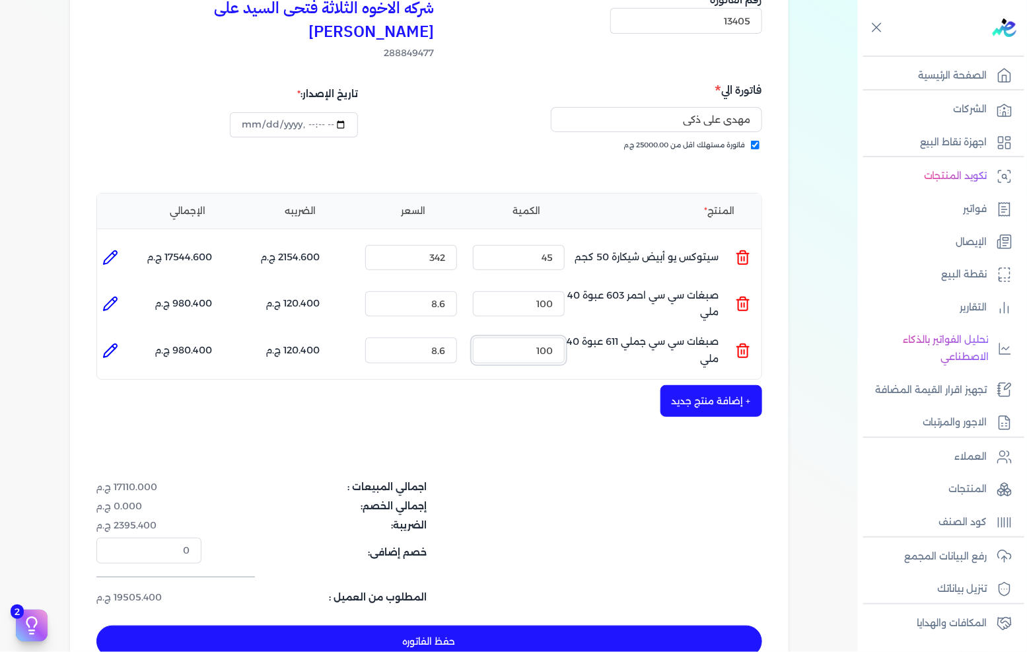
type input "100"
click at [683, 386] on button "+ إضافة منتج جديد" at bounding box center [711, 401] width 102 height 32
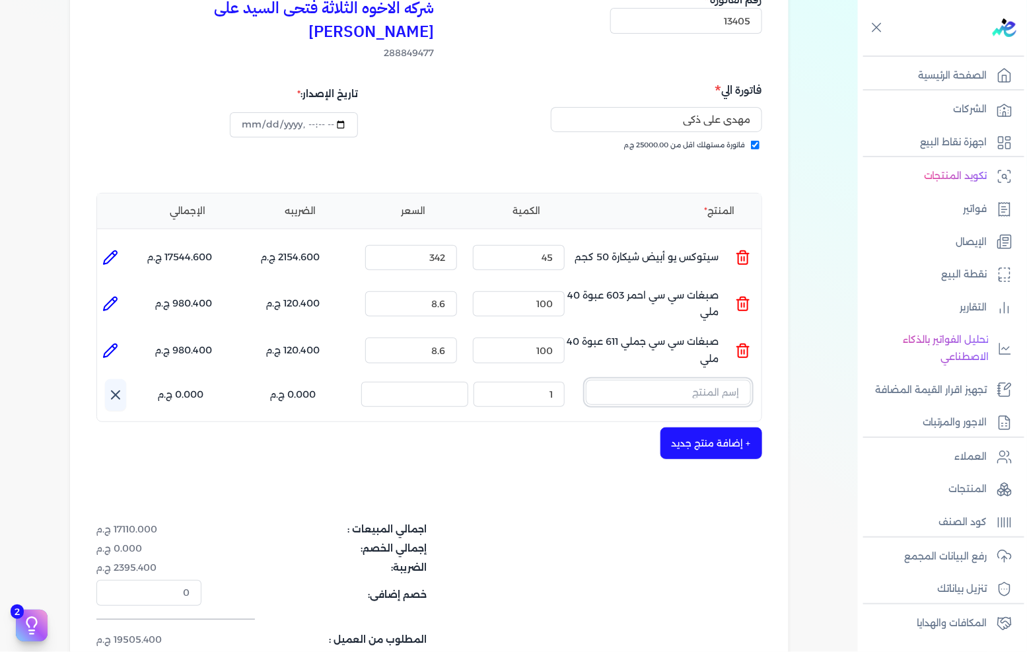
click at [685, 380] on input "text" at bounding box center [668, 392] width 165 height 25
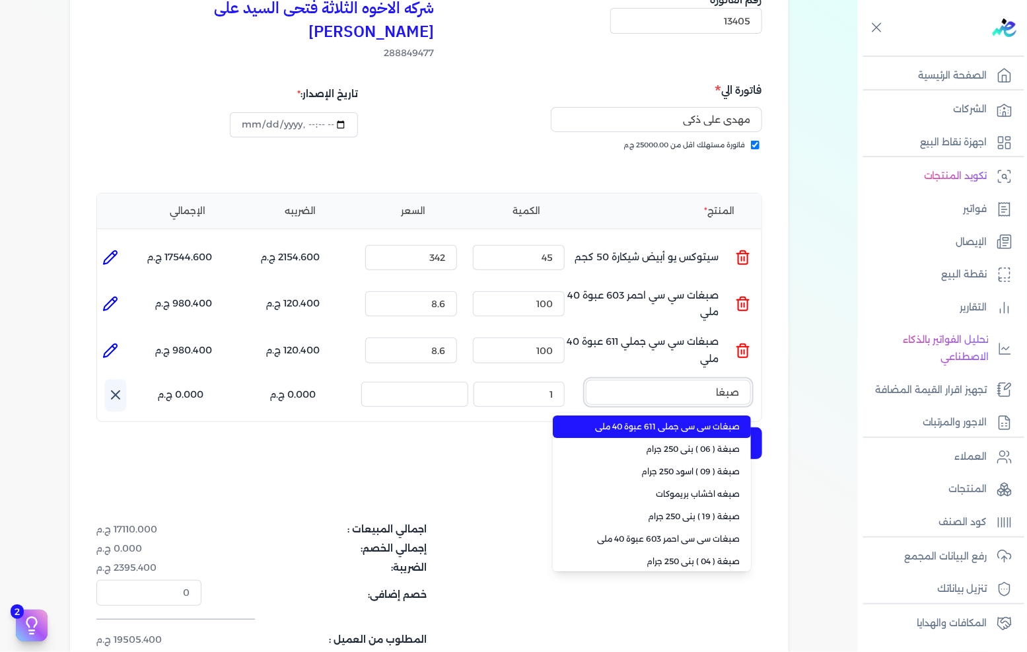
type input "صبغات"
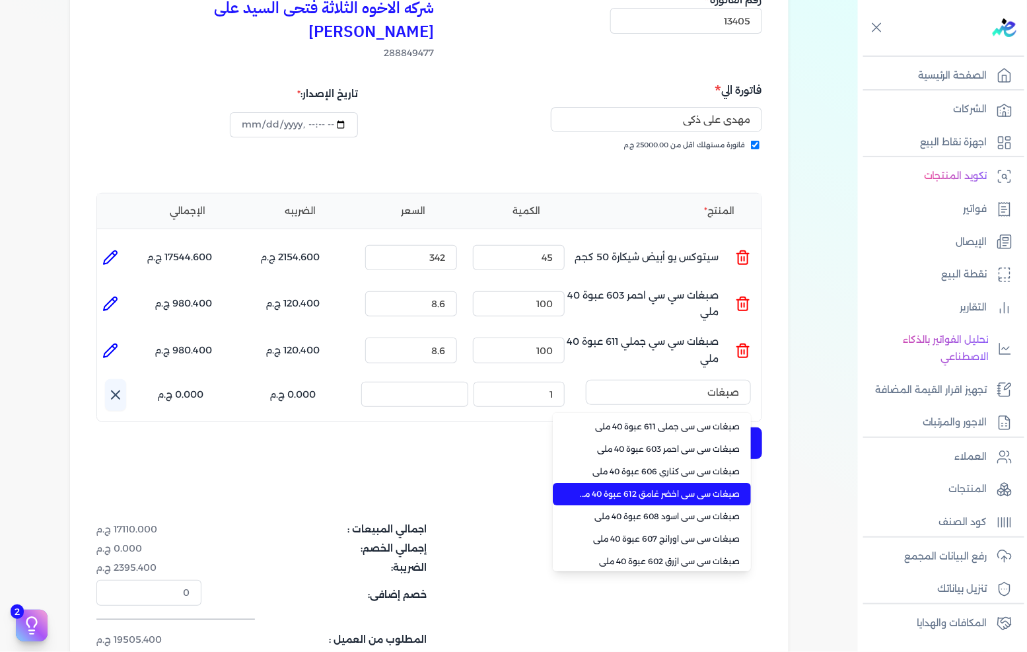
click at [670, 510] on span "صبغات سي سي اسود 608 عبوة 40 ملي" at bounding box center [659, 516] width 161 height 12
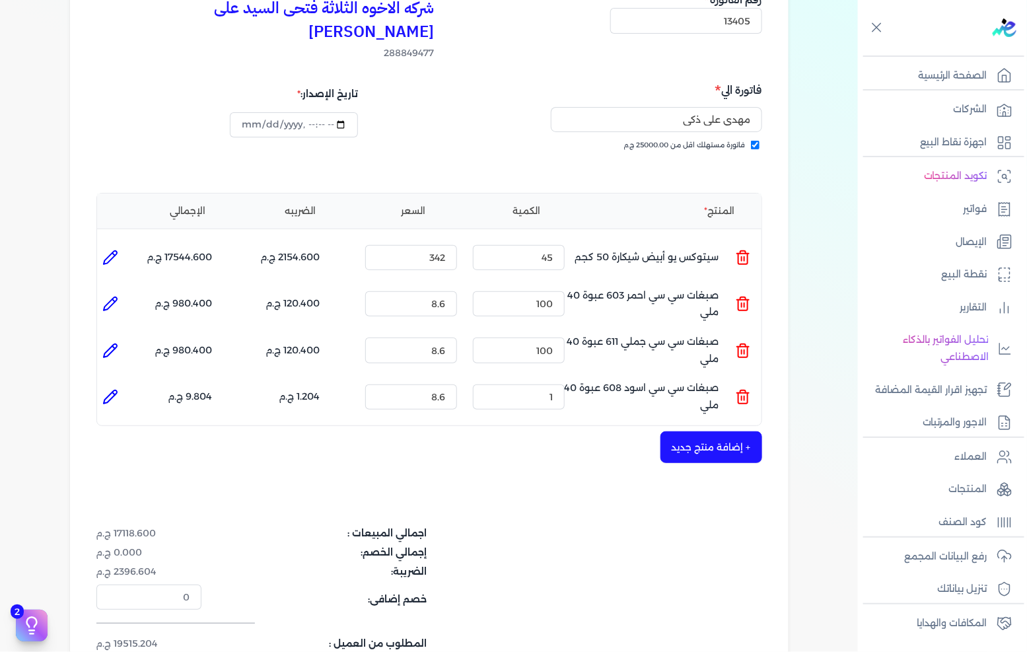
click at [565, 391] on div "المنتج الكمية السعر الضريبه الإجمالي المنتج : سيتوكس يو أبيض شيكارة 50 كجم الكم…" at bounding box center [429, 310] width 666 height 234
click at [562, 384] on input "1" at bounding box center [519, 396] width 92 height 25
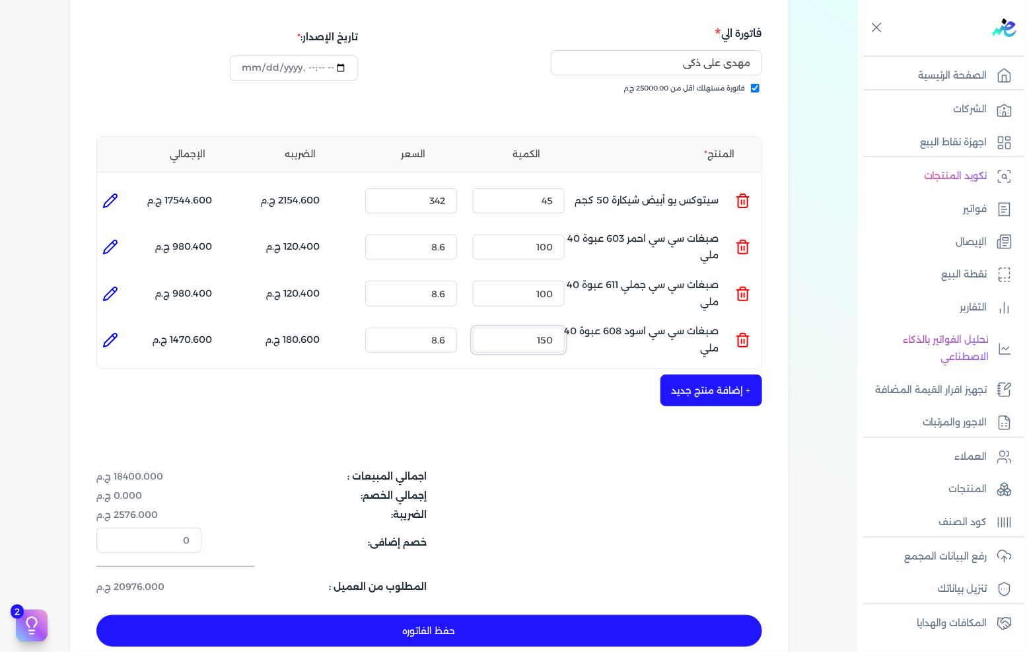
scroll to position [220, 0]
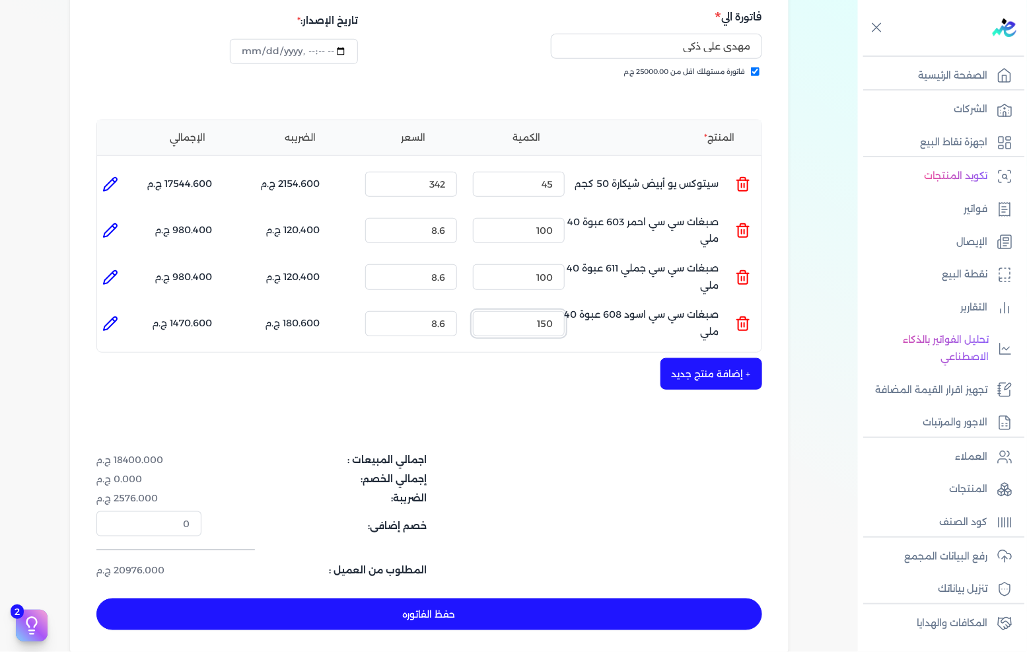
type input "150"
click at [504, 598] on button "حفظ الفاتوره" at bounding box center [429, 614] width 666 height 32
type input "[DATE]"
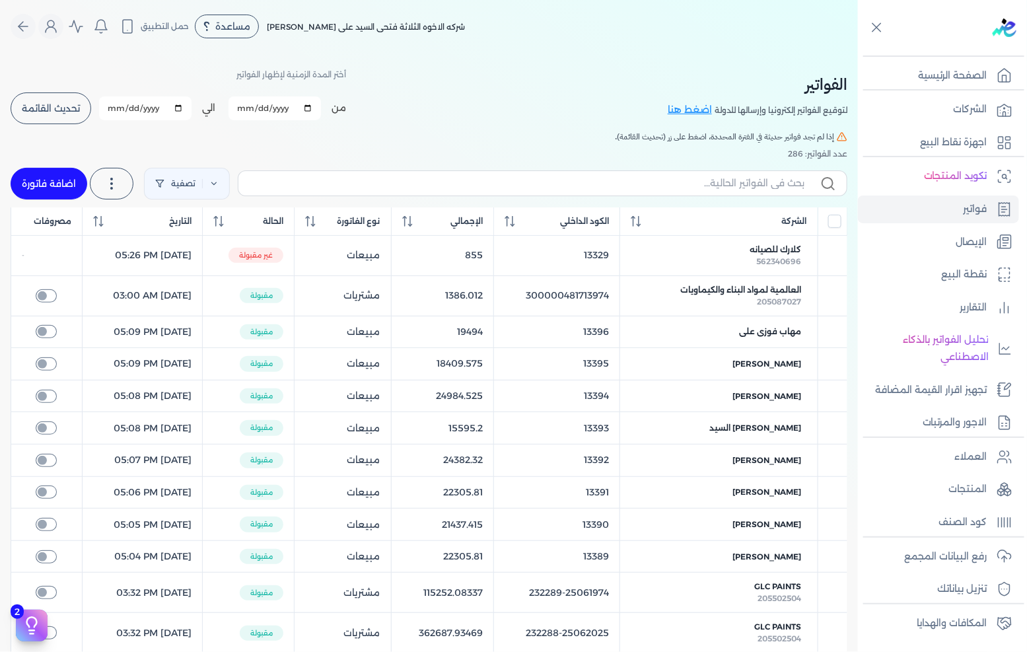
click at [56, 187] on link "اضافة فاتورة" at bounding box center [49, 184] width 77 height 32
select select "EGP"
select select "B"
select select "EGS"
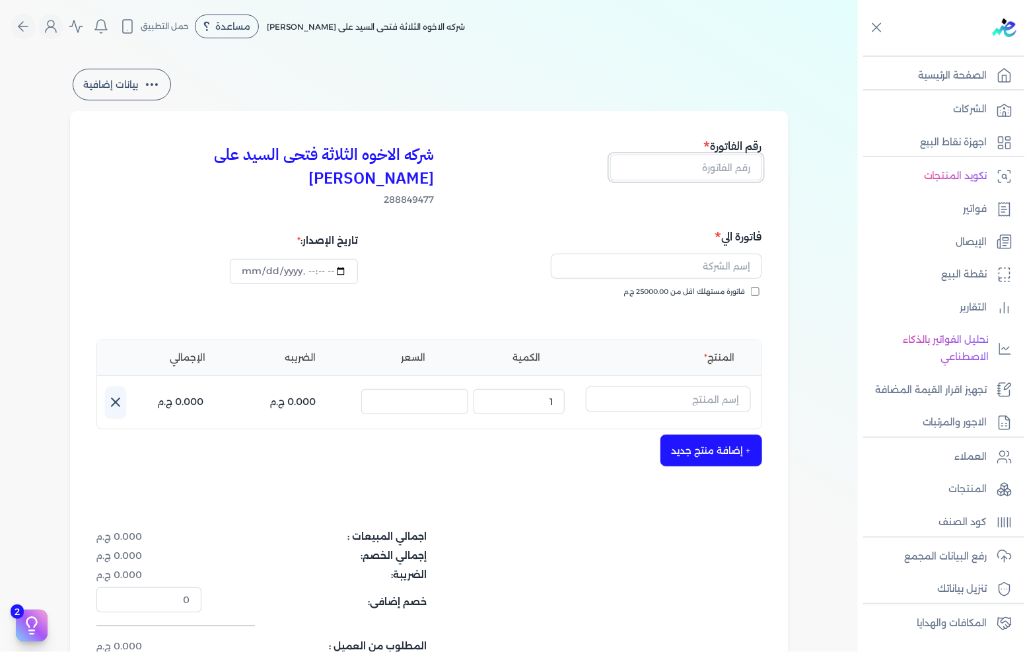
click at [708, 163] on input "text" at bounding box center [686, 166] width 152 height 25
type input "13406"
click at [753, 287] on input "فاتورة مستهلك اقل من 25000.00 ج.م" at bounding box center [755, 291] width 9 height 9
checkbox input "true"
click at [743, 254] on input "text" at bounding box center [656, 266] width 211 height 25
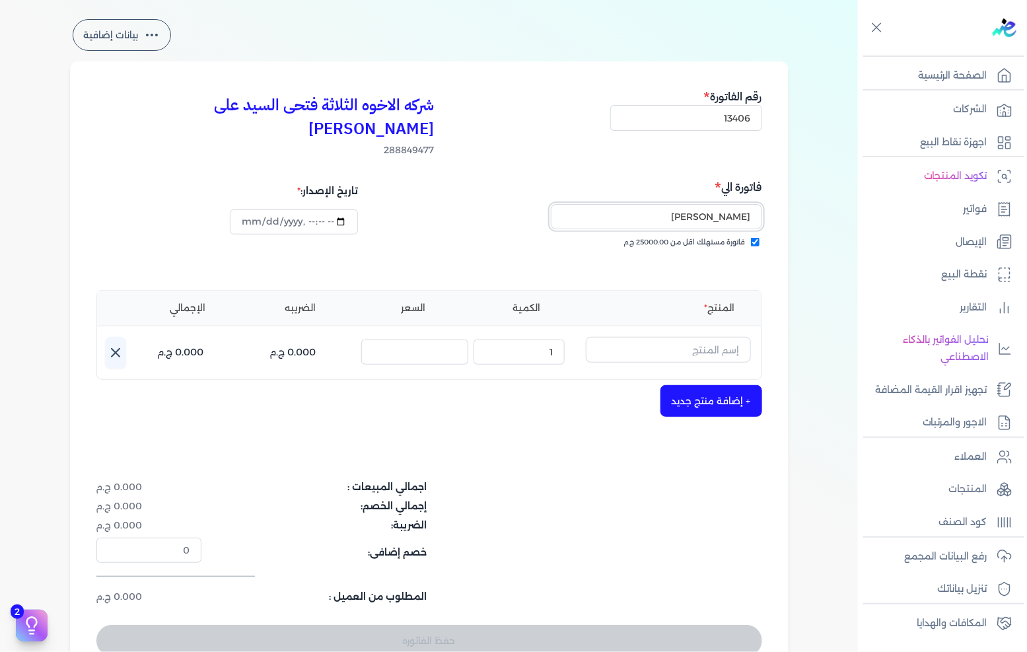
scroll to position [73, 0]
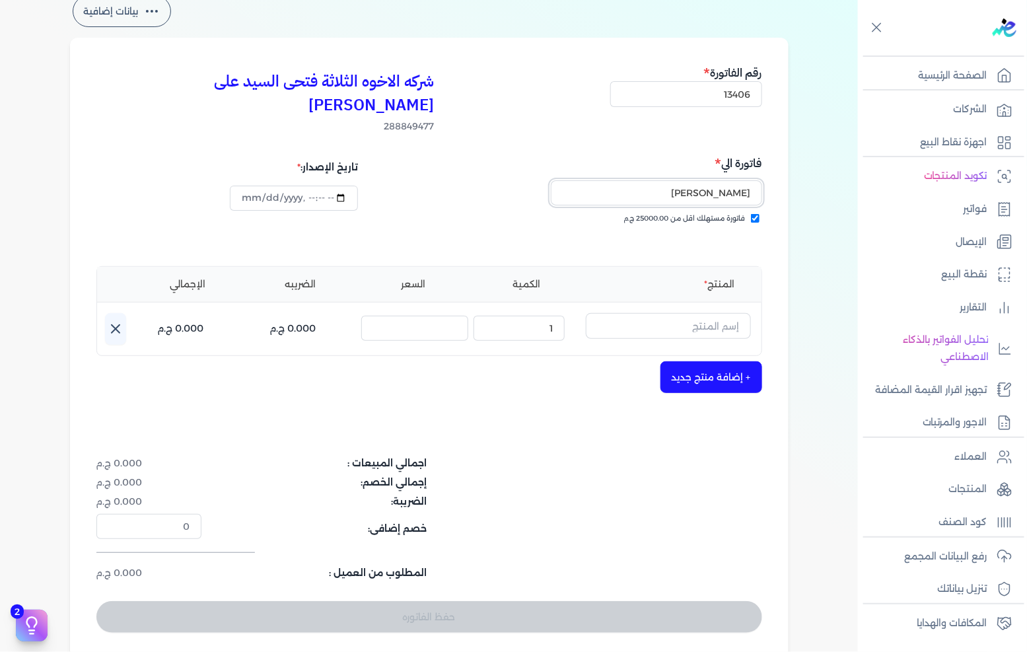
type input "[PERSON_NAME]"
click at [691, 313] on input "text" at bounding box center [668, 325] width 165 height 25
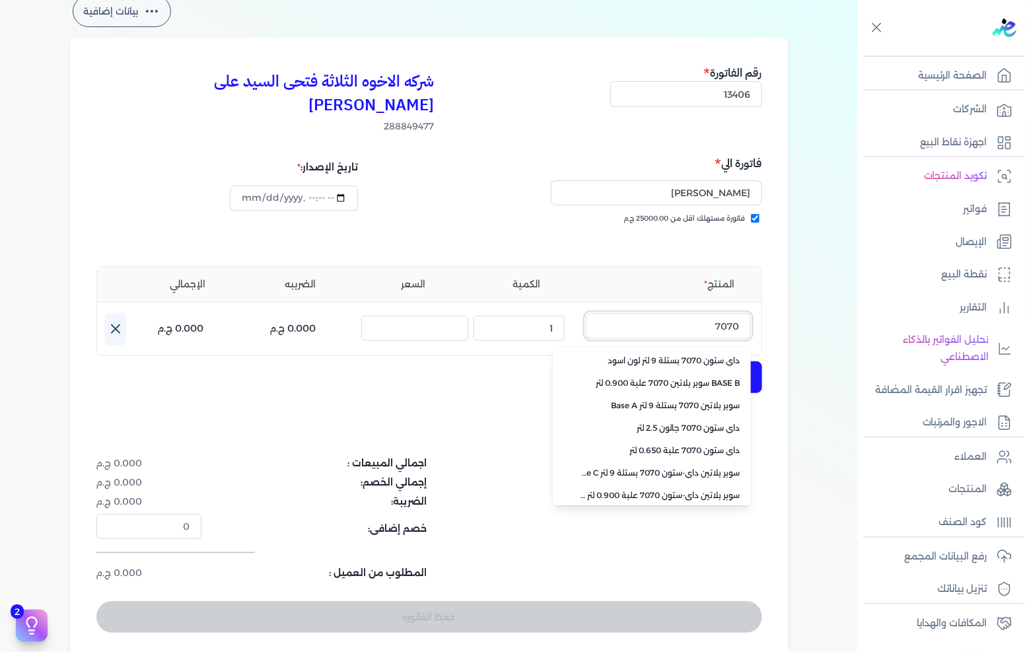
scroll to position [294, 0]
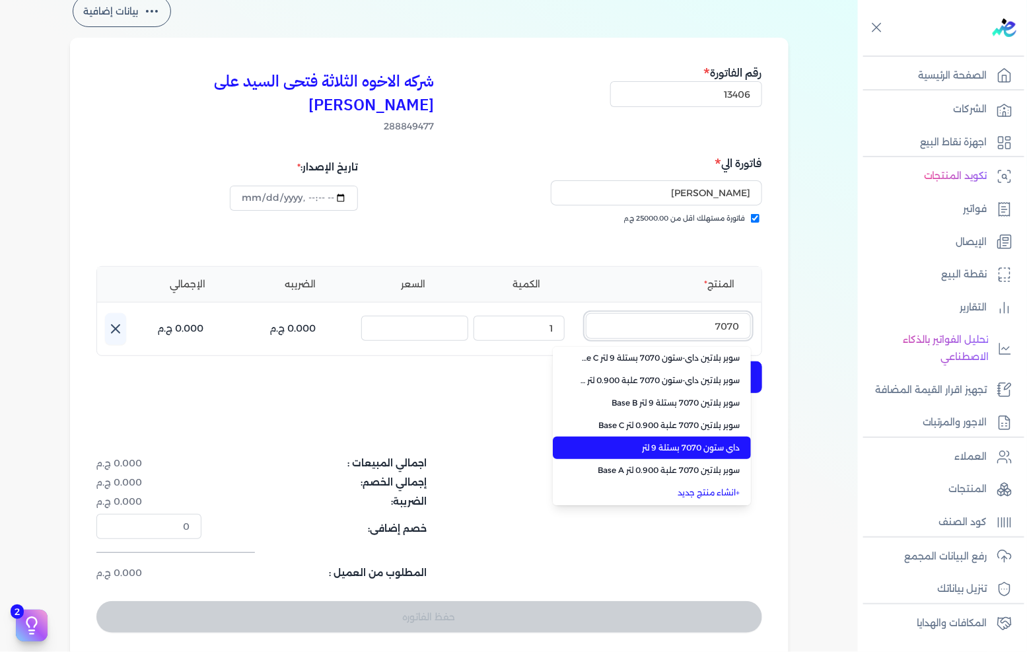
type input "7070"
click at [646, 442] on span "داي ستون 7070 بستلة 9 لتر" at bounding box center [659, 448] width 161 height 12
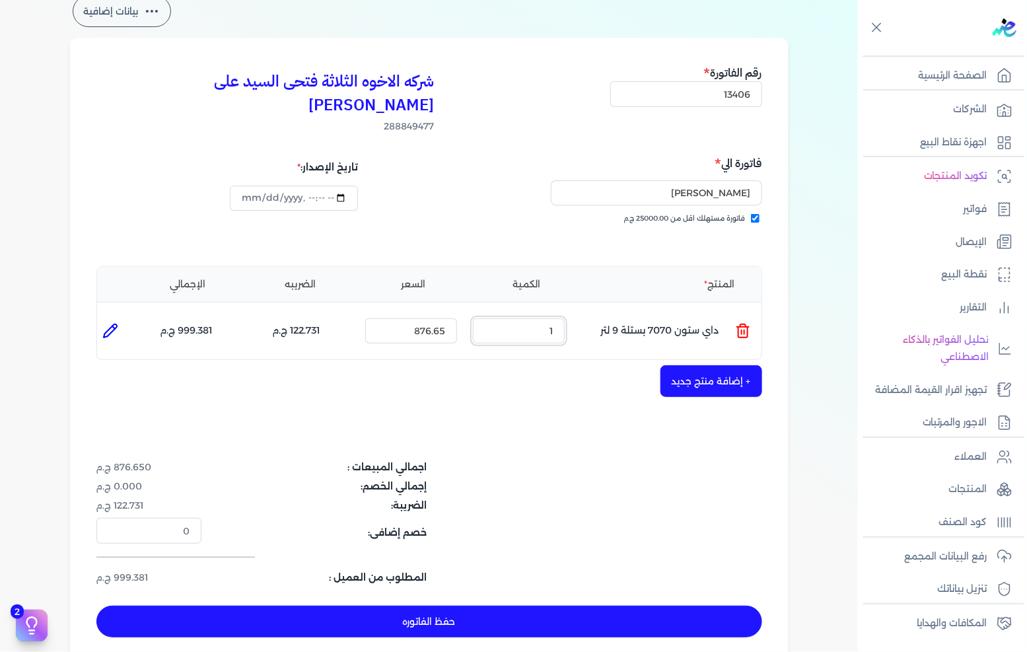
click at [545, 318] on input "1" at bounding box center [519, 330] width 92 height 25
type input "4"
type input "0"
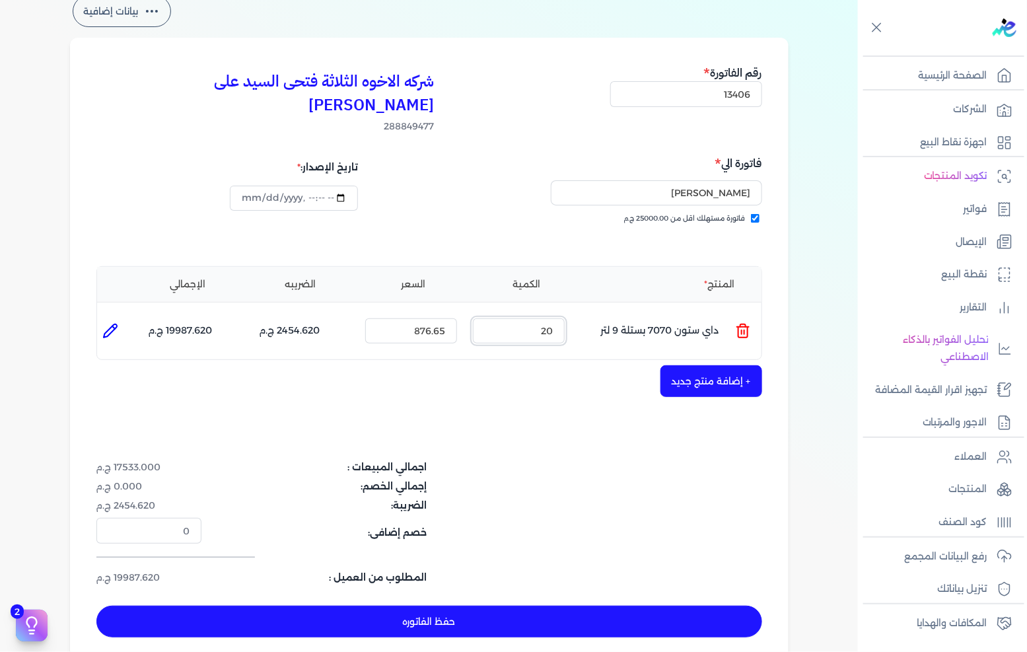
type input "20"
click at [698, 365] on button "+ إضافة منتج جديد" at bounding box center [711, 381] width 102 height 32
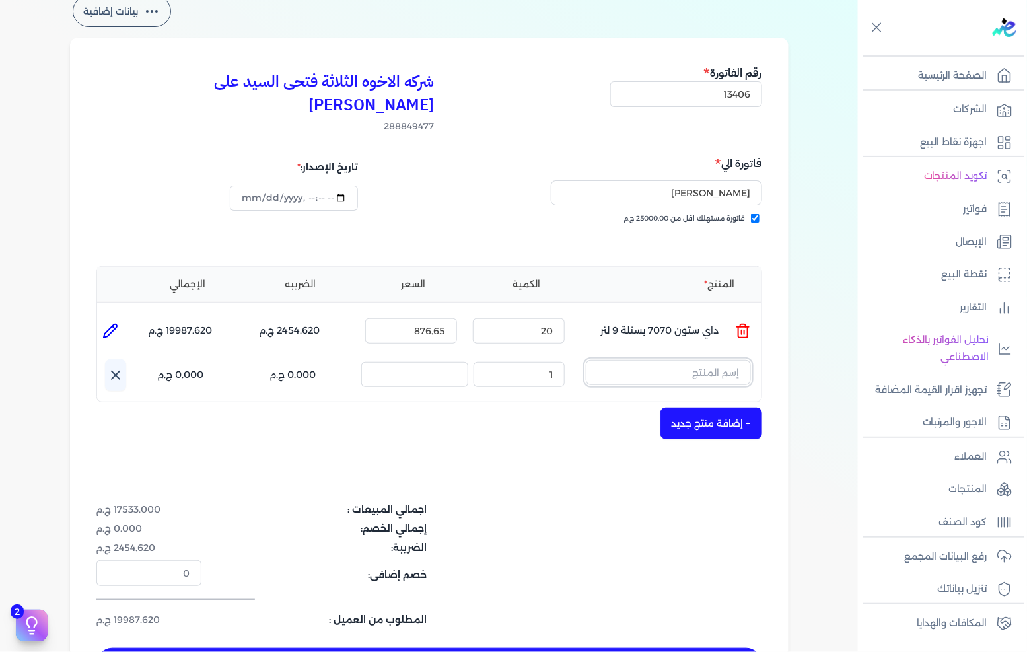
click at [704, 360] on input "text" at bounding box center [668, 372] width 165 height 25
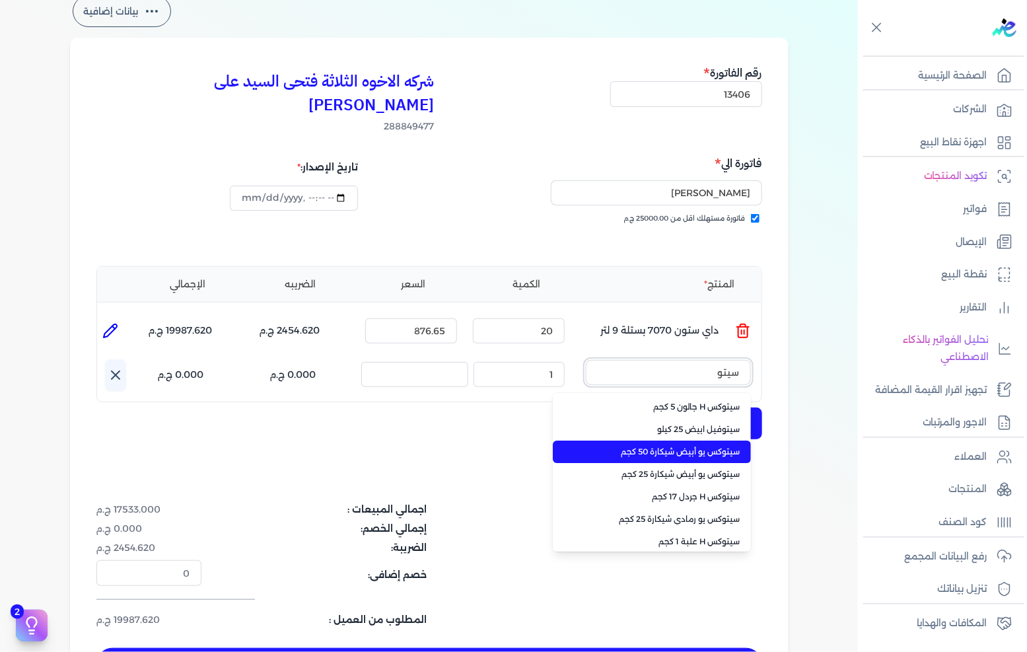
type input "سيتو"
click at [685, 440] on li "سيتوكس يو أبيض شيكارة 50 كجم" at bounding box center [652, 451] width 198 height 22
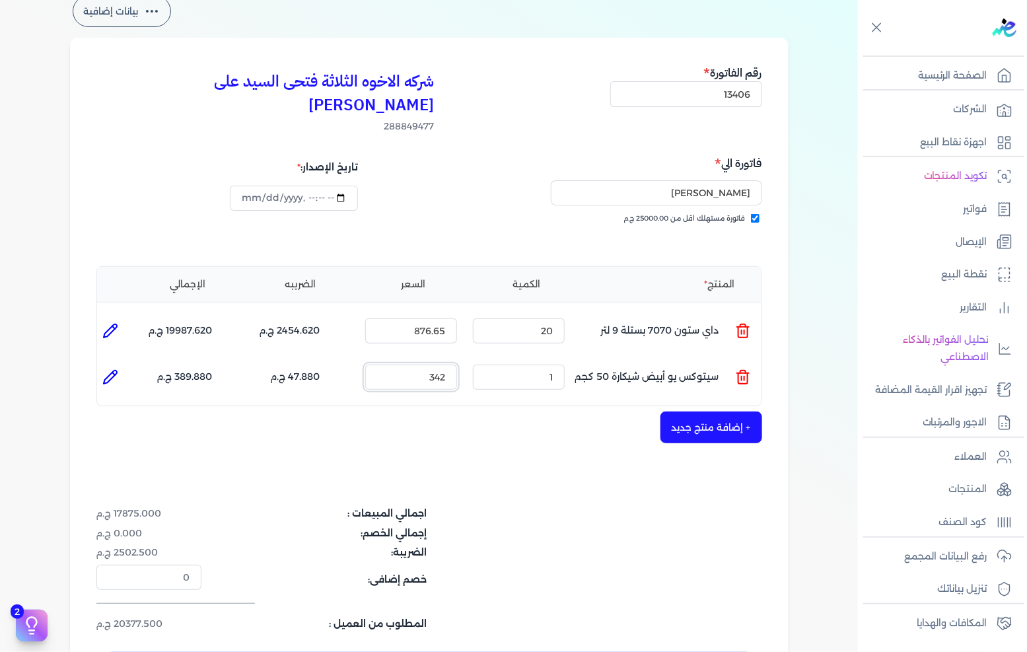
click at [451, 364] on input "342" at bounding box center [411, 376] width 92 height 25
click at [518, 364] on input "1" at bounding box center [519, 376] width 92 height 25
click at [519, 364] on input "1" at bounding box center [519, 376] width 92 height 25
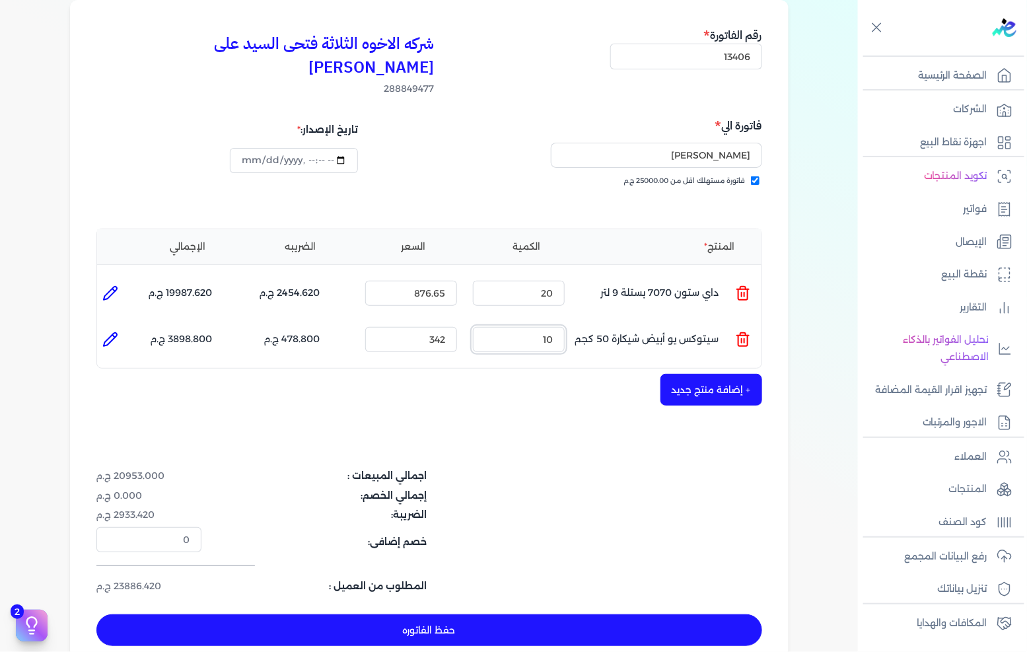
scroll to position [147, 0]
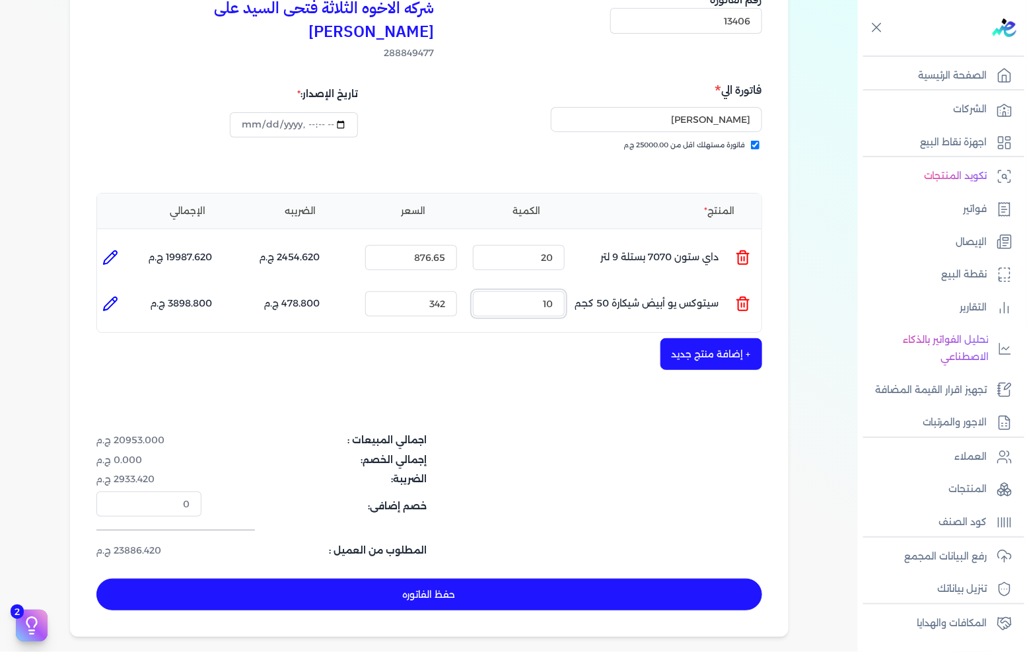
type input "10"
click at [622, 578] on button "حفظ الفاتوره" at bounding box center [429, 594] width 666 height 32
type input "[DATE]"
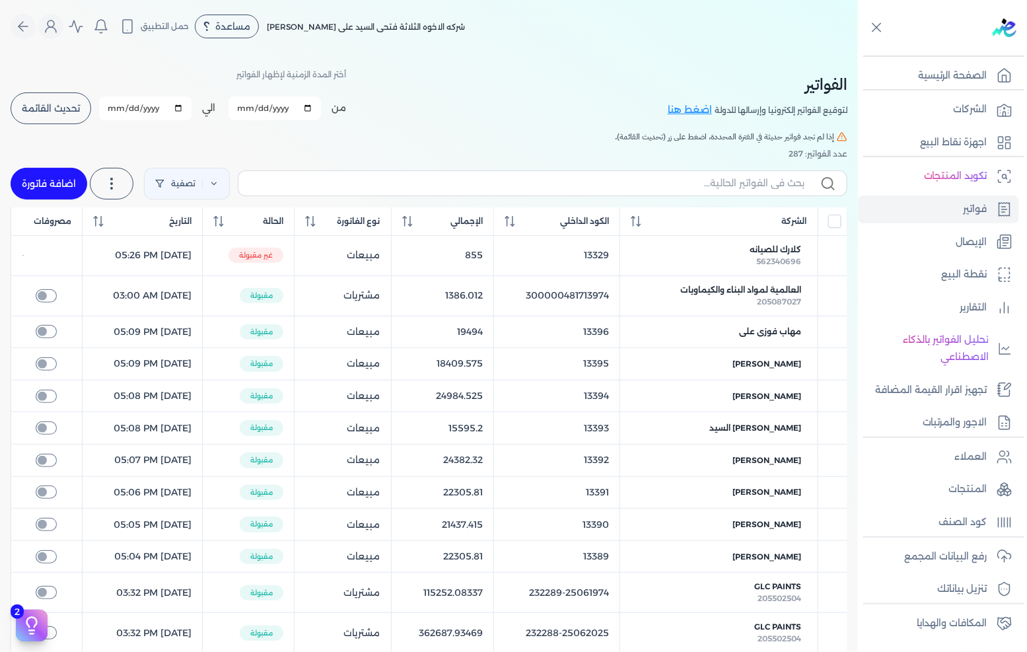
drag, startPoint x: 57, startPoint y: 182, endPoint x: 642, endPoint y: 199, distance: 585.2
click at [55, 182] on link "اضافة فاتورة" at bounding box center [49, 184] width 77 height 32
select select "EGP"
select select "B"
select select "EGS"
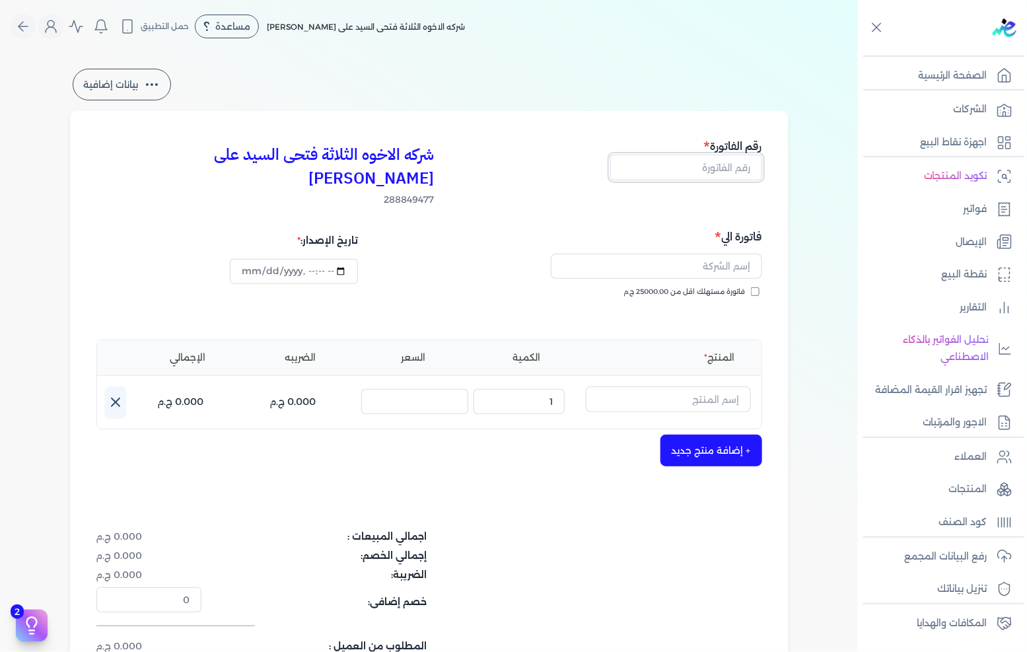
click at [696, 174] on input "text" at bounding box center [686, 166] width 152 height 25
type input "13407"
click at [716, 287] on div "فاتورة مستهلك اقل من 25000.00 ج.م" at bounding box center [598, 305] width 324 height 37
click at [721, 287] on span "فاتورة مستهلك اقل من 25000.00 ج.م" at bounding box center [684, 292] width 121 height 11
click at [751, 287] on input "فاتورة مستهلك اقل من 25000.00 ج.م" at bounding box center [755, 291] width 9 height 9
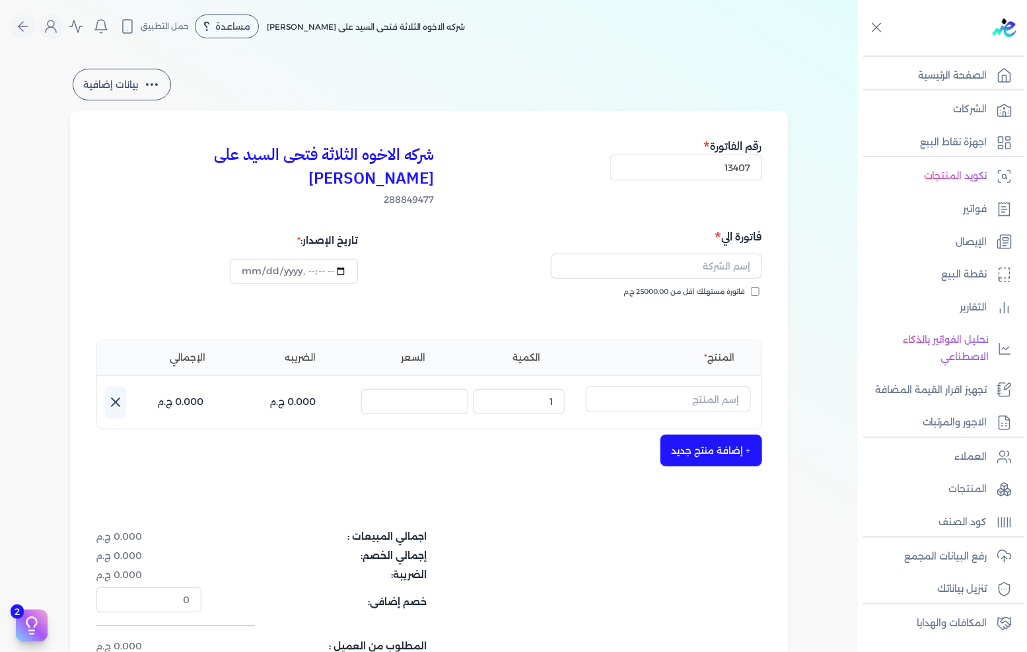
checkbox input "true"
drag, startPoint x: 725, startPoint y: 262, endPoint x: 730, endPoint y: 251, distance: 12.4
click at [729, 254] on input "text" at bounding box center [656, 266] width 211 height 25
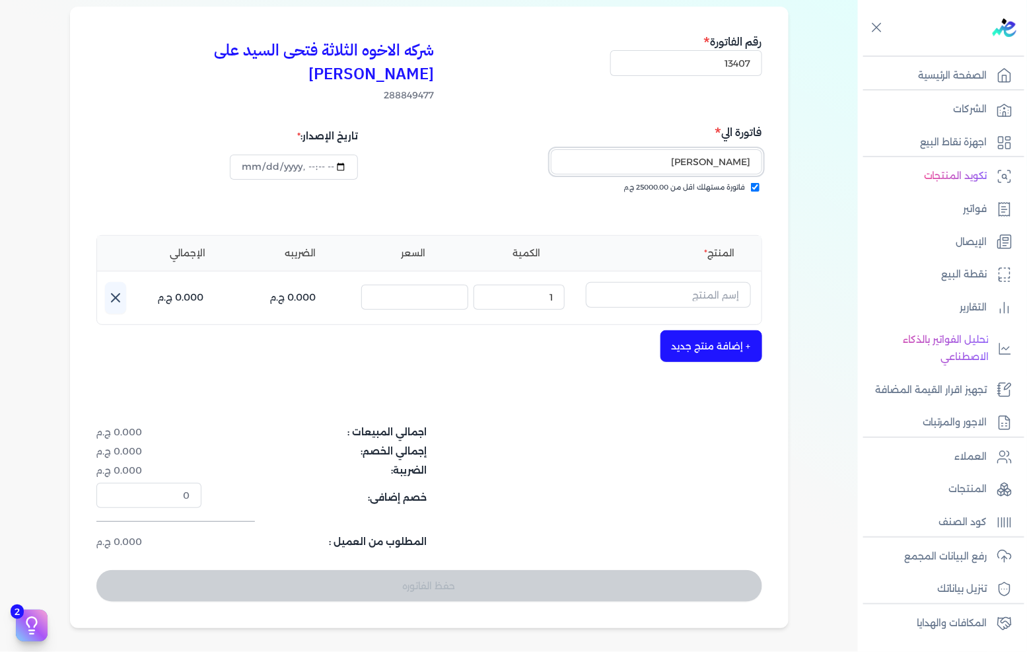
scroll to position [147, 0]
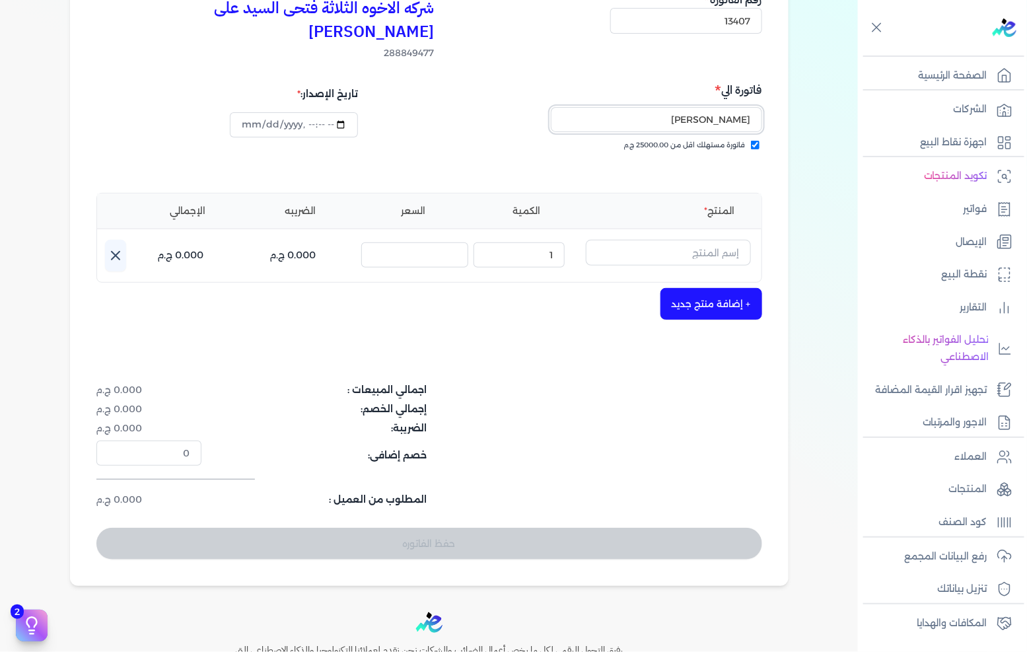
type input "[PERSON_NAME]"
click at [716, 246] on button "button" at bounding box center [668, 255] width 165 height 30
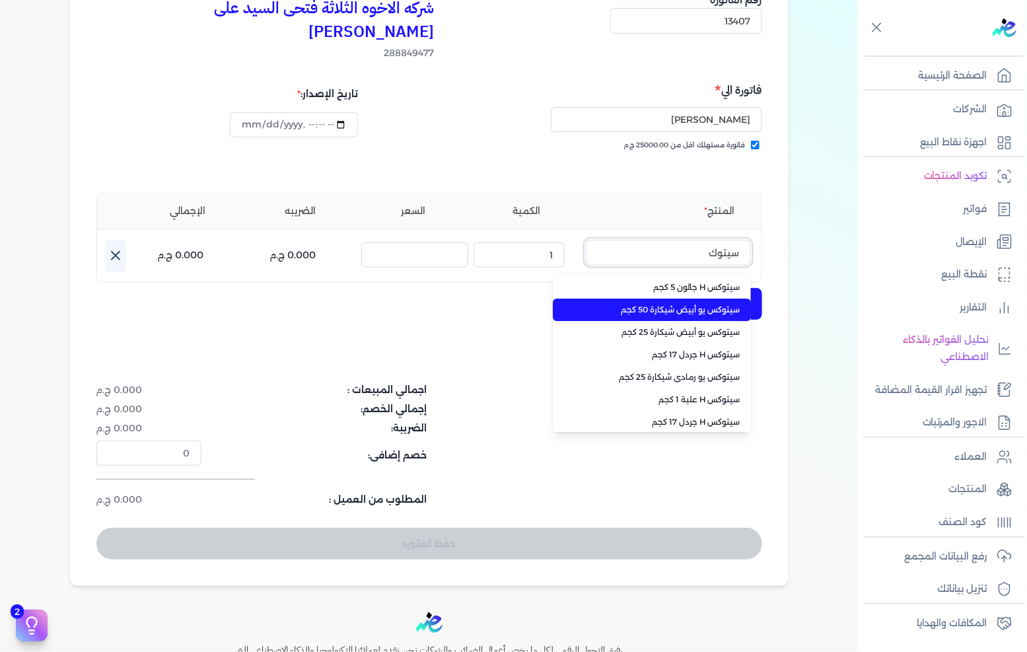
type input "سيتوك"
click at [705, 298] on li "سيتوكس يو أبيض شيكارة 50 كجم" at bounding box center [652, 309] width 198 height 22
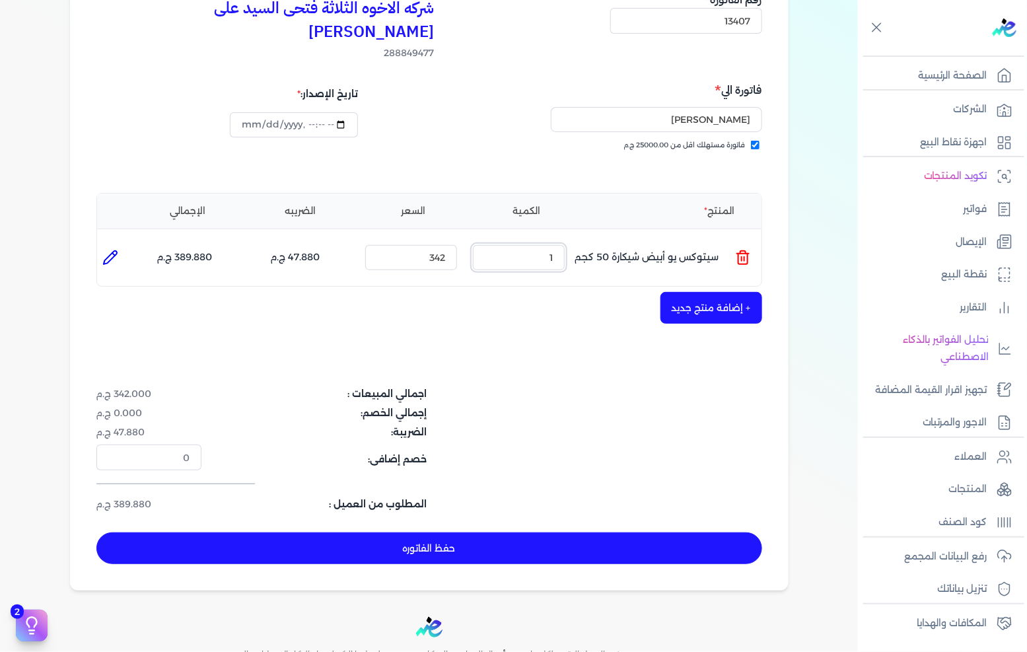
click at [564, 245] on input "1" at bounding box center [519, 257] width 92 height 25
click at [556, 245] on input "88" at bounding box center [519, 257] width 92 height 25
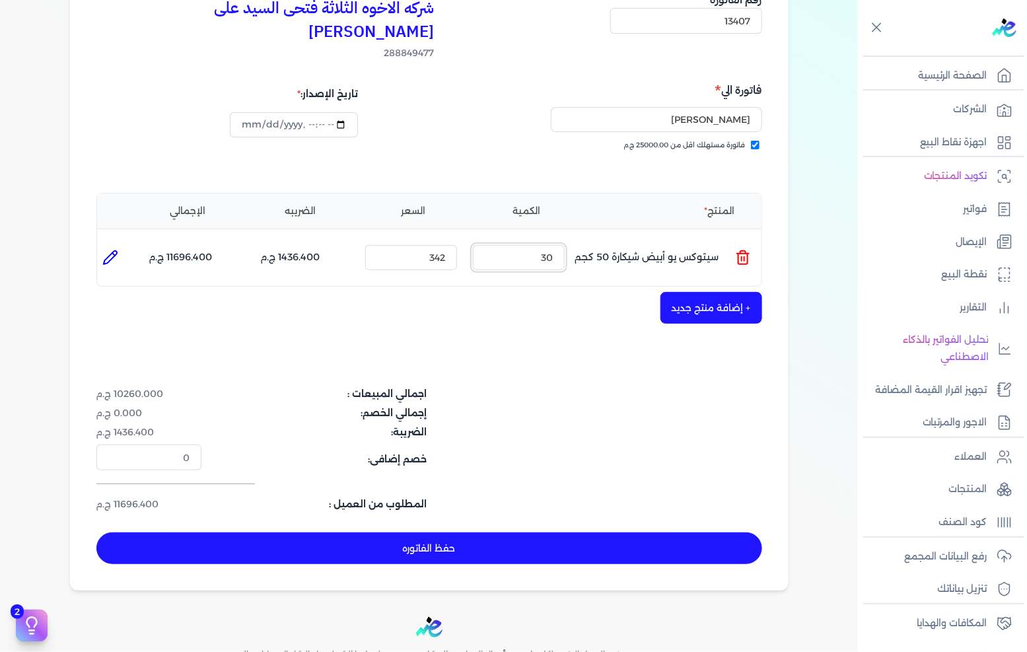
type input "30"
click at [702, 292] on button "+ إضافة منتج جديد" at bounding box center [711, 308] width 102 height 32
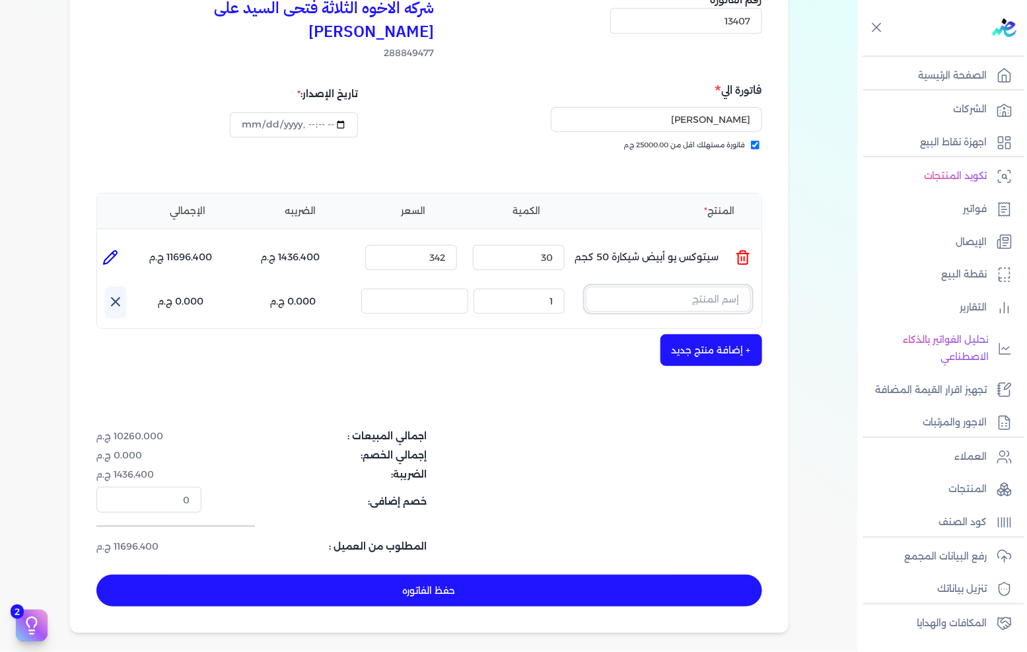
click at [702, 287] on input "text" at bounding box center [668, 299] width 165 height 25
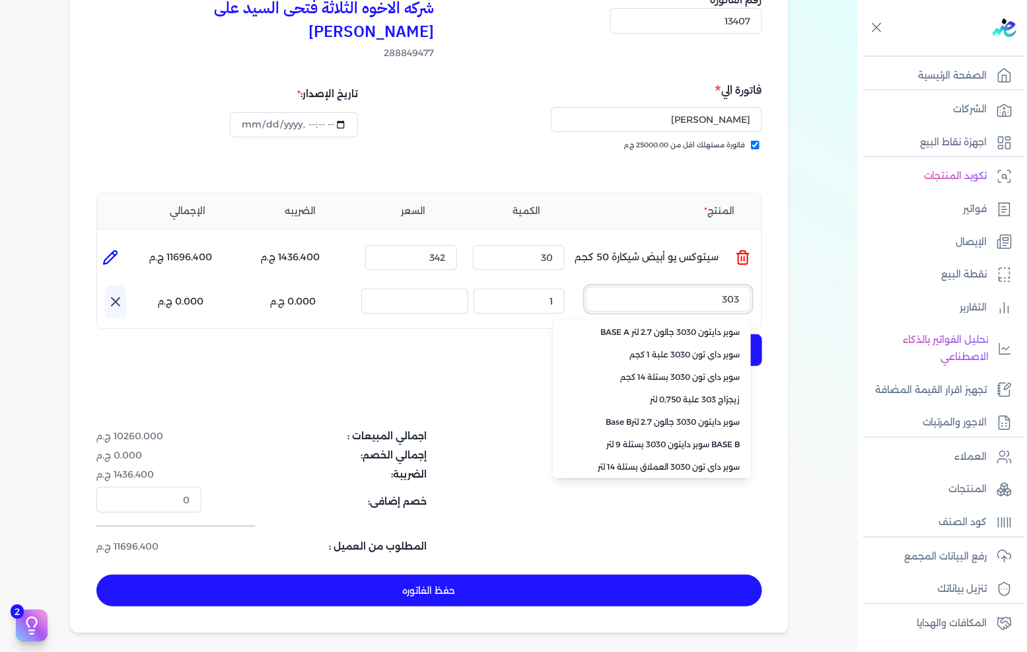
scroll to position [0, 0]
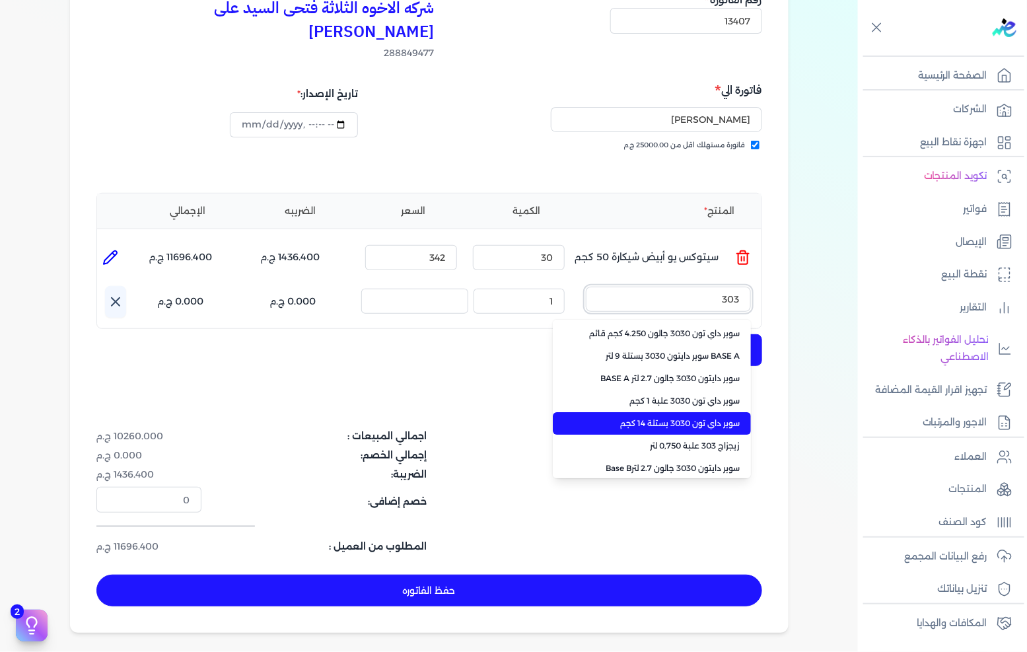
type input "303"
click at [688, 417] on span "سوبر داي تون 3030 بستلة 14 كجم" at bounding box center [659, 423] width 161 height 12
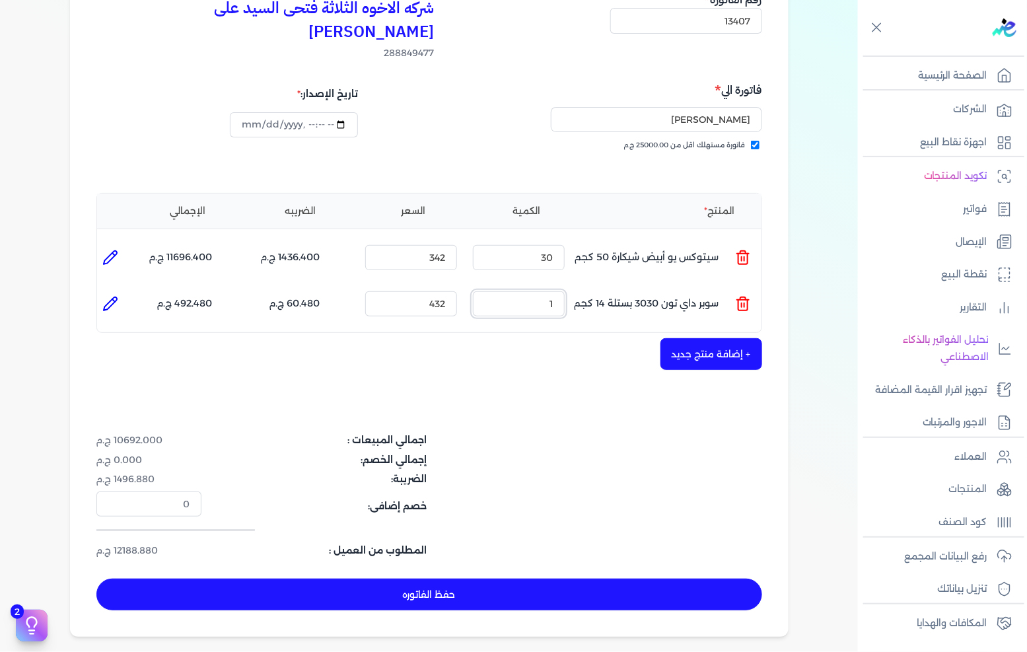
click at [555, 291] on input "1" at bounding box center [519, 303] width 92 height 25
type input "15"
click at [509, 578] on button "حفظ الفاتوره" at bounding box center [429, 594] width 666 height 32
type input "[DATE]"
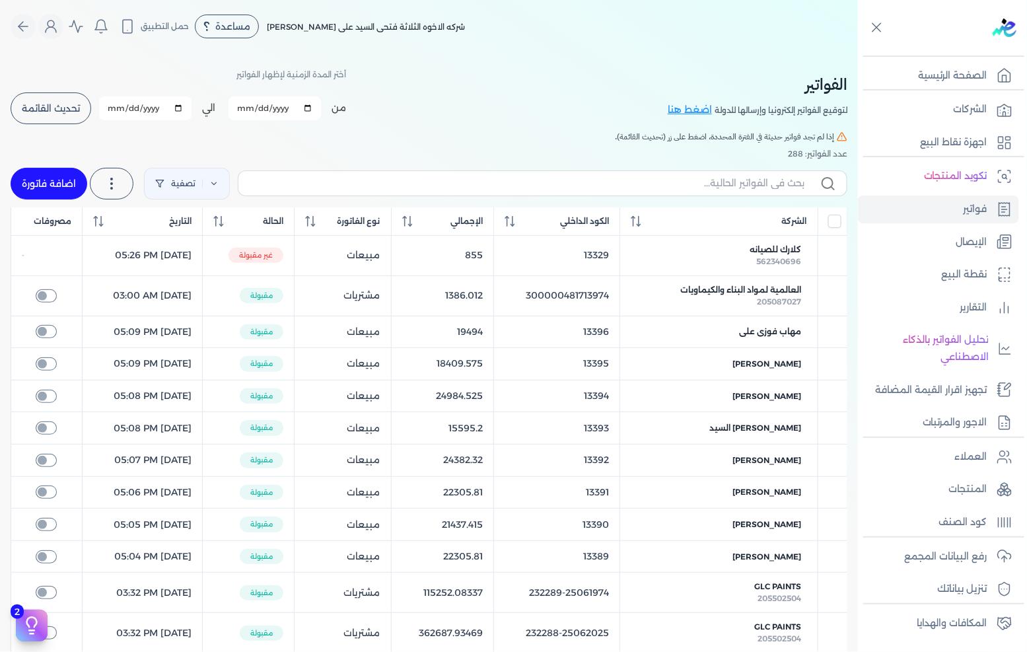
click at [60, 174] on link "اضافة فاتورة" at bounding box center [49, 184] width 77 height 32
select select "EGP"
select select "B"
select select "EGS"
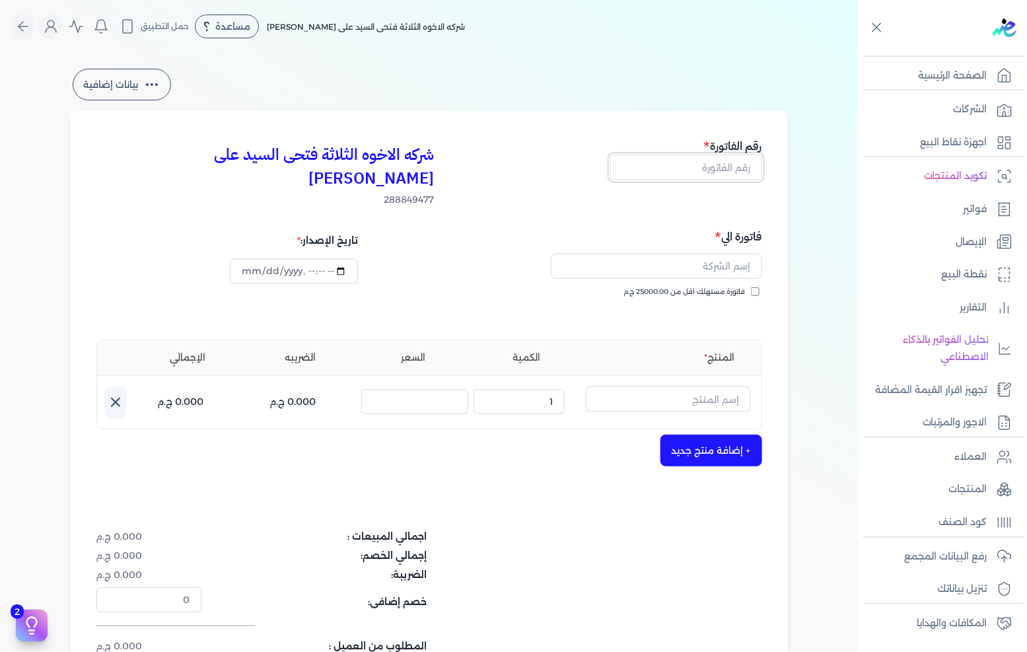
drag, startPoint x: 705, startPoint y: 167, endPoint x: 847, endPoint y: 162, distance: 142.0
click at [705, 167] on input "text" at bounding box center [686, 166] width 152 height 25
type input "13408"
click at [670, 287] on span "فاتورة مستهلك اقل من 25000.00 ج.م" at bounding box center [684, 292] width 121 height 11
click at [751, 287] on input "فاتورة مستهلك اقل من 25000.00 ج.م" at bounding box center [755, 291] width 9 height 9
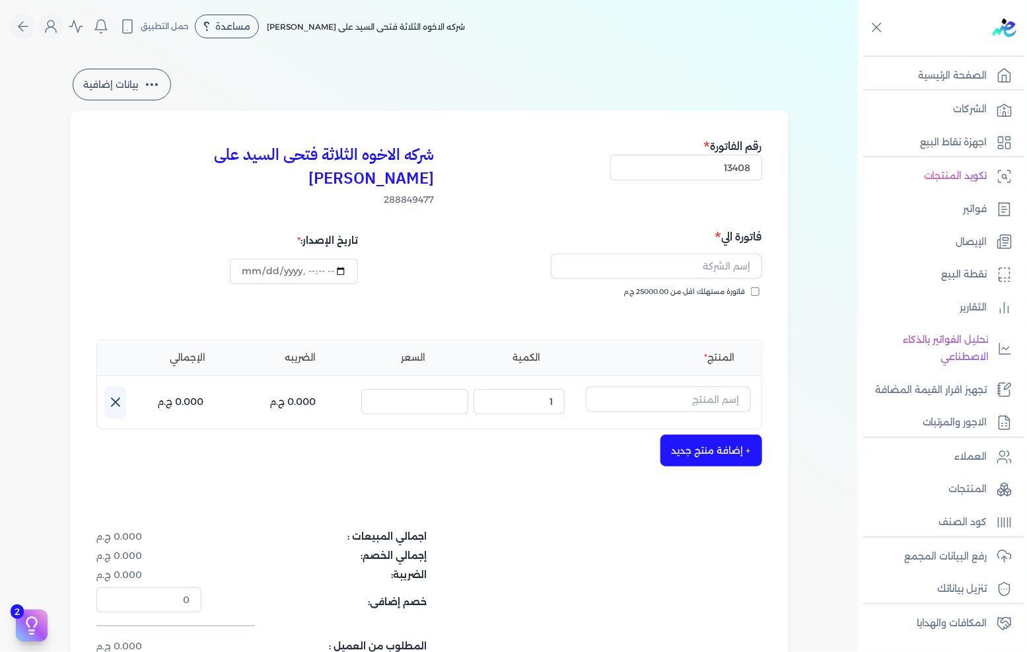
checkbox input "true"
click at [683, 257] on div at bounding box center [597, 266] width 329 height 41
click at [693, 254] on input "text" at bounding box center [656, 266] width 211 height 25
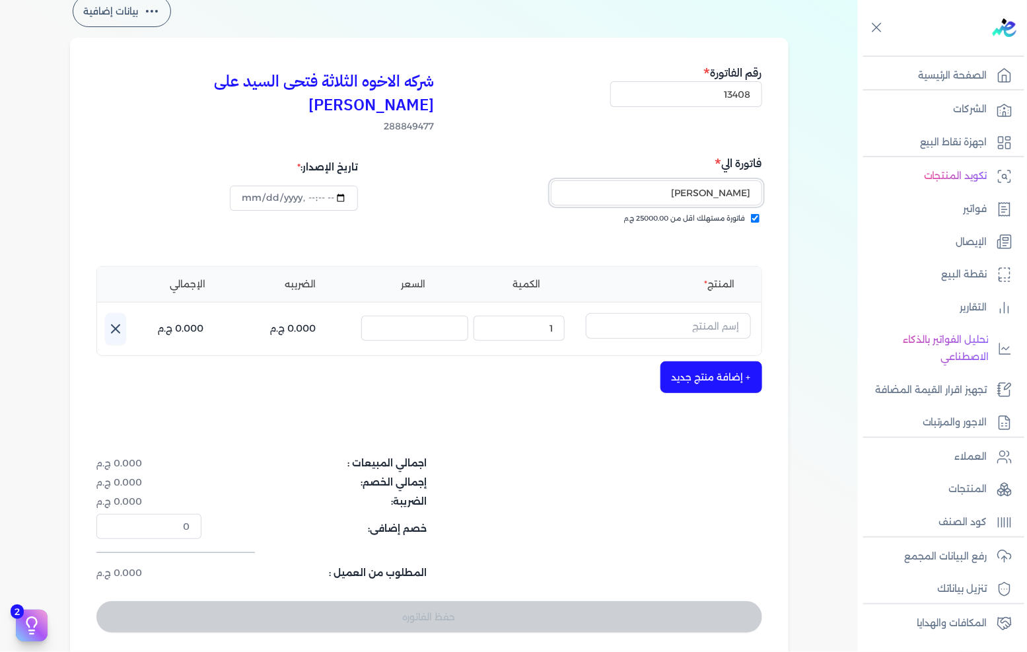
type input "[PERSON_NAME]"
click at [670, 313] on input "text" at bounding box center [668, 325] width 165 height 25
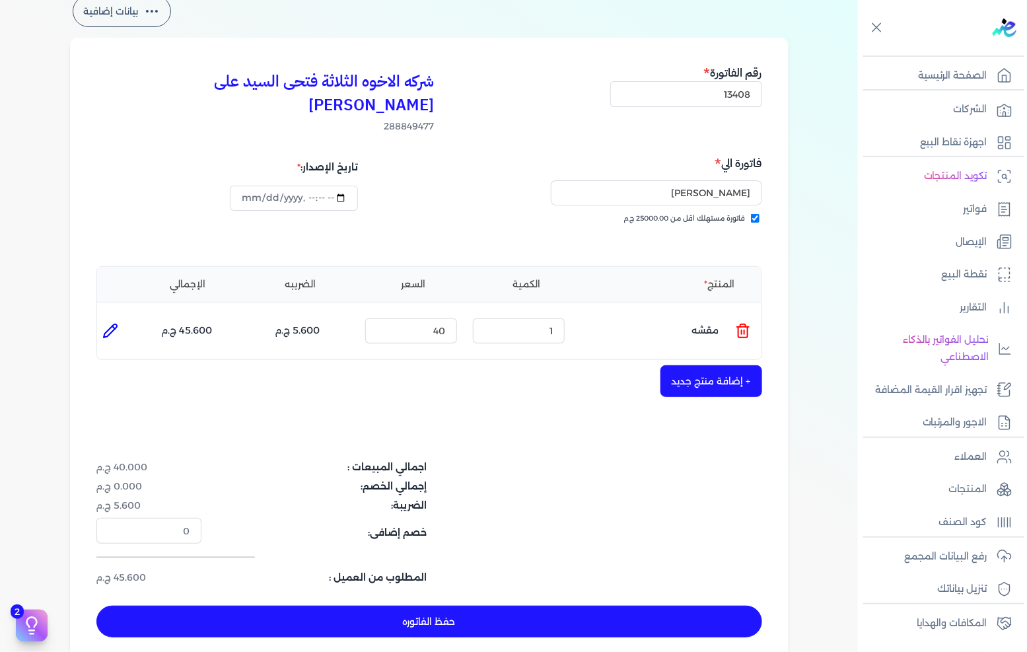
click at [753, 313] on ul "المنتج : مقشه الكمية : 1 السعر : 40 الضريبه : 5.600 ج.م الإجمالي : 45.600 ج.م" at bounding box center [429, 331] width 664 height 36
click at [742, 323] on icon at bounding box center [743, 331] width 16 height 16
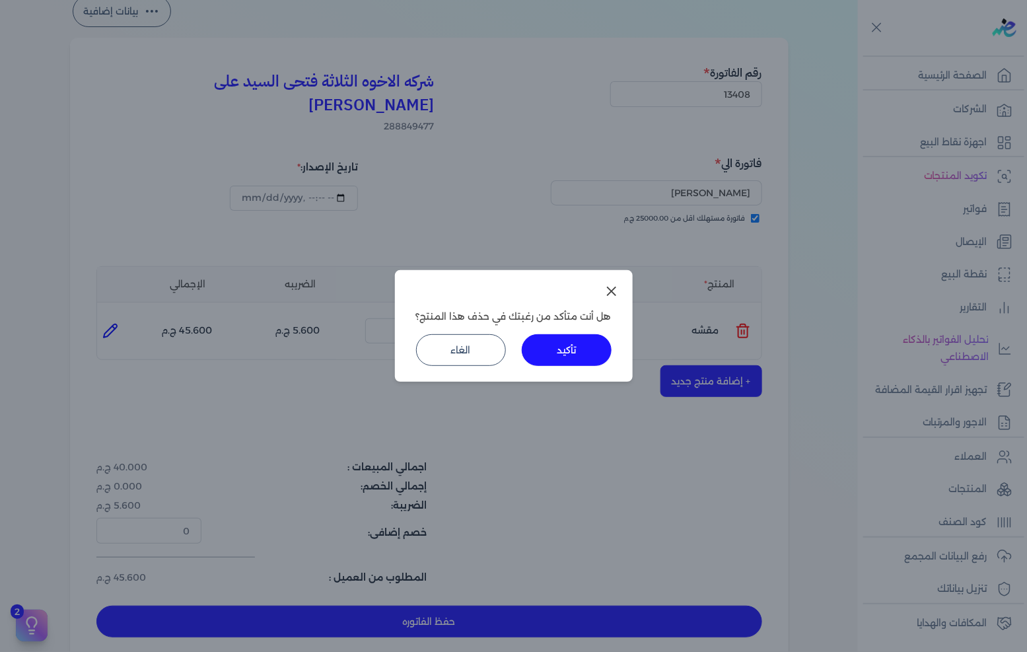
click at [592, 339] on button "تأكيد" at bounding box center [567, 350] width 90 height 32
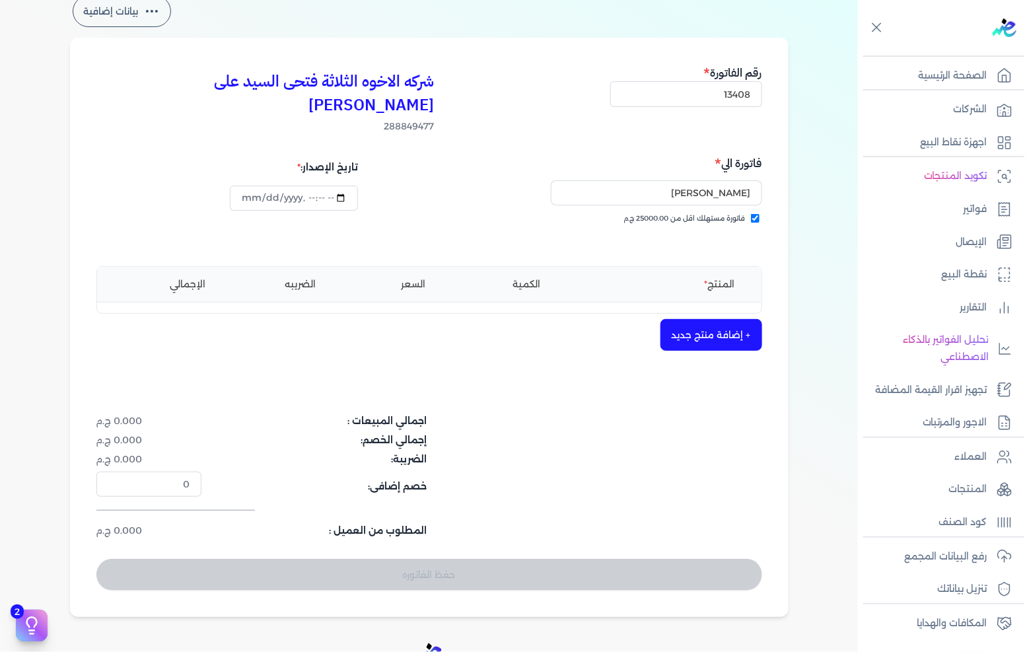
click at [710, 319] on button "+ إضافة منتج جديد" at bounding box center [711, 335] width 102 height 32
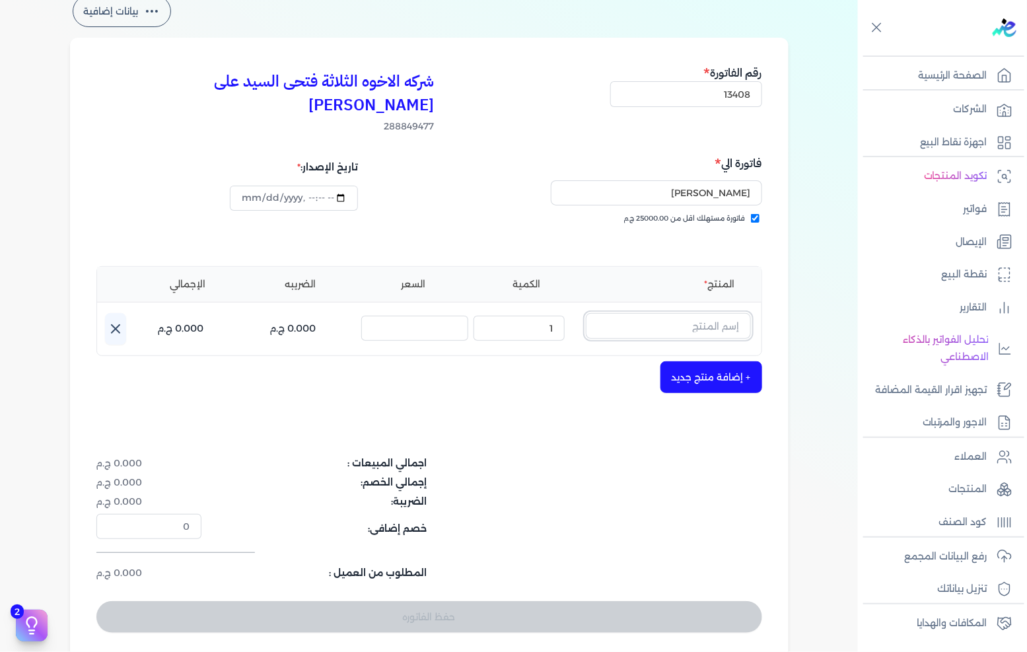
click at [717, 313] on input "text" at bounding box center [668, 325] width 165 height 25
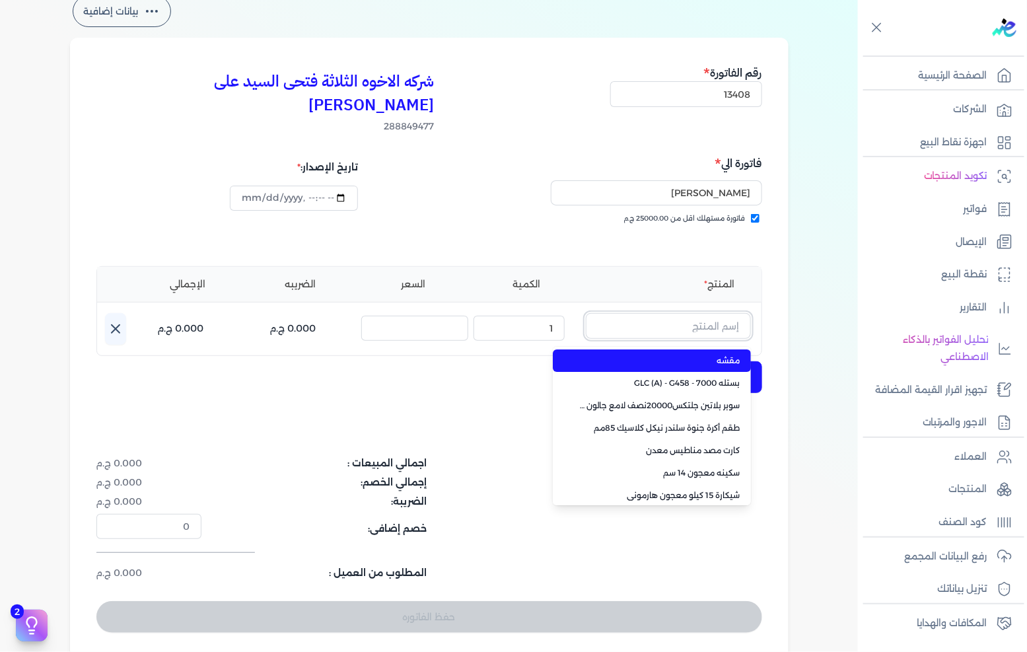
paste input "سوبرلاك ابيض 786 علبة 820 جم"
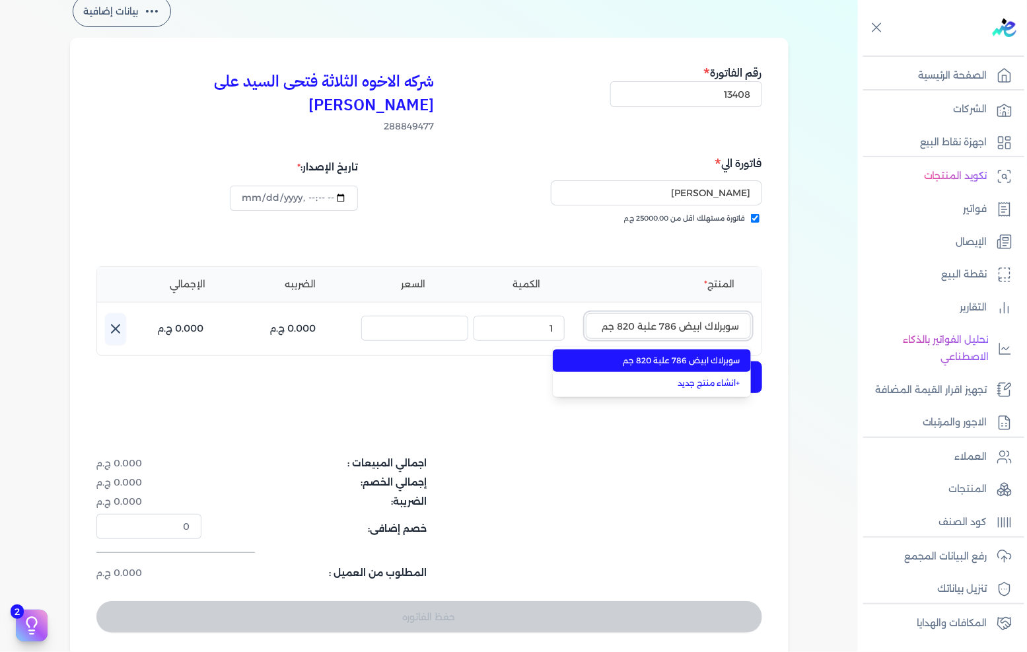
type input "سوبرلاك ابيض 786 علبة 820 جم"
click at [677, 349] on li "سوبرلاك ابيض 786 علبة 820 جم" at bounding box center [652, 360] width 198 height 22
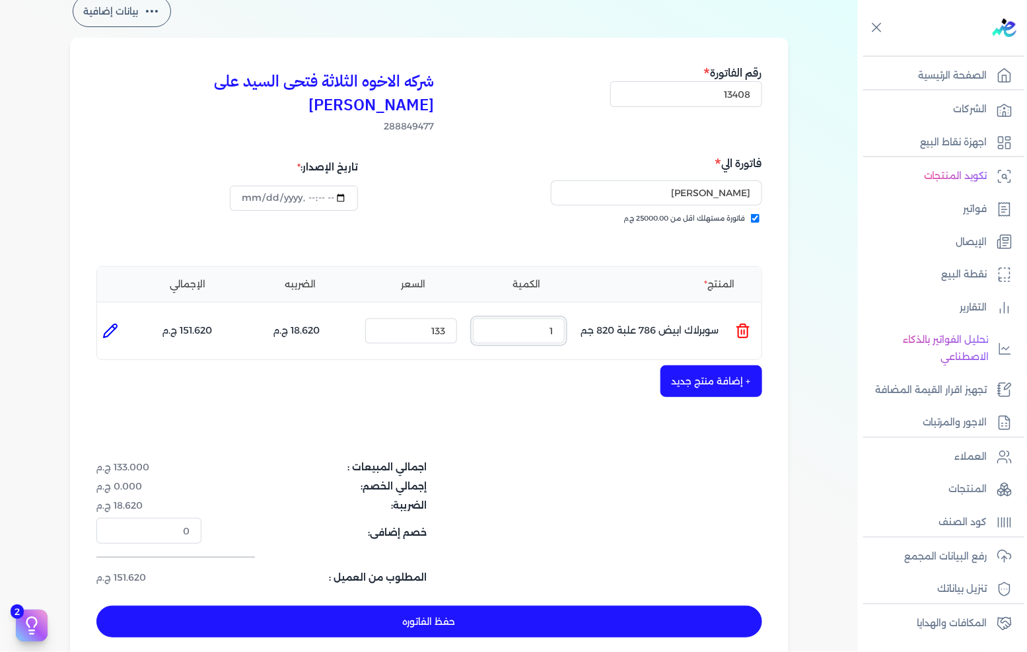
click at [548, 318] on input "1" at bounding box center [519, 330] width 92 height 25
type input "45"
click at [725, 365] on button "+ إضافة منتج جديد" at bounding box center [711, 381] width 102 height 32
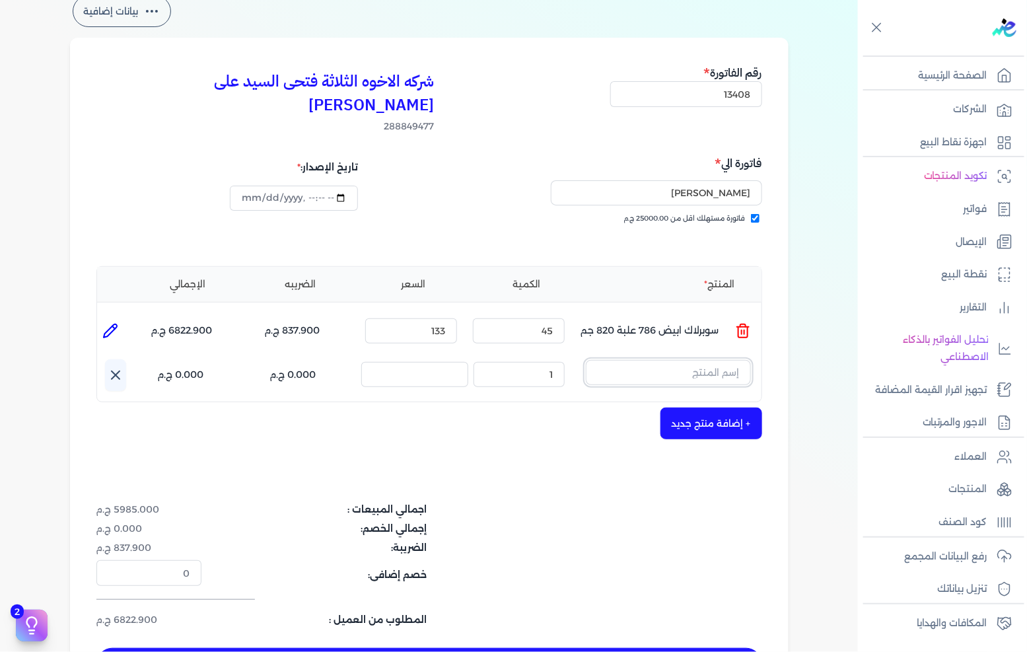
click at [691, 360] on input "text" at bounding box center [668, 372] width 165 height 25
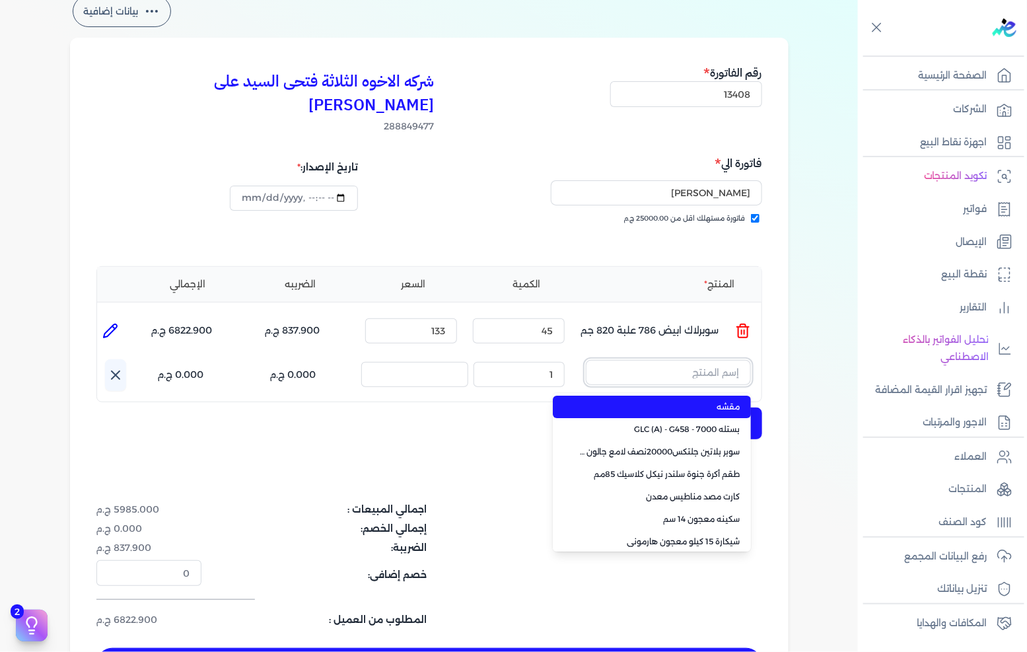
paste input "جلتكس 15000 بستلة 9 لتر"
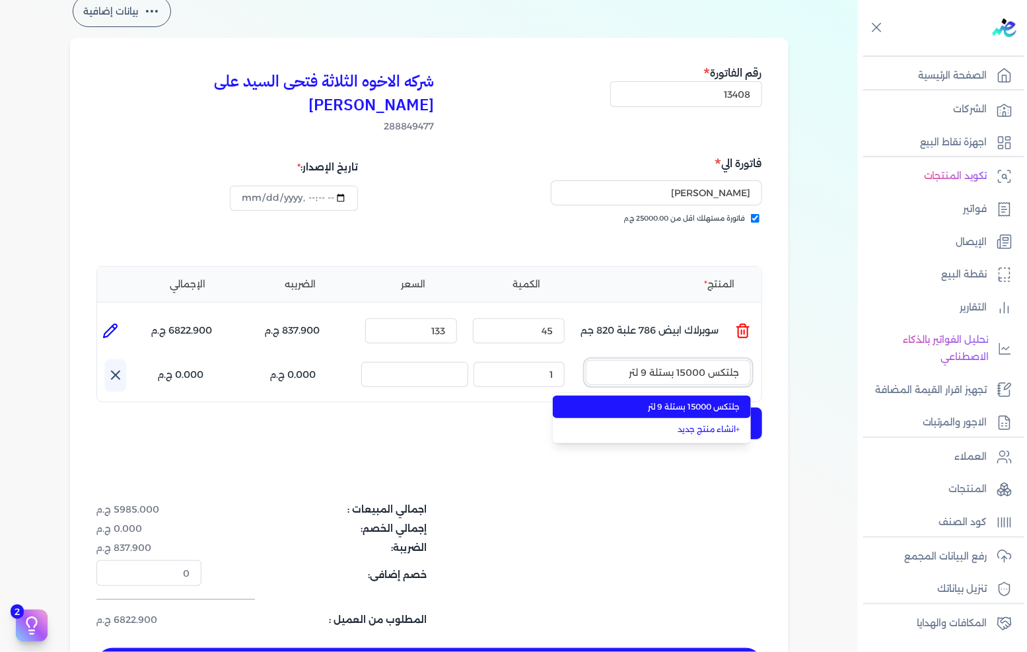
type input "جلتكس 15000 بستلة 9 لتر"
drag, startPoint x: 683, startPoint y: 376, endPoint x: 675, endPoint y: 377, distance: 8.0
click at [682, 401] on span "جلتكس 15000 بستلة 9 لتر" at bounding box center [659, 407] width 161 height 12
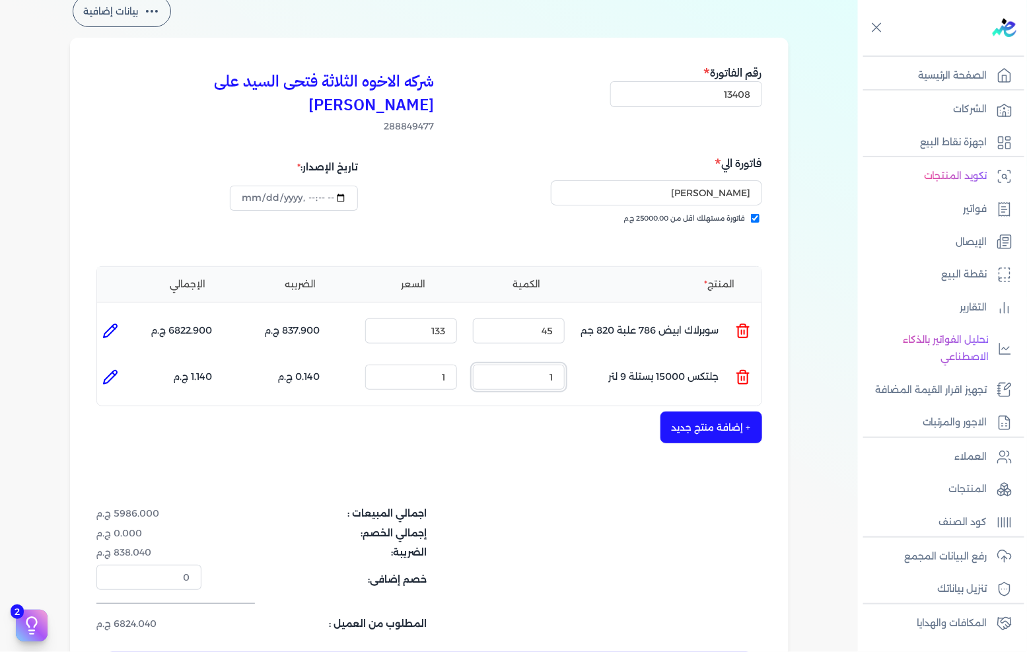
click at [537, 364] on input "1" at bounding box center [519, 376] width 92 height 25
type input "25"
click at [430, 364] on input "1" at bounding box center [411, 376] width 92 height 25
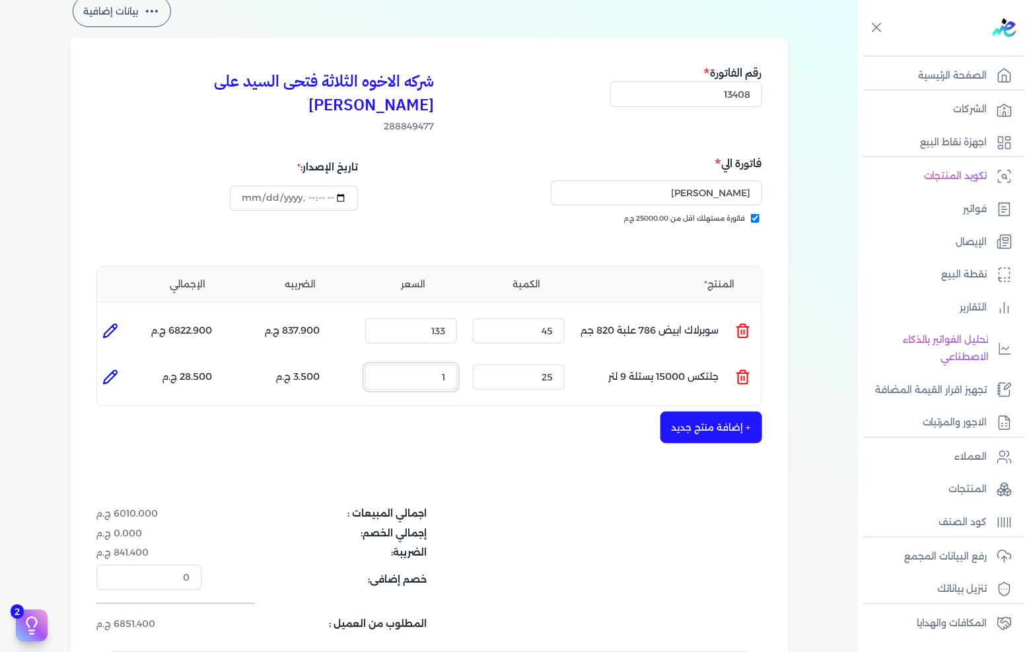
click at [430, 364] on input "1" at bounding box center [411, 376] width 92 height 25
paste input "118.05"
type input "1118.05"
click at [550, 364] on input "25" at bounding box center [519, 376] width 92 height 25
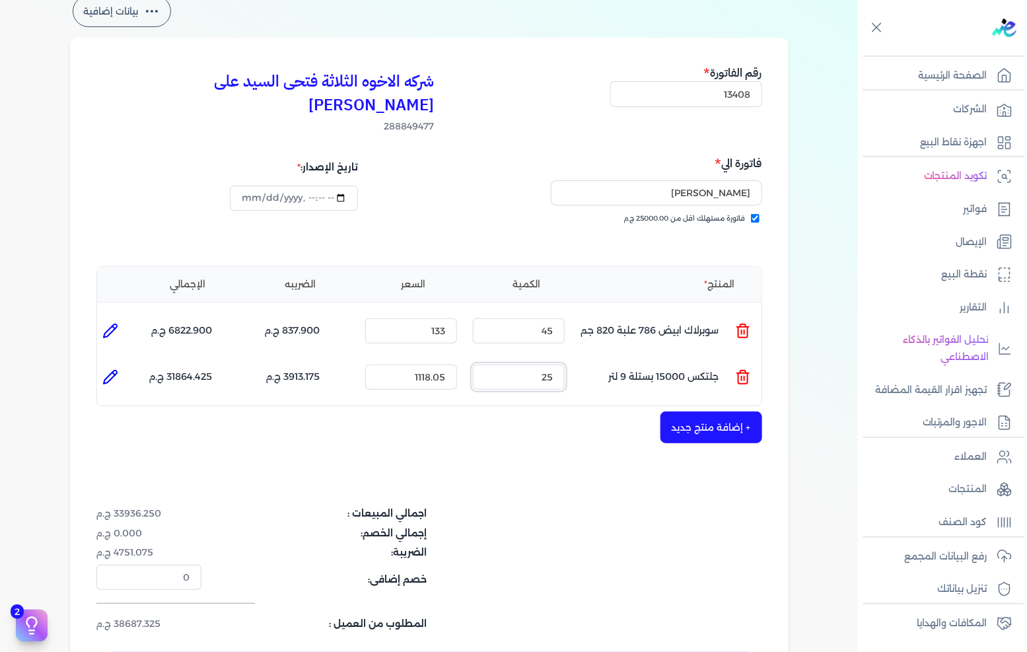
click at [550, 364] on input "25" at bounding box center [519, 376] width 92 height 25
type input "2"
type input "0"
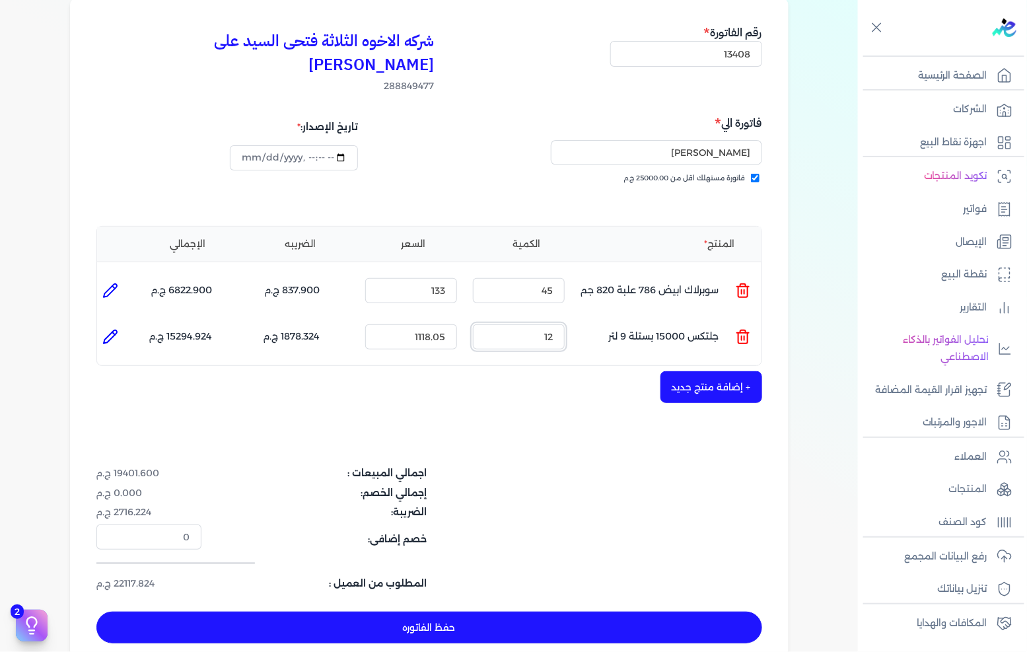
scroll to position [147, 0]
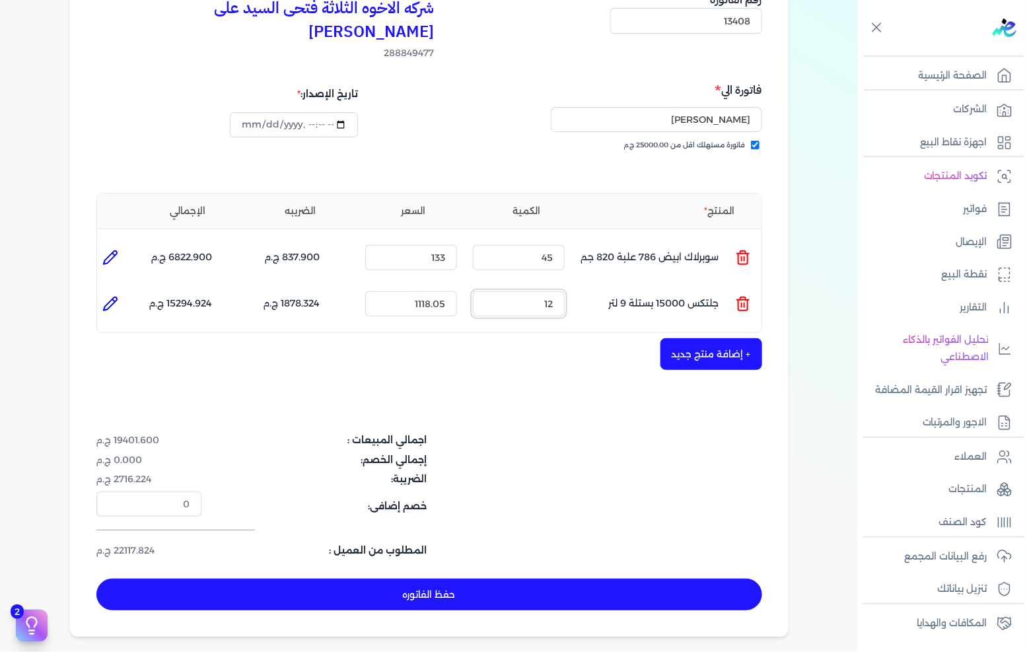
type input "12"
click at [531, 578] on button "حفظ الفاتوره" at bounding box center [429, 594] width 666 height 32
type input "[DATE]"
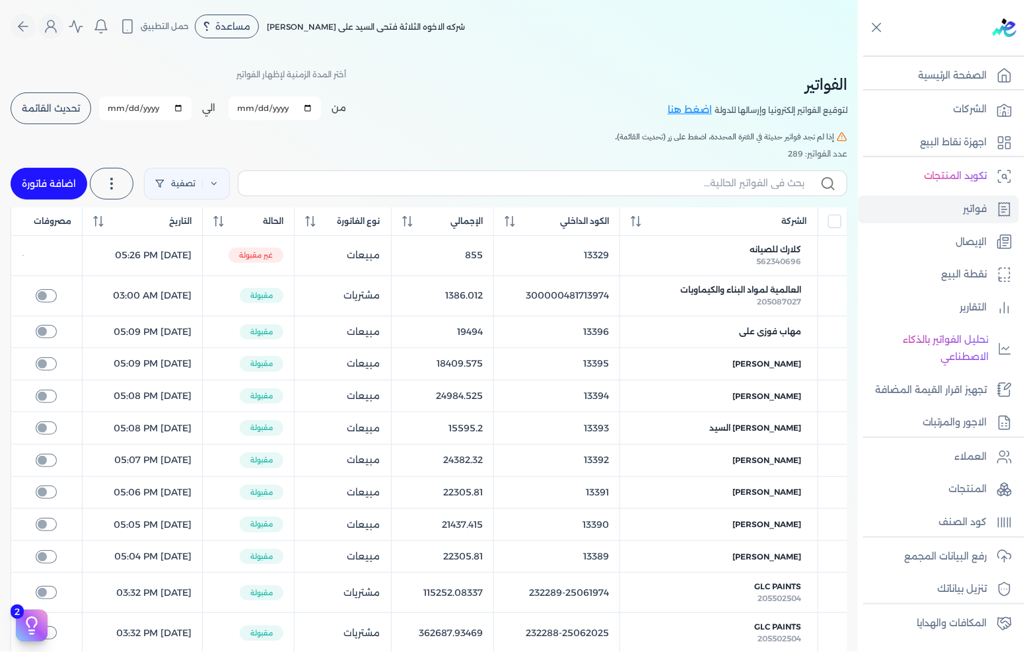
click at [58, 176] on link "اضافة فاتورة" at bounding box center [49, 184] width 77 height 32
select select "EGP"
select select "B"
select select "EGS"
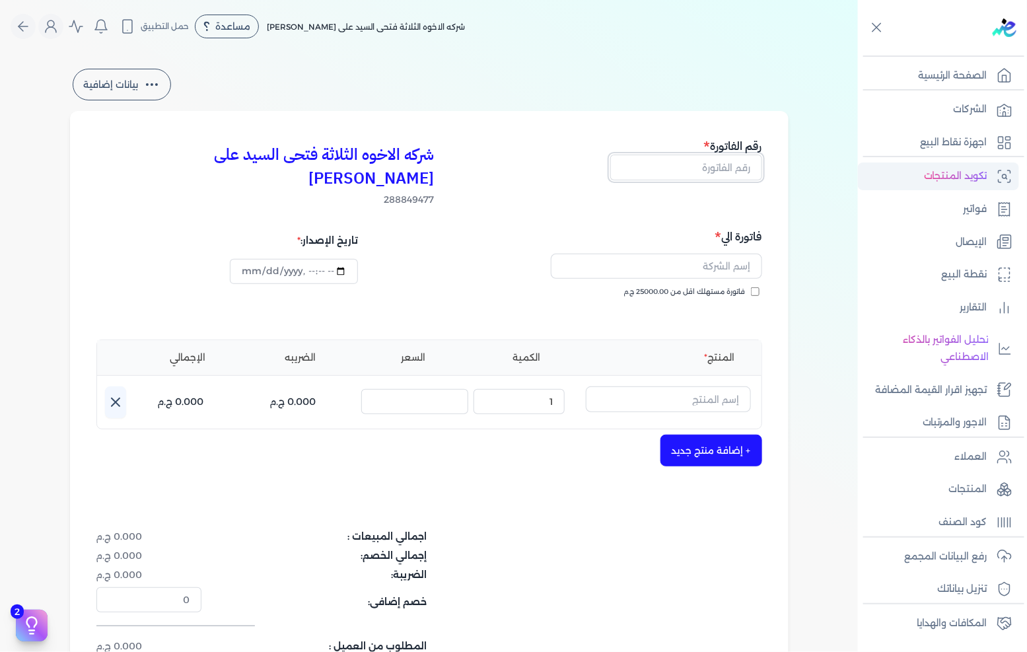
drag, startPoint x: 698, startPoint y: 167, endPoint x: 1008, endPoint y: 161, distance: 309.7
click at [698, 167] on input "text" at bounding box center [686, 166] width 152 height 25
type input "13409"
click at [688, 287] on span "فاتورة مستهلك اقل من 25000.00 ج.م" at bounding box center [684, 292] width 121 height 11
click at [751, 287] on input "فاتورة مستهلك اقل من 25000.00 ج.م" at bounding box center [755, 291] width 9 height 9
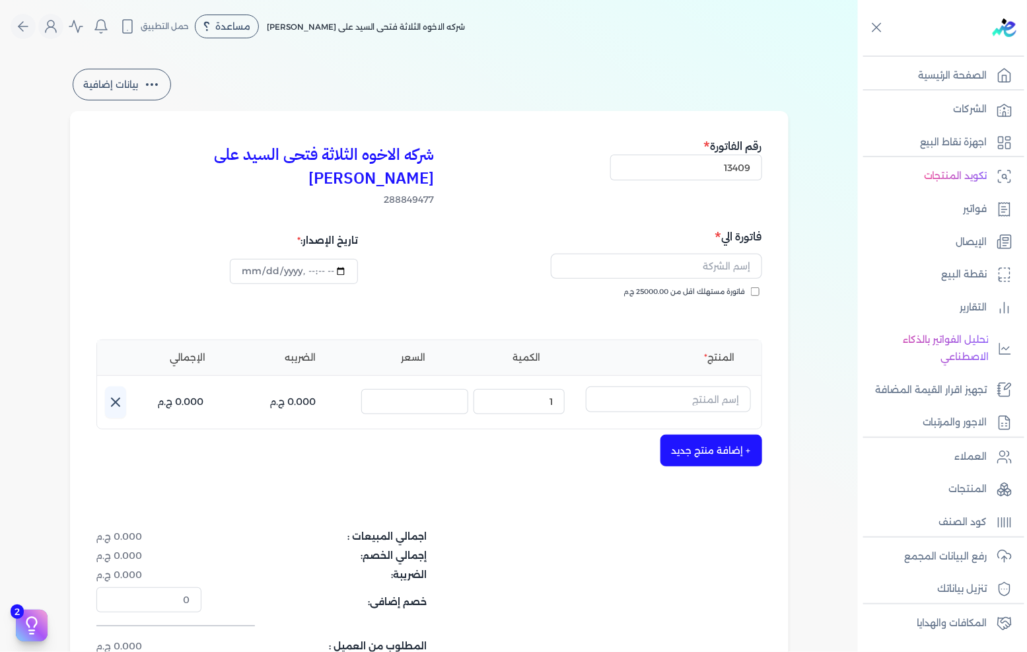
checkbox input "true"
click at [709, 254] on input "text" at bounding box center [656, 266] width 211 height 25
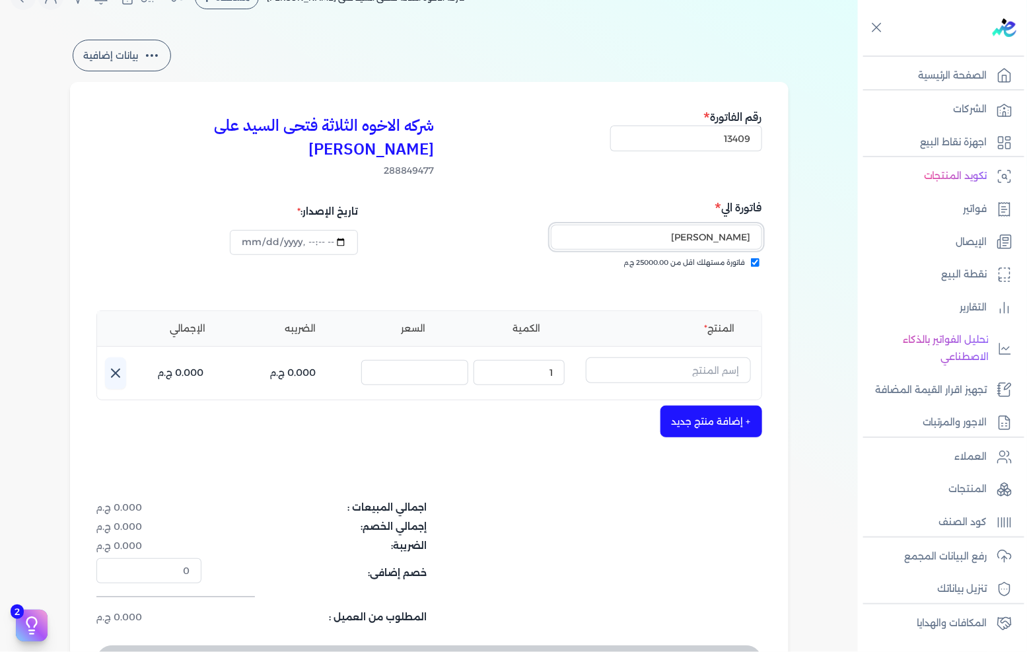
scroll to position [73, 0]
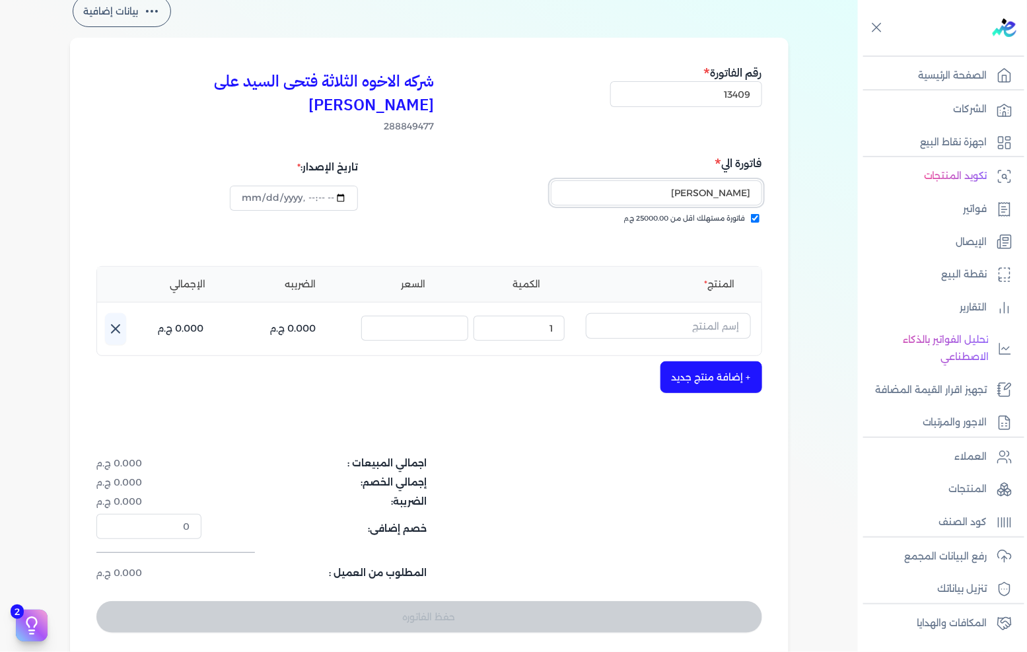
type input "[PERSON_NAME]"
click at [708, 313] on input "text" at bounding box center [668, 325] width 165 height 25
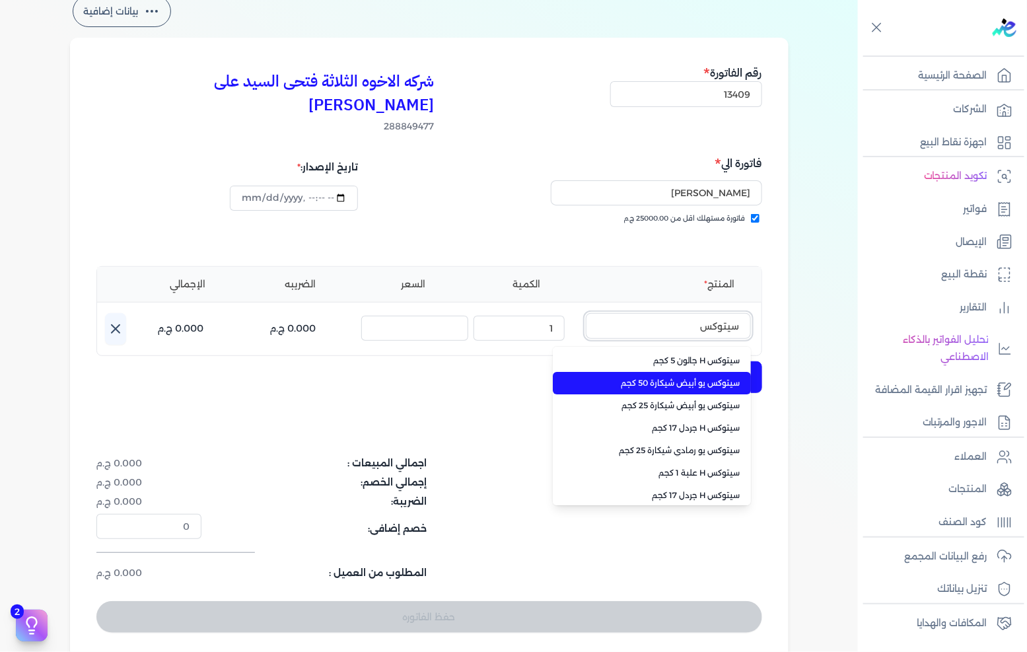
type input "سيتوكس"
click at [697, 372] on li "سيتوكس يو أبيض شيكارة 50 كجم" at bounding box center [652, 383] width 198 height 22
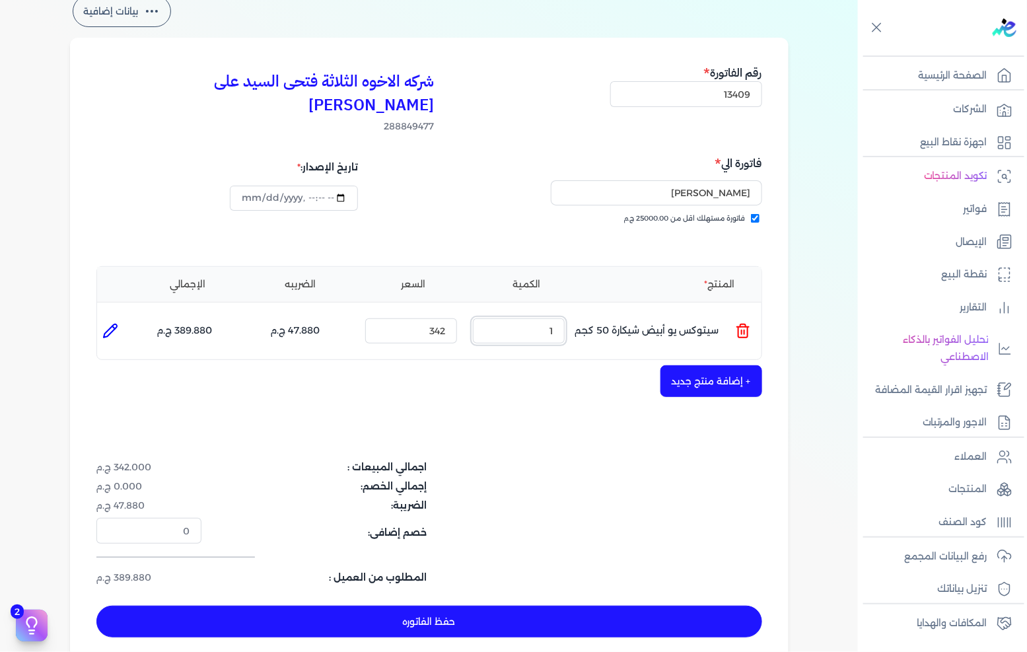
click at [548, 318] on input "1" at bounding box center [519, 330] width 92 height 25
drag, startPoint x: 548, startPoint y: 311, endPoint x: 951, endPoint y: 301, distance: 403.5
click at [558, 318] on input "1" at bounding box center [519, 330] width 92 height 25
type input "45"
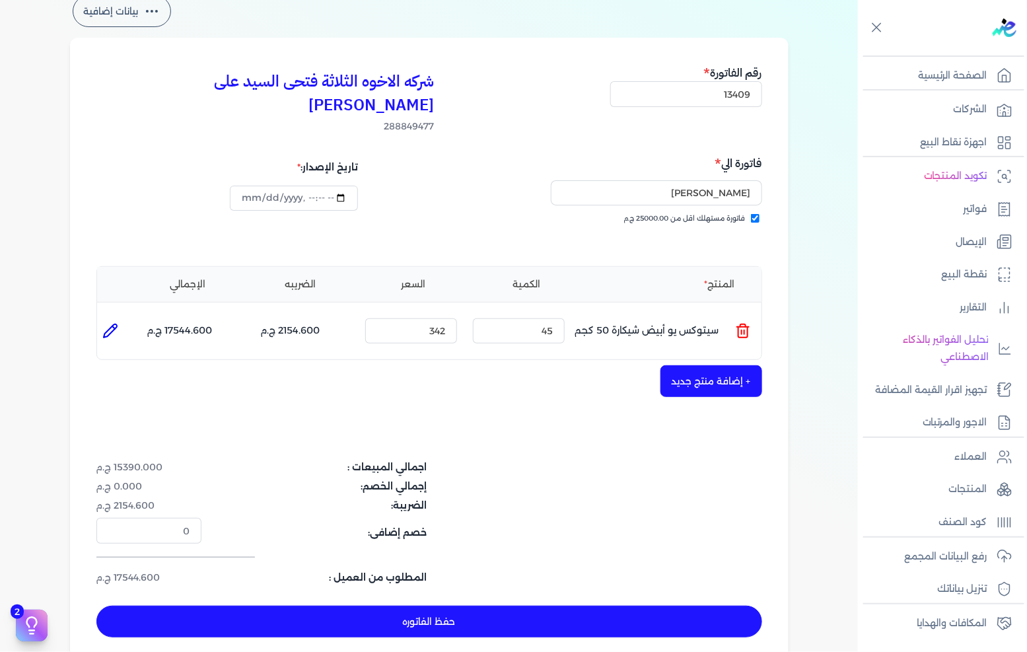
click at [716, 378] on div "شركه الاخوه الثلاثة فتحى السيد على [PERSON_NAME] 288849477 رقم الفاتورة 13409 ف…" at bounding box center [429, 351] width 718 height 626
click at [720, 365] on button "+ إضافة منتج جديد" at bounding box center [711, 381] width 102 height 32
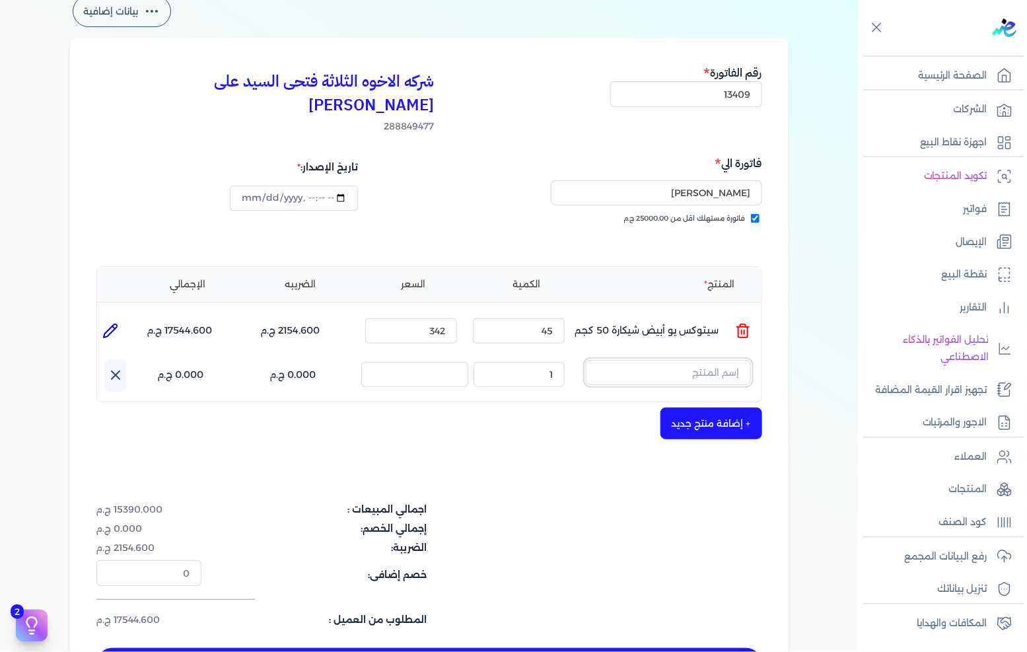
click at [713, 360] on input "text" at bounding box center [668, 372] width 165 height 25
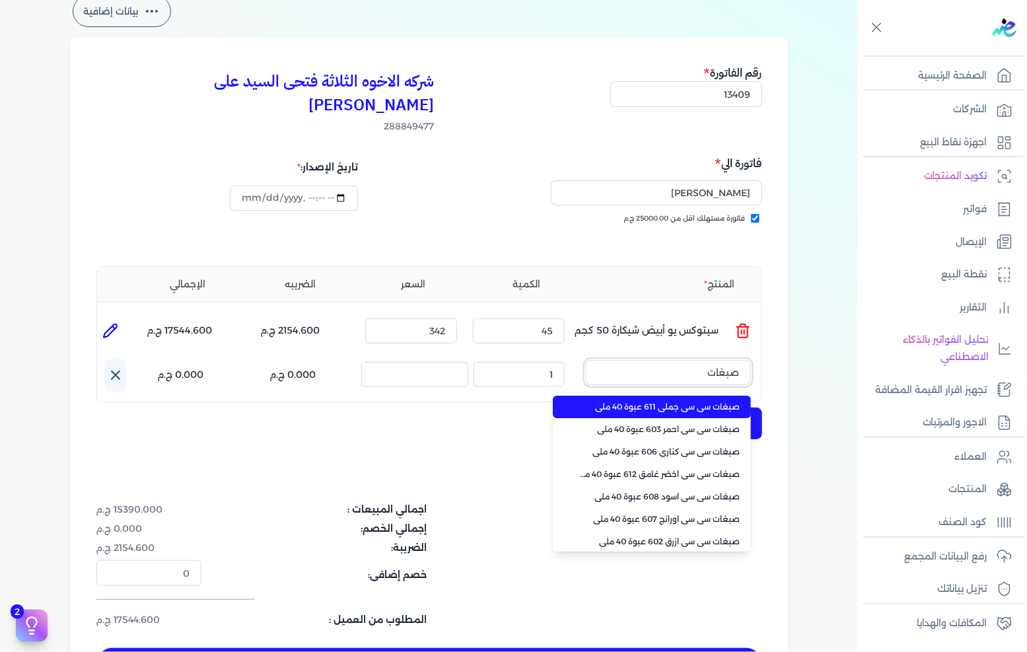
type input "صبغات"
click at [693, 401] on span "صبغات سي سي جملي 611 عبوة 40 ملي" at bounding box center [659, 407] width 161 height 12
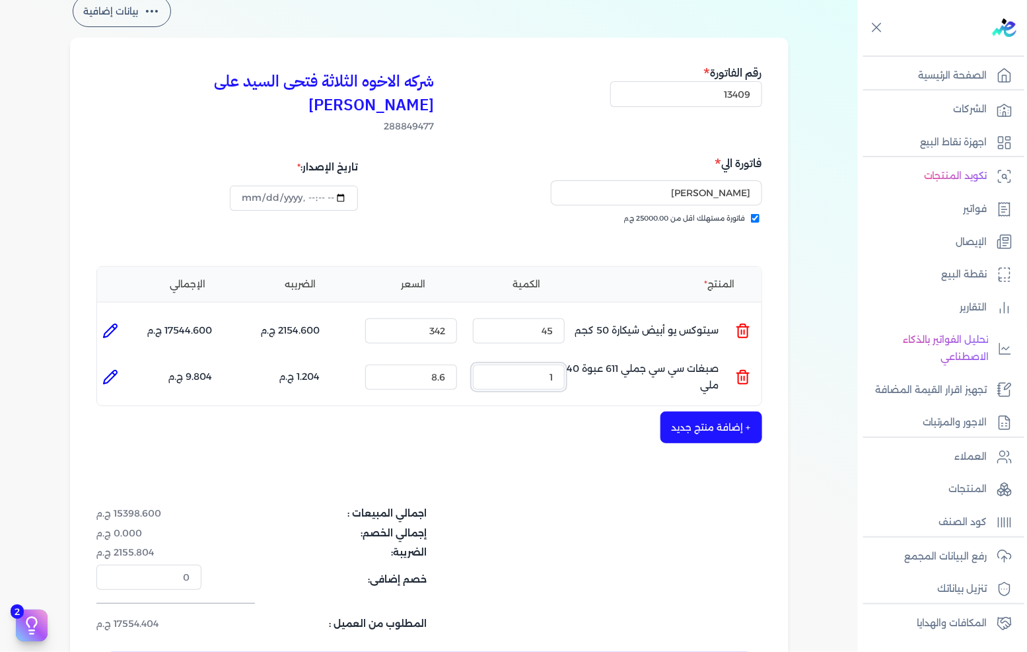
click at [556, 364] on input "1" at bounding box center [519, 376] width 92 height 25
type input "100"
click at [691, 411] on button "+ إضافة منتج جديد" at bounding box center [711, 427] width 102 height 32
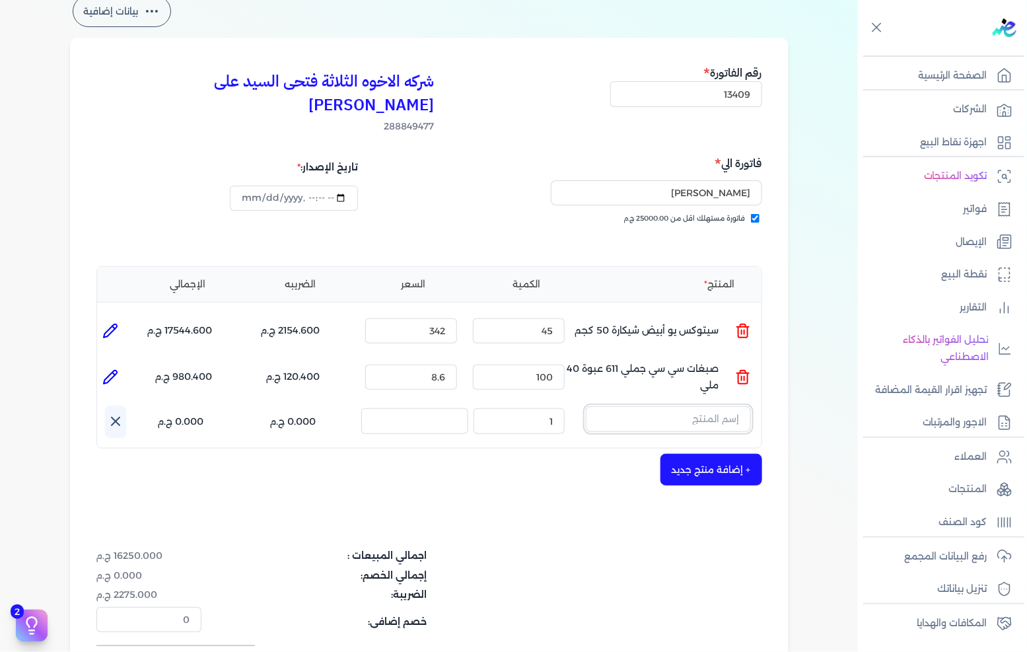
click at [708, 406] on input "text" at bounding box center [668, 418] width 165 height 25
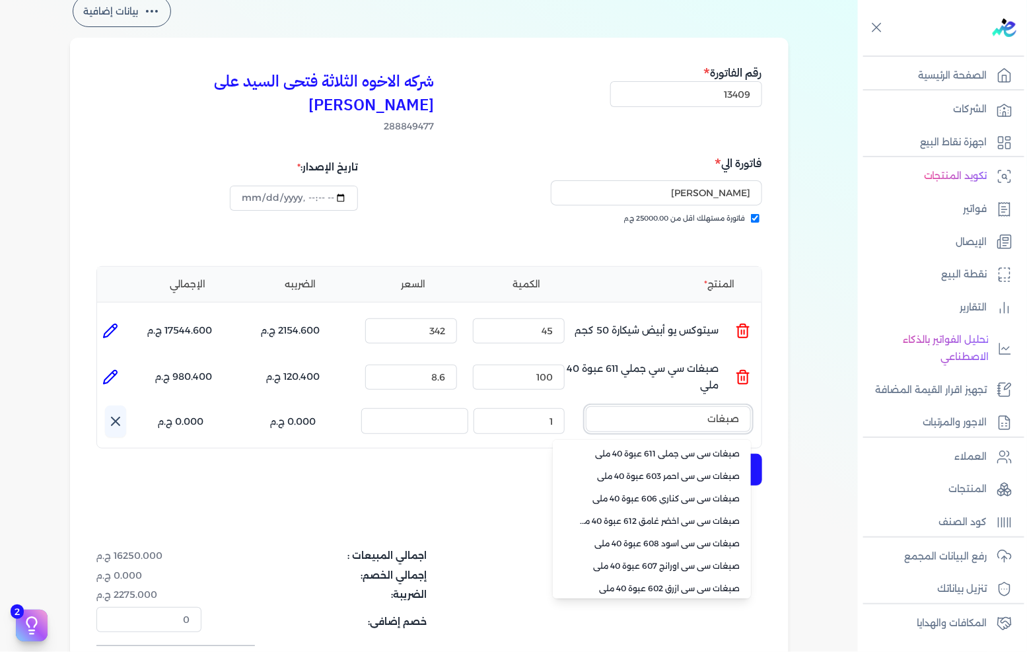
type input "صبغات"
click at [680, 537] on span "صبغات سي سي اسود 608 عبوة 40 ملي" at bounding box center [659, 543] width 161 height 12
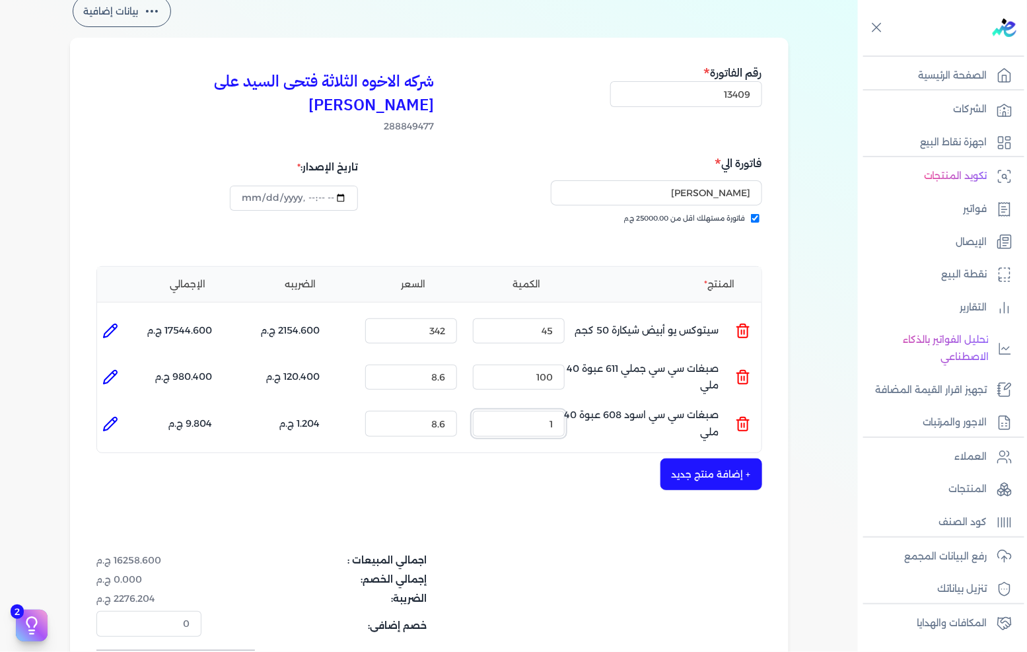
click at [551, 411] on input "1" at bounding box center [519, 423] width 92 height 25
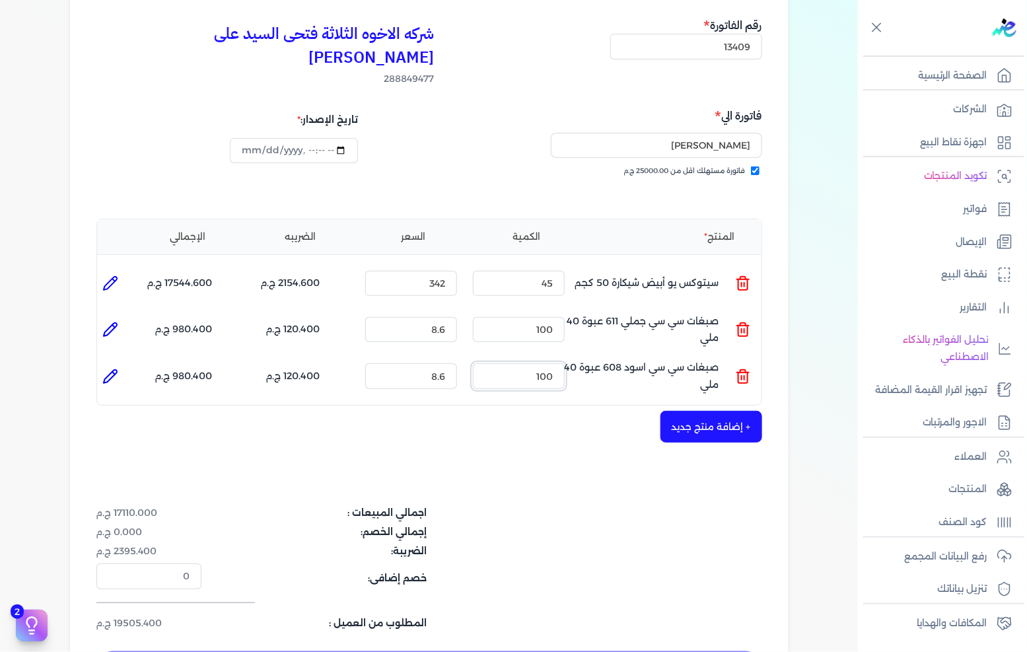
scroll to position [147, 0]
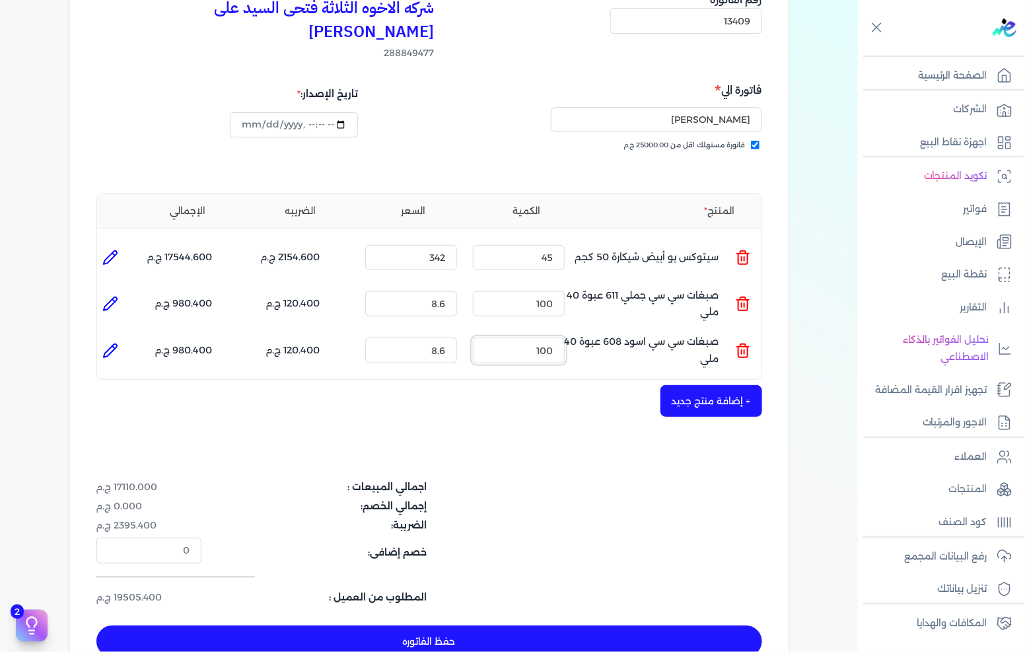
type input "100"
click at [704, 385] on button "+ إضافة منتج جديد" at bounding box center [711, 401] width 102 height 32
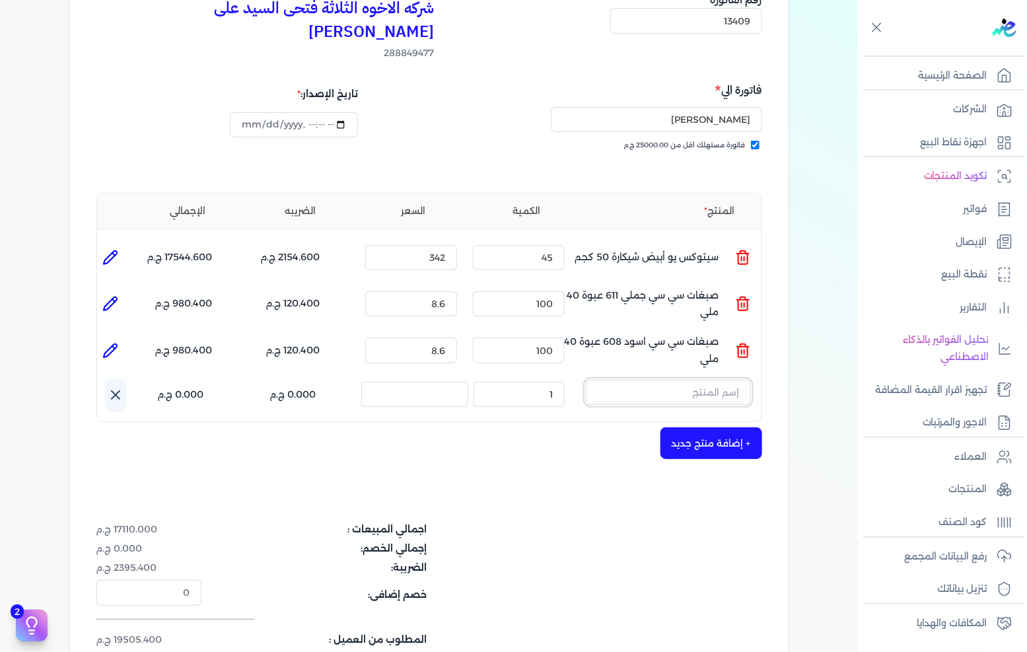
click at [708, 380] on input "text" at bounding box center [668, 392] width 165 height 25
click at [694, 380] on input "text" at bounding box center [668, 392] width 165 height 25
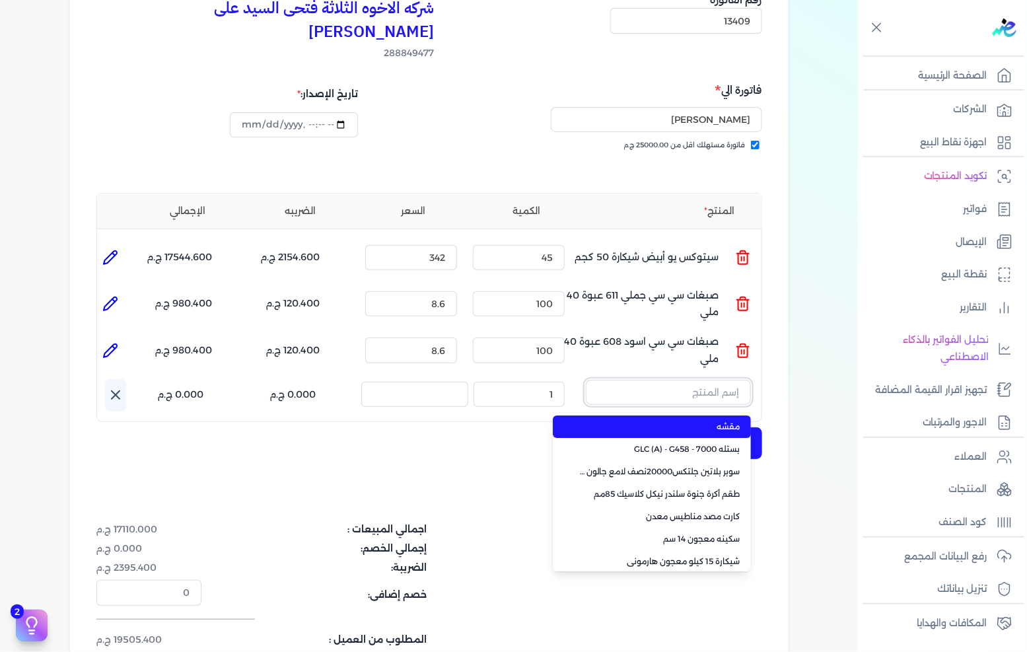
paste input "سوبر داي تون 3030 علبة 1 كجم"
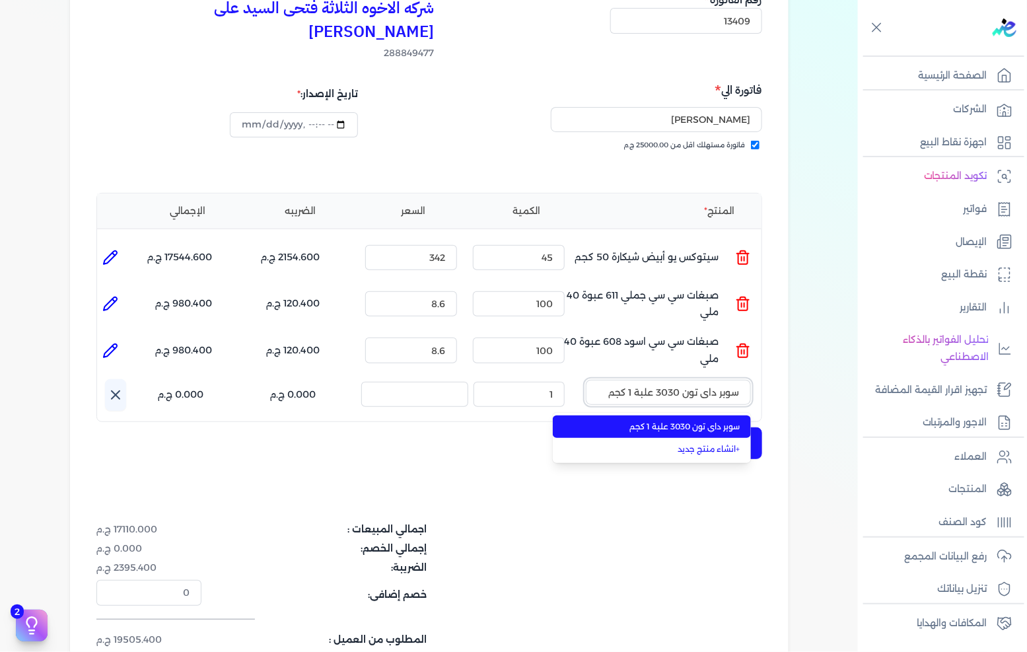
type input "سوبر داي تون 3030 علبة 1 كجم"
click at [669, 421] on span "سوبر داي تون 3030 علبة 1 كجم" at bounding box center [659, 427] width 161 height 12
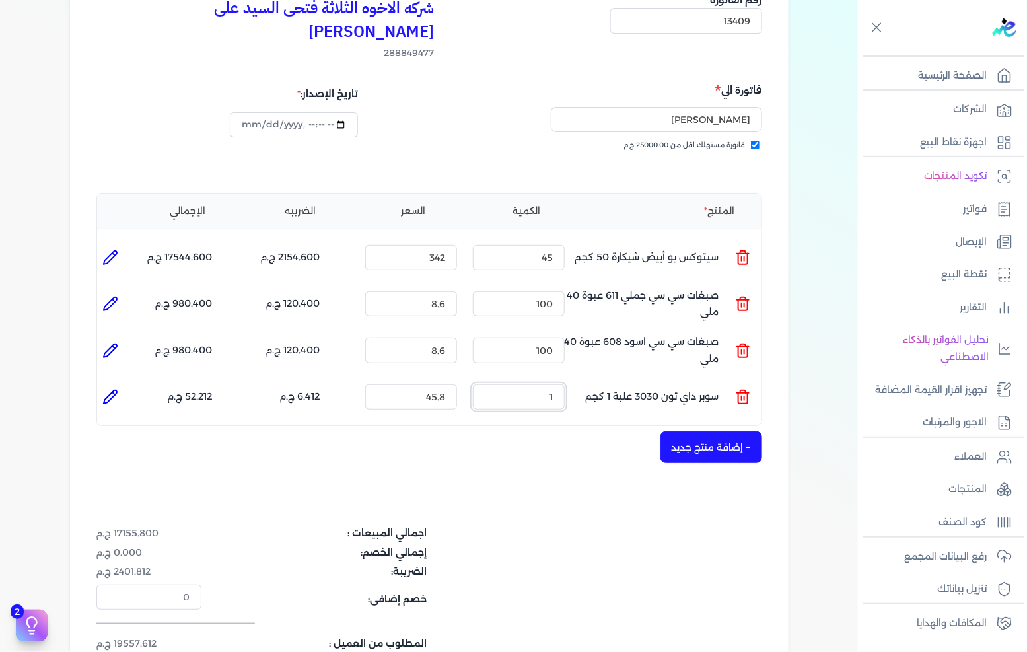
click at [537, 384] on input "1" at bounding box center [519, 396] width 92 height 25
drag, startPoint x: 537, startPoint y: 368, endPoint x: 973, endPoint y: 358, distance: 436.5
click at [543, 384] on input "1" at bounding box center [519, 396] width 92 height 25
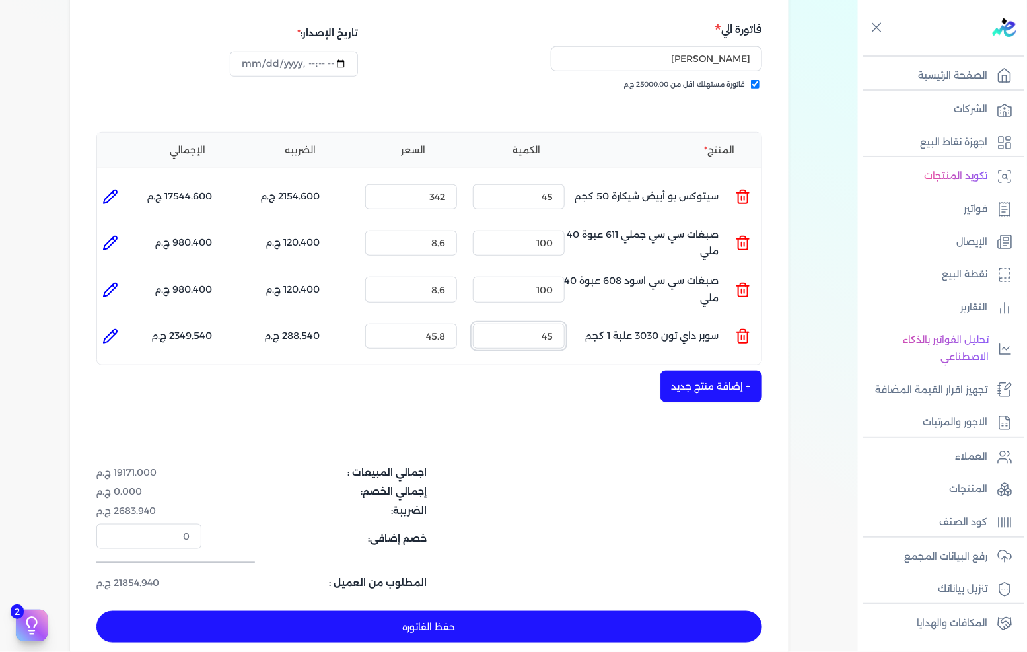
scroll to position [220, 0]
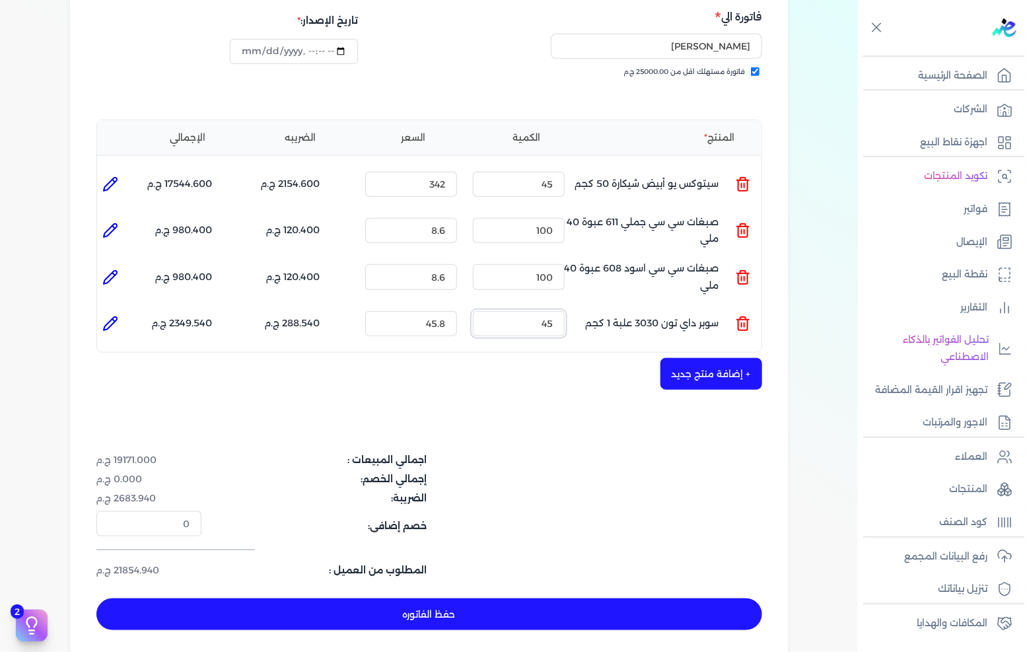
type input "45"
click at [482, 598] on button "حفظ الفاتوره" at bounding box center [429, 614] width 666 height 32
type input "[DATE]"
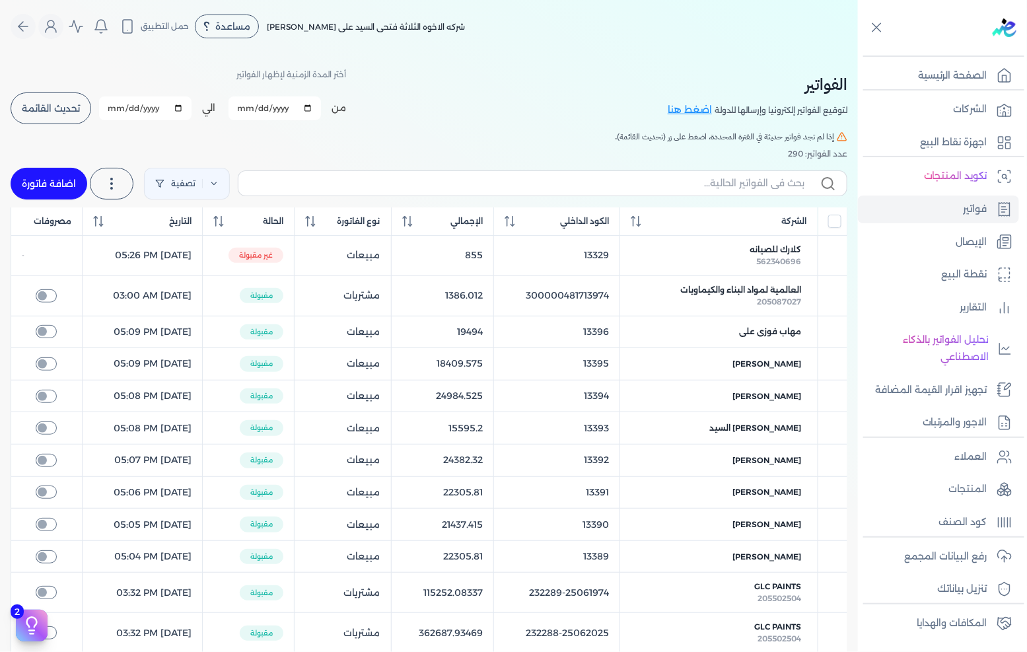
click at [67, 183] on link "اضافة فاتورة" at bounding box center [49, 184] width 77 height 32
select select "EGP"
select select "B"
select select "EGS"
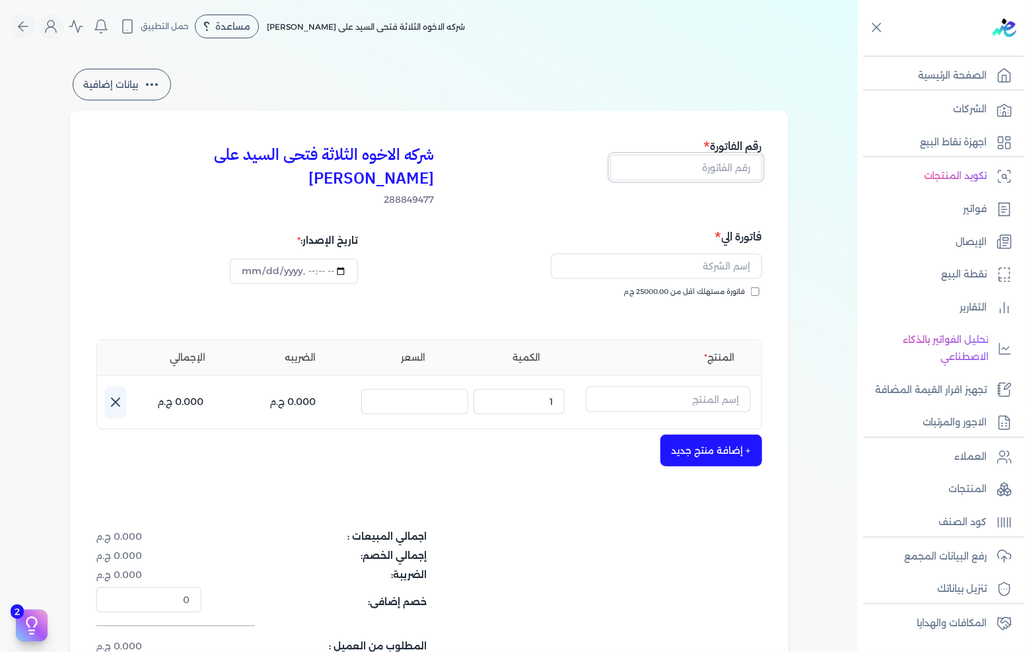
drag, startPoint x: 715, startPoint y: 170, endPoint x: 675, endPoint y: 308, distance: 142.9
click at [715, 170] on input "text" at bounding box center [686, 166] width 152 height 25
drag, startPoint x: 683, startPoint y: 160, endPoint x: 724, endPoint y: 165, distance: 40.6
click at [683, 160] on input "text" at bounding box center [686, 166] width 152 height 25
click at [749, 287] on label "فاتورة مستهلك اقل من 25000.00 ج.م" at bounding box center [691, 292] width 135 height 11
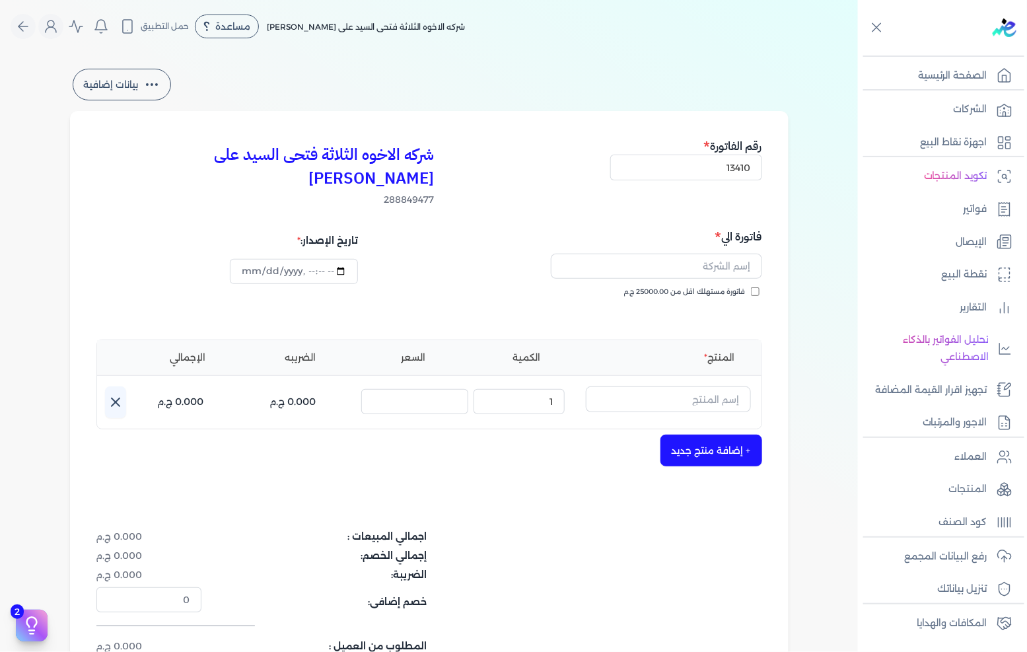
click at [751, 287] on input "فاتورة مستهلك اقل من 25000.00 ج.م" at bounding box center [755, 291] width 9 height 9
click at [744, 254] on input "text" at bounding box center [656, 266] width 211 height 25
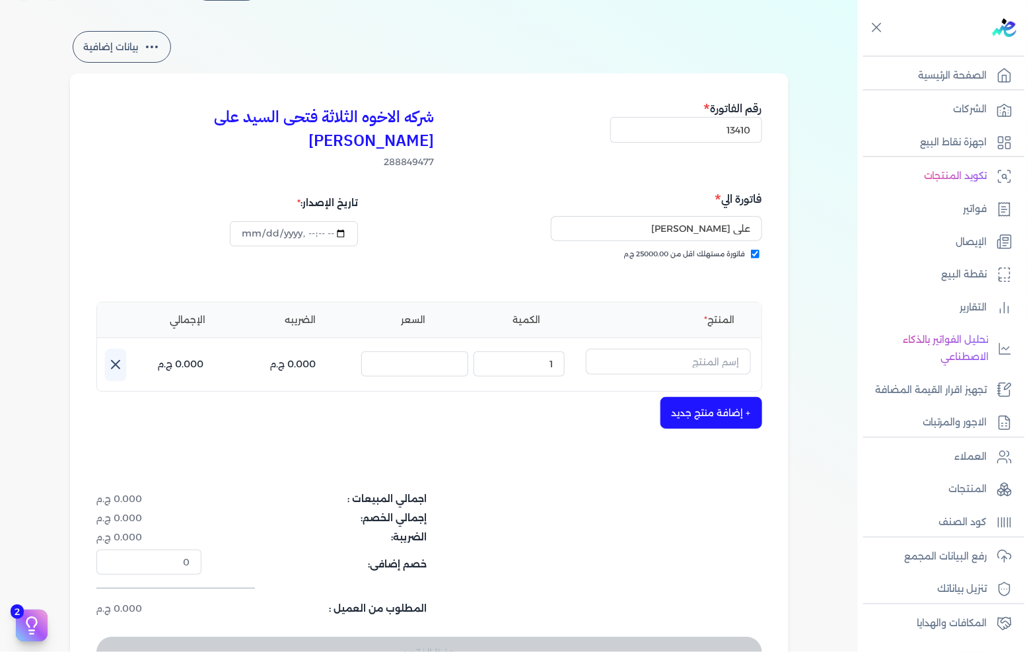
scroll to position [73, 0]
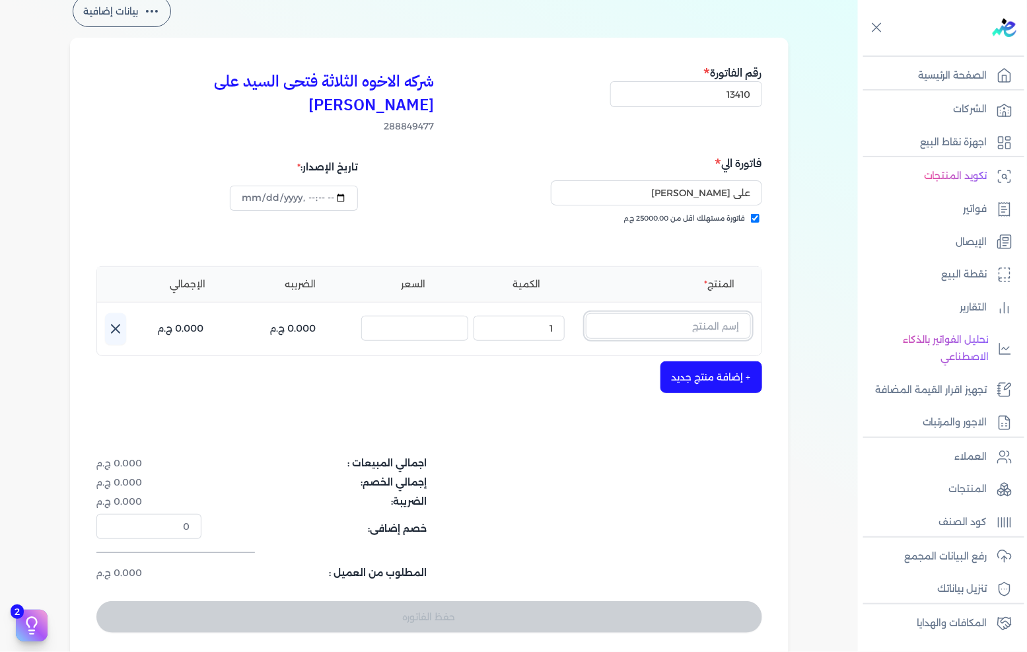
click at [697, 313] on input "text" at bounding box center [668, 325] width 165 height 25
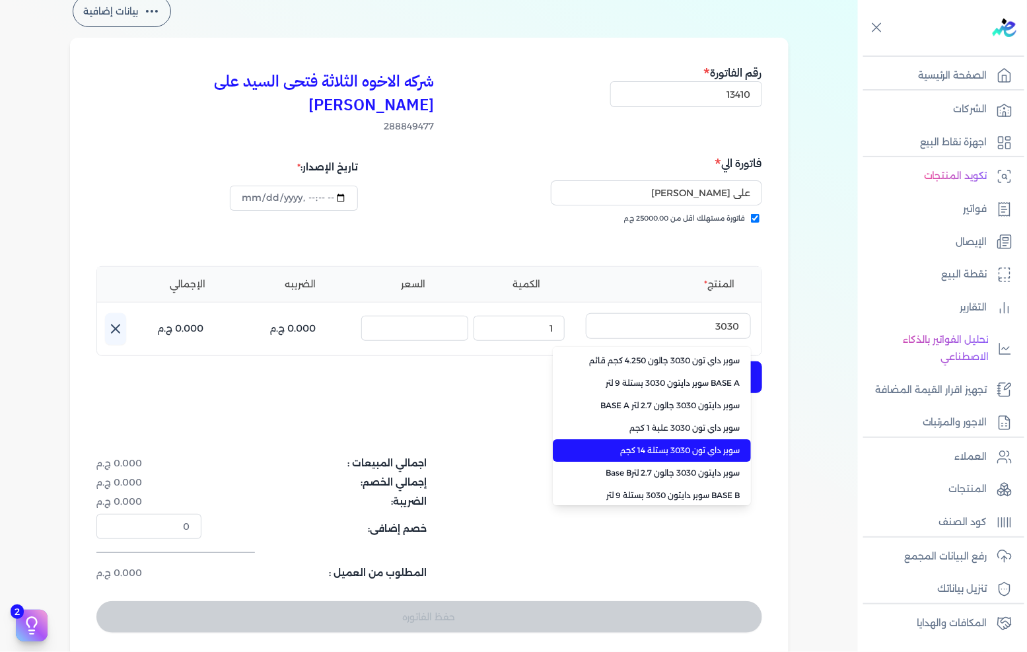
click at [687, 444] on span "سوبر داي تون 3030 بستلة 14 كجم" at bounding box center [659, 450] width 161 height 12
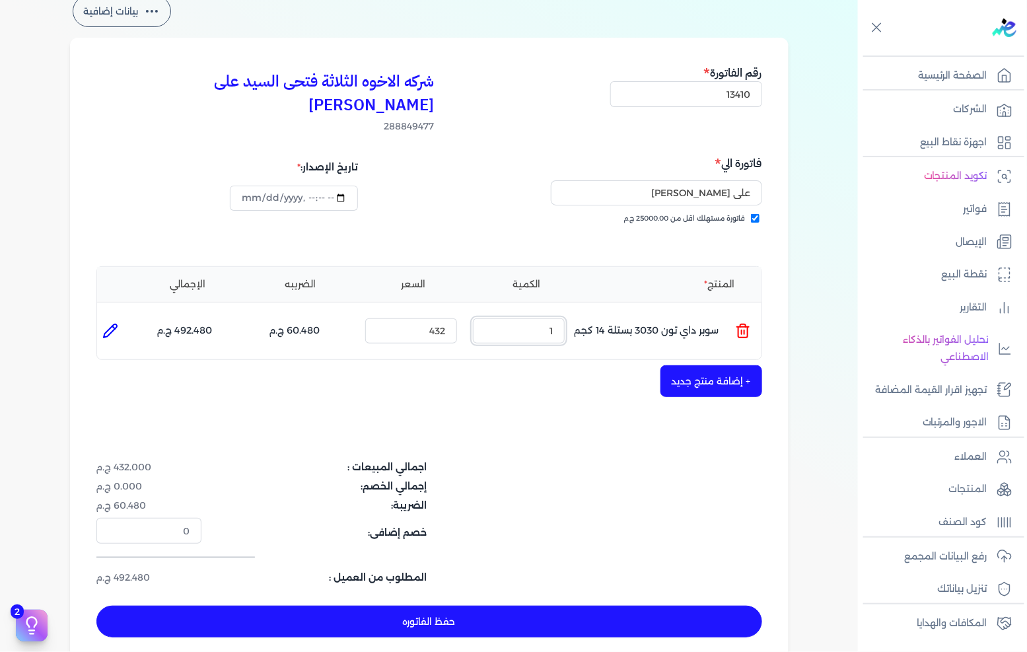
click at [541, 318] on input "1" at bounding box center [519, 330] width 92 height 25
drag, startPoint x: 541, startPoint y: 309, endPoint x: 1026, endPoint y: 298, distance: 484.7
click at [545, 318] on input "1" at bounding box center [519, 330] width 92 height 25
click at [708, 365] on button "+ إضافة منتج جديد" at bounding box center [711, 381] width 102 height 32
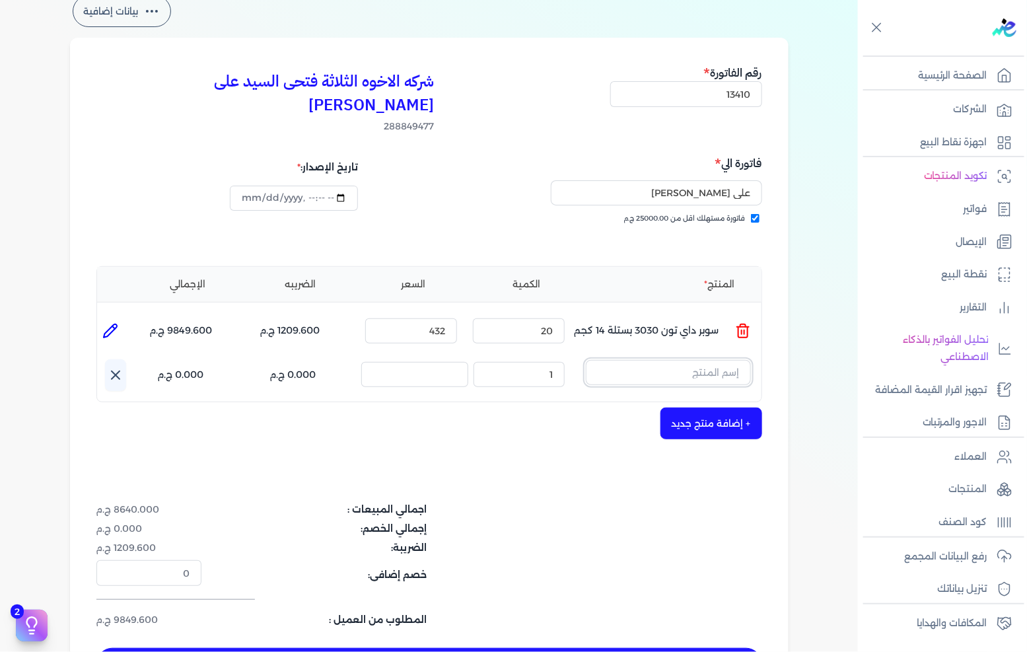
click at [714, 360] on input "text" at bounding box center [668, 372] width 165 height 25
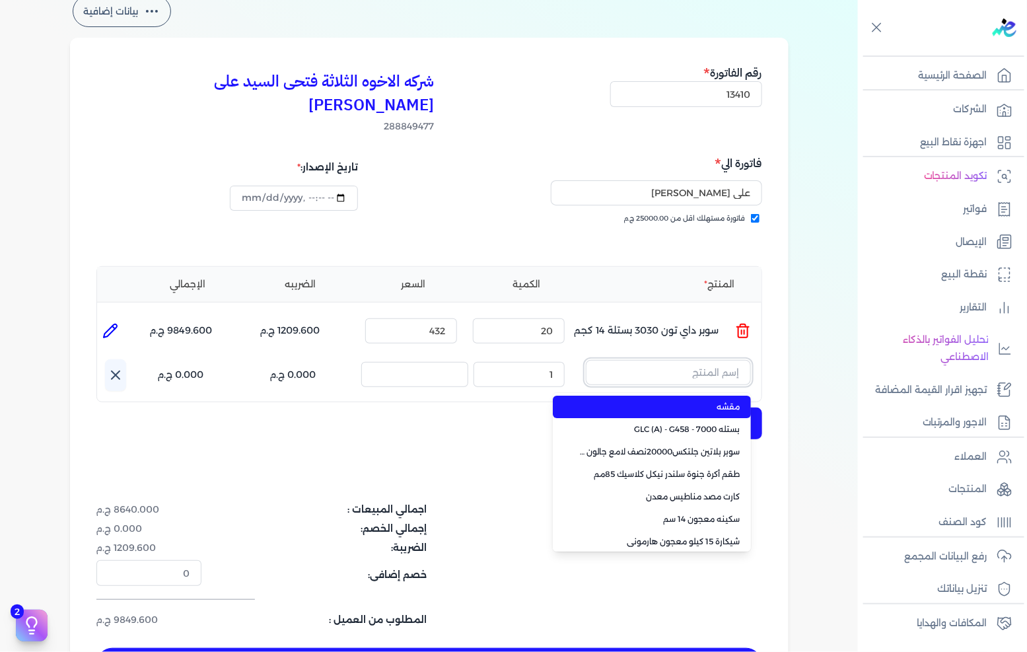
paste input "معجون شروخ فل تايم 013 علبة 1 لتر"
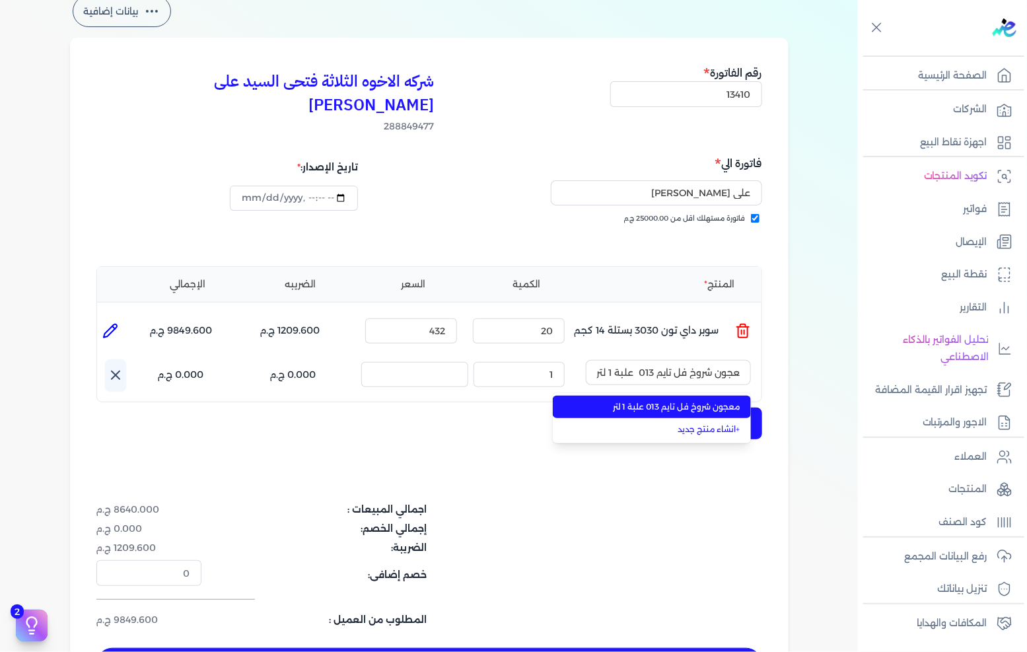
click at [681, 401] on span "معجون شروخ فل تايم 013 علبة 1 لتر" at bounding box center [659, 407] width 161 height 12
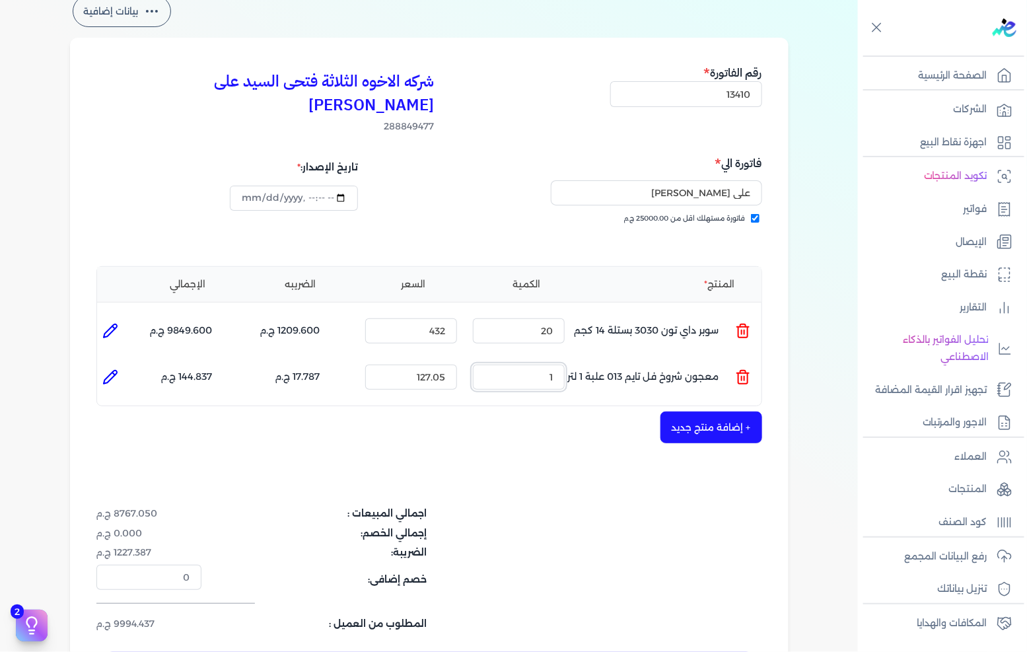
click at [548, 364] on input "1" at bounding box center [519, 376] width 92 height 25
click at [697, 411] on button "+ إضافة منتج جديد" at bounding box center [711, 427] width 102 height 32
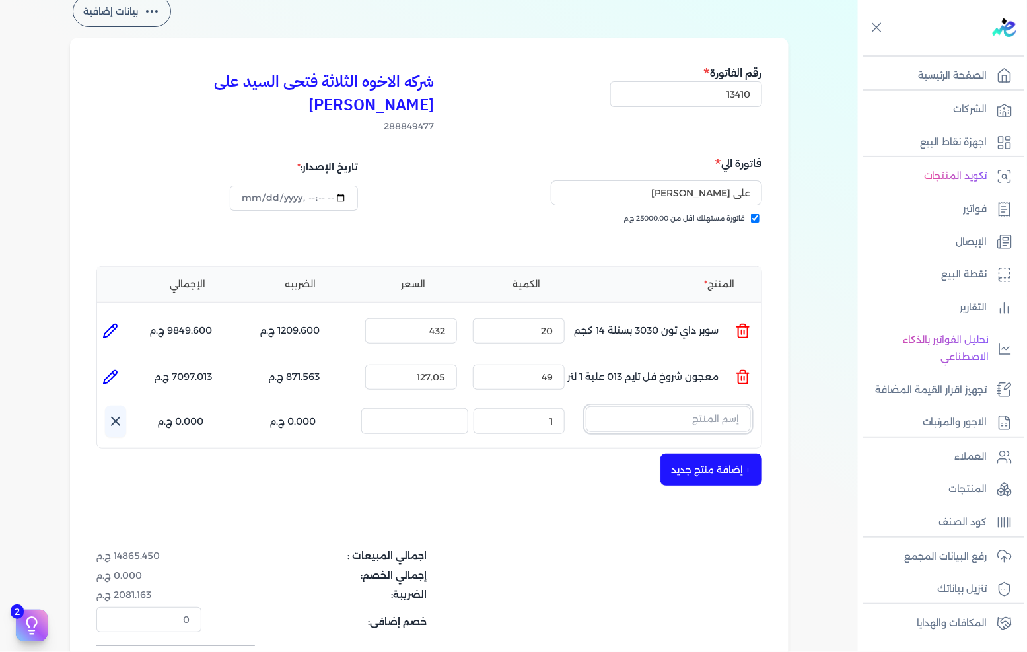
click at [718, 406] on input "text" at bounding box center [668, 418] width 165 height 25
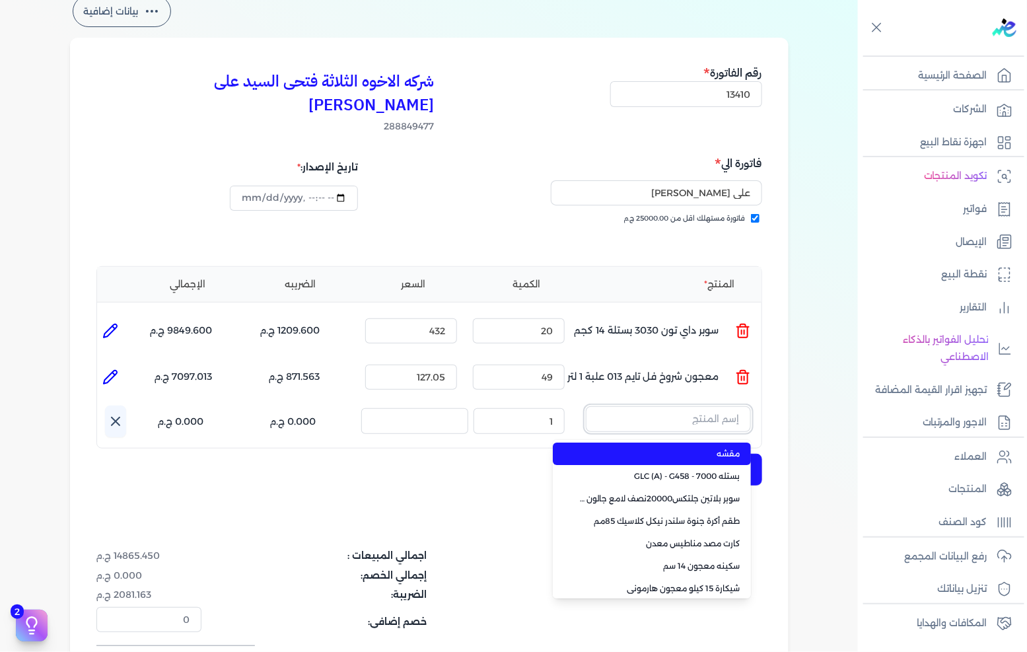
paste input "ورنيش بيور 1901 جالون 2.25 لتر"
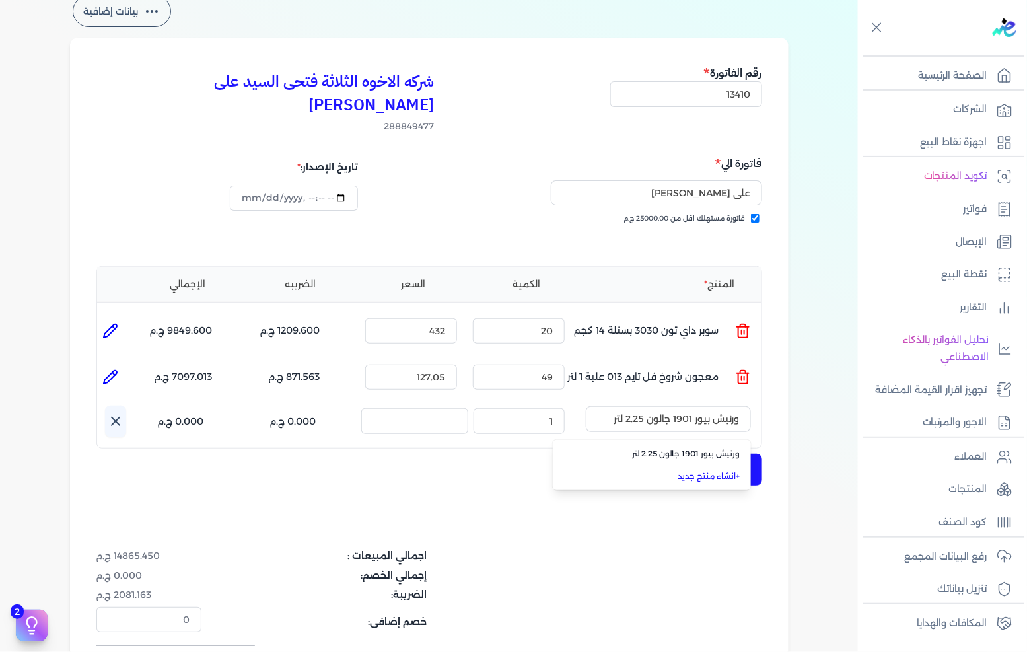
click at [677, 465] on li "+ انشاء منتج جديد" at bounding box center [652, 476] width 198 height 22
click at [692, 406] on input "text" at bounding box center [668, 418] width 165 height 25
click at [679, 448] on span "ورنيش بيور 1901 جالون 2.25 لتر" at bounding box center [659, 454] width 161 height 12
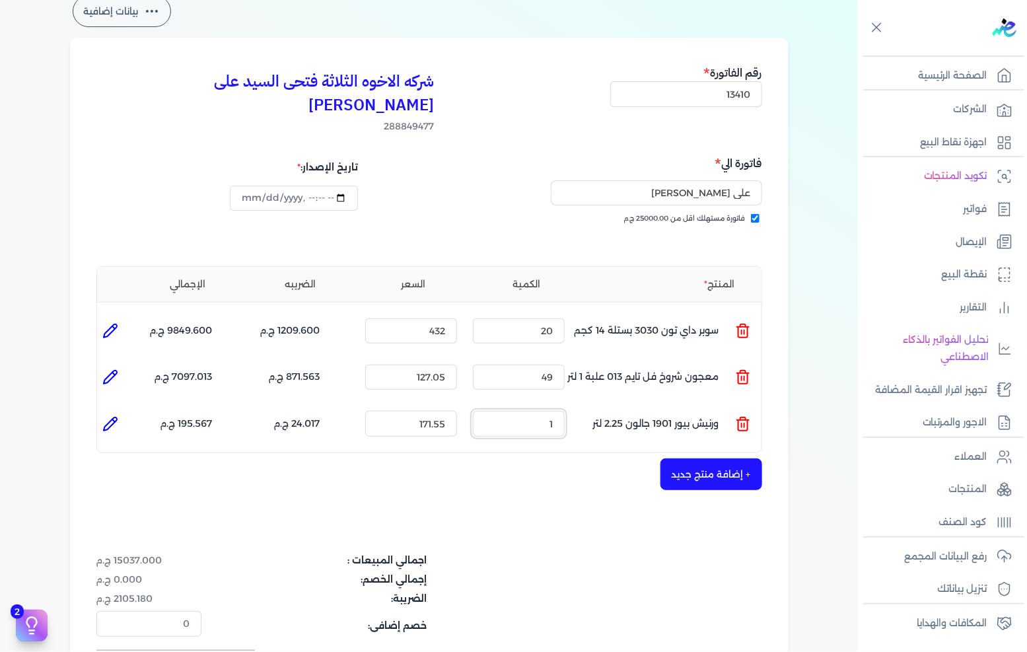
click at [551, 411] on input "1" at bounding box center [519, 423] width 92 height 25
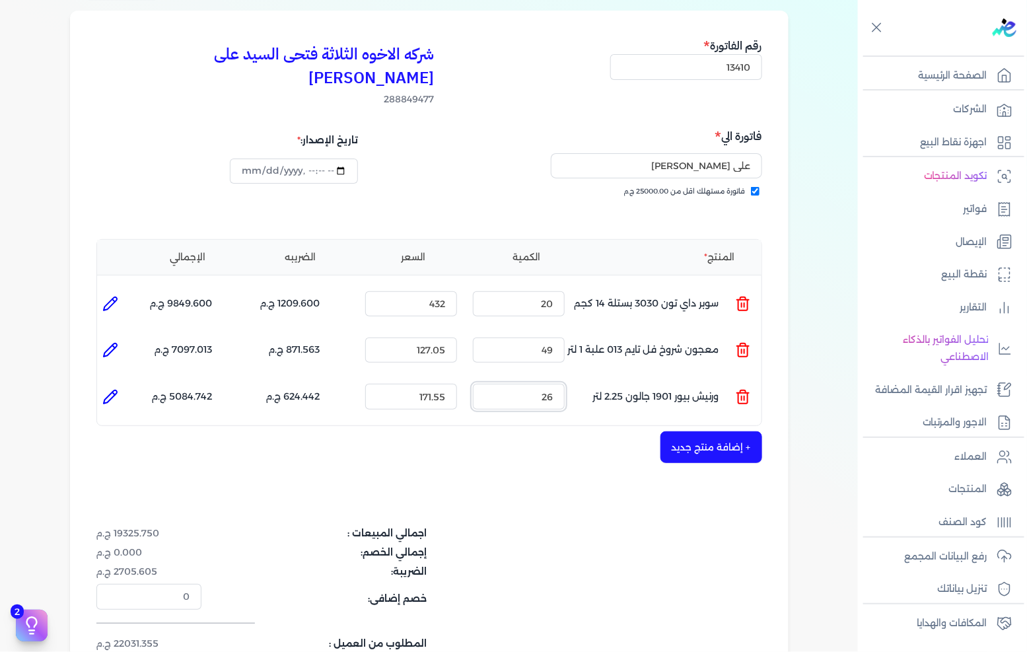
scroll to position [147, 0]
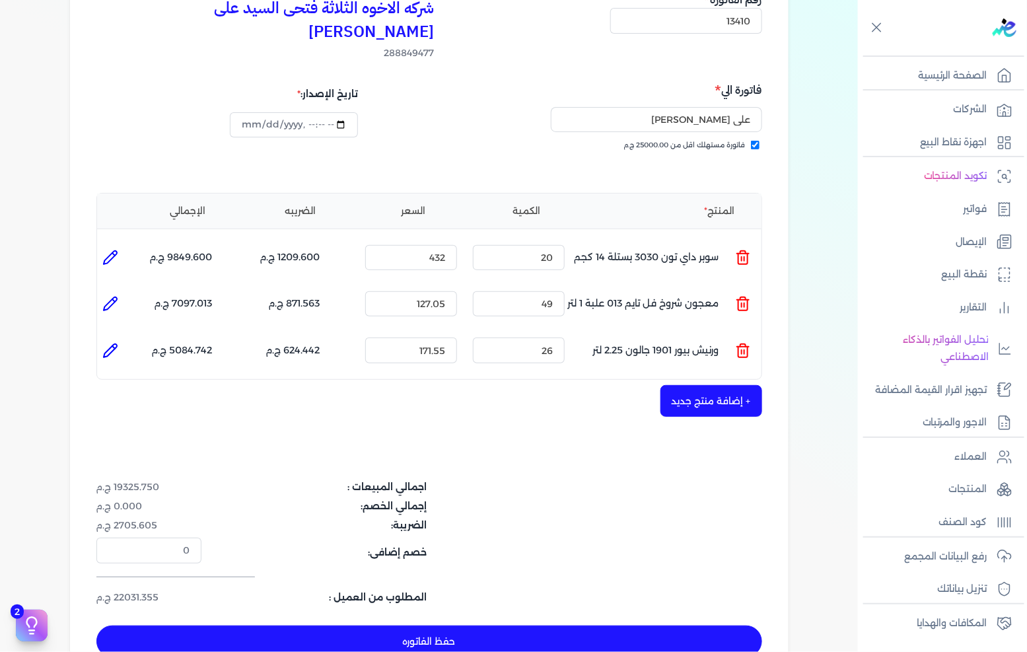
click at [577, 625] on button "حفظ الفاتوره" at bounding box center [429, 641] width 666 height 32
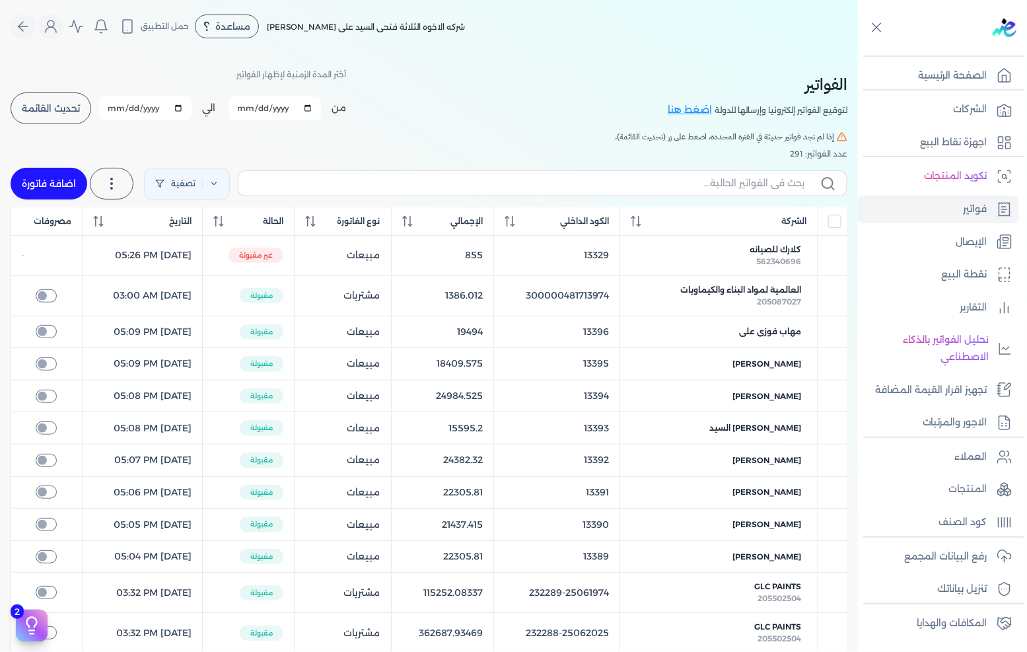
click at [37, 186] on link "اضافة فاتورة" at bounding box center [49, 184] width 77 height 32
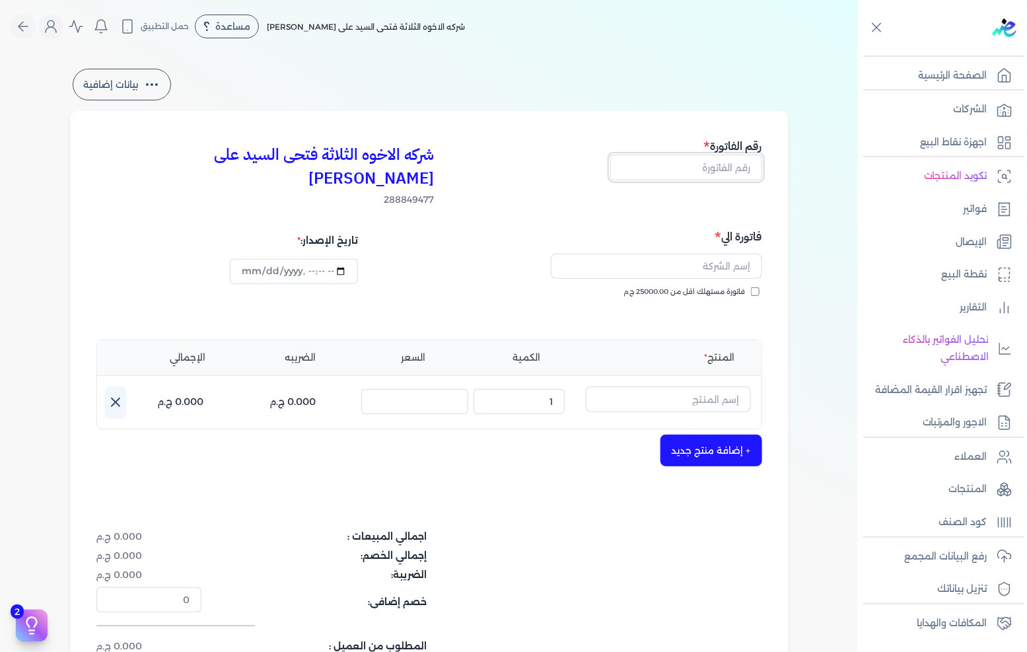
click at [713, 176] on input "text" at bounding box center [686, 166] width 152 height 25
click at [735, 287] on span "فاتورة مستهلك اقل من 25000.00 ج.م" at bounding box center [684, 292] width 121 height 11
click at [751, 287] on input "فاتورة مستهلك اقل من 25000.00 ج.م" at bounding box center [755, 291] width 9 height 9
click at [739, 254] on input "text" at bounding box center [656, 266] width 211 height 25
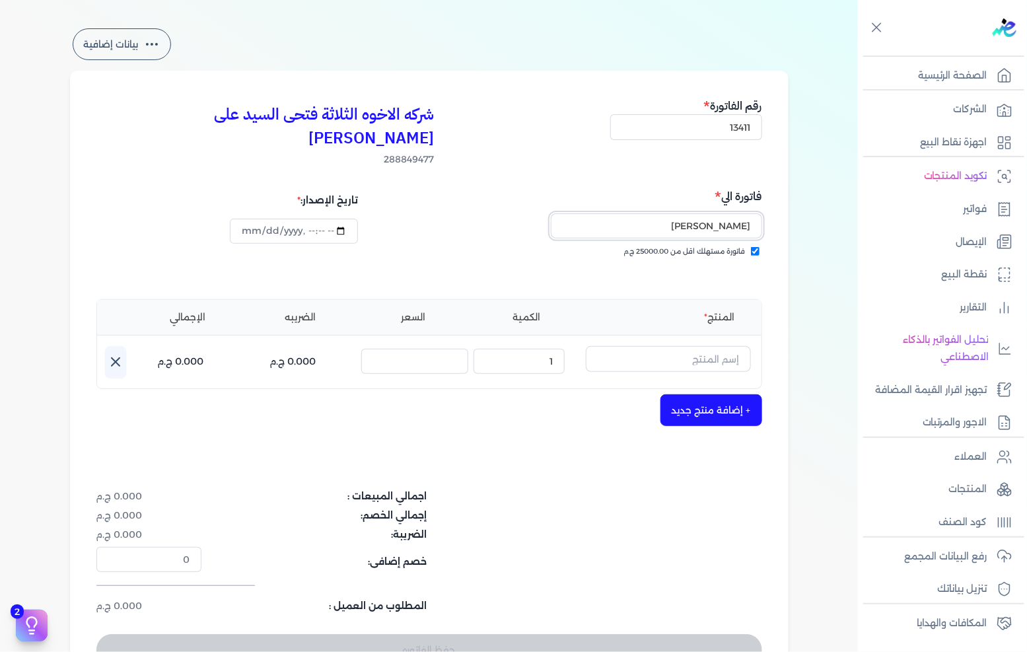
scroll to position [73, 0]
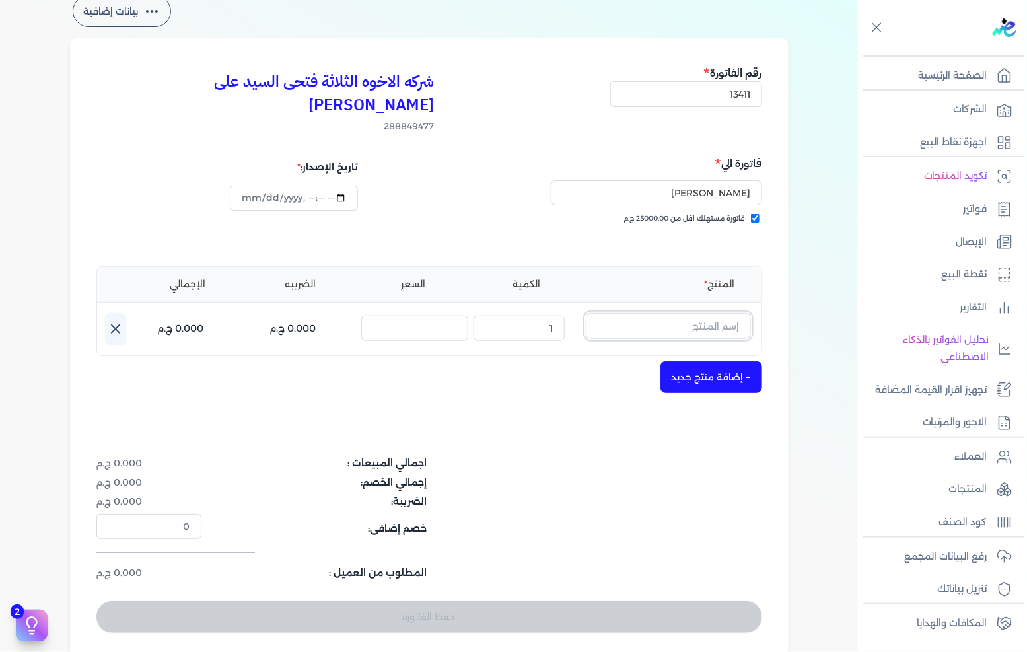
click at [720, 313] on input "text" at bounding box center [668, 325] width 165 height 25
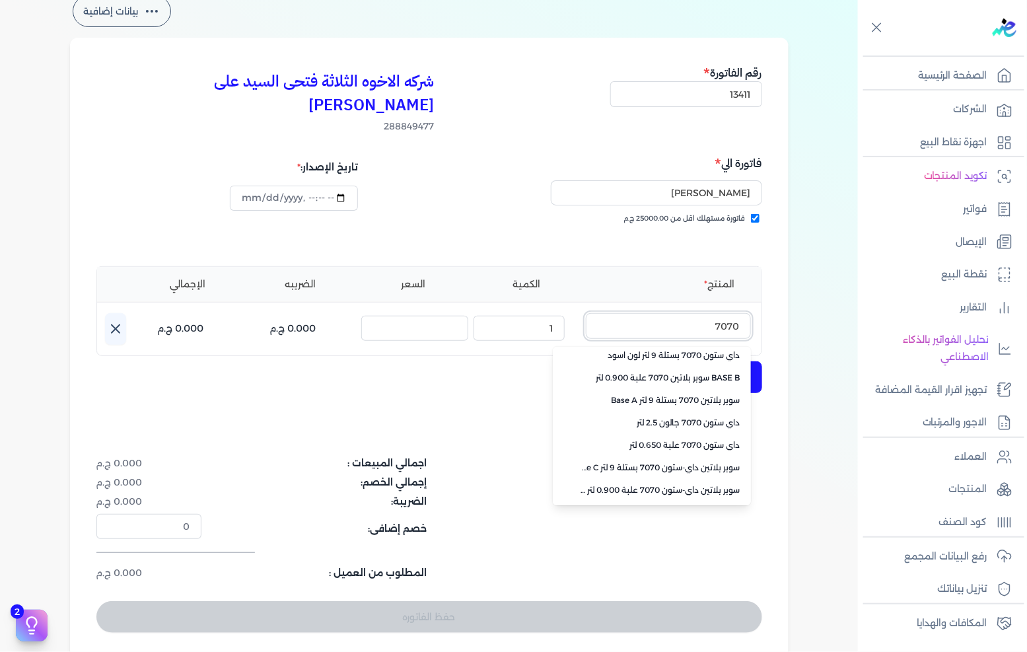
scroll to position [293, 0]
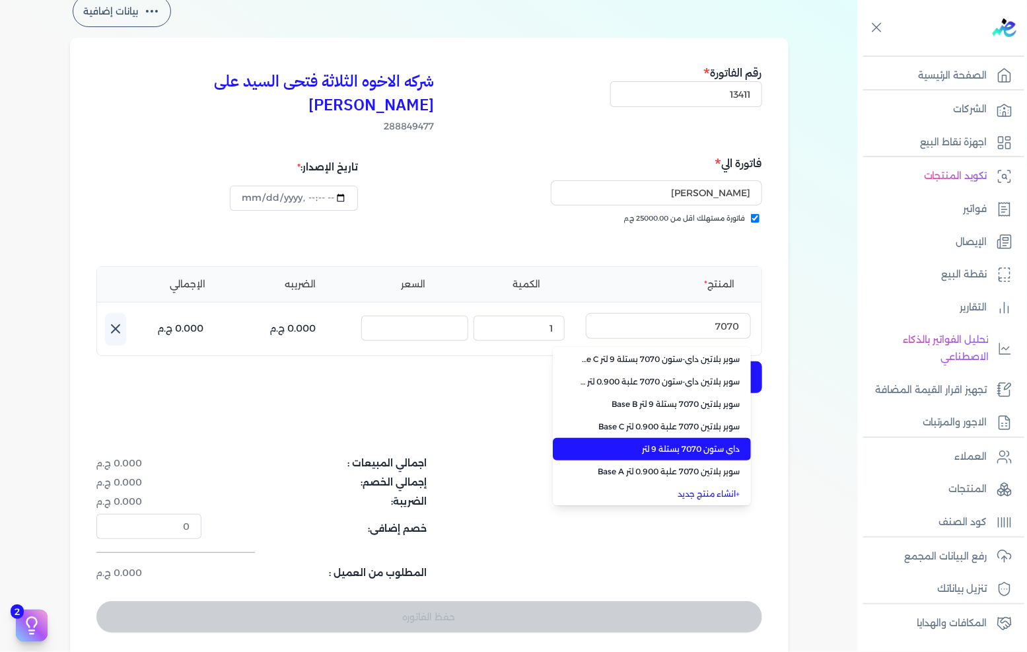
click at [701, 443] on span "داي ستون 7070 بستلة 9 لتر" at bounding box center [659, 449] width 161 height 12
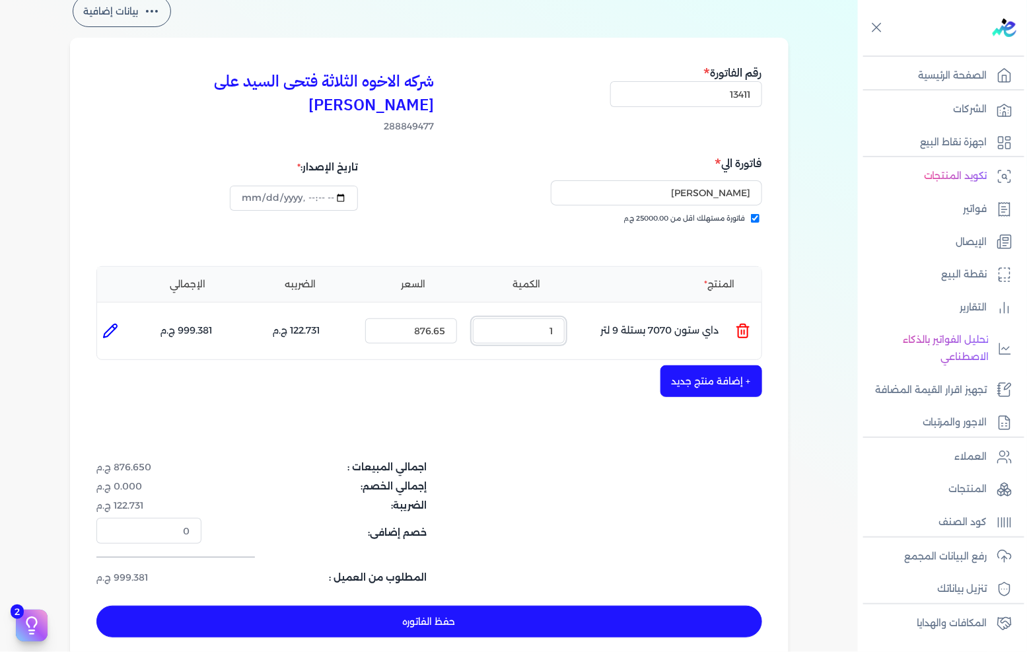
click at [548, 318] on input "1" at bounding box center [519, 330] width 92 height 25
click at [496, 605] on button "حفظ الفاتوره" at bounding box center [429, 621] width 666 height 32
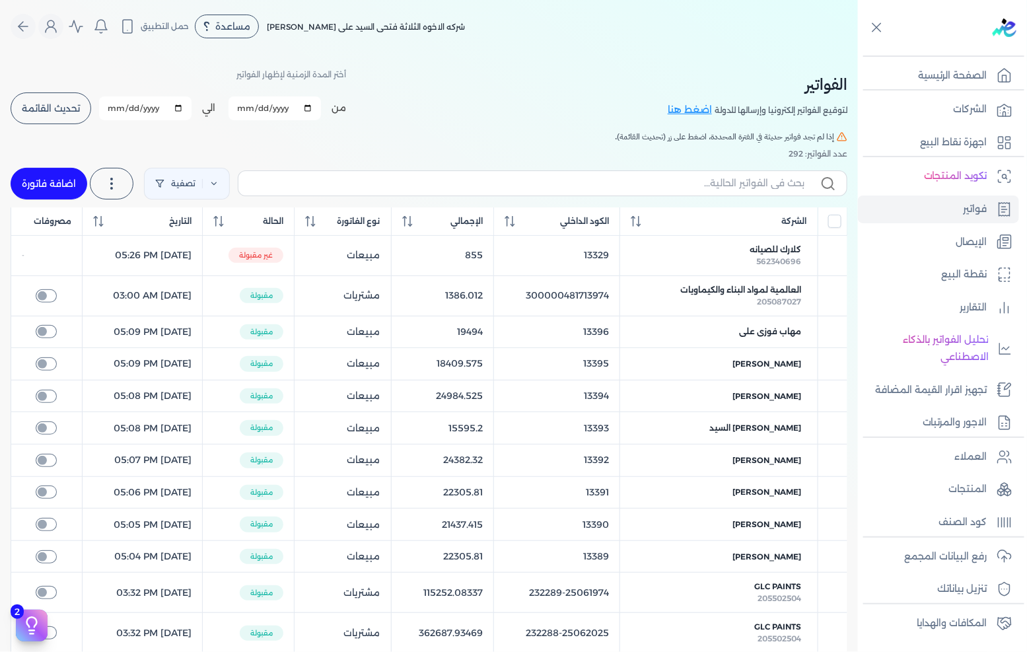
click at [75, 180] on link "اضافة فاتورة" at bounding box center [49, 184] width 77 height 32
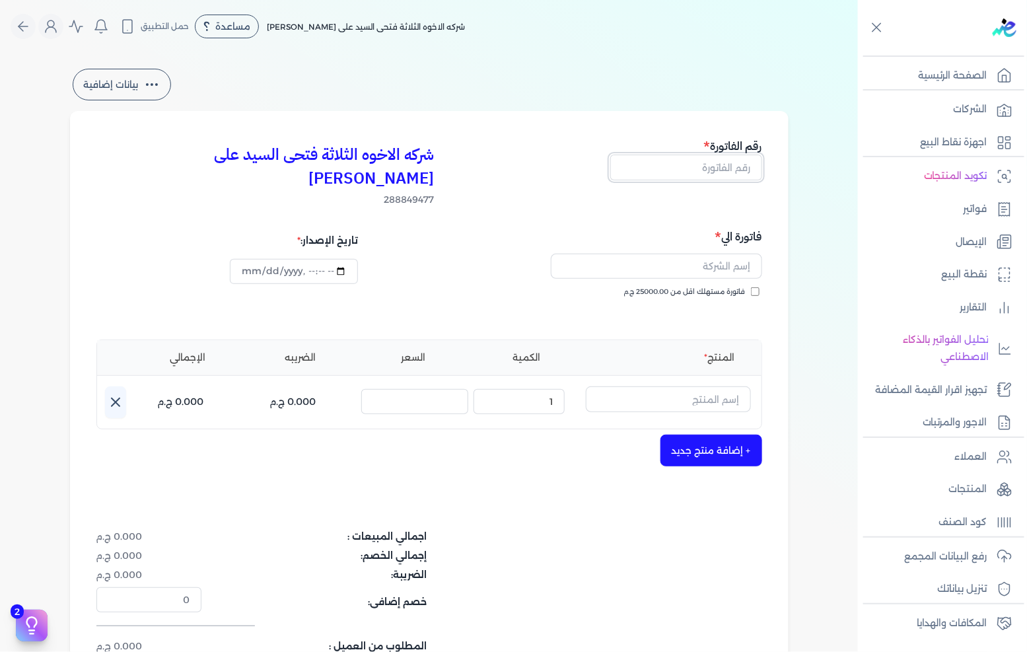
click at [699, 170] on input "text" at bounding box center [686, 166] width 152 height 25
click at [735, 287] on span "فاتورة مستهلك اقل من 25000.00 ج.م" at bounding box center [684, 292] width 121 height 11
click at [751, 287] on input "فاتورة مستهلك اقل من 25000.00 ج.م" at bounding box center [755, 291] width 9 height 9
click at [737, 254] on input "text" at bounding box center [656, 266] width 211 height 25
click at [705, 386] on input "text" at bounding box center [668, 398] width 165 height 25
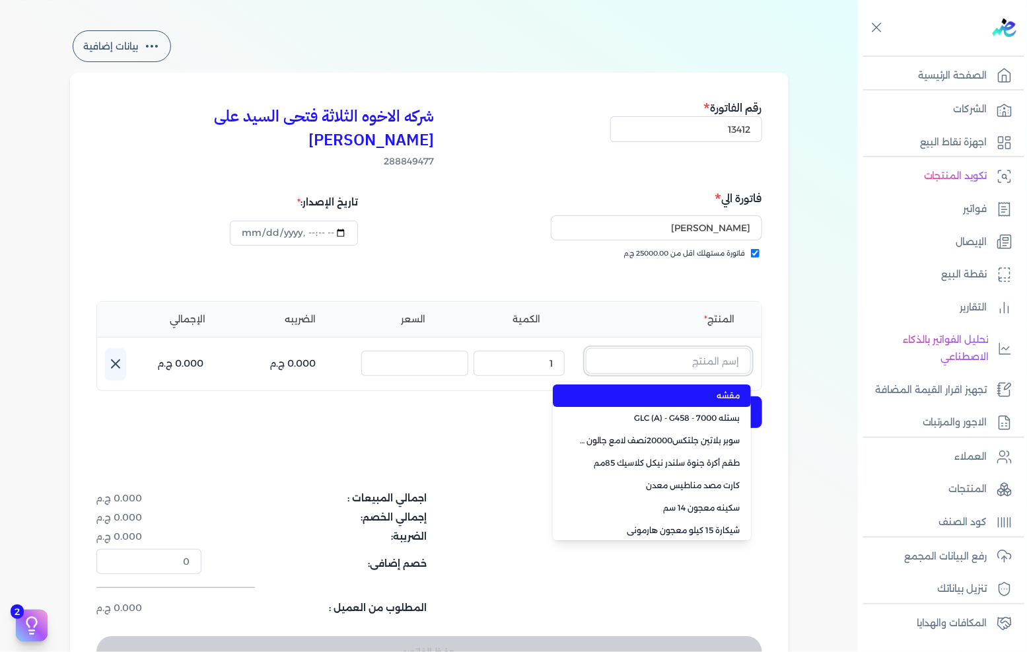
scroll to position [73, 0]
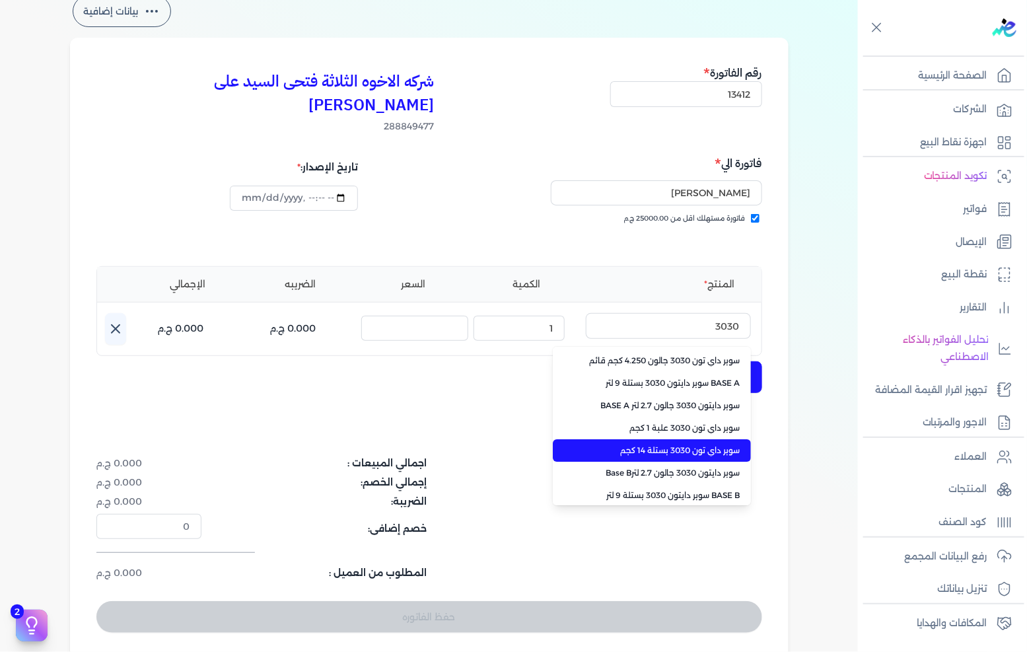
click at [689, 444] on span "سوبر داي تون 3030 بستلة 14 كجم" at bounding box center [659, 450] width 161 height 12
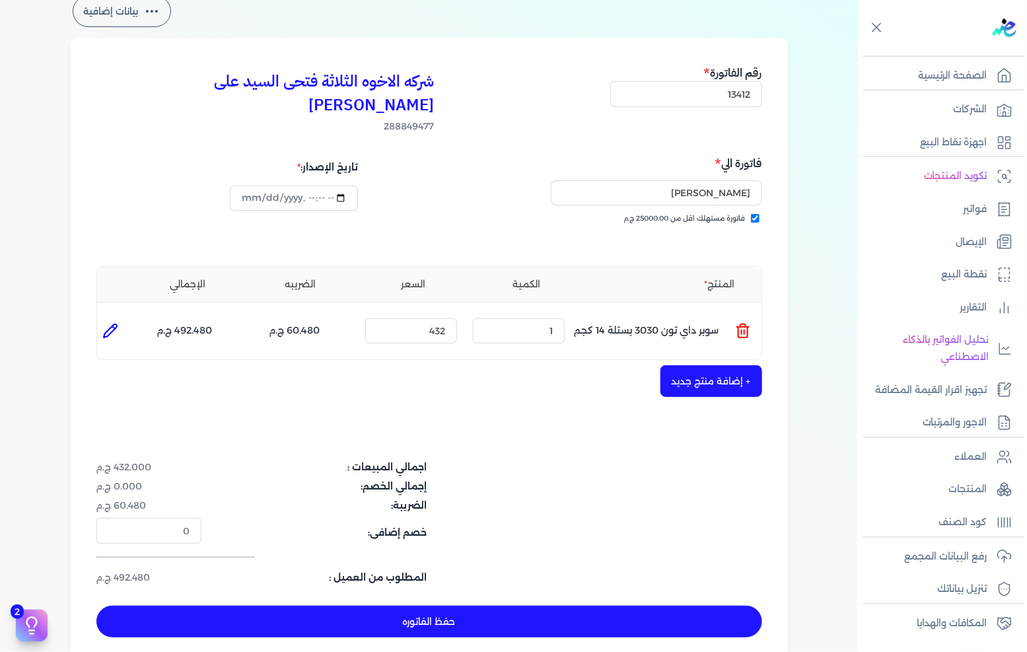
click at [547, 324] on div "الكمية : 1" at bounding box center [518, 331] width 102 height 36
click at [549, 318] on input "1" at bounding box center [519, 330] width 92 height 25
drag, startPoint x: 549, startPoint y: 308, endPoint x: 1022, endPoint y: 279, distance: 474.2
click at [549, 318] on input "1" at bounding box center [519, 330] width 92 height 25
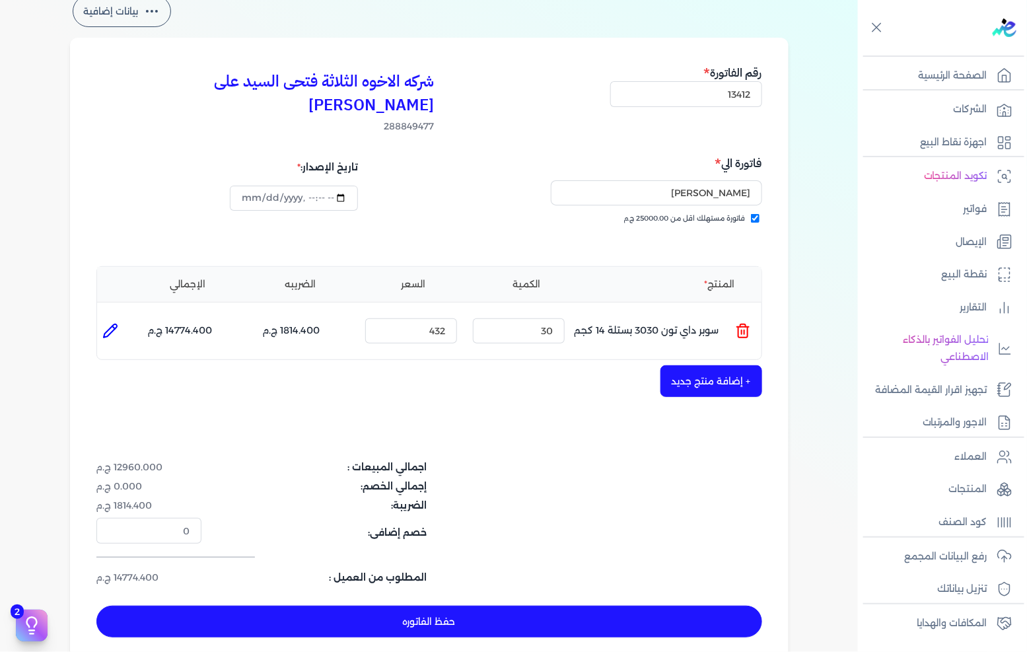
click at [697, 365] on button "+ إضافة منتج جديد" at bounding box center [711, 381] width 102 height 32
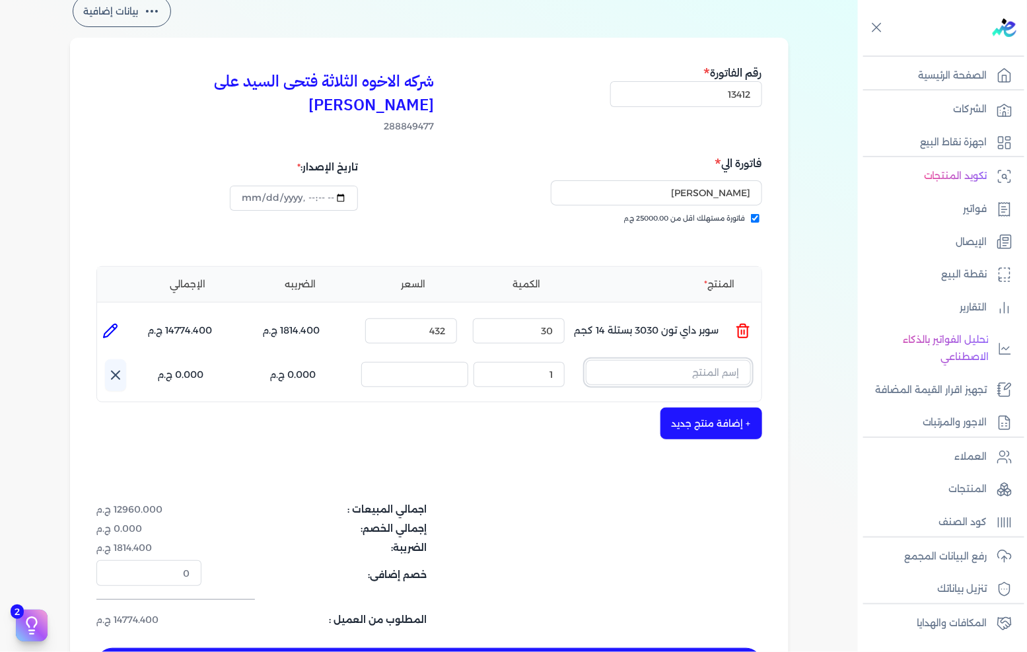
click at [698, 360] on input "text" at bounding box center [668, 372] width 165 height 25
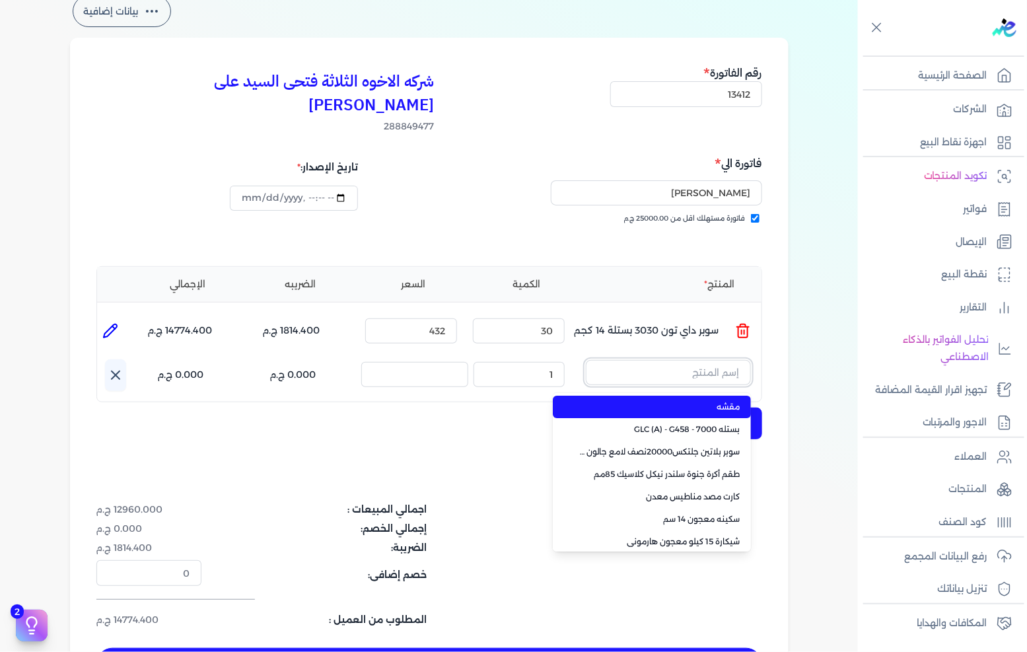
paste input "ورنيش بيور 1901 علبة 0.900 لتر"
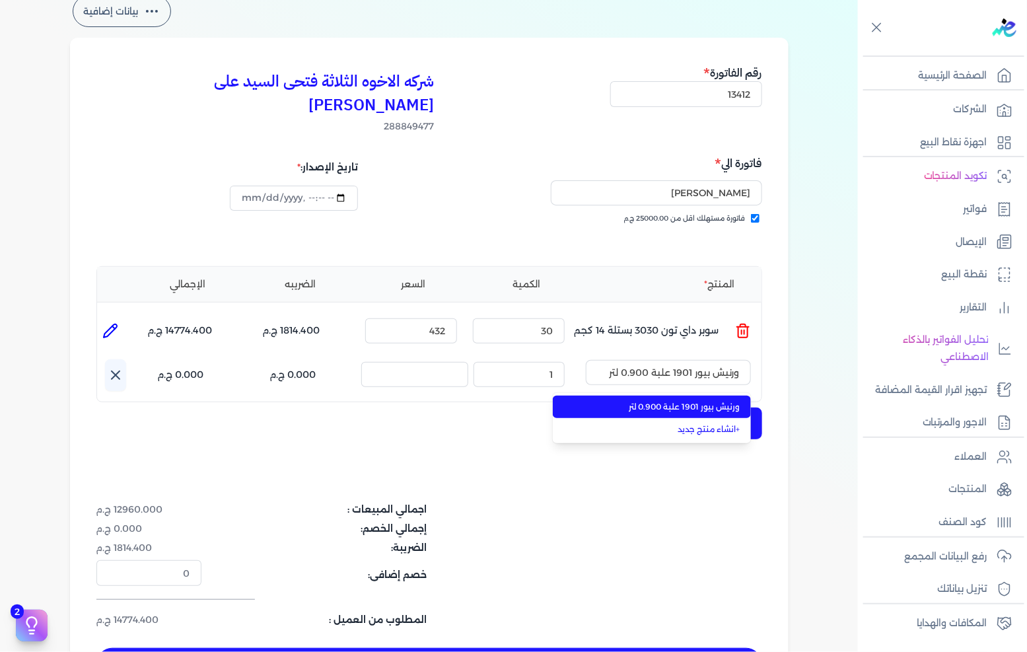
click at [702, 395] on li "ورنيش بيور 1901 علبة 0.900 لتر" at bounding box center [652, 406] width 198 height 22
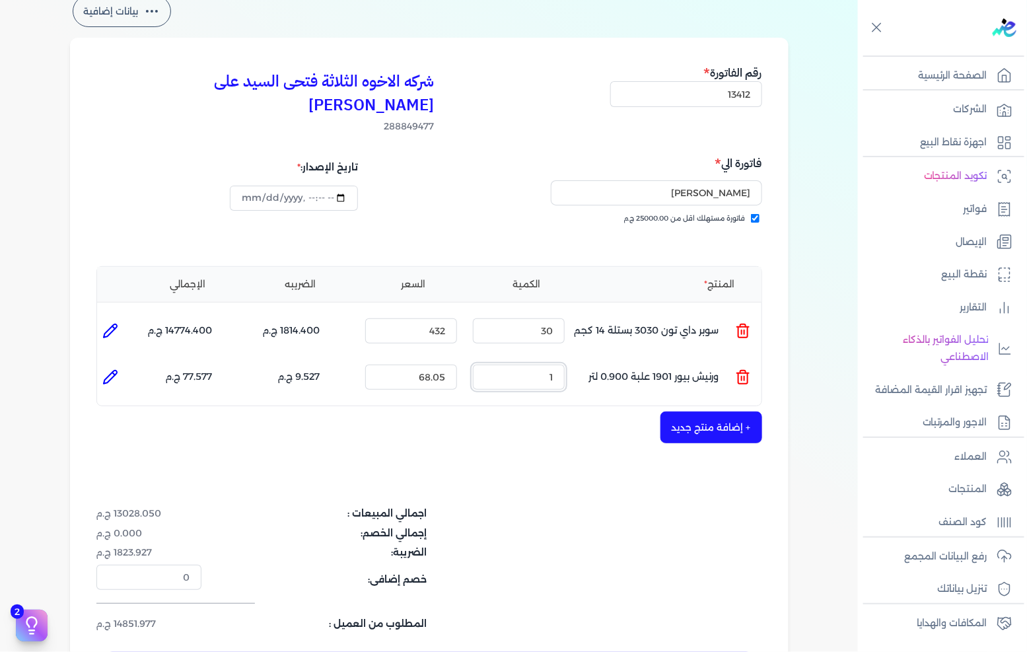
click at [535, 364] on input "1" at bounding box center [519, 376] width 92 height 25
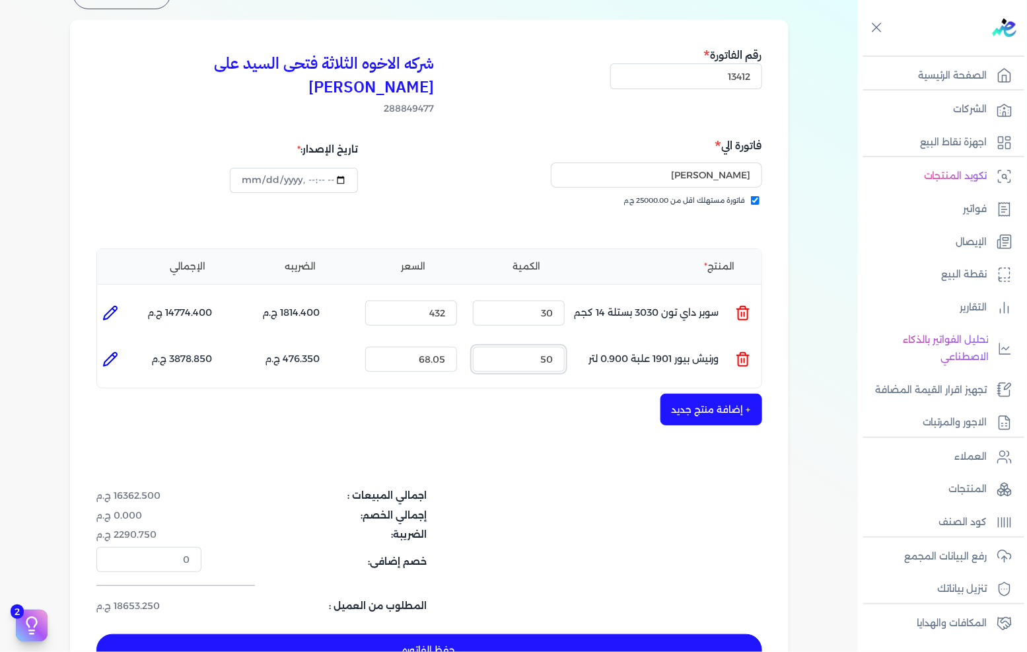
scroll to position [147, 0]
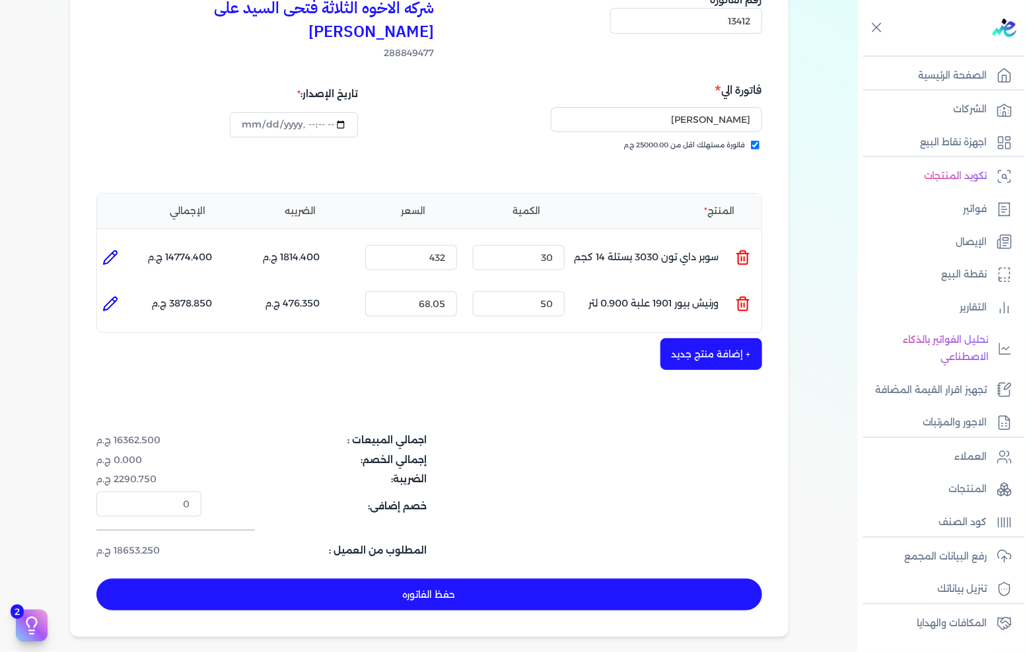
click at [714, 306] on div "المنتج الكمية السعر الضريبه الإجمالي المنتج : سوبر داي تون 3030 بستلة 14 كجم ال…" at bounding box center [429, 263] width 666 height 141
click at [708, 338] on button "+ إضافة منتج جديد" at bounding box center [711, 354] width 102 height 32
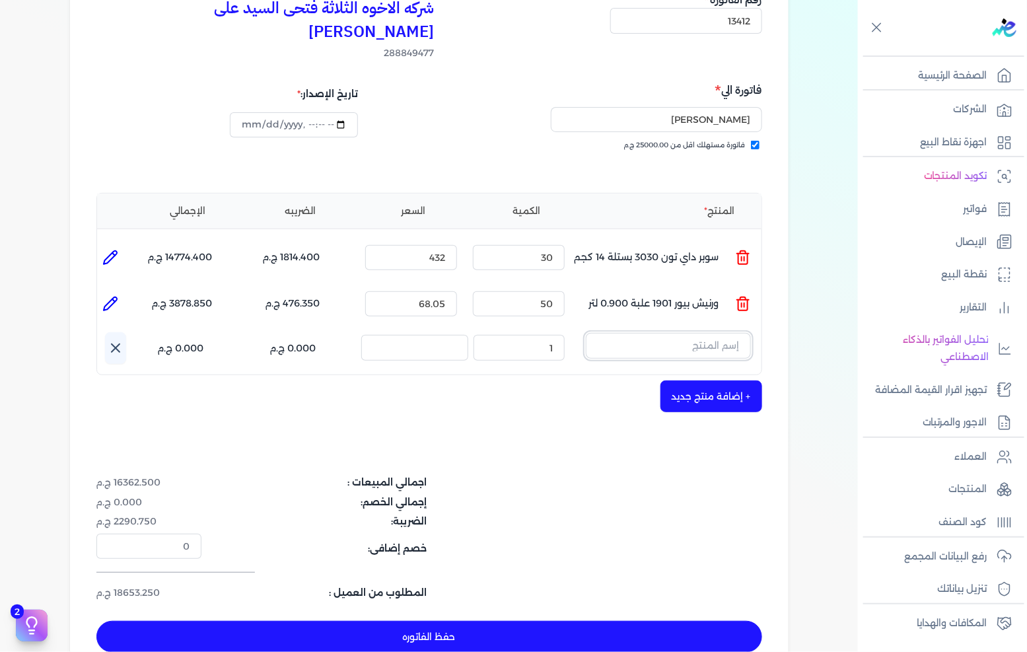
click at [709, 333] on input "text" at bounding box center [668, 345] width 165 height 25
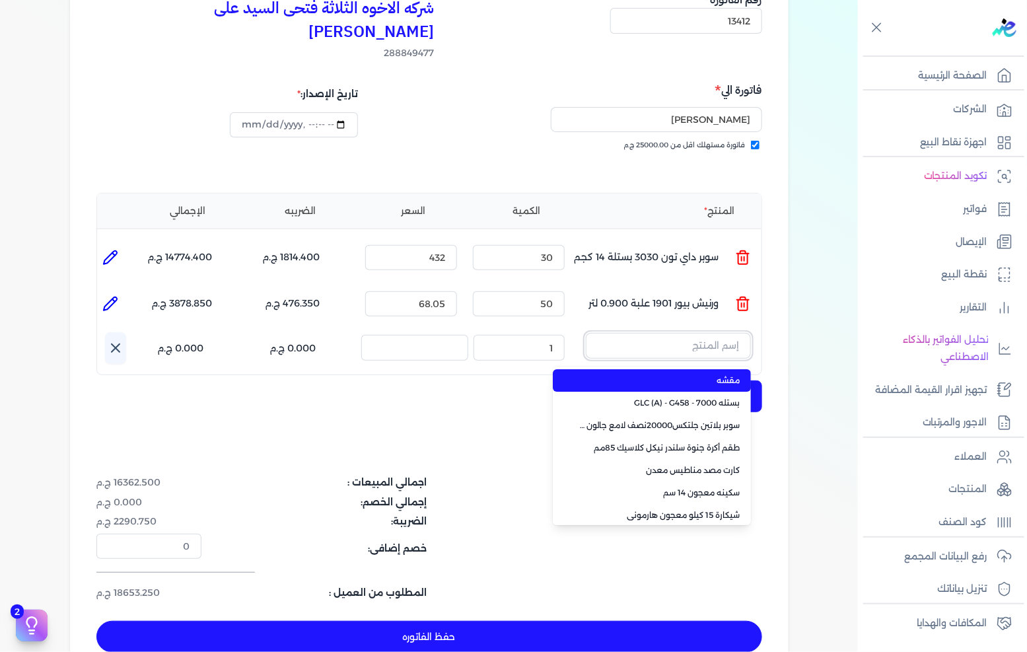
paste input "ستارت ميتاليك ذهبي علبة 0.190 لتر"
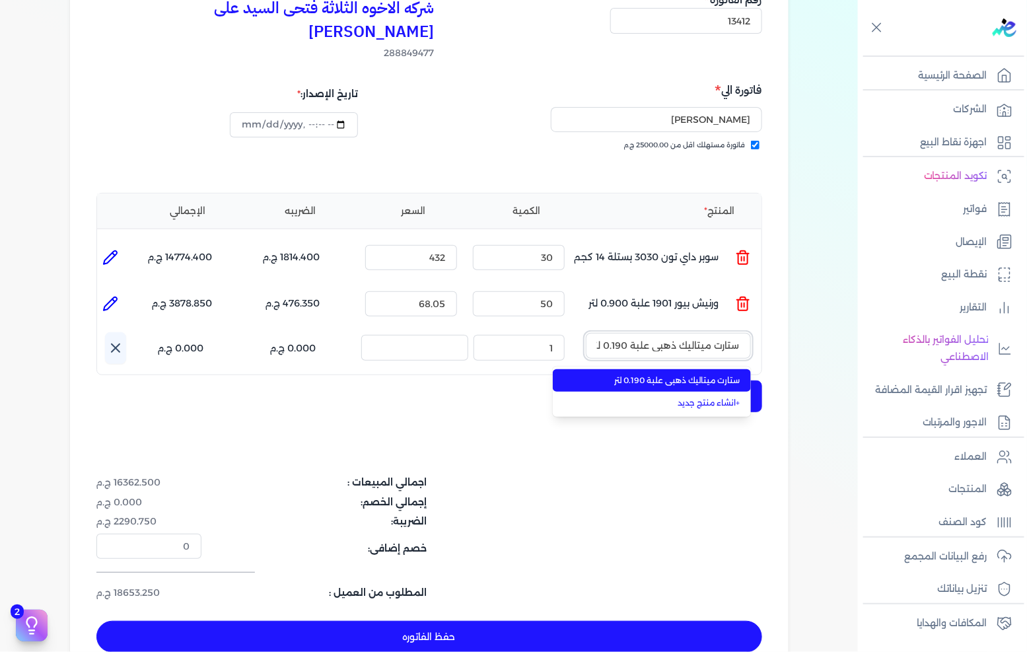
scroll to position [0, -3]
click at [676, 369] on li "ستارت ميتاليك ذهبي علبة 0.190 لتر" at bounding box center [652, 380] width 198 height 22
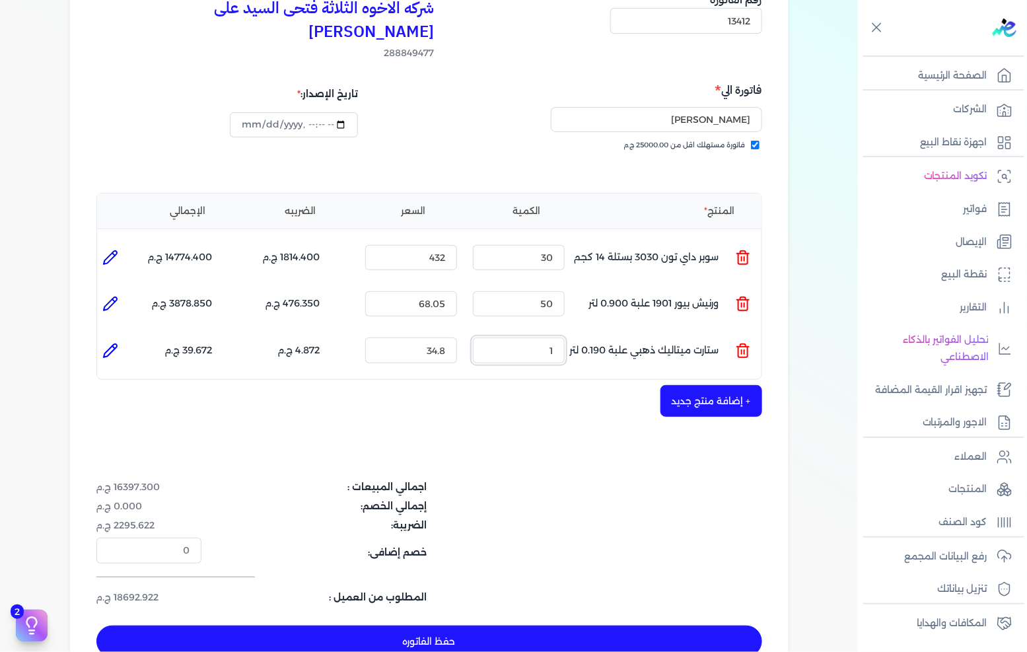
click at [543, 337] on input "1" at bounding box center [519, 349] width 92 height 25
click at [481, 625] on button "حفظ الفاتوره" at bounding box center [429, 641] width 666 height 32
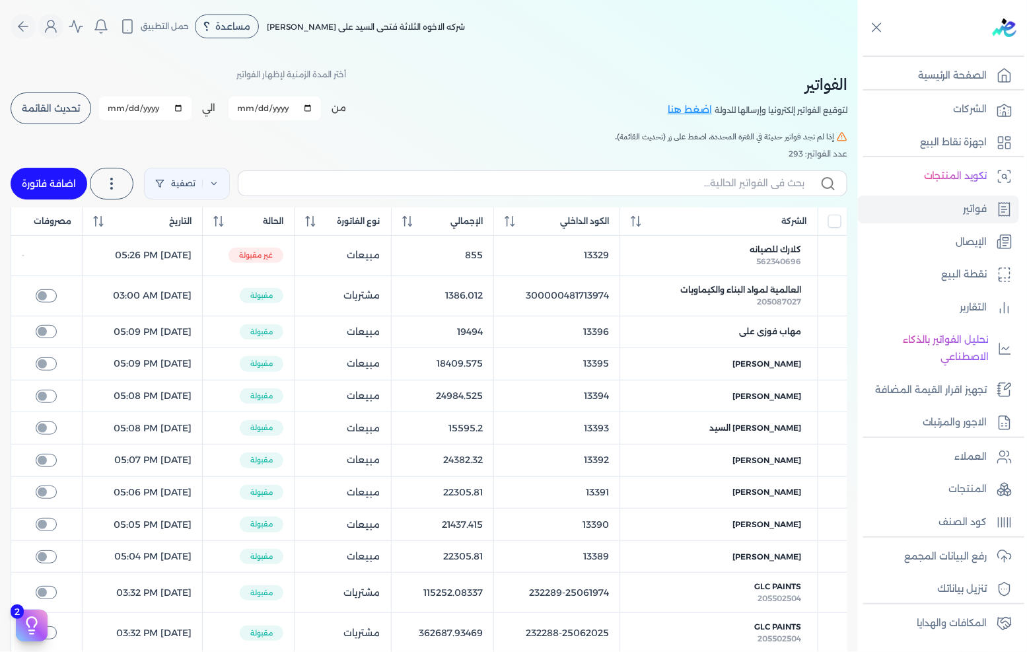
click at [46, 186] on link "اضافة فاتورة" at bounding box center [49, 184] width 77 height 32
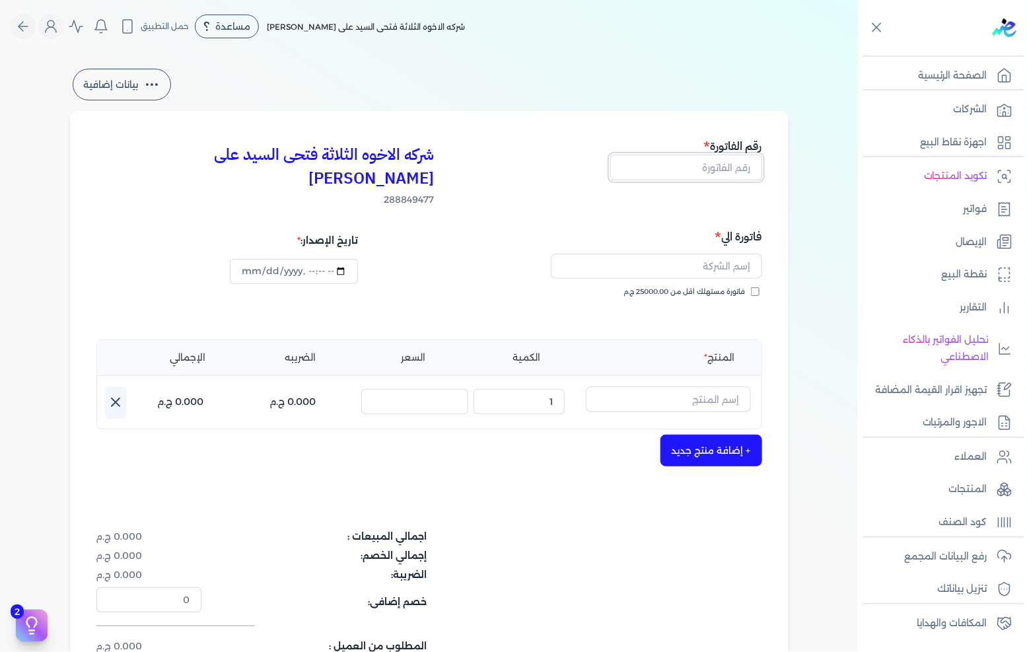
click at [689, 167] on input "text" at bounding box center [686, 166] width 152 height 25
click at [749, 287] on label "فاتورة مستهلك اقل من 25000.00 ج.م" at bounding box center [691, 292] width 135 height 11
click at [751, 287] on input "فاتورة مستهلك اقل من 25000.00 ج.م" at bounding box center [755, 291] width 9 height 9
click at [749, 256] on div at bounding box center [597, 266] width 329 height 41
click at [740, 254] on input "text" at bounding box center [656, 266] width 211 height 25
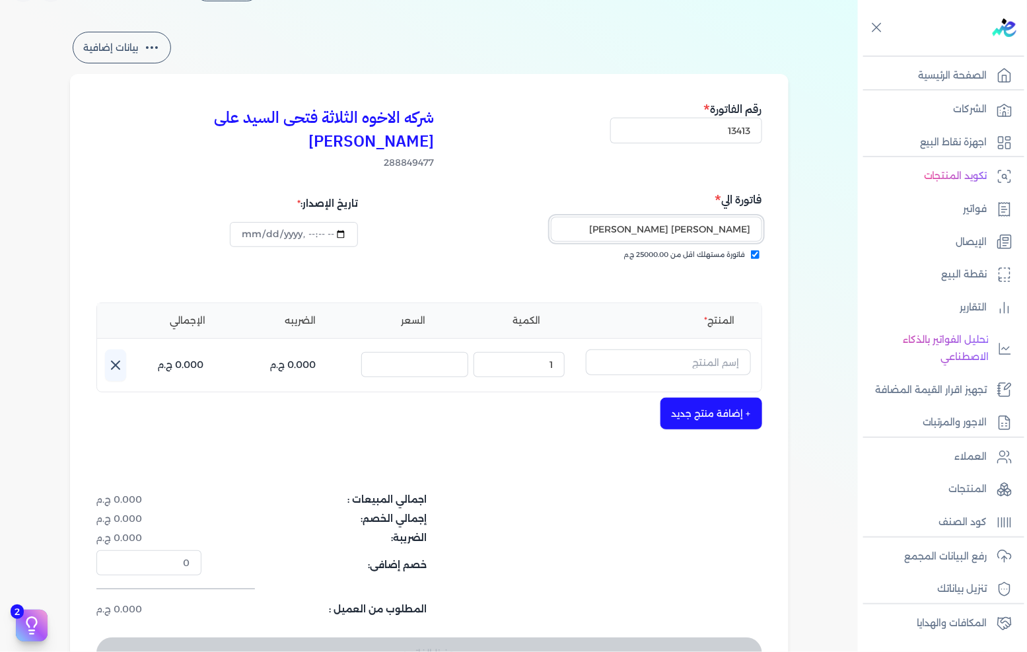
scroll to position [73, 0]
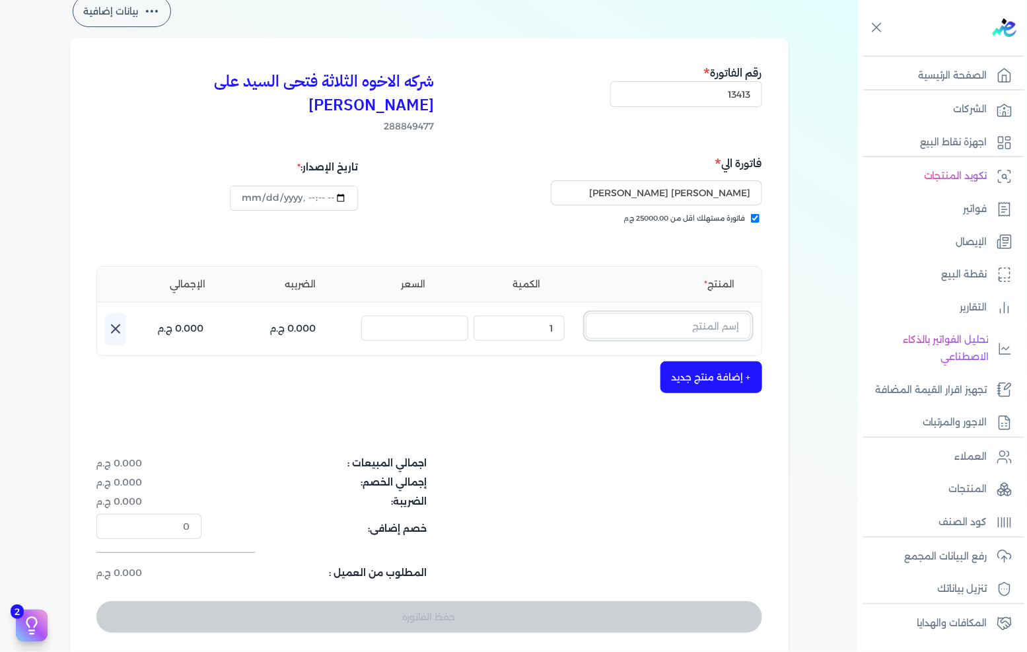
click at [718, 313] on input "text" at bounding box center [668, 325] width 165 height 25
click at [683, 313] on input "text" at bounding box center [668, 325] width 165 height 25
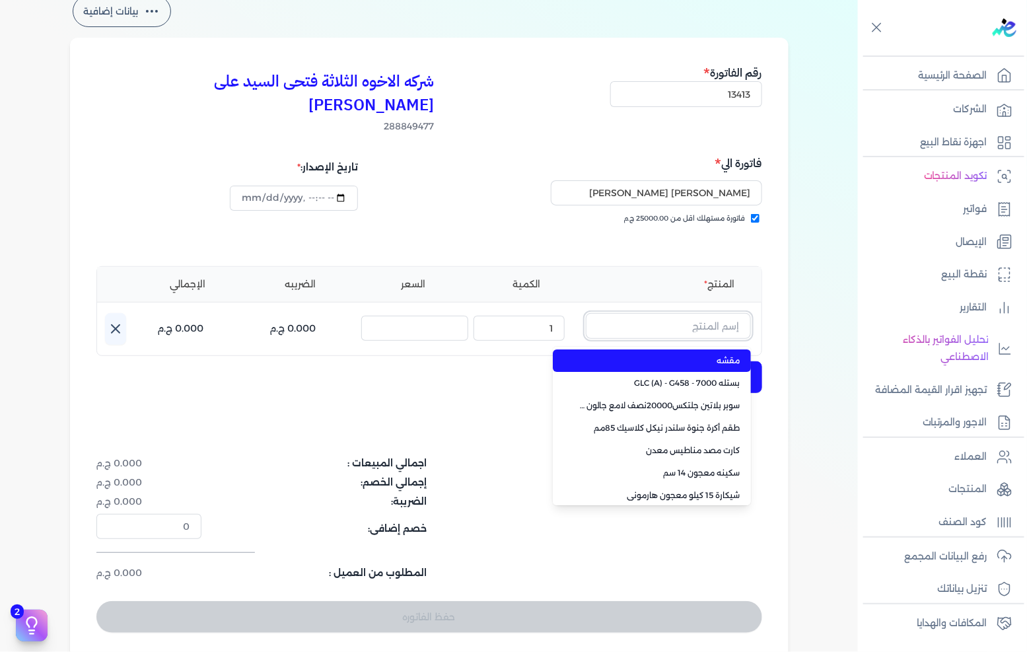
paste input "امبيانس كلر فلفتووا بيز جالون 2.700 لتر"
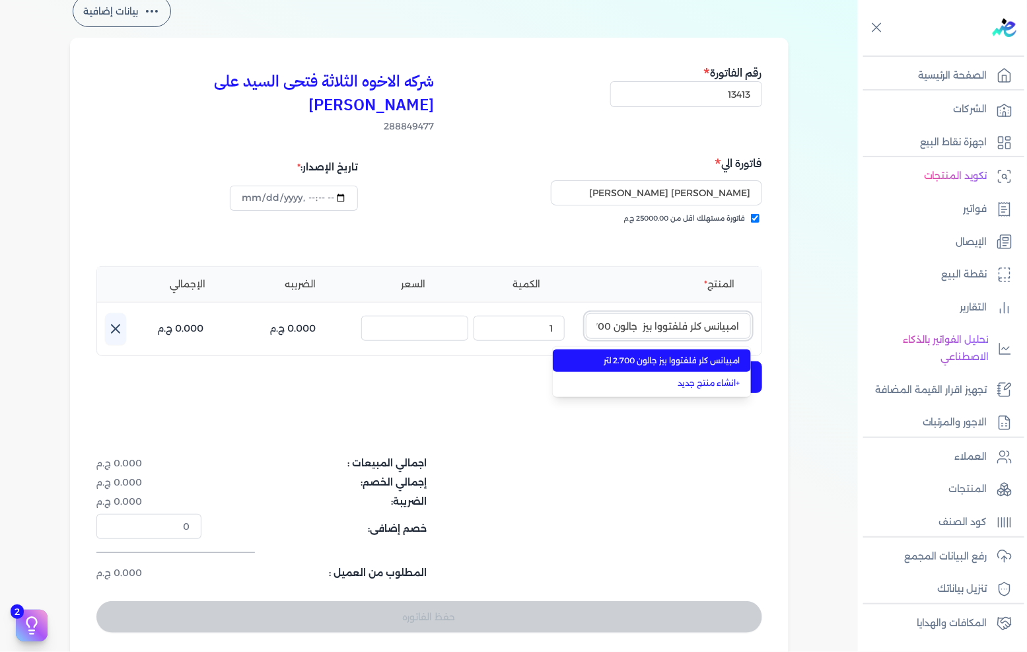
scroll to position [0, -20]
click at [683, 355] on span "امبيانس كلر فلفتووا بيز جالون 2.700 لتر" at bounding box center [659, 361] width 161 height 12
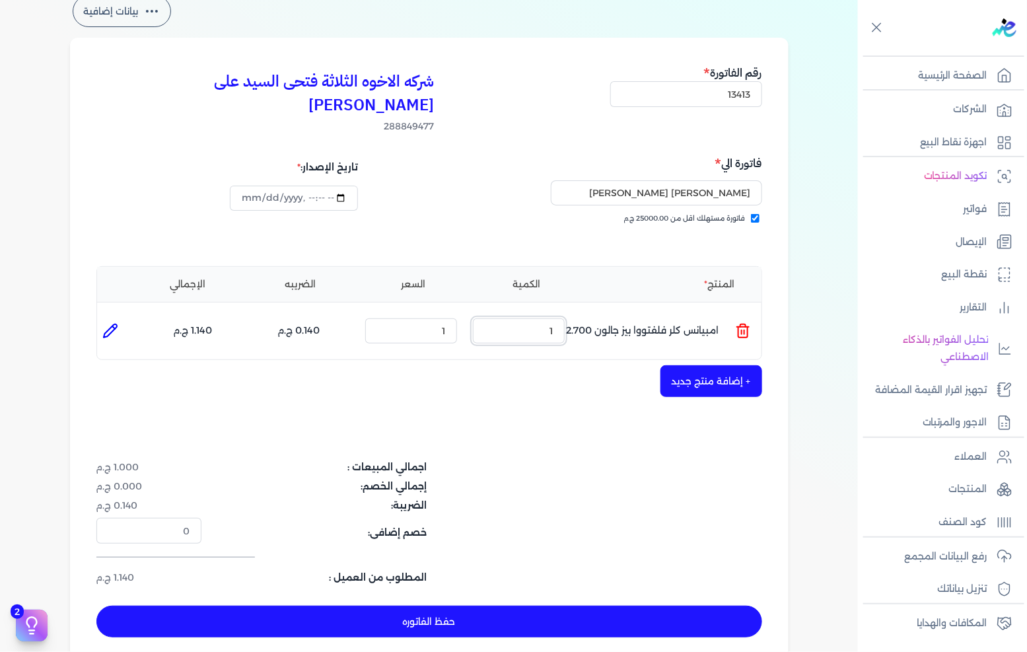
click at [533, 318] on input "1" at bounding box center [519, 330] width 92 height 25
click at [423, 318] on input "1" at bounding box center [411, 330] width 92 height 25
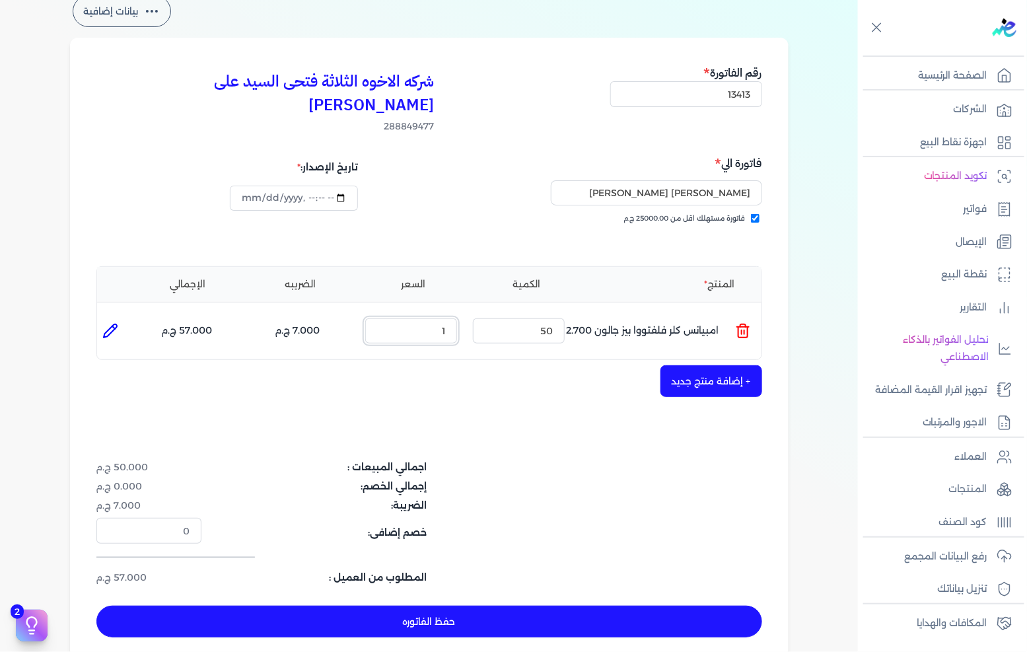
click at [423, 318] on input "1" at bounding box center [411, 330] width 92 height 25
paste input "020.91"
click at [536, 318] on input "50" at bounding box center [519, 330] width 92 height 25
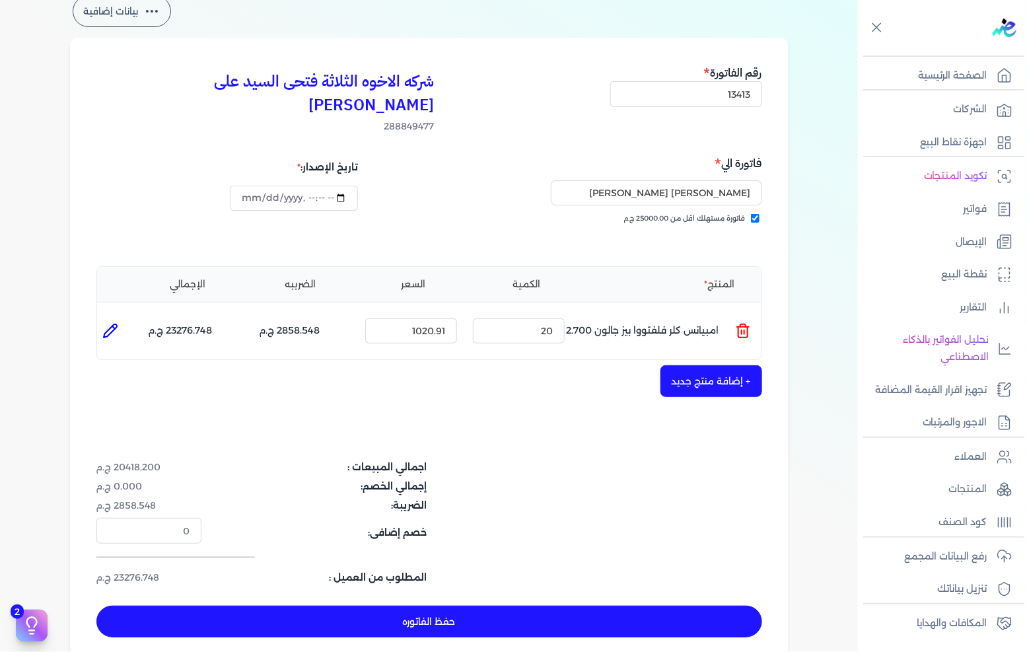
click at [576, 605] on button "حفظ الفاتوره" at bounding box center [429, 621] width 666 height 32
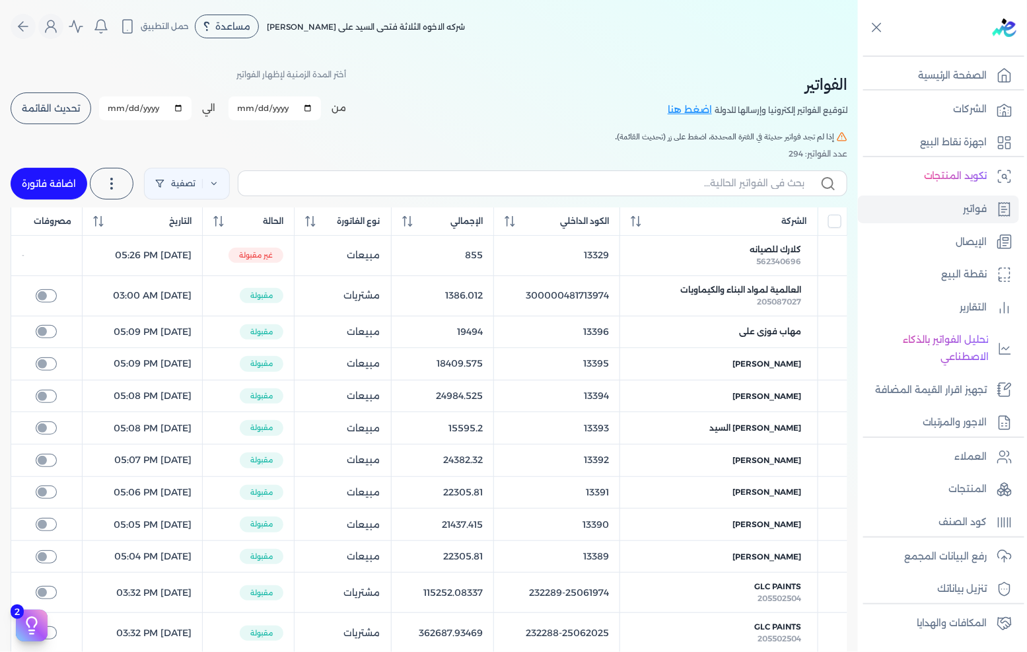
click at [56, 182] on link "اضافة فاتورة" at bounding box center [49, 184] width 77 height 32
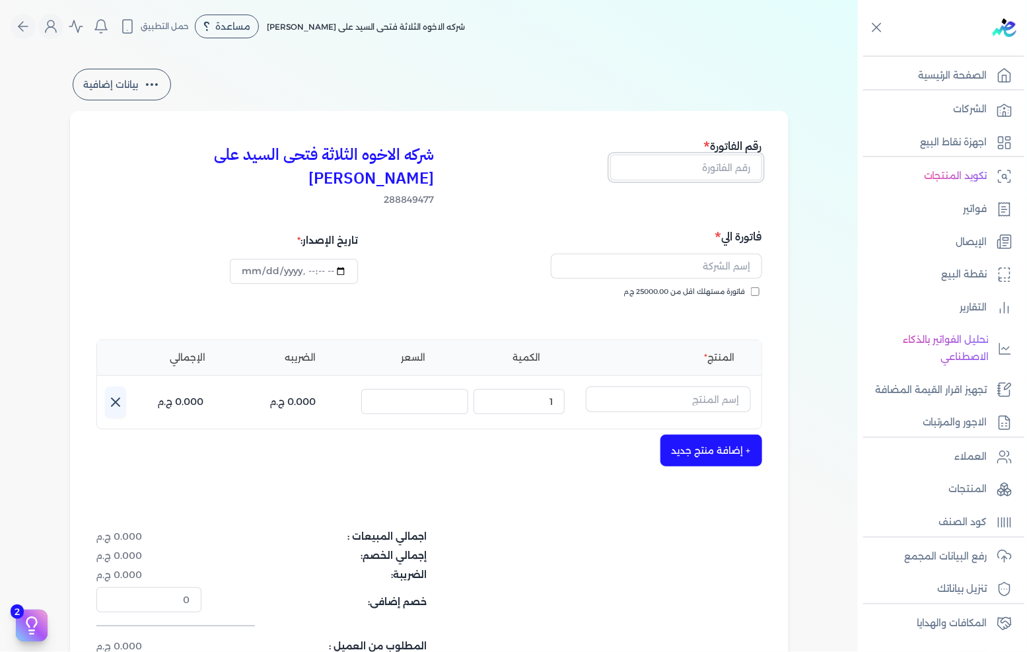
click at [716, 172] on input "text" at bounding box center [686, 166] width 152 height 25
click at [678, 287] on span "فاتورة مستهلك اقل من 25000.00 ج.م" at bounding box center [684, 292] width 121 height 11
click at [751, 287] on input "فاتورة مستهلك اقل من 25000.00 ج.م" at bounding box center [755, 291] width 9 height 9
click at [697, 254] on input "text" at bounding box center [656, 266] width 211 height 25
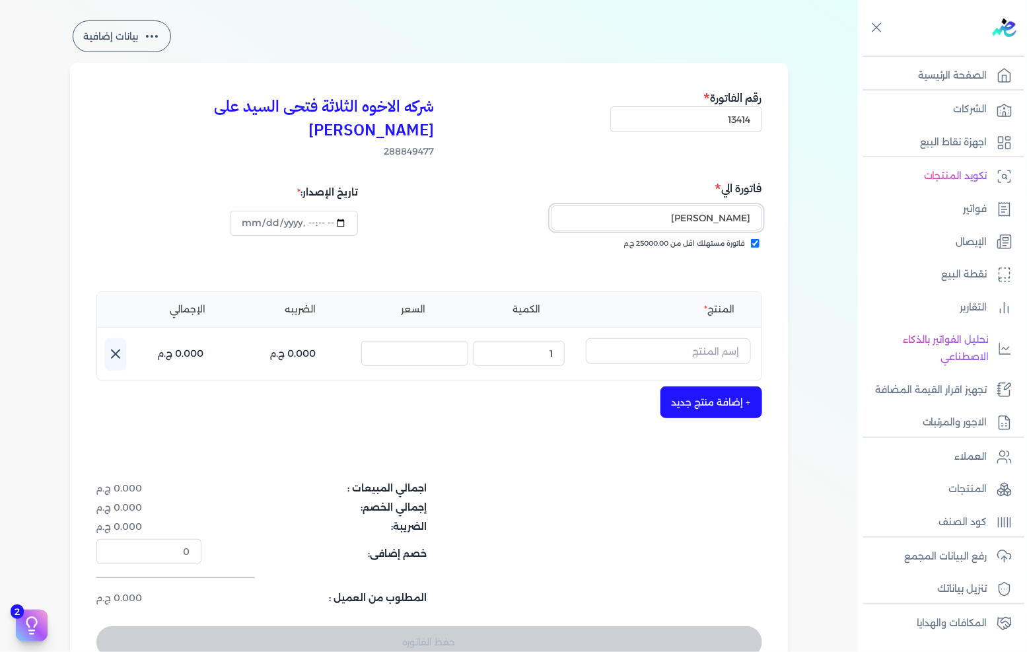
scroll to position [73, 0]
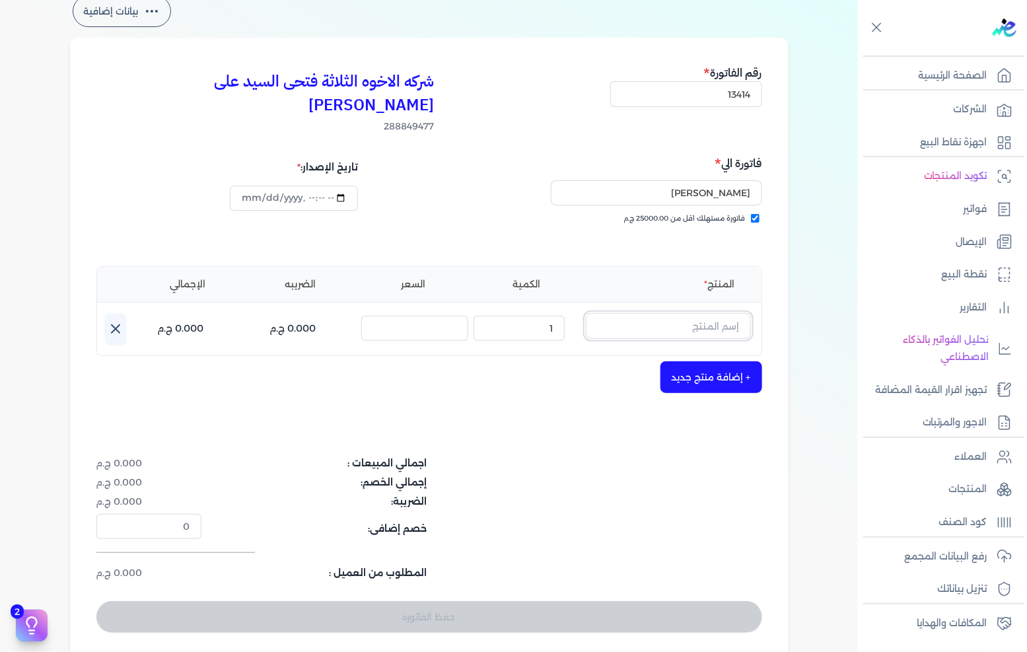
click at [675, 313] on input "text" at bounding box center [668, 325] width 165 height 25
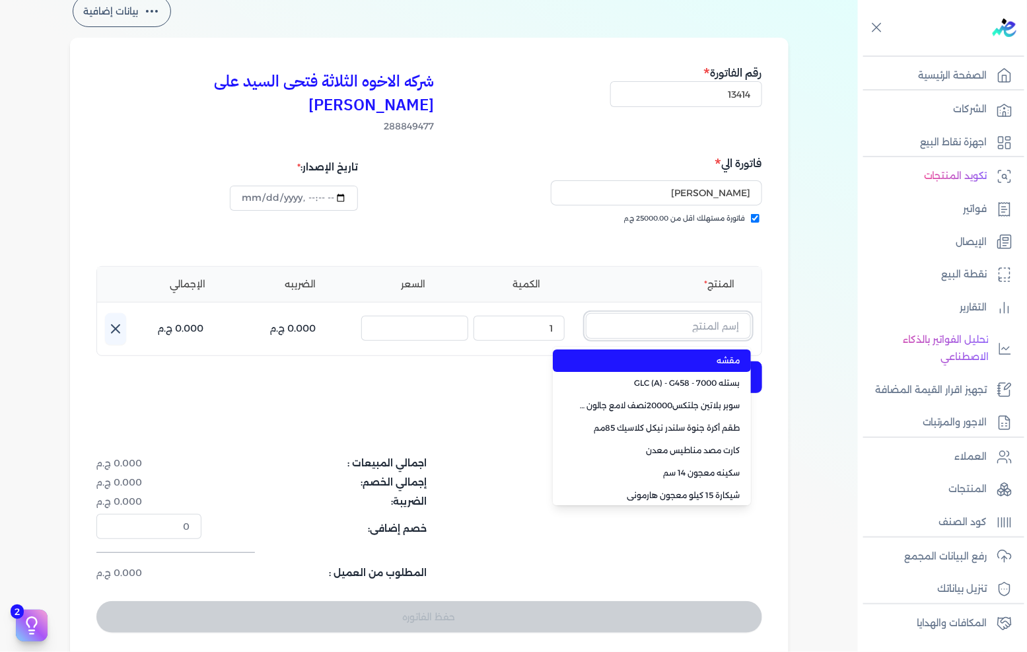
paste input "1,020.91"
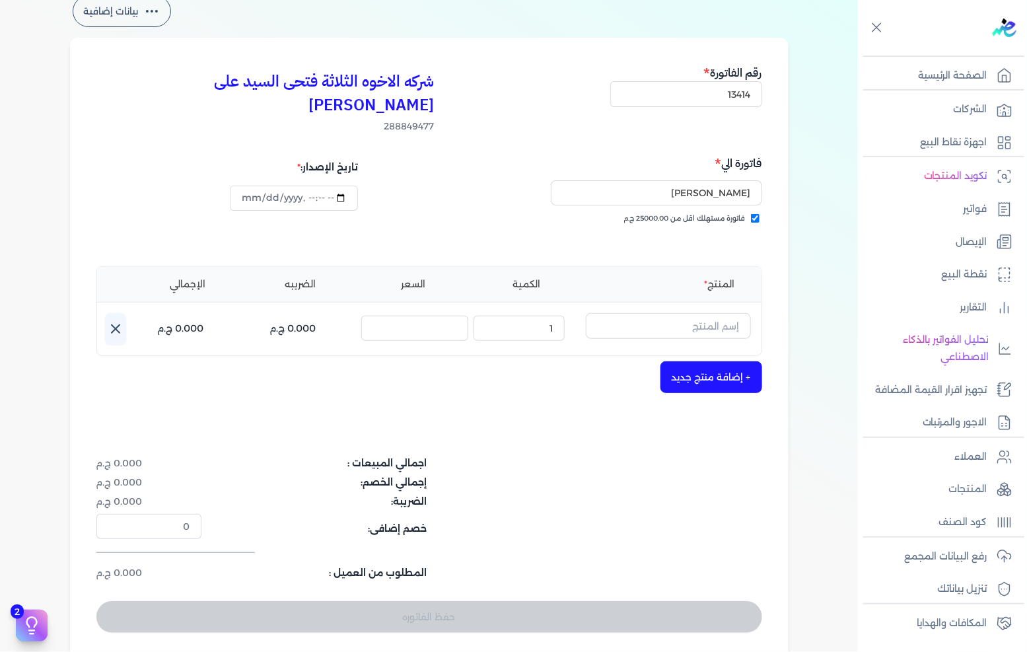
click at [657, 409] on div "شركه الاخوه الثلاثة فتحى السيد على [PERSON_NAME] 288849477 رقم الفاتورة 13414 ف…" at bounding box center [429, 348] width 718 height 621
click at [711, 313] on input "text" at bounding box center [668, 325] width 165 height 25
paste input "ورنيش بيور 1901 جالون 2.25 لتر"
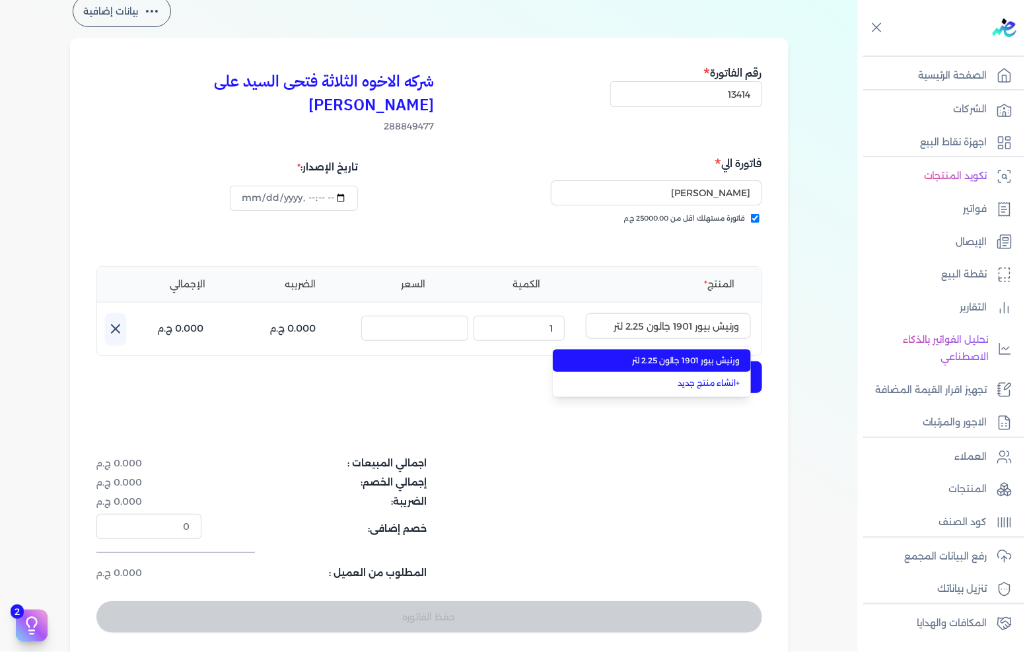
click at [695, 355] on span "ورنيش بيور 1901 جالون 2.25 لتر" at bounding box center [659, 361] width 161 height 12
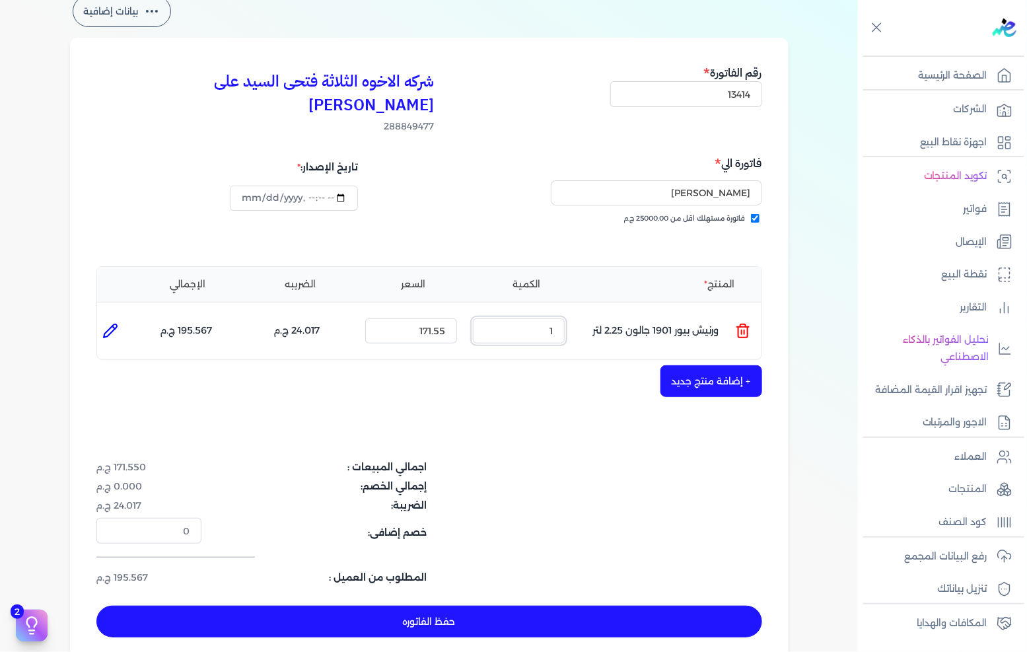
click at [541, 318] on input "1" at bounding box center [519, 330] width 92 height 25
click at [678, 368] on button "+ إضافة منتج جديد" at bounding box center [711, 381] width 102 height 32
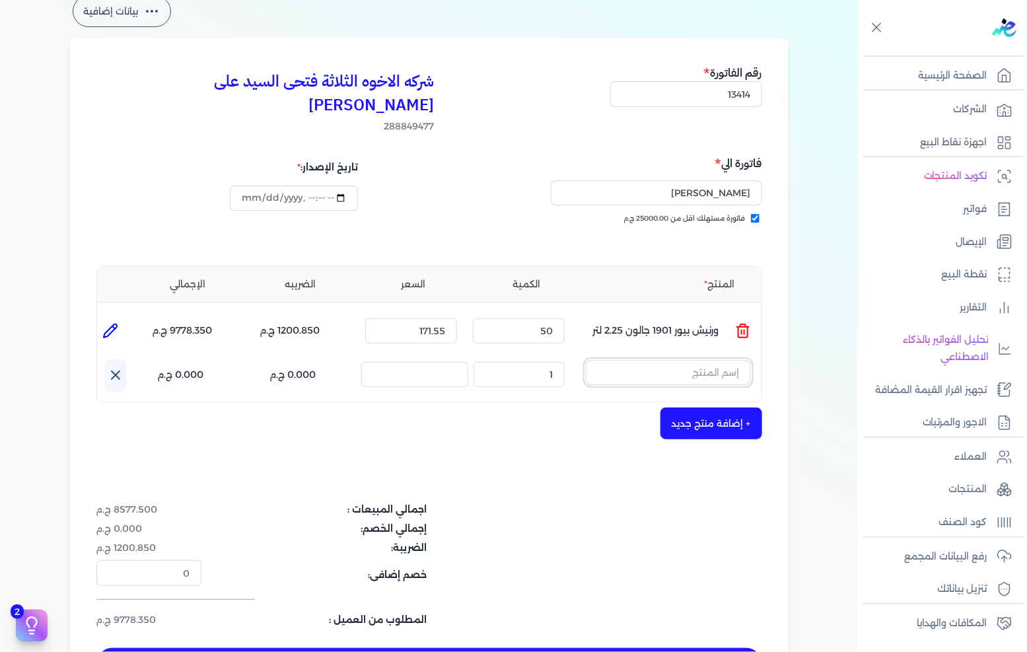
click at [619, 360] on input "text" at bounding box center [668, 372] width 165 height 25
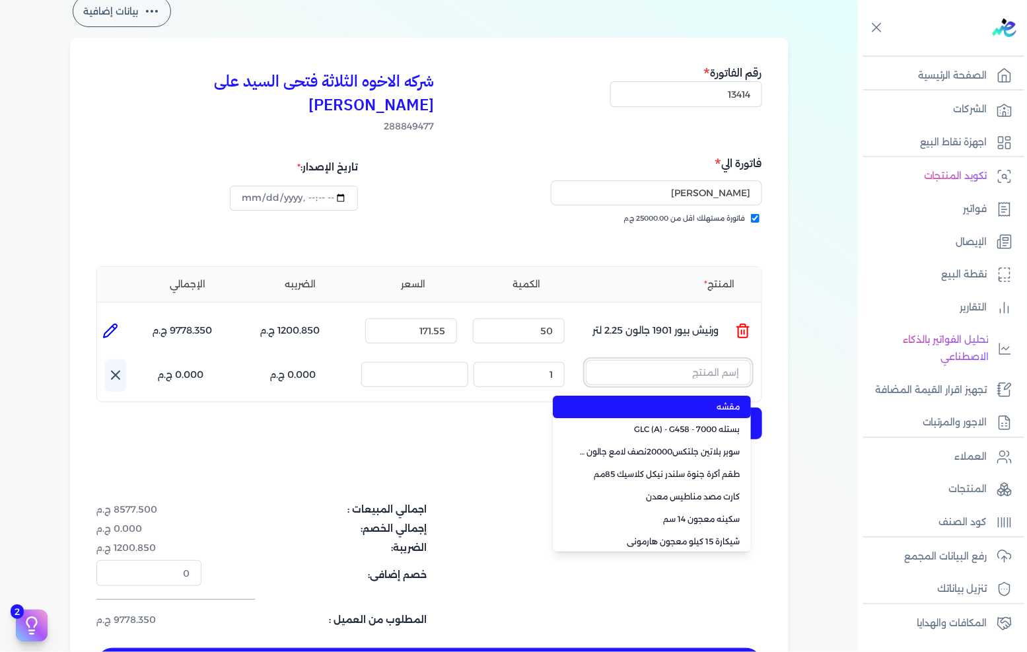
paste input "ورنيش ستاندر 690 علبة 0,700 كجم"
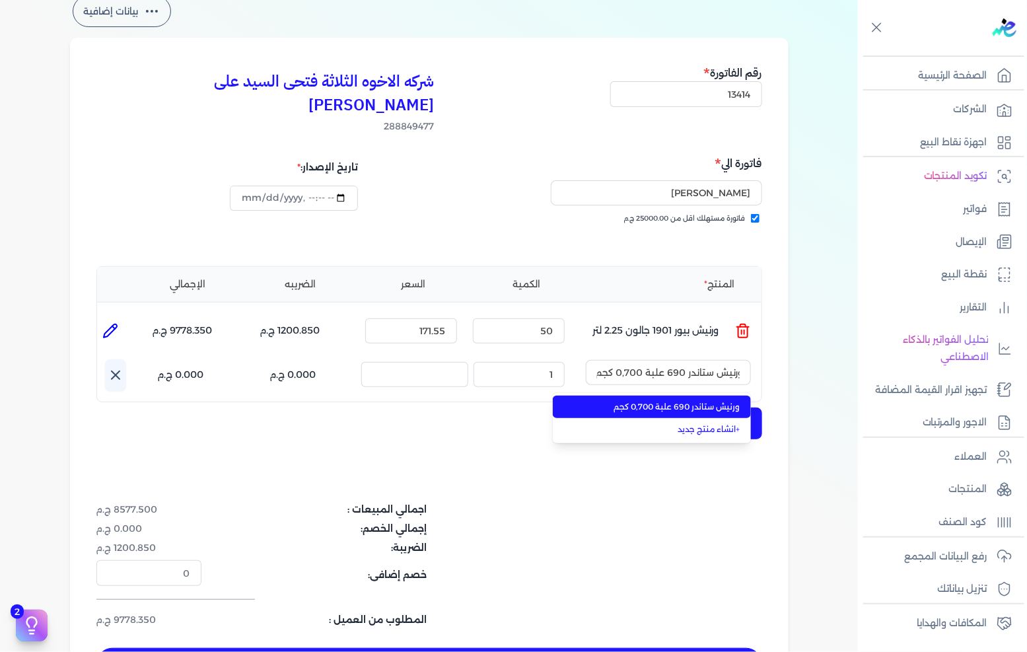
click at [636, 395] on li "ورنيش ستاندر 690 علبة 0,700 كجم" at bounding box center [652, 406] width 198 height 22
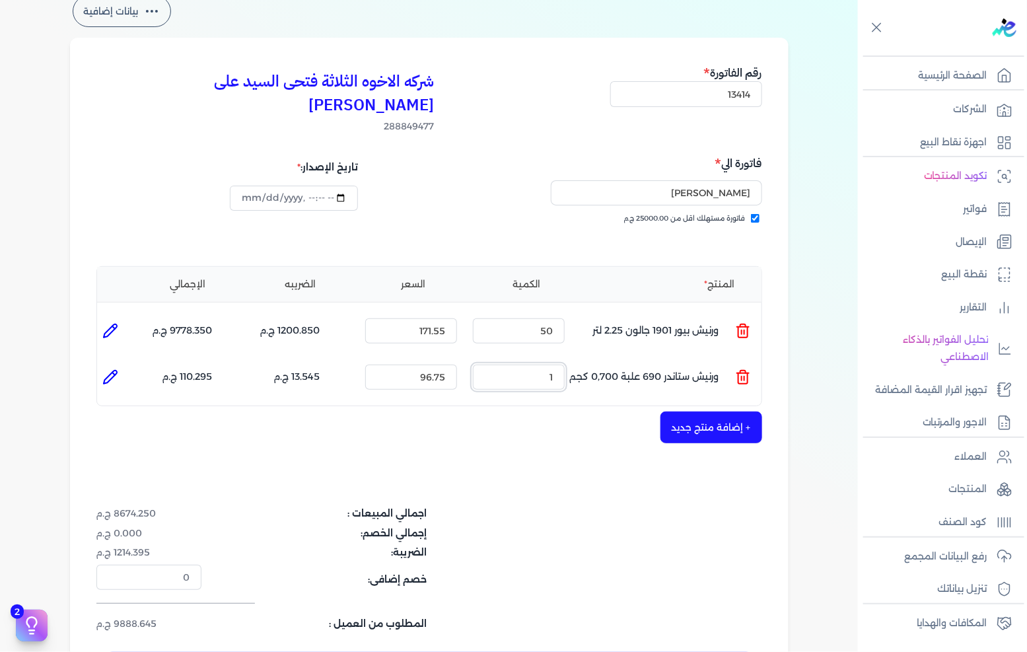
click at [536, 364] on input "1" at bounding box center [519, 376] width 92 height 25
drag, startPoint x: 536, startPoint y: 348, endPoint x: 672, endPoint y: 373, distance: 138.3
click at [536, 364] on input "1" at bounding box center [519, 376] width 92 height 25
click at [684, 411] on button "+ إضافة منتج جديد" at bounding box center [711, 427] width 102 height 32
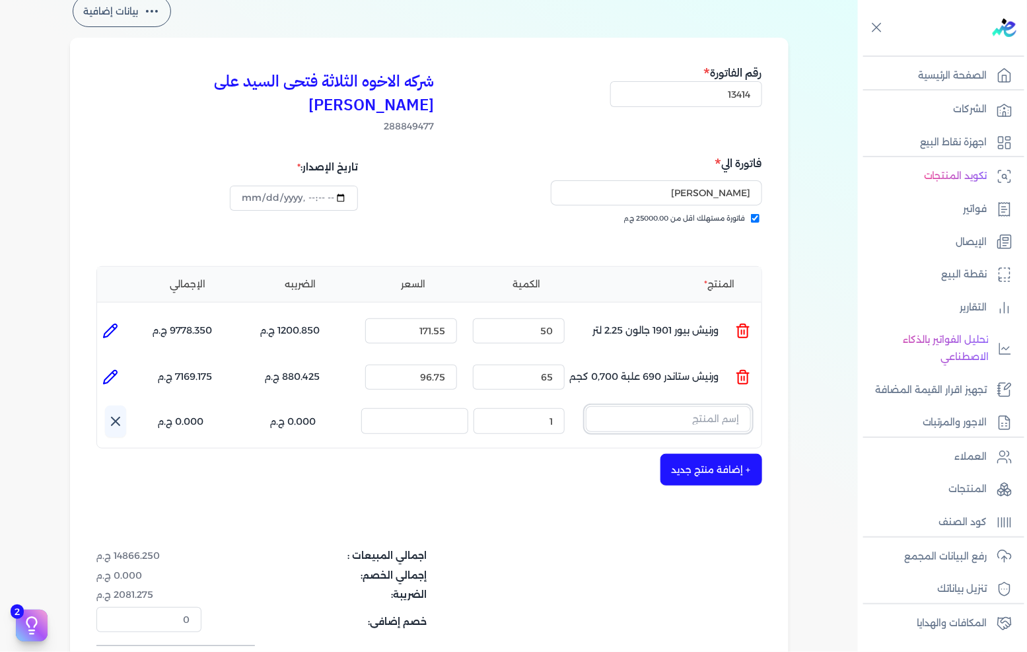
click at [642, 406] on input "text" at bounding box center [668, 418] width 165 height 25
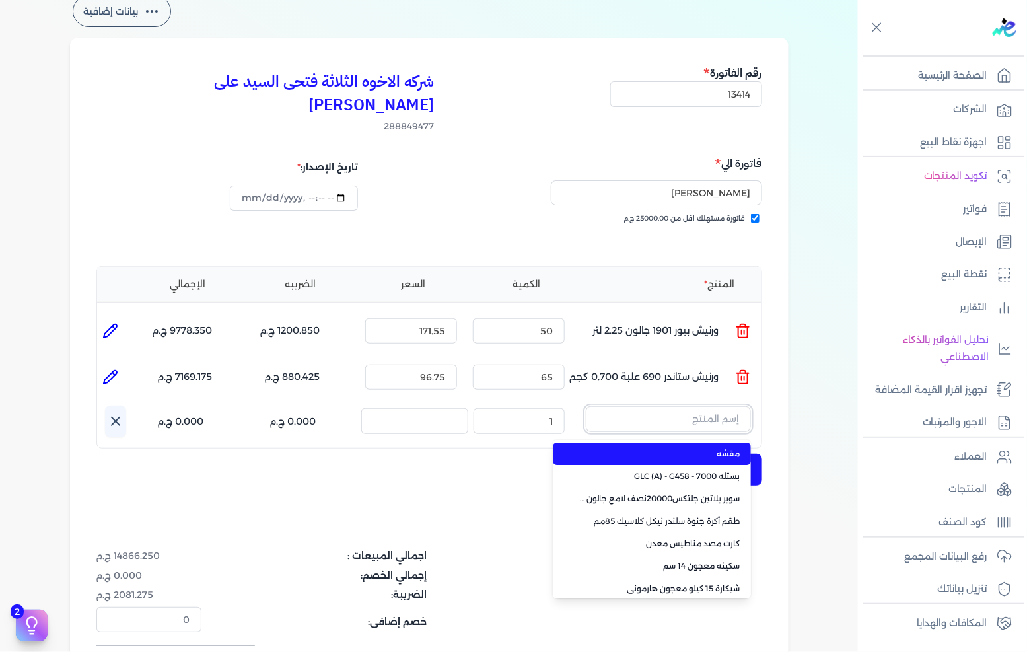
paste input "صبغات سي سي نبيتي 604 عبوة 40 ملي"
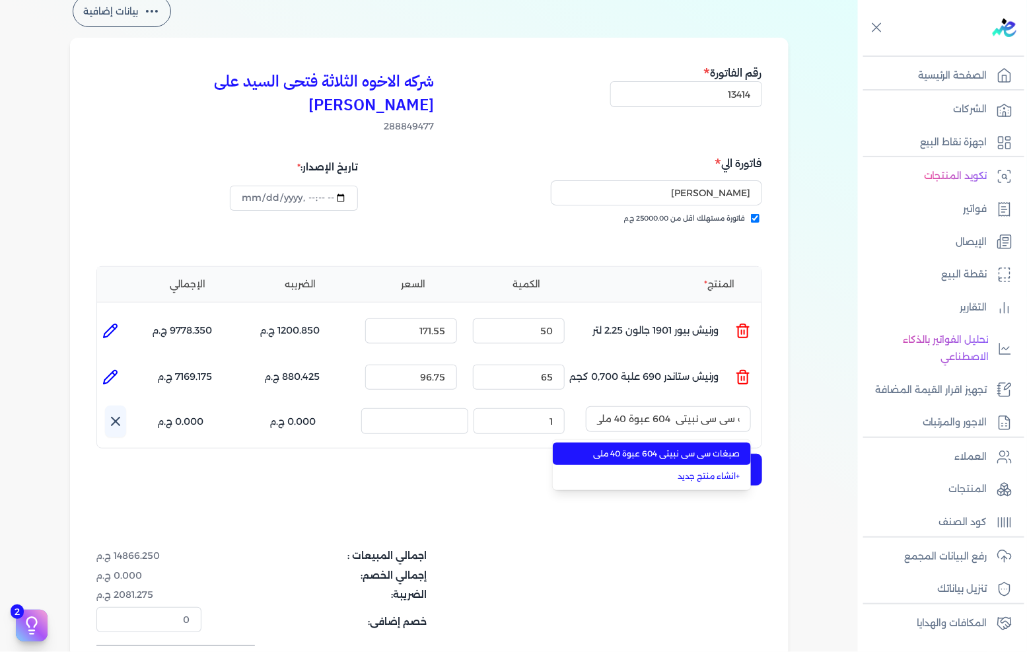
click at [636, 448] on span "صبغات سي سي نبيتي 604 عبوة 40 ملي" at bounding box center [659, 454] width 161 height 12
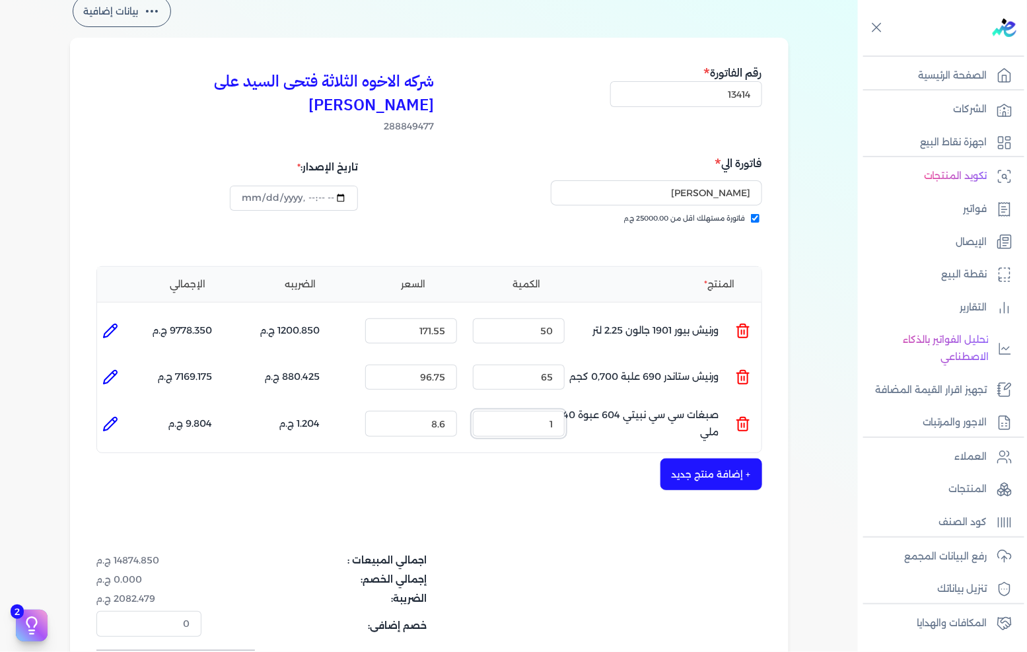
click at [549, 411] on input "1" at bounding box center [519, 423] width 92 height 25
click at [688, 458] on button "+ إضافة منتج جديد" at bounding box center [711, 474] width 102 height 32
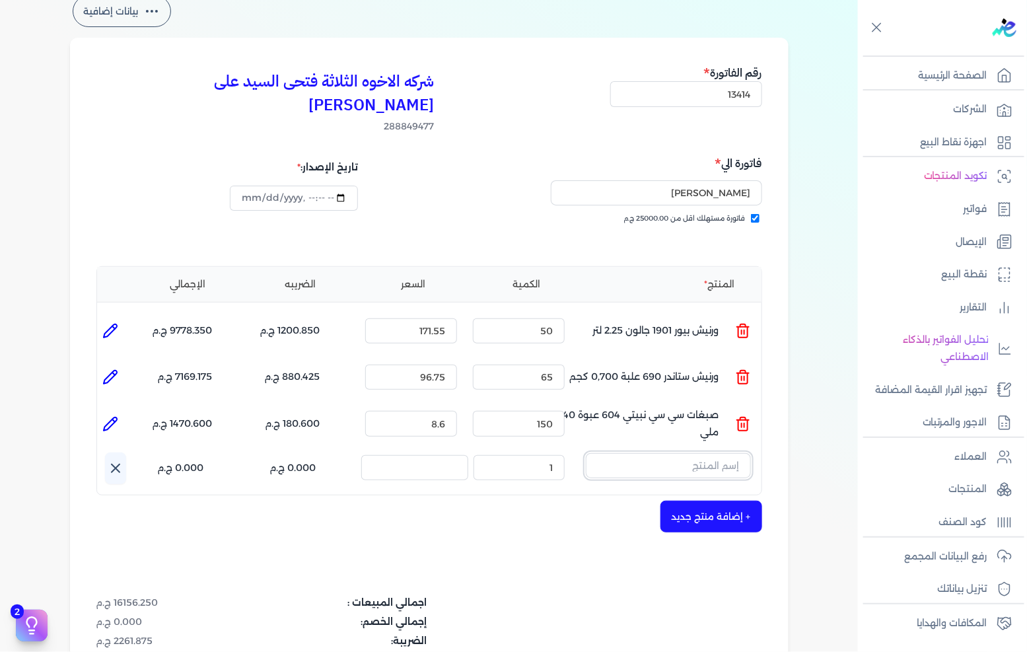
click at [668, 453] on input "text" at bounding box center [668, 465] width 165 height 25
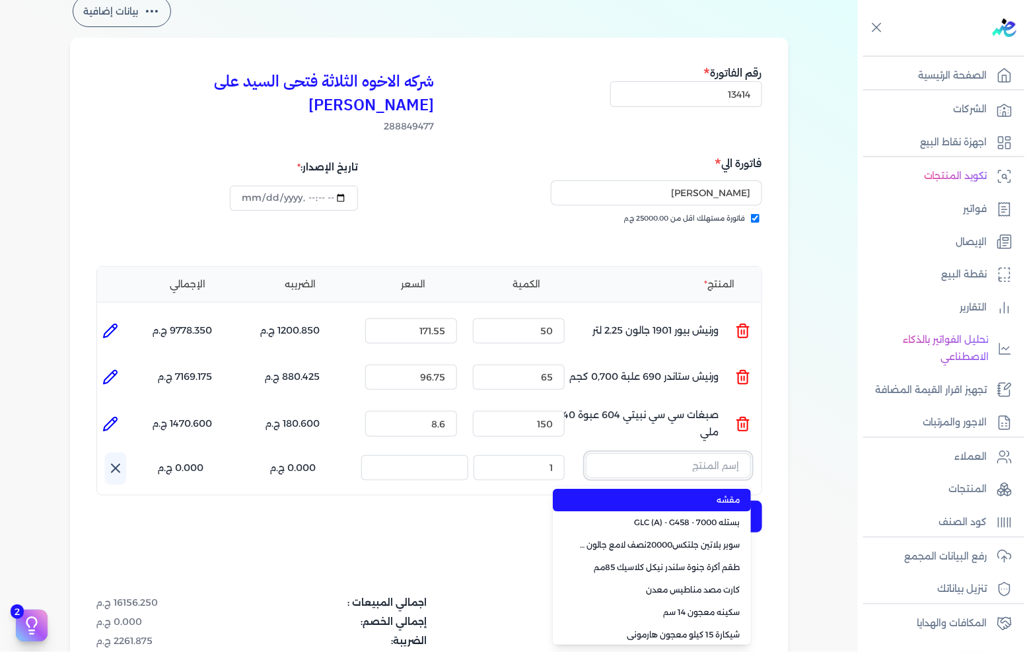
paste input "ورنيش زجاجي 901 علبة 1 كجم"
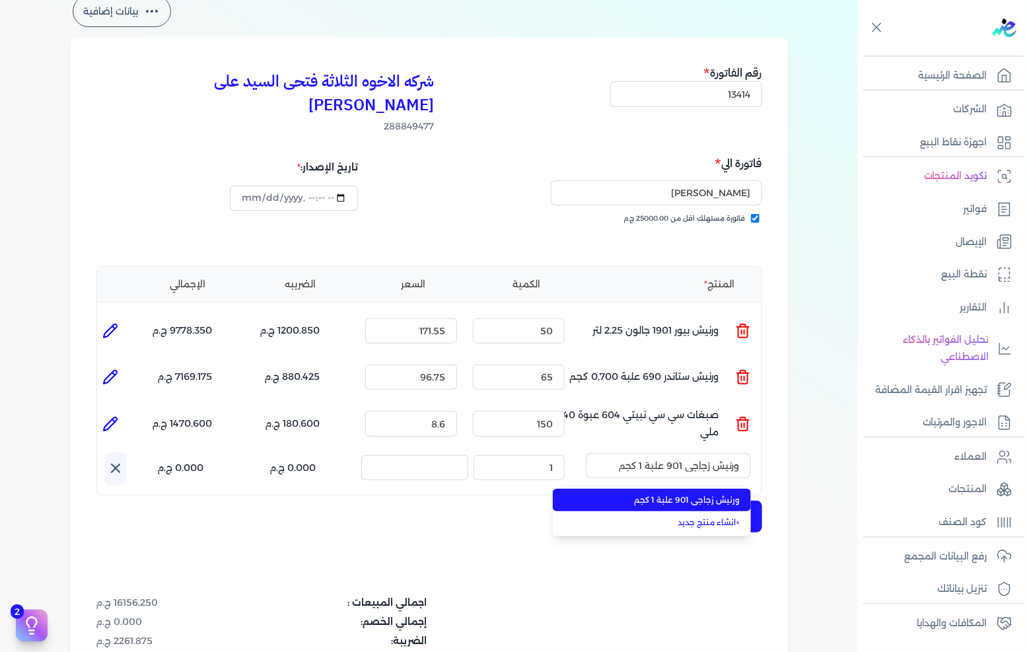
click at [658, 494] on span "ورنيش زجاجي 901 علبة 1 كجم" at bounding box center [659, 500] width 161 height 12
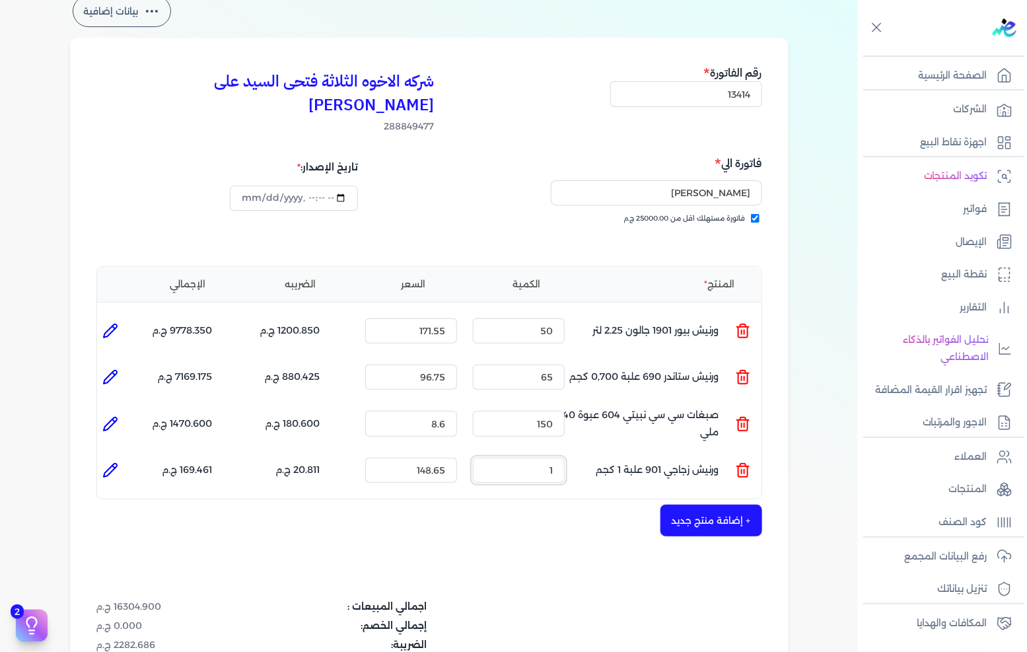
click at [523, 458] on input "1" at bounding box center [519, 470] width 92 height 25
drag, startPoint x: 523, startPoint y: 443, endPoint x: 777, endPoint y: 459, distance: 254.7
click at [526, 458] on input "1" at bounding box center [519, 470] width 92 height 25
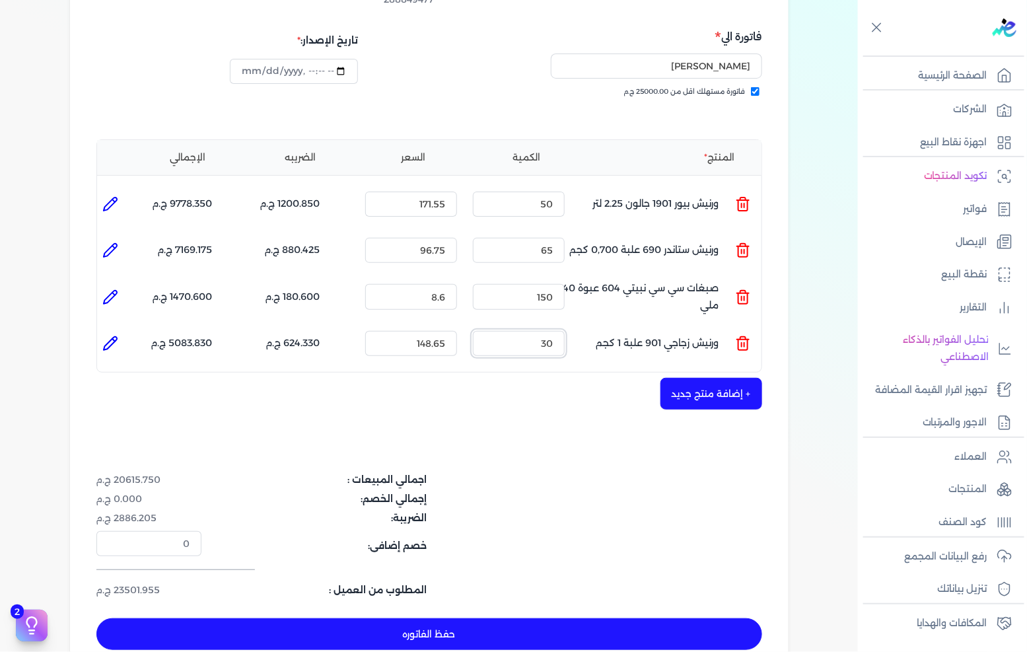
scroll to position [220, 0]
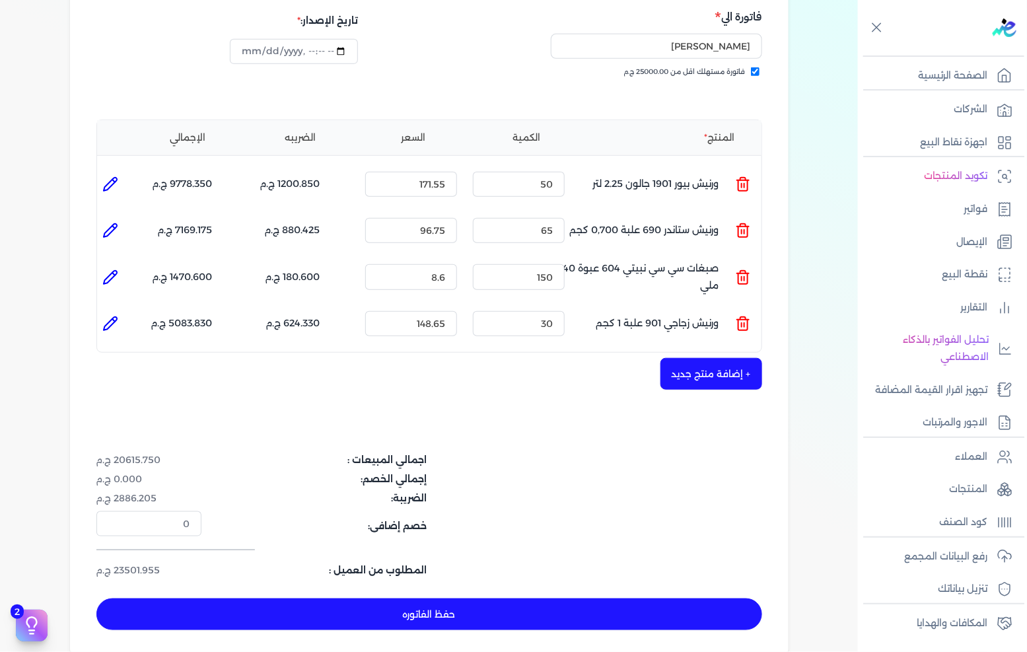
click at [434, 598] on button "حفظ الفاتوره" at bounding box center [429, 614] width 666 height 32
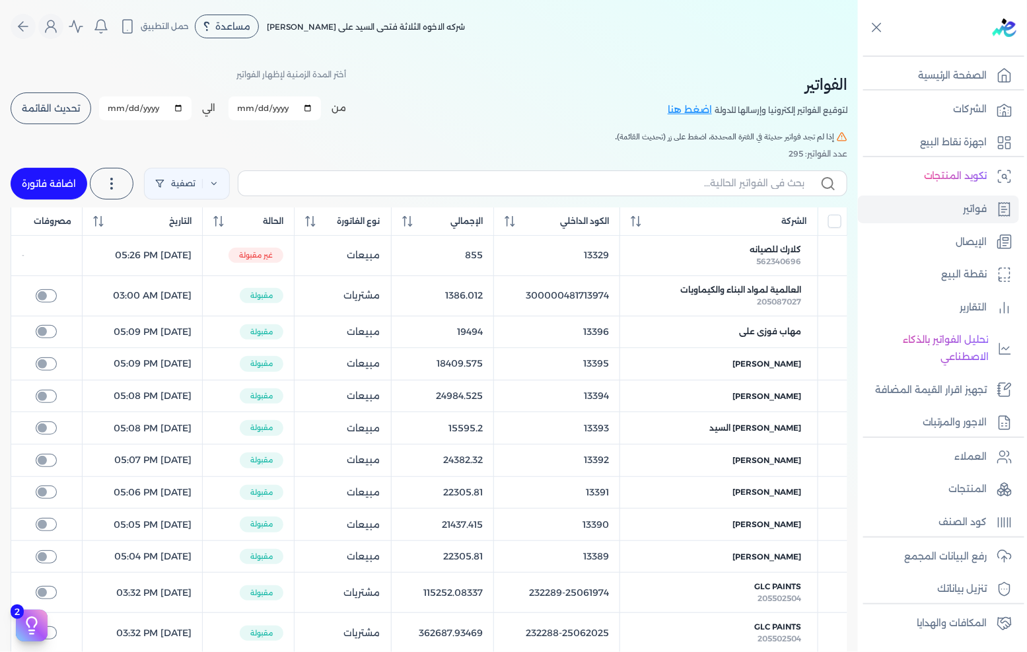
click at [71, 182] on link "اضافة فاتورة" at bounding box center [49, 184] width 77 height 32
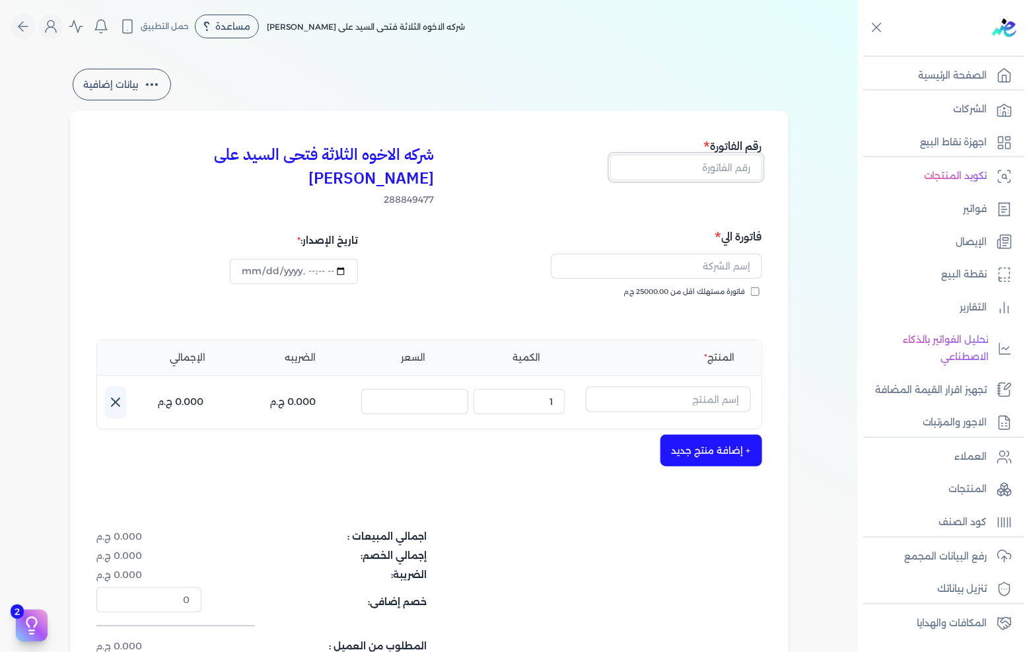
drag, startPoint x: 683, startPoint y: 166, endPoint x: 817, endPoint y: 170, distance: 134.7
click at [683, 166] on input "text" at bounding box center [686, 166] width 152 height 25
click at [728, 287] on span "فاتورة مستهلك اقل من 25000.00 ج.م" at bounding box center [684, 292] width 121 height 11
click at [751, 287] on input "فاتورة مستهلك اقل من 25000.00 ج.م" at bounding box center [755, 291] width 9 height 9
click at [733, 254] on input "text" at bounding box center [656, 266] width 211 height 25
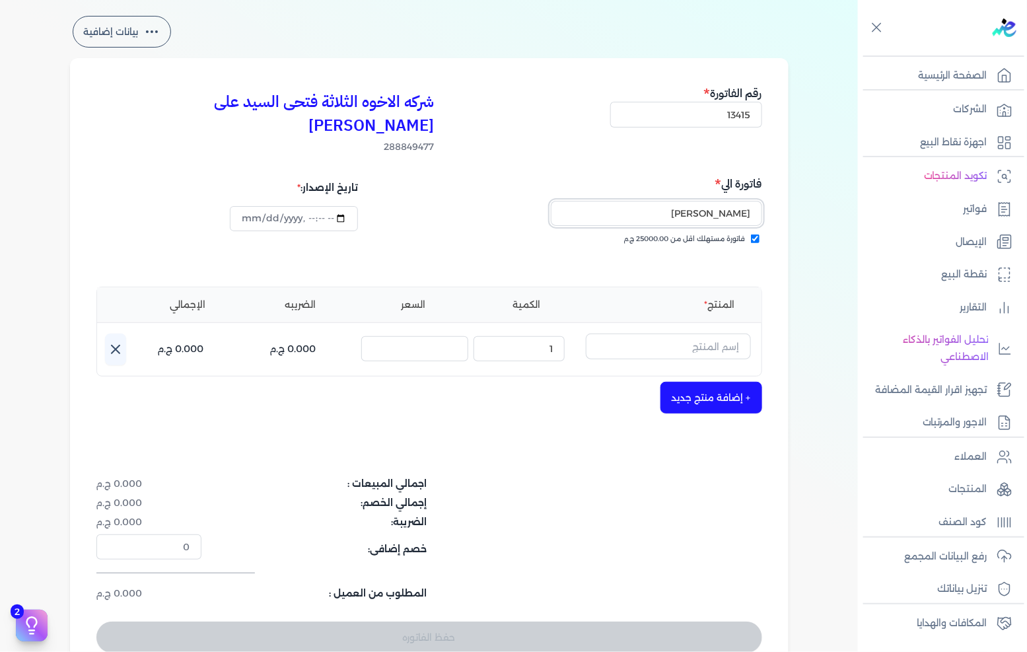
scroll to position [73, 0]
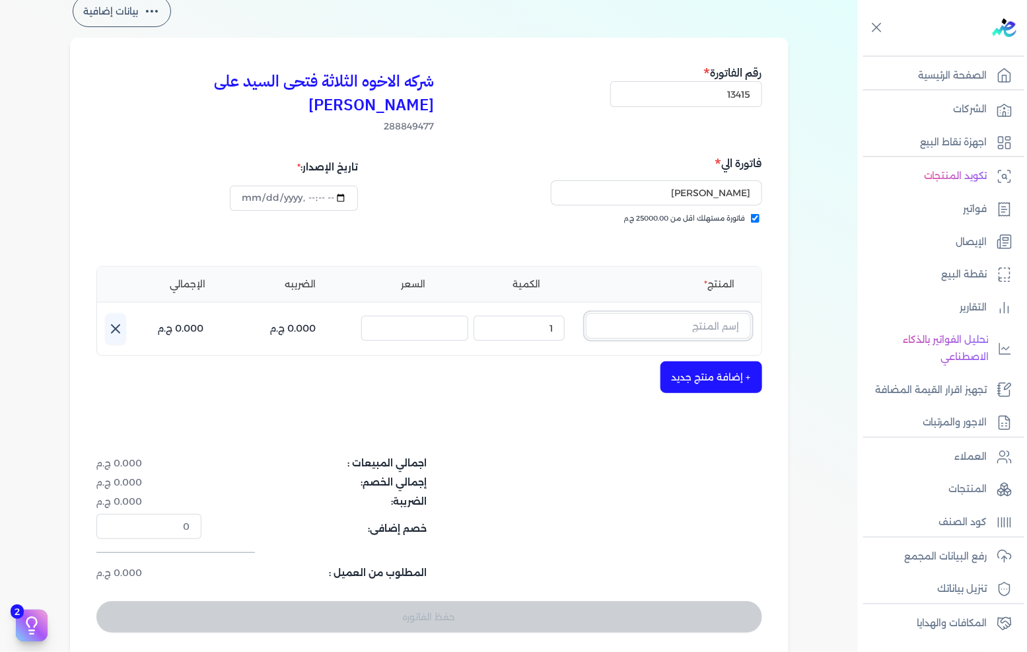
click at [709, 313] on input "text" at bounding box center [668, 325] width 165 height 25
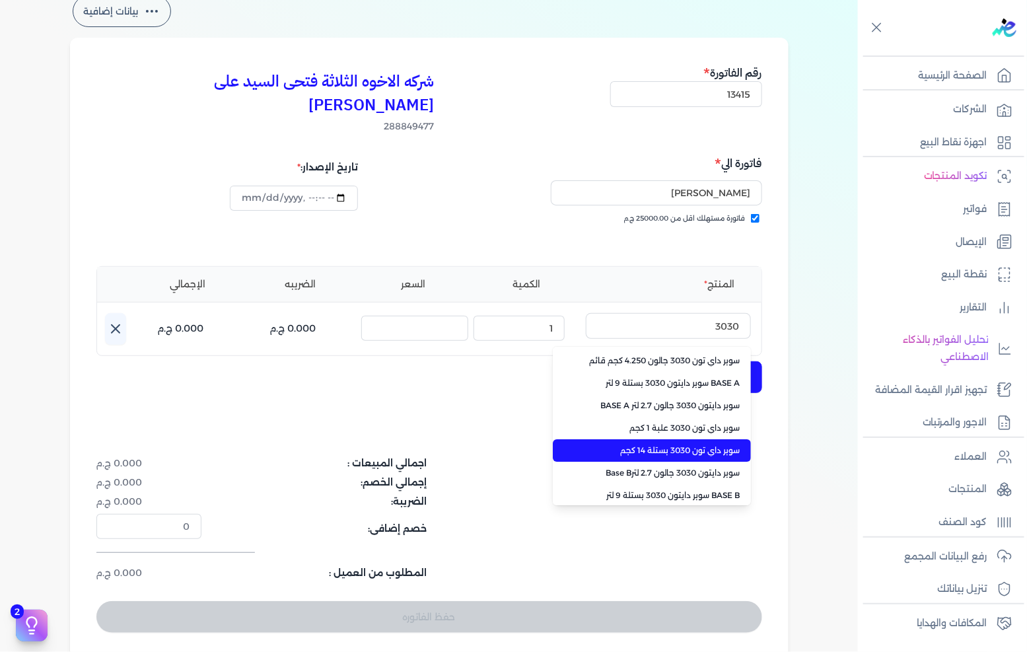
click at [654, 444] on span "سوبر داي تون 3030 بستلة 14 كجم" at bounding box center [659, 450] width 161 height 12
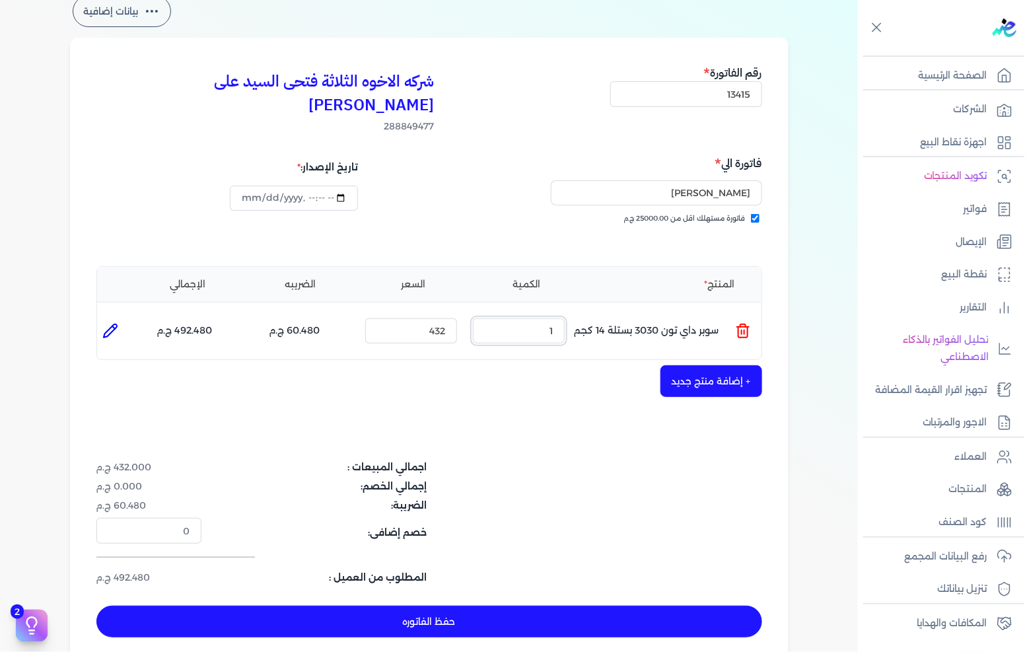
click at [536, 318] on input "1" at bounding box center [519, 330] width 92 height 25
drag, startPoint x: 536, startPoint y: 316, endPoint x: 557, endPoint y: 315, distance: 21.1
click at [537, 318] on input "1" at bounding box center [519, 330] width 92 height 25
click at [685, 365] on button "+ إضافة منتج جديد" at bounding box center [711, 381] width 102 height 32
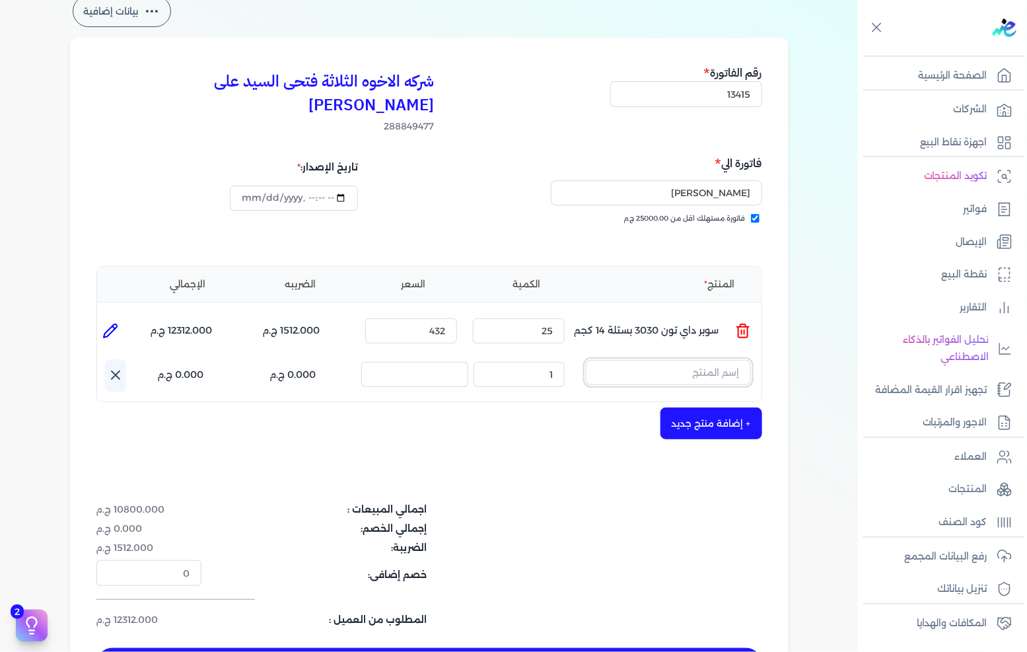
click at [689, 360] on input "text" at bounding box center [668, 372] width 165 height 25
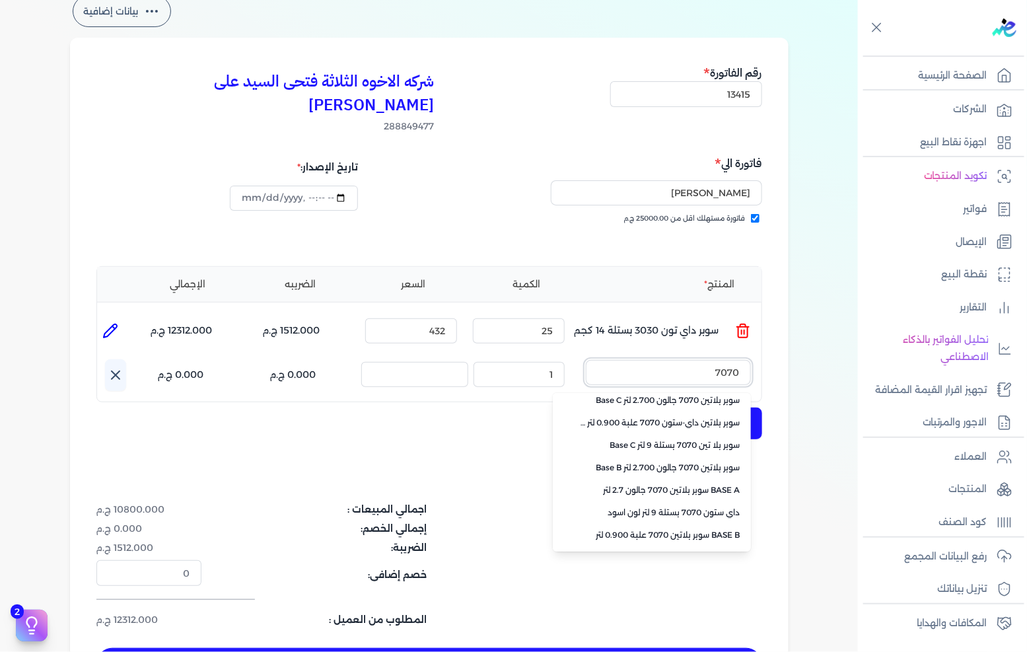
scroll to position [293, 0]
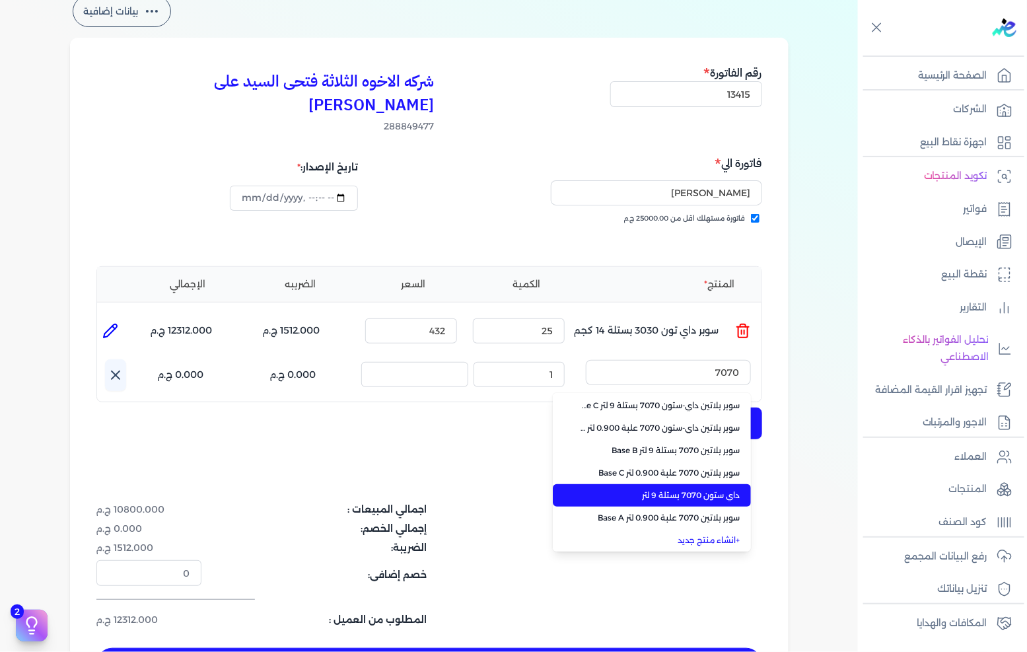
click at [702, 489] on span "داي ستون 7070 بستلة 9 لتر" at bounding box center [659, 495] width 161 height 12
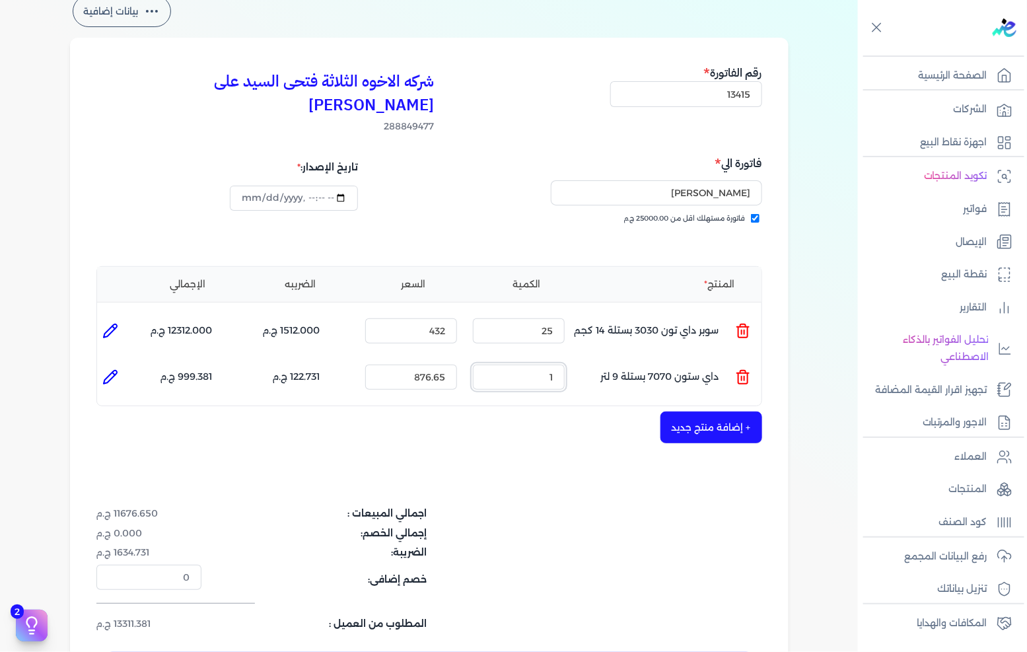
click at [531, 364] on input "1" at bounding box center [519, 376] width 92 height 25
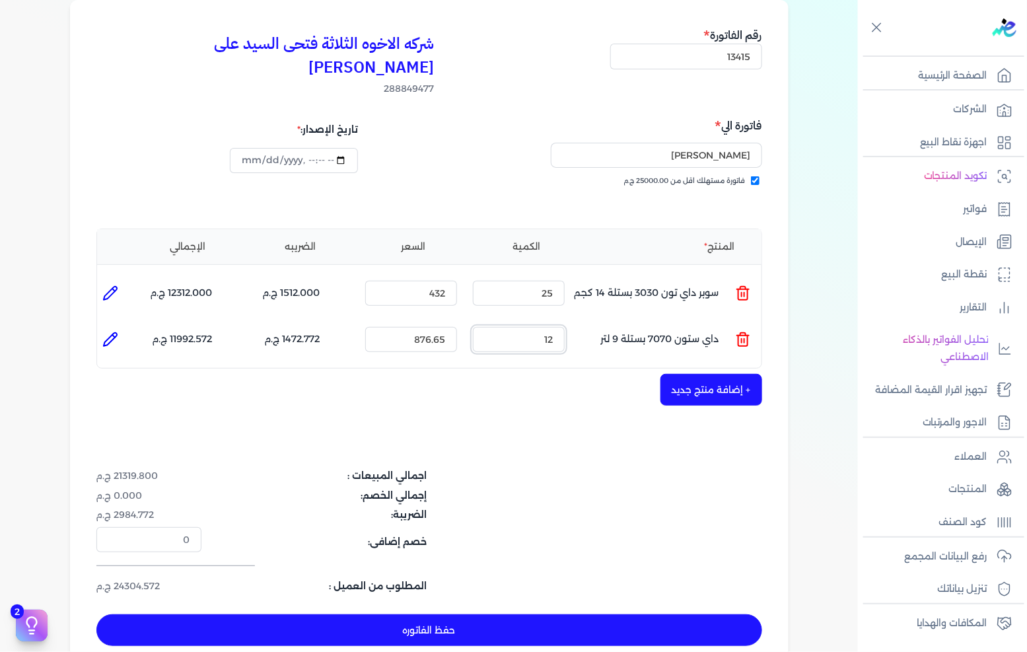
scroll to position [147, 0]
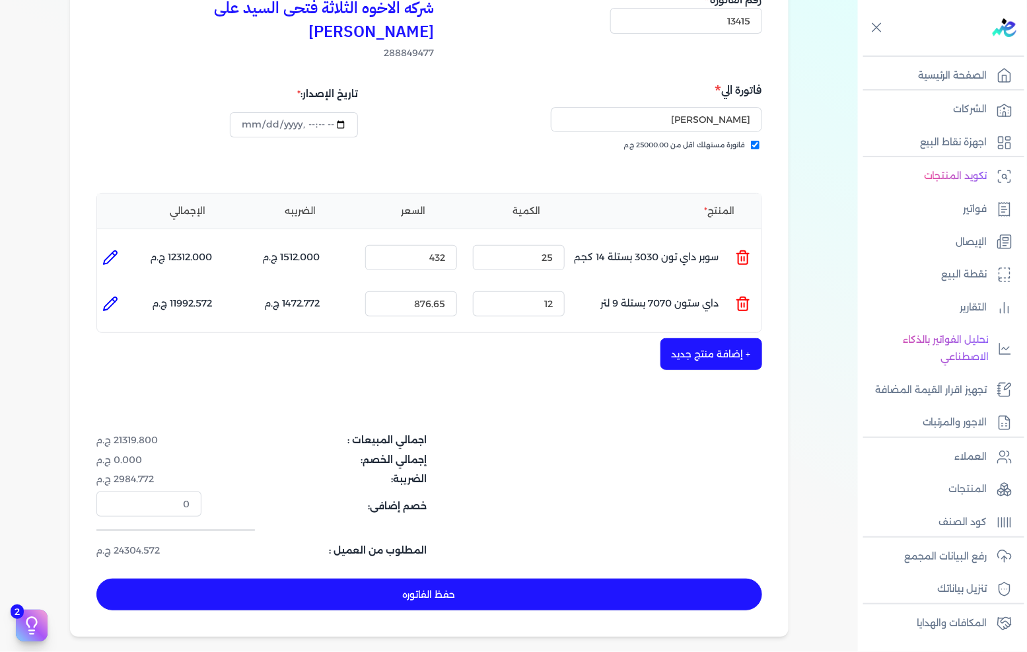
click at [465, 578] on button "حفظ الفاتوره" at bounding box center [429, 594] width 666 height 32
